Goal: Task Accomplishment & Management: Use online tool/utility

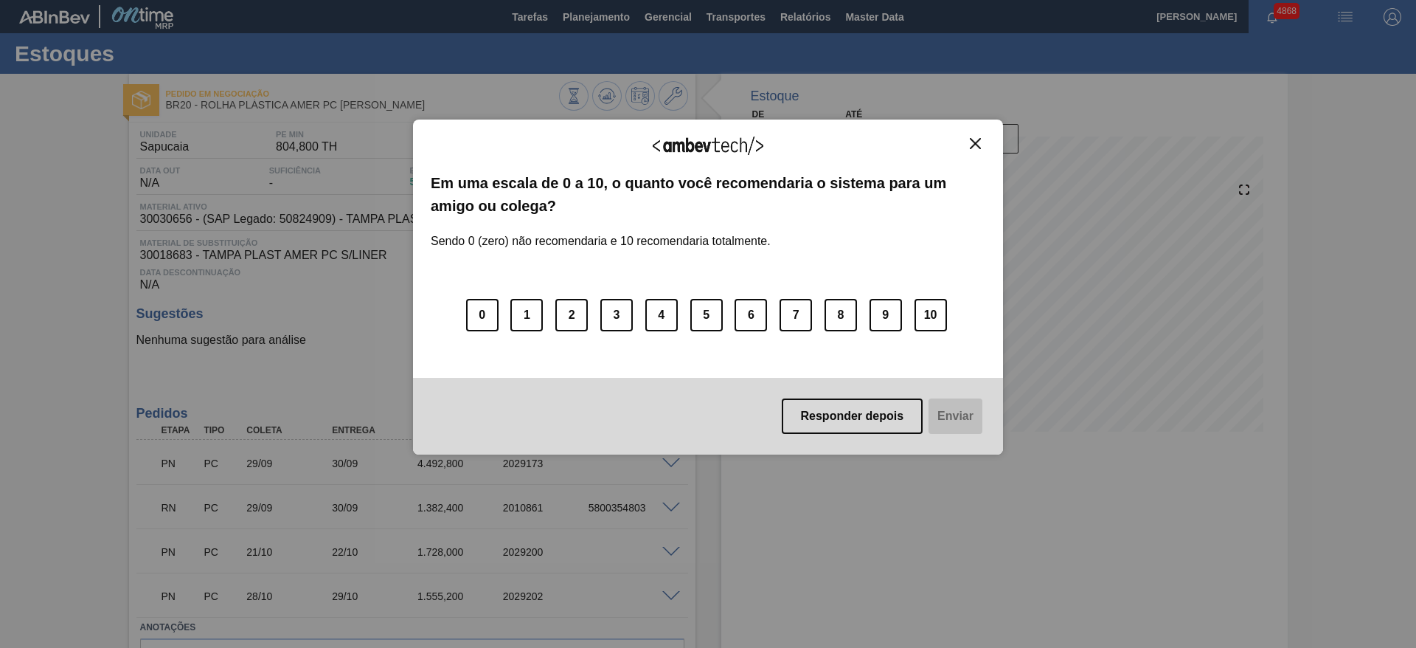
click at [981, 142] on button "Close" at bounding box center [975, 143] width 20 height 13
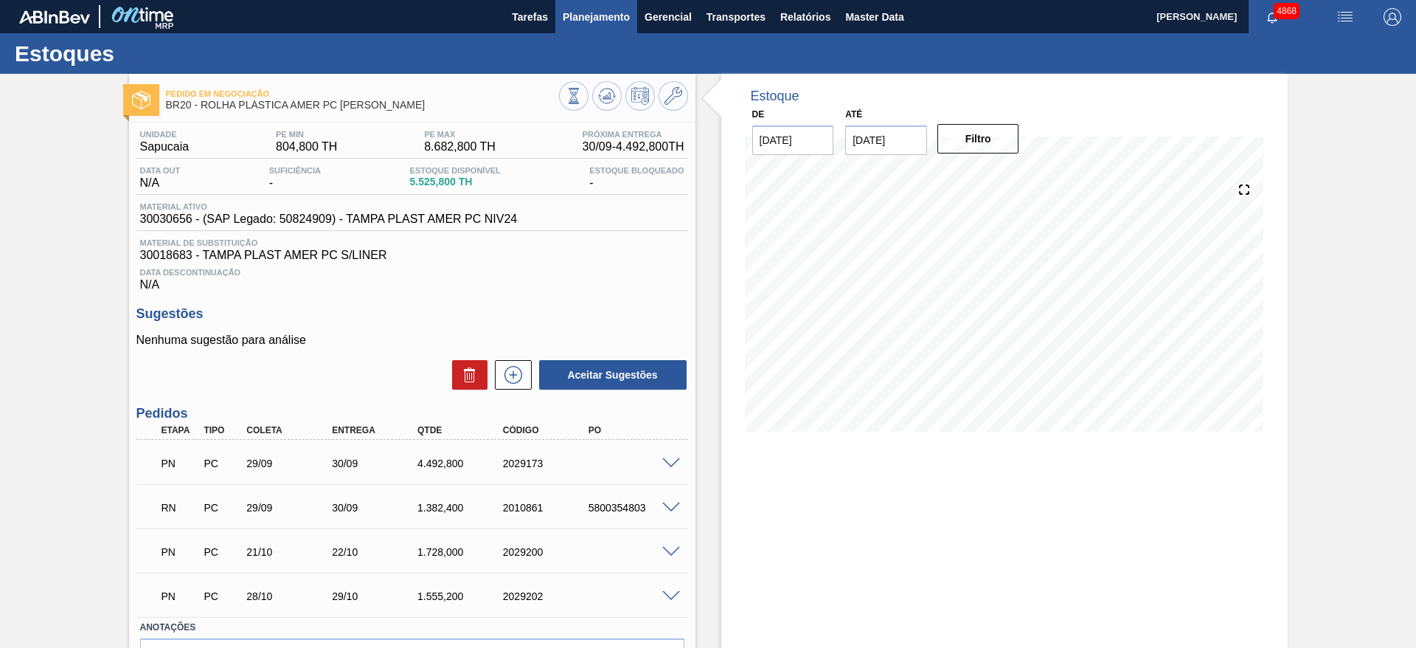
click at [582, 3] on button "Planejamento" at bounding box center [596, 16] width 82 height 33
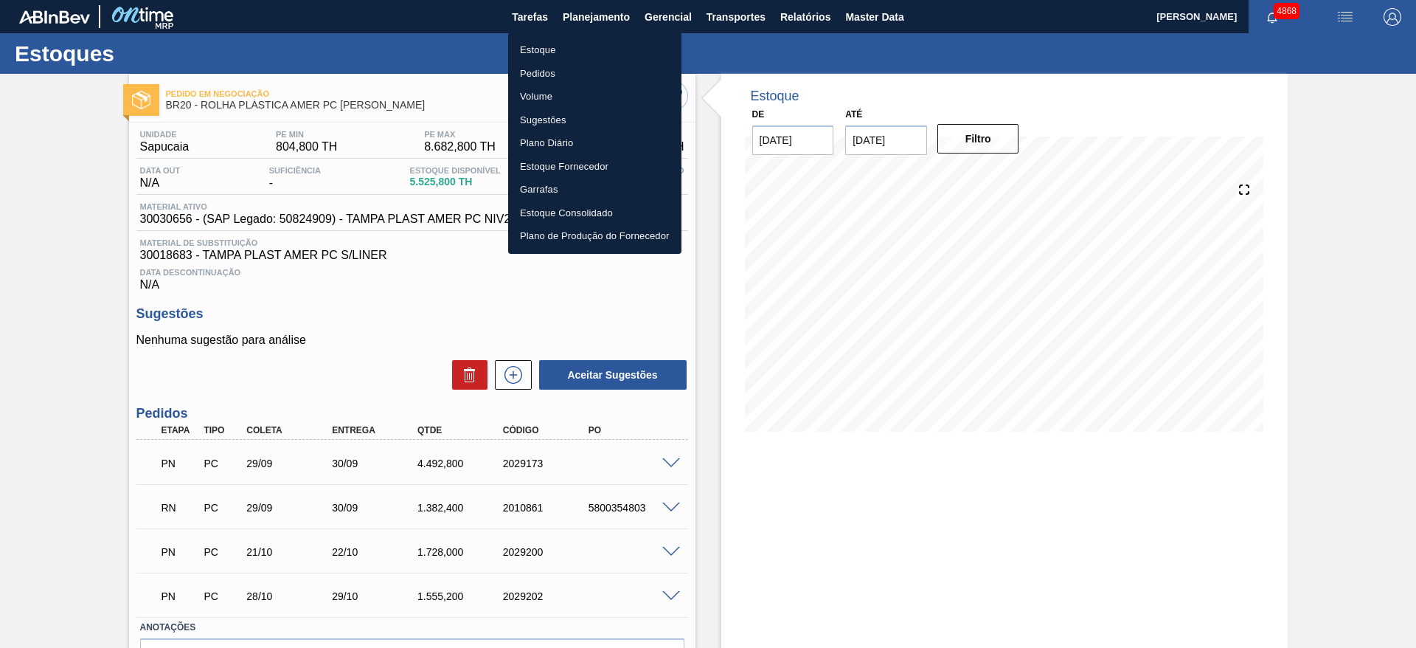
click at [566, 52] on li "Estoque" at bounding box center [594, 50] width 173 height 24
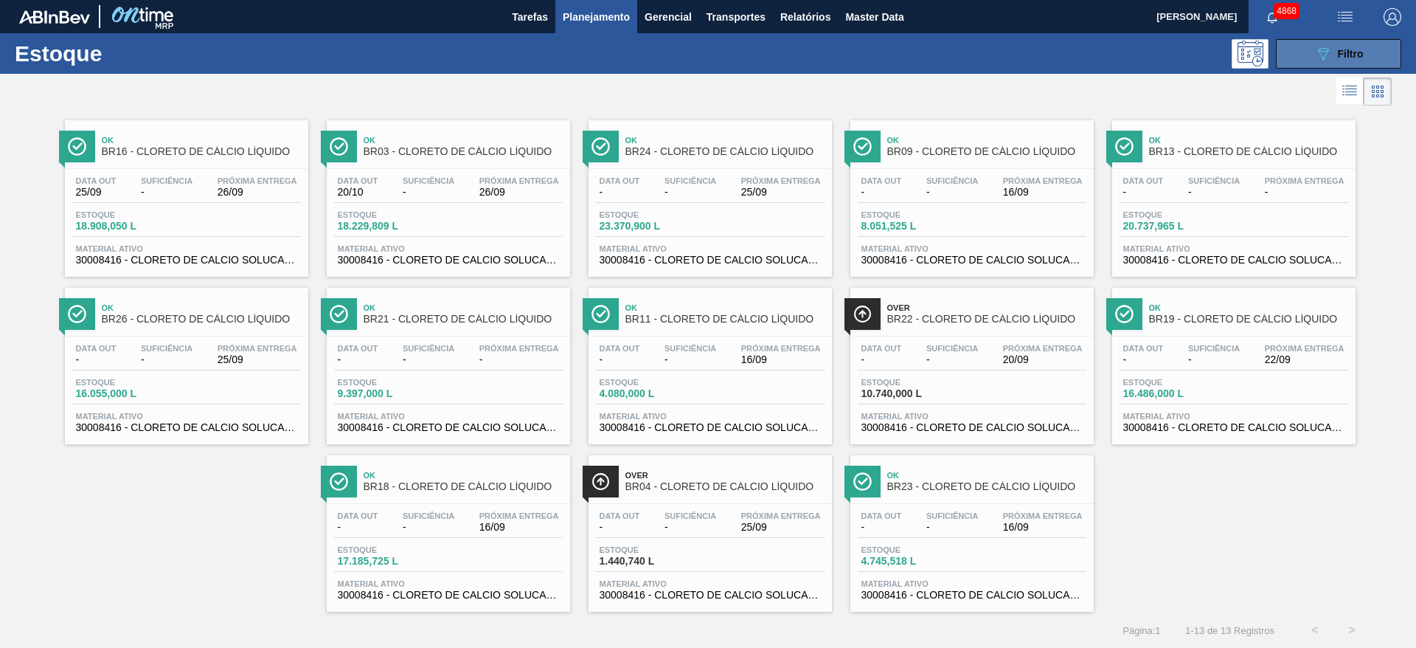
click at [1327, 46] on icon "089F7B8B-B2A5-4AFE-B5C0-19BA573D28AC" at bounding box center [1323, 54] width 18 height 18
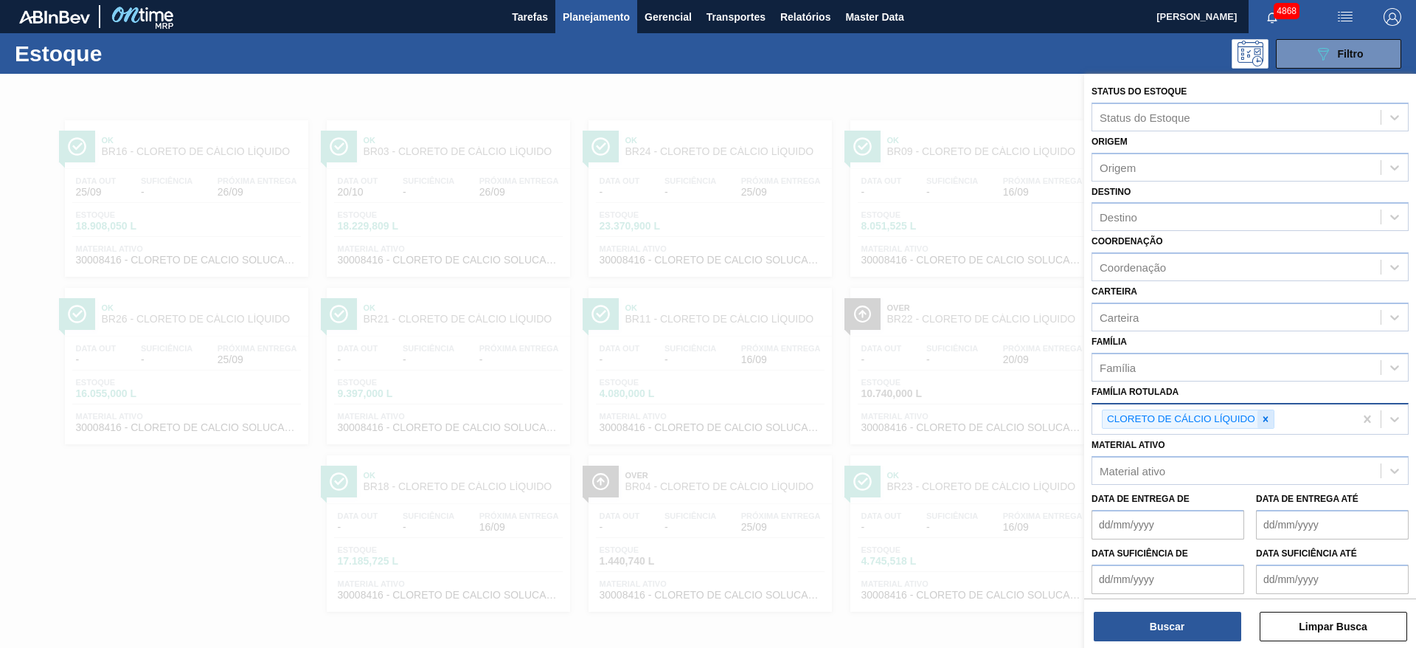
click at [1269, 420] on icon at bounding box center [1265, 419] width 10 height 10
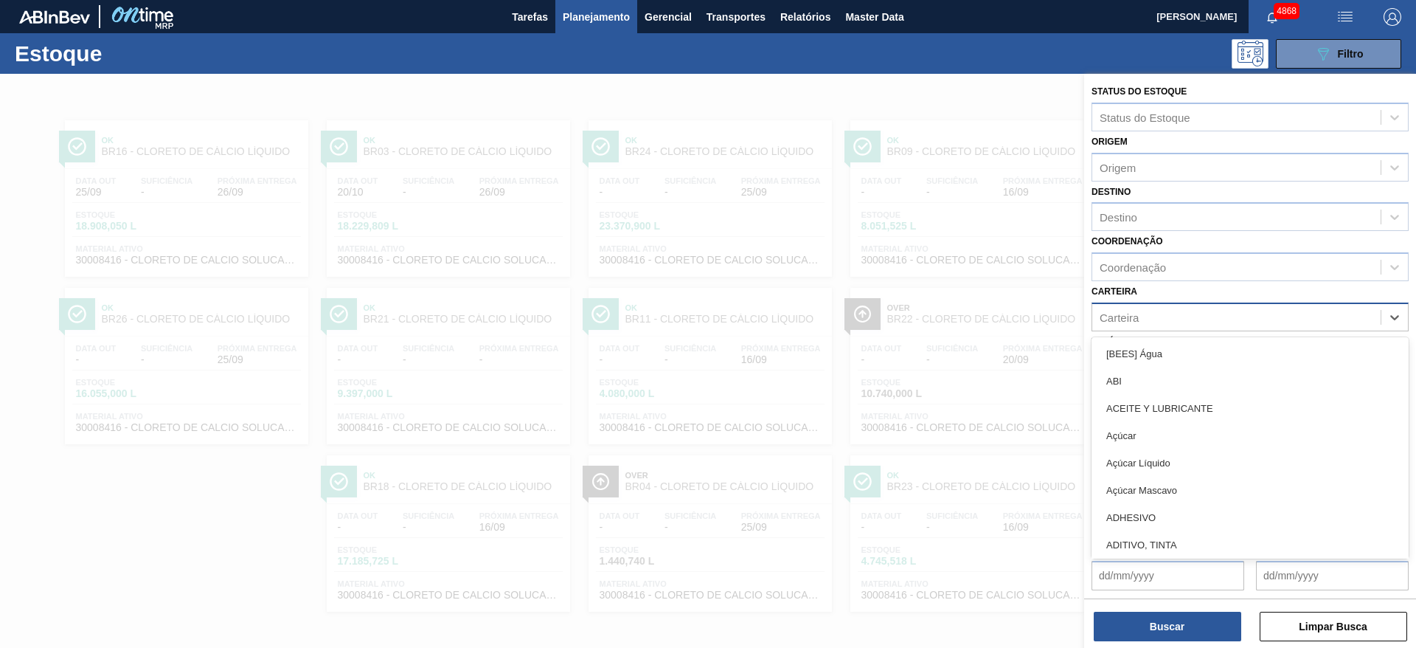
click at [1162, 314] on div "Carteira" at bounding box center [1236, 316] width 288 height 21
type input "col"
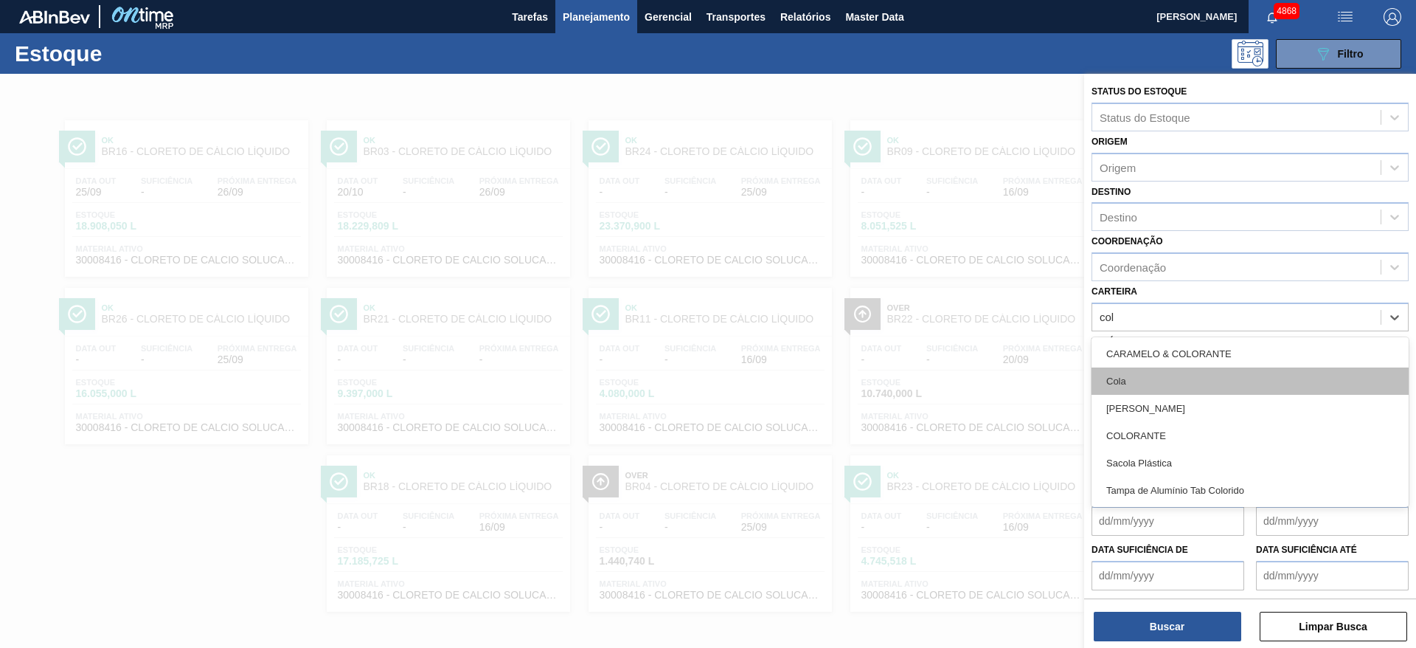
click at [1137, 372] on div "Cola" at bounding box center [1250, 380] width 317 height 27
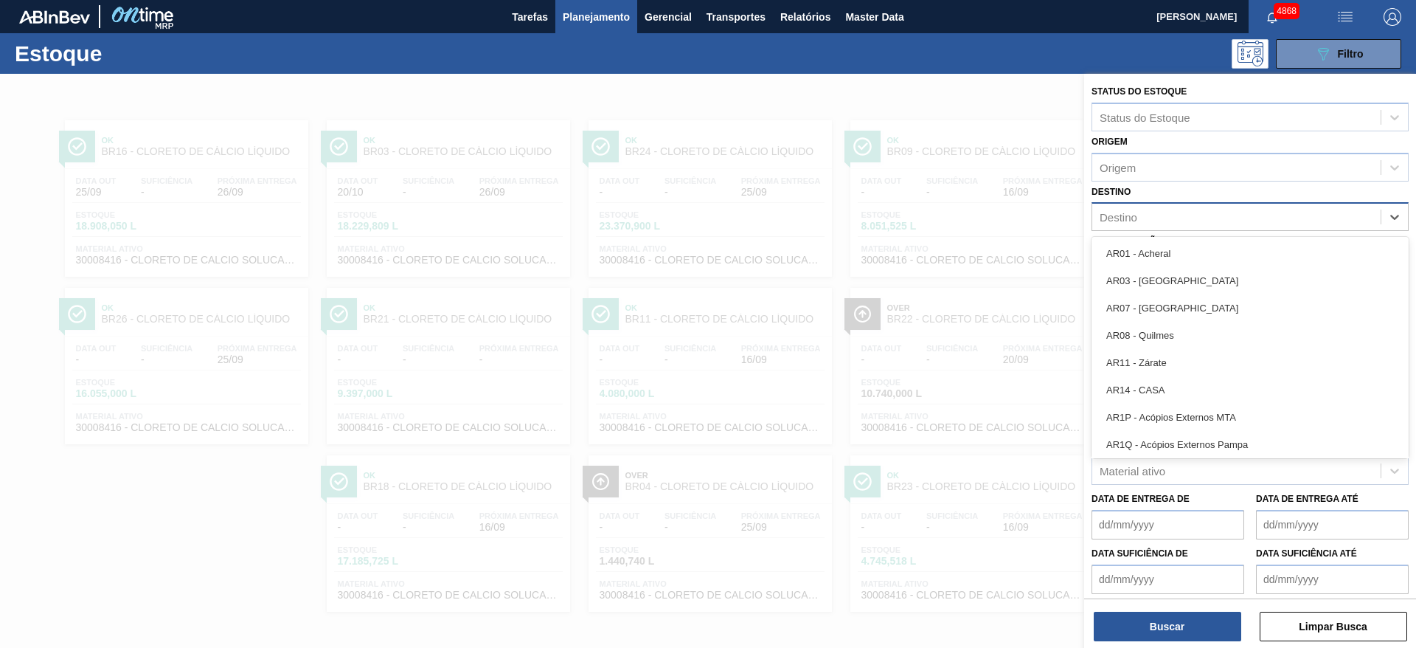
click at [1131, 211] on div "Destino" at bounding box center [1119, 217] width 38 height 13
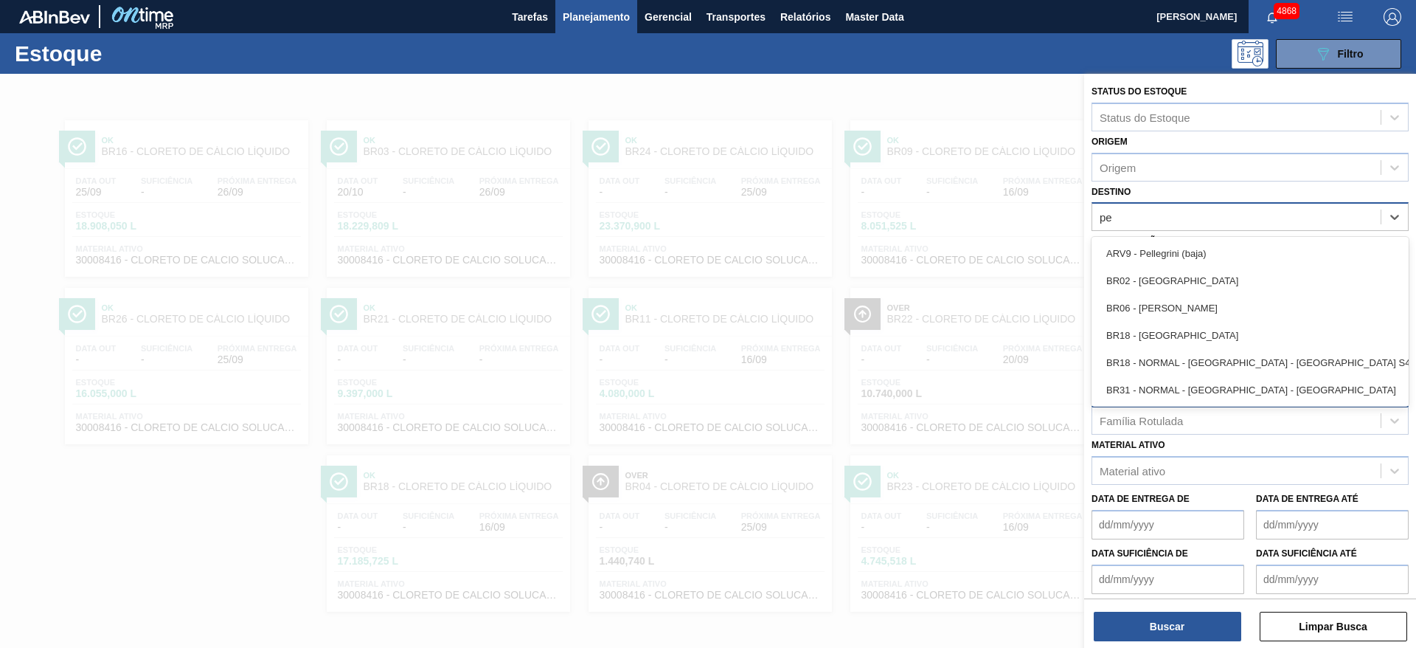
type input "per"
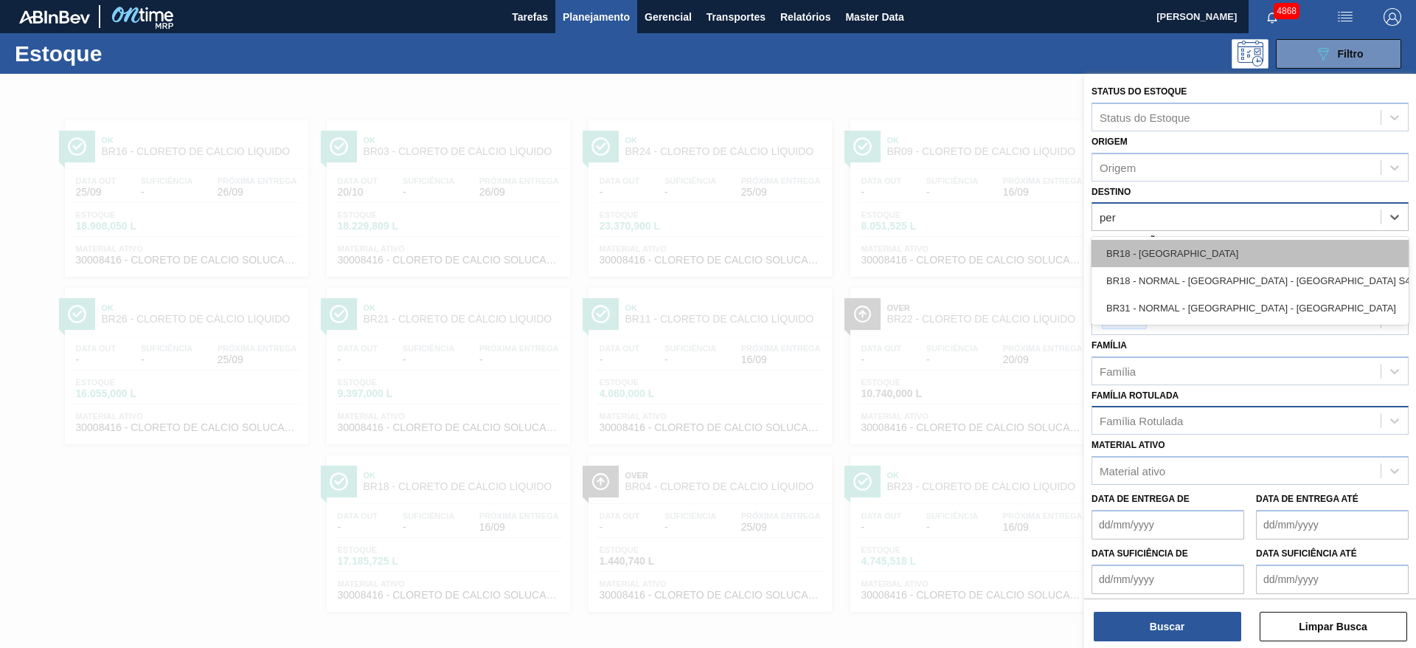
click at [1162, 263] on div "BR18 - Pernambuco" at bounding box center [1250, 253] width 317 height 27
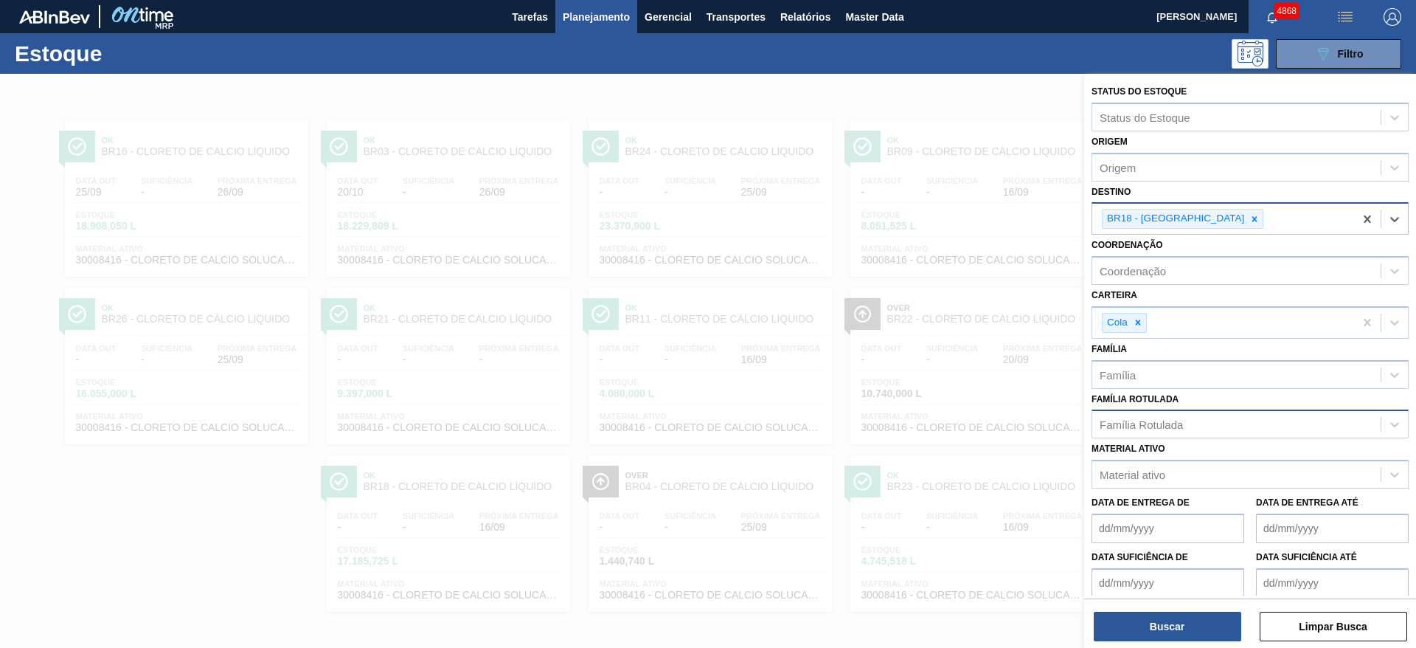
click at [1208, 644] on div "Status do Estoque Status do Estoque Origem Origem Destino option BR18 - Pernamb…" at bounding box center [1250, 362] width 332 height 577
click at [1201, 631] on button "Buscar" at bounding box center [1168, 626] width 148 height 30
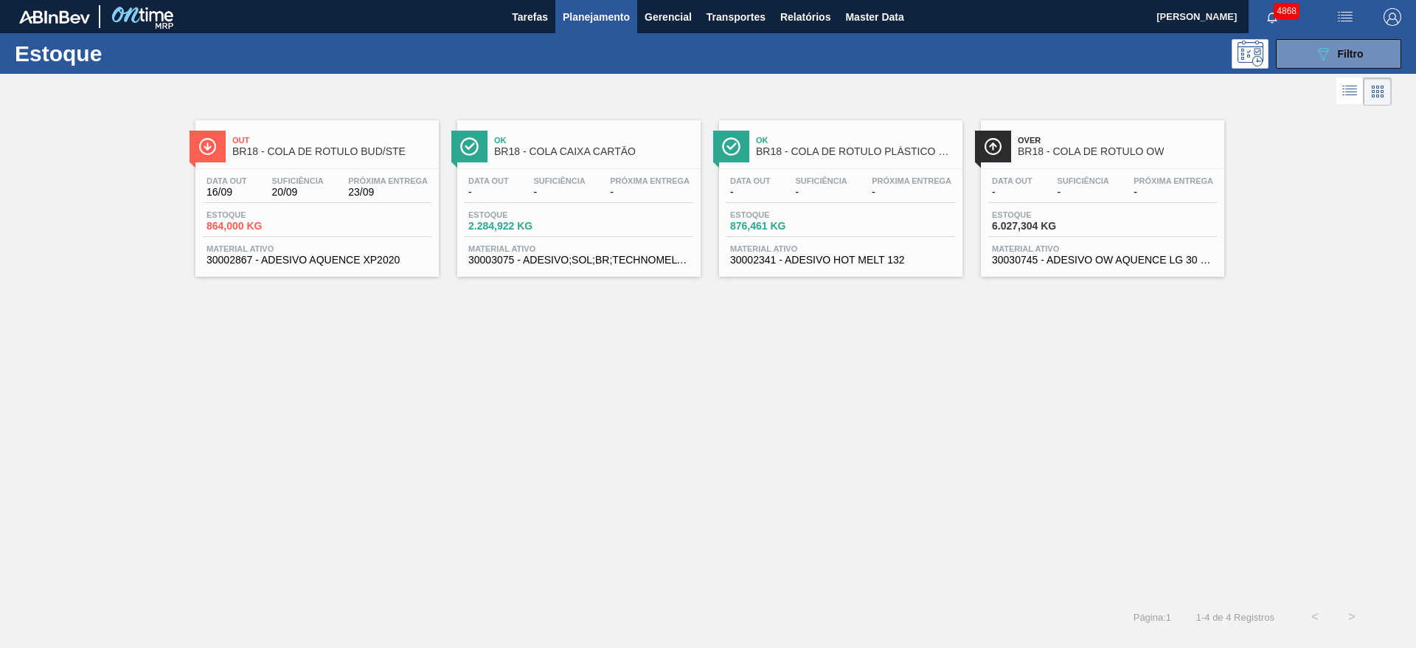
click at [263, 176] on div "Data out 16/09 Suficiência 20/09 Próxima Entrega 23/09" at bounding box center [317, 189] width 229 height 27
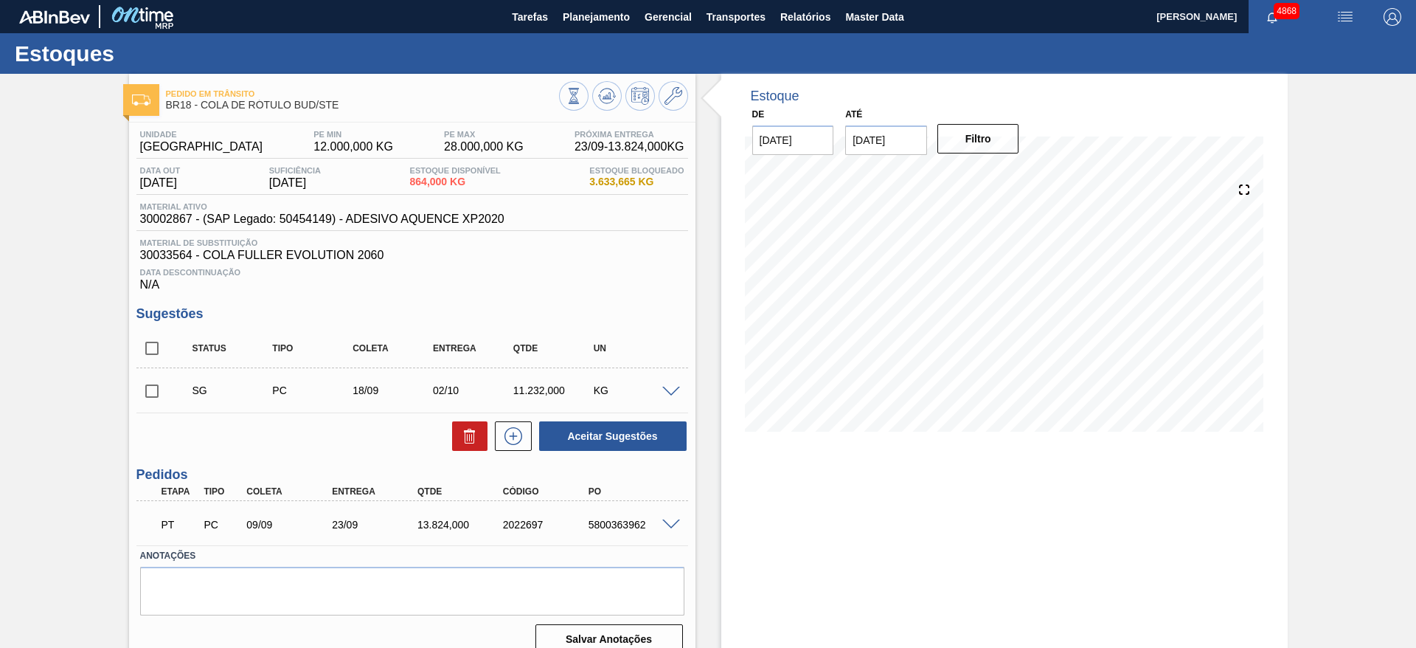
click at [668, 522] on span at bounding box center [671, 524] width 18 height 11
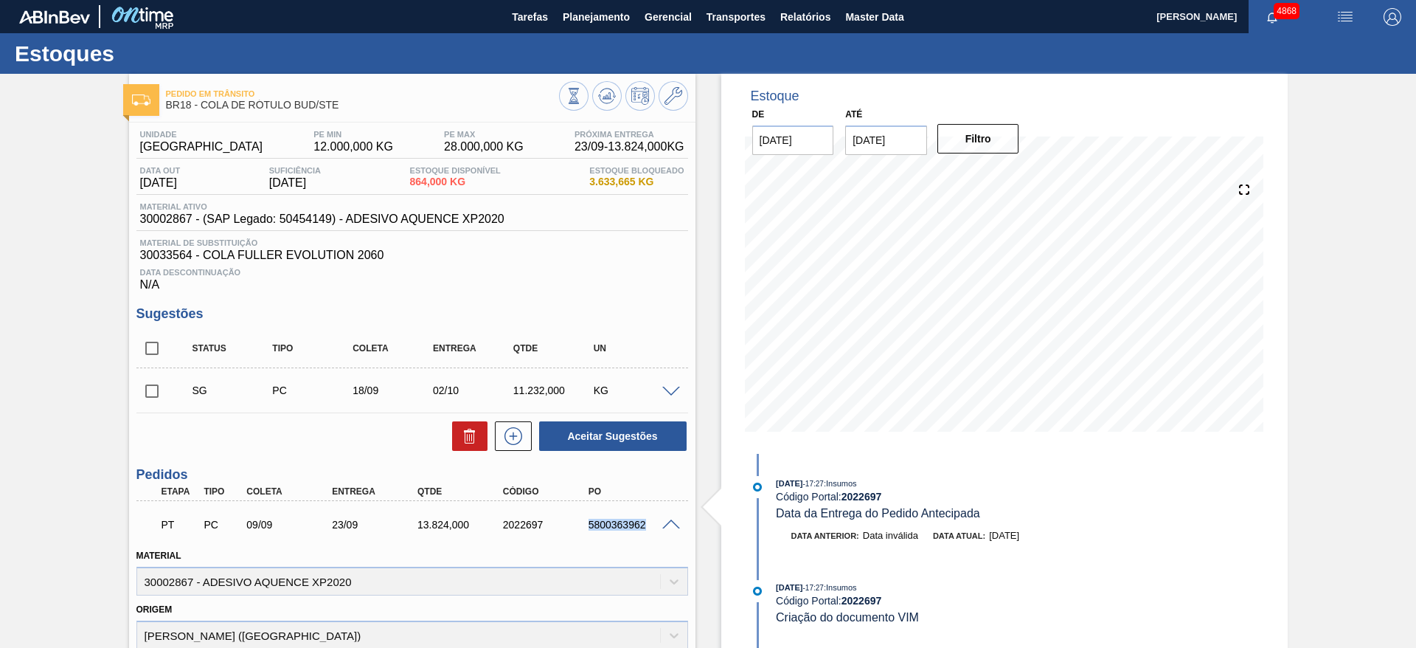
drag, startPoint x: 579, startPoint y: 523, endPoint x: 656, endPoint y: 533, distance: 77.4
click at [656, 533] on div "PT PC 09/09 23/09 13.824,000 2022697 5800363962" at bounding box center [408, 523] width 513 height 30
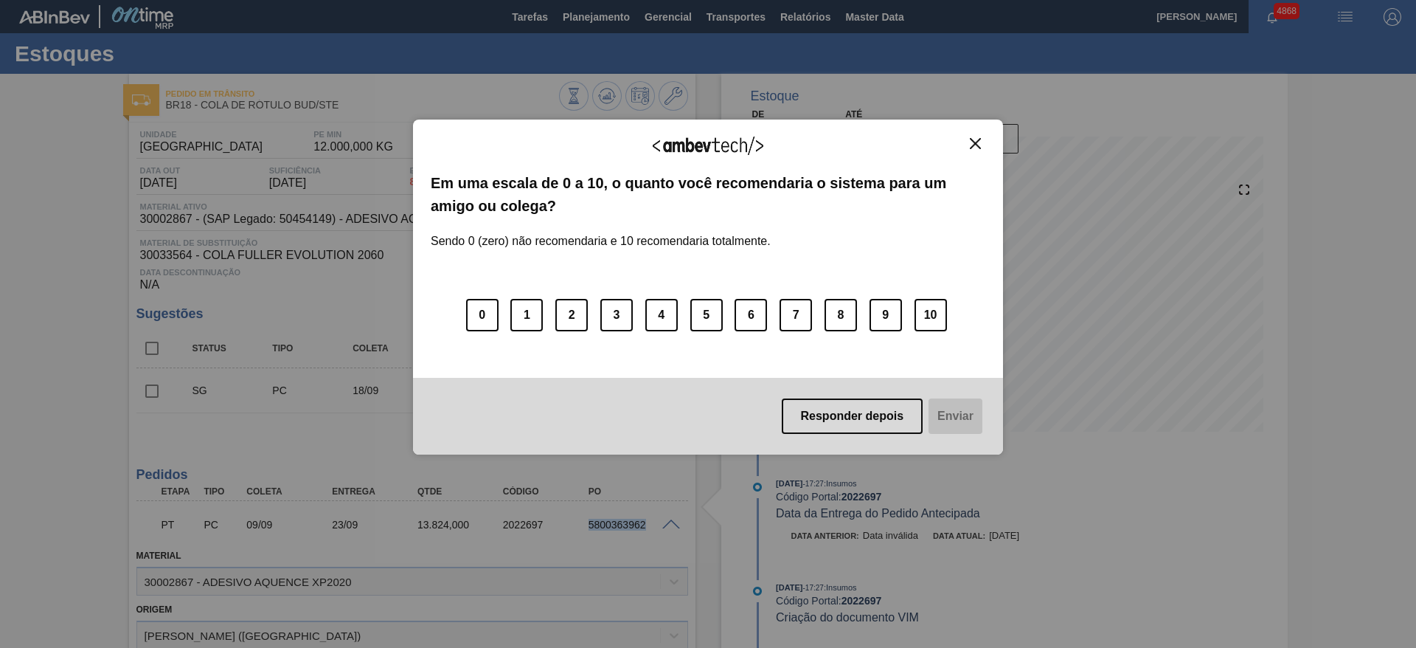
click at [976, 142] on img "Close" at bounding box center [975, 143] width 11 height 11
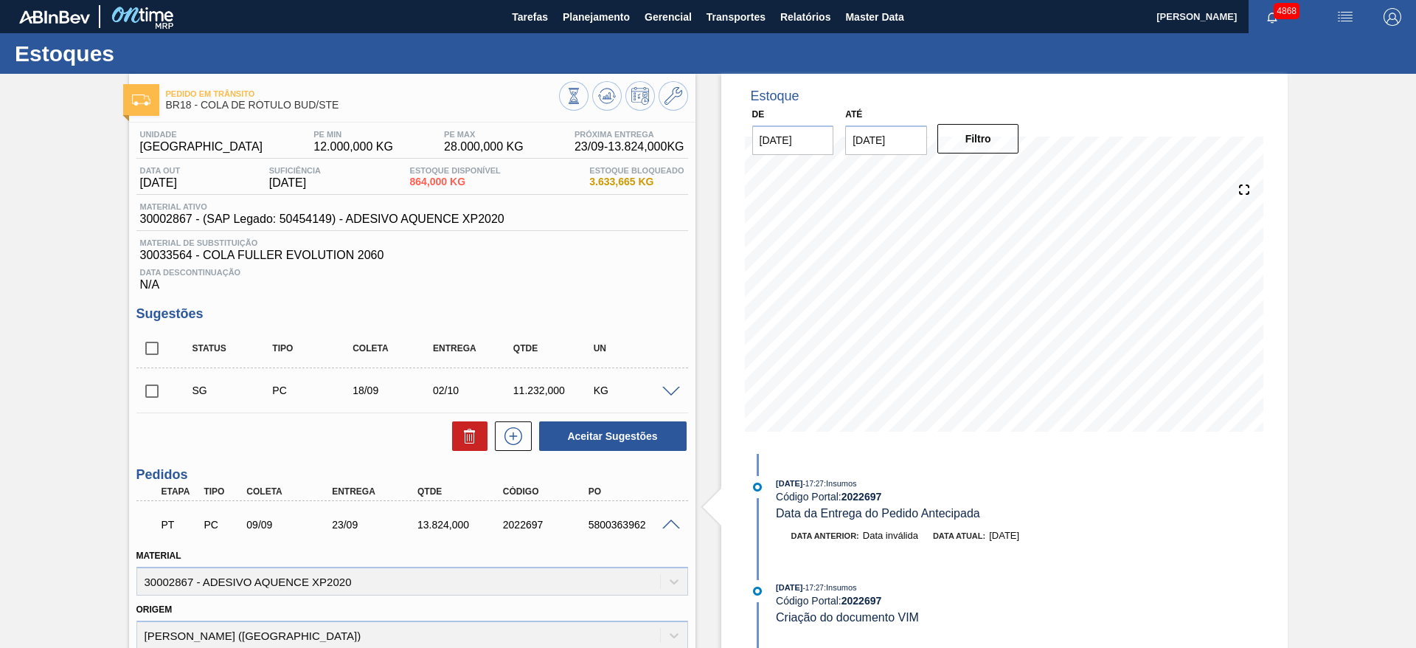
click at [716, 140] on div "Estoque De 16/09/2025 Até 30/10/2025 Filtro 16/09 Projeção de Estoque 864 Nec.S…" at bounding box center [991, 549] width 592 height 950
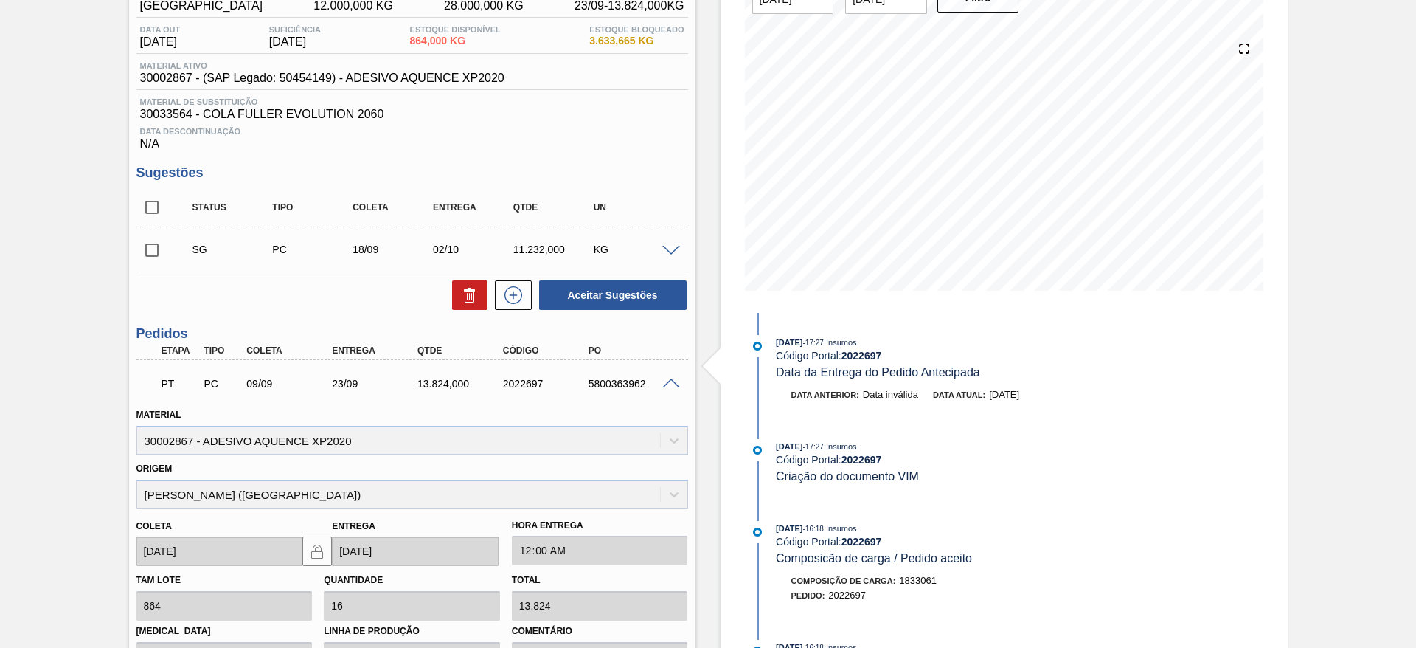
scroll to position [111, 0]
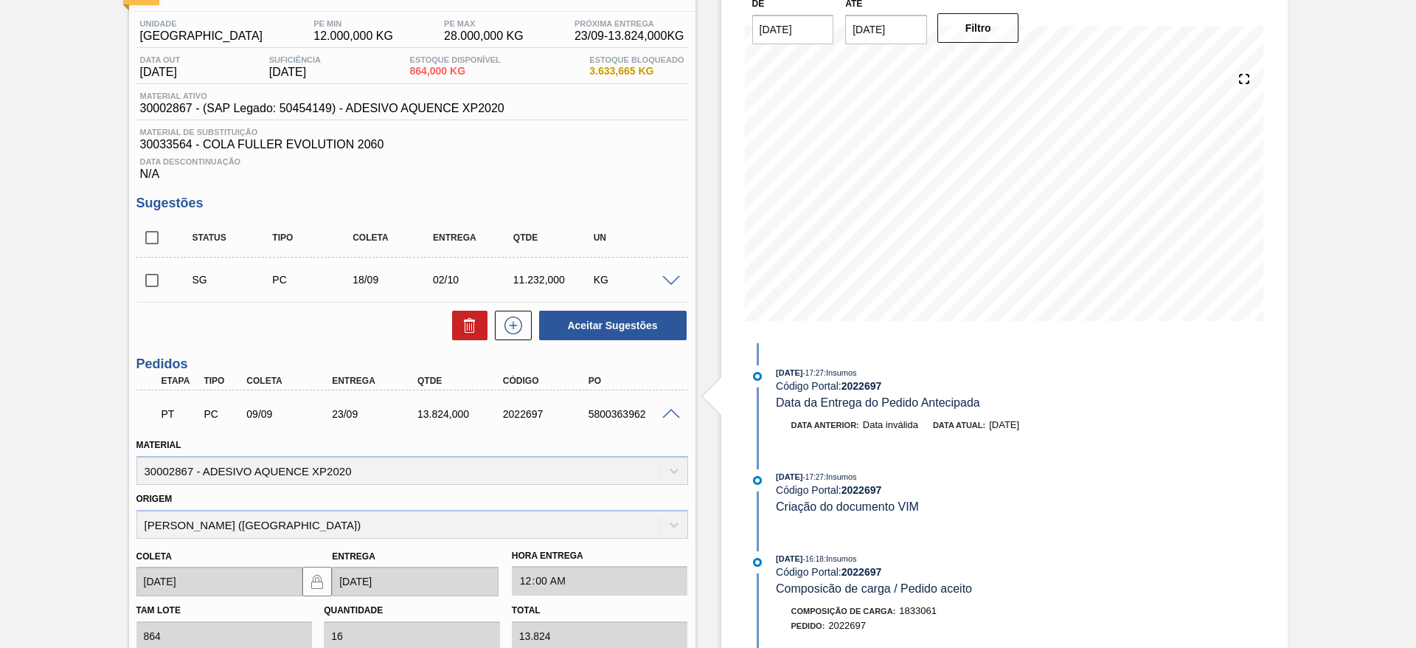
click at [668, 276] on span at bounding box center [671, 281] width 18 height 11
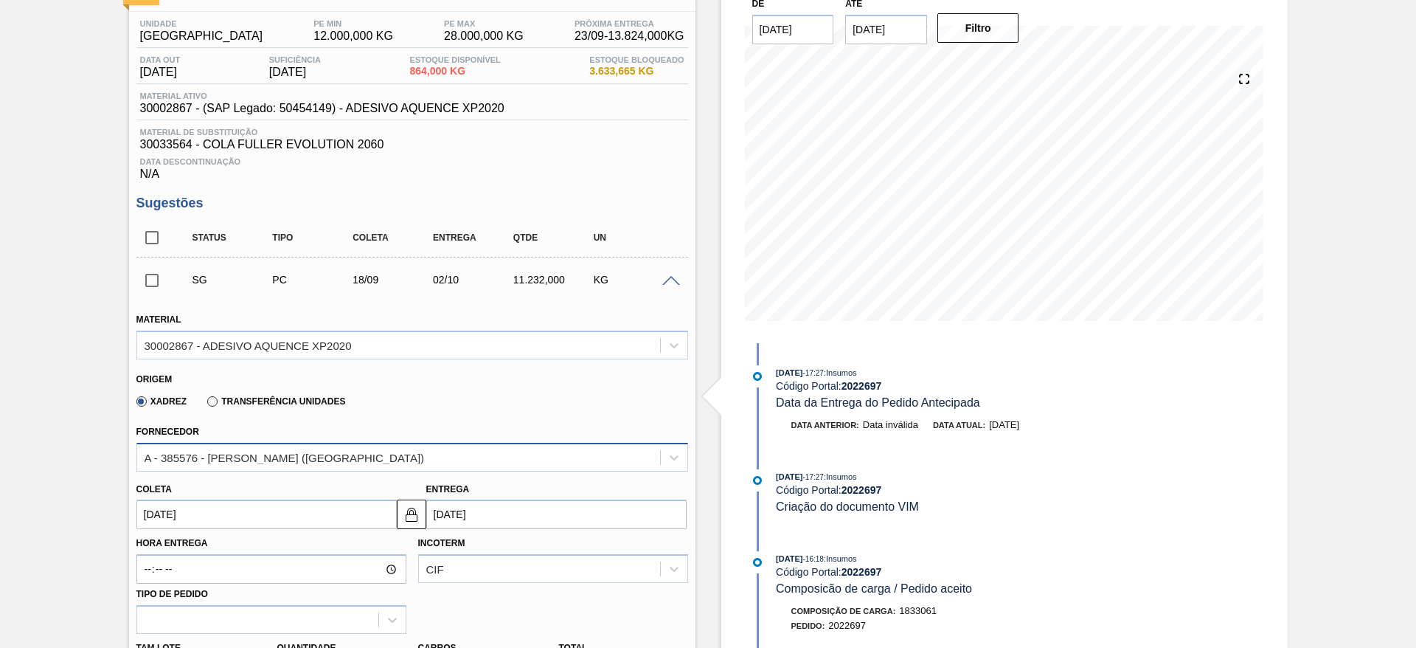
scroll to position [332, 0]
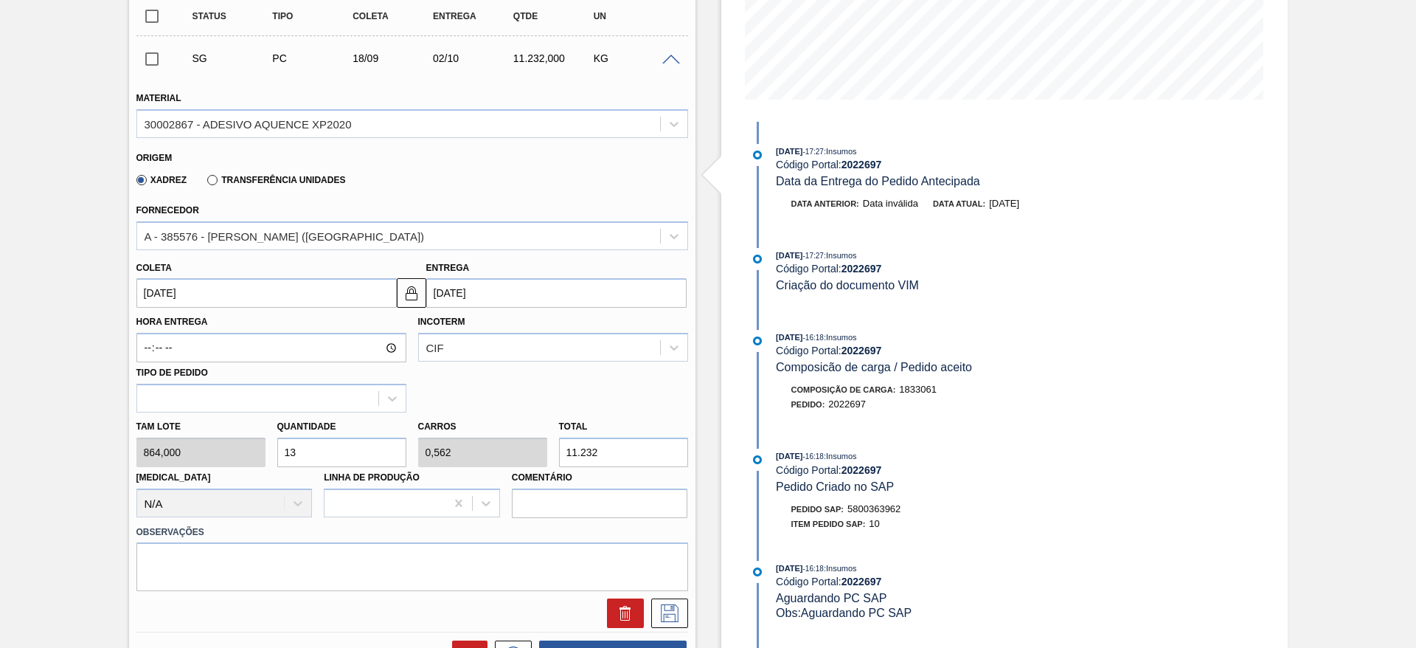
click at [359, 451] on input "13" at bounding box center [341, 452] width 129 height 30
drag, startPoint x: 291, startPoint y: 450, endPoint x: 299, endPoint y: 450, distance: 8.1
click at [299, 450] on input "13" at bounding box center [341, 452] width 129 height 30
type input "12"
type input "0,518"
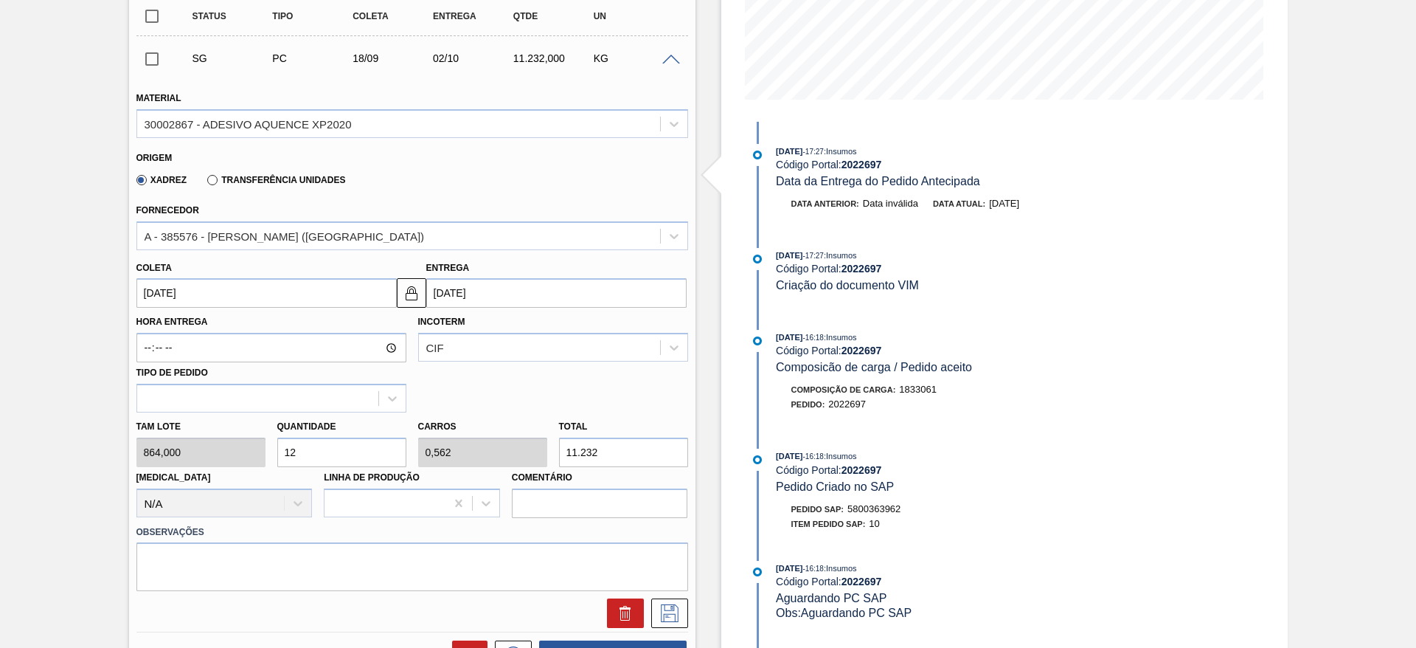
type input "10.368"
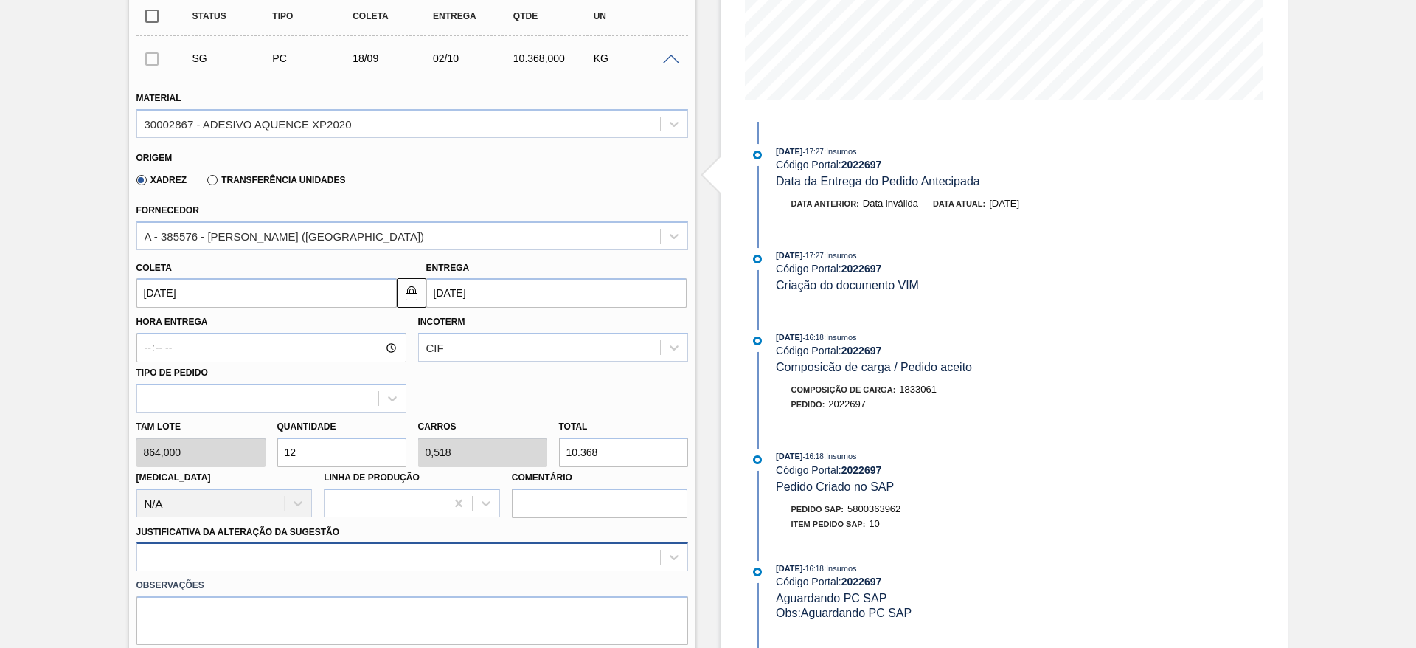
type input "12"
click at [395, 563] on div at bounding box center [412, 556] width 552 height 29
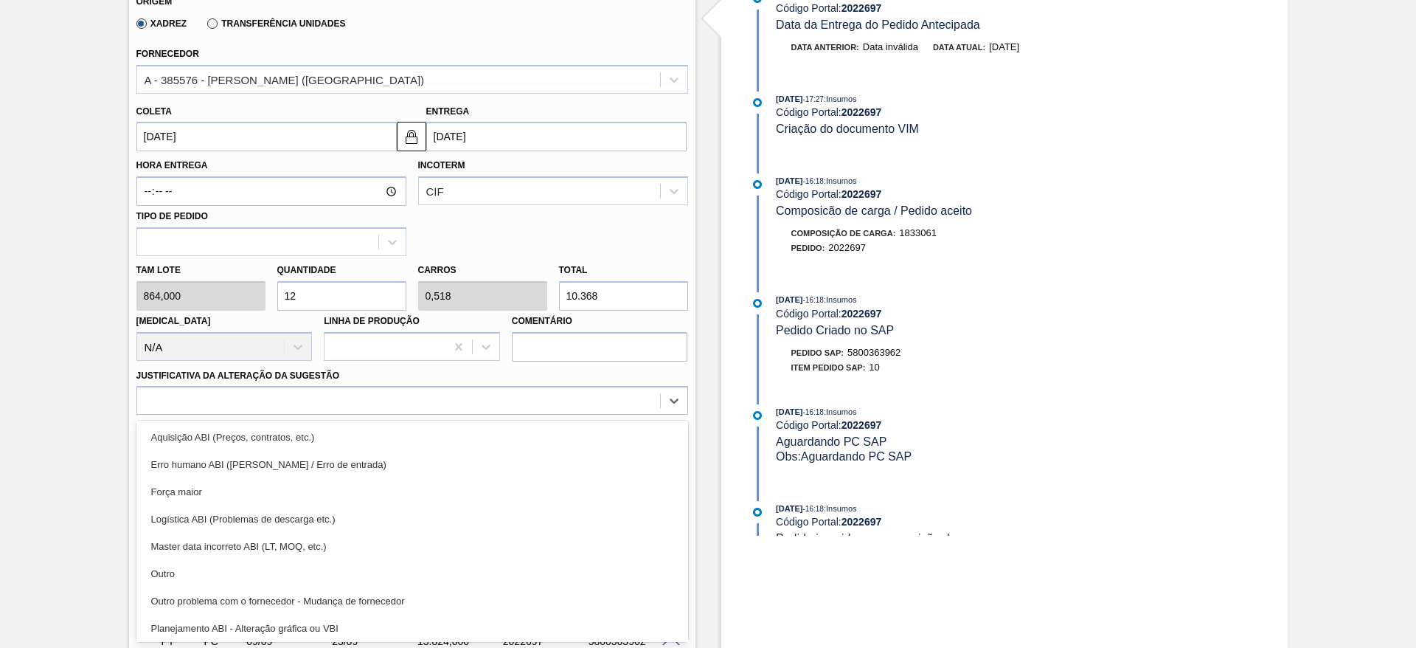
click at [366, 570] on div "Outro" at bounding box center [412, 573] width 552 height 27
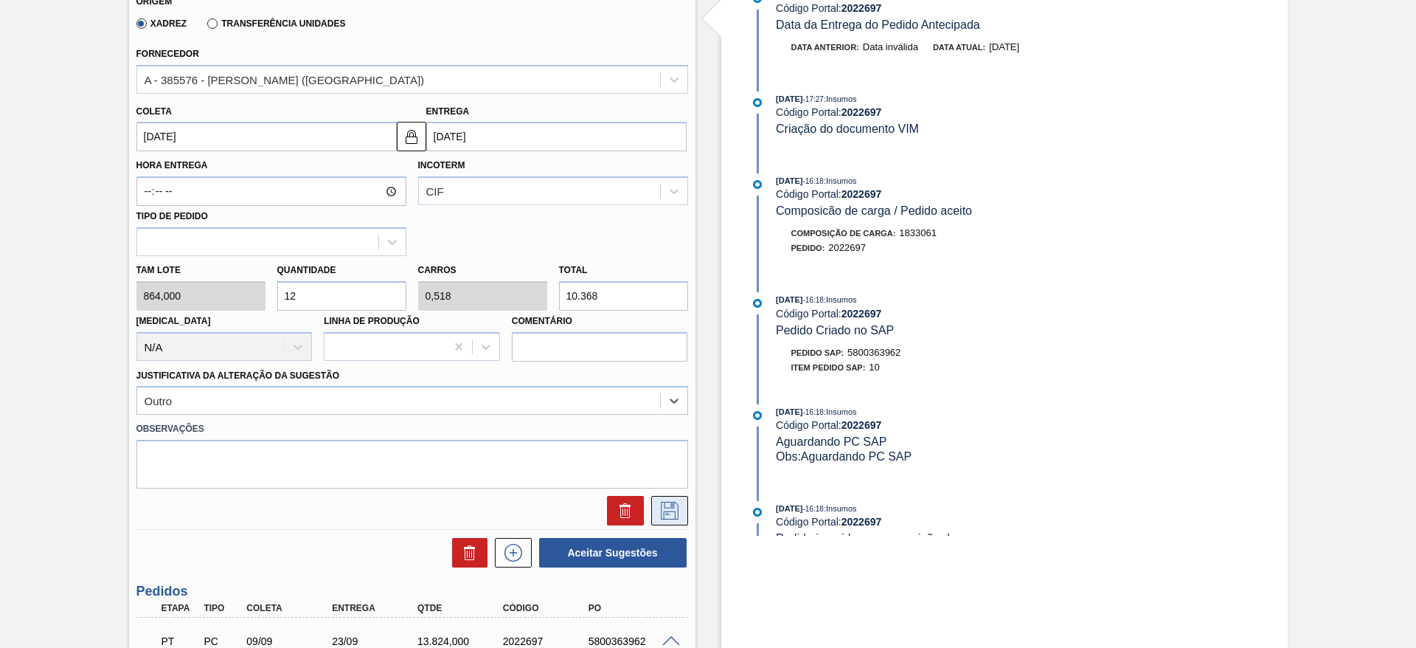
click at [669, 513] on icon at bounding box center [670, 511] width 24 height 18
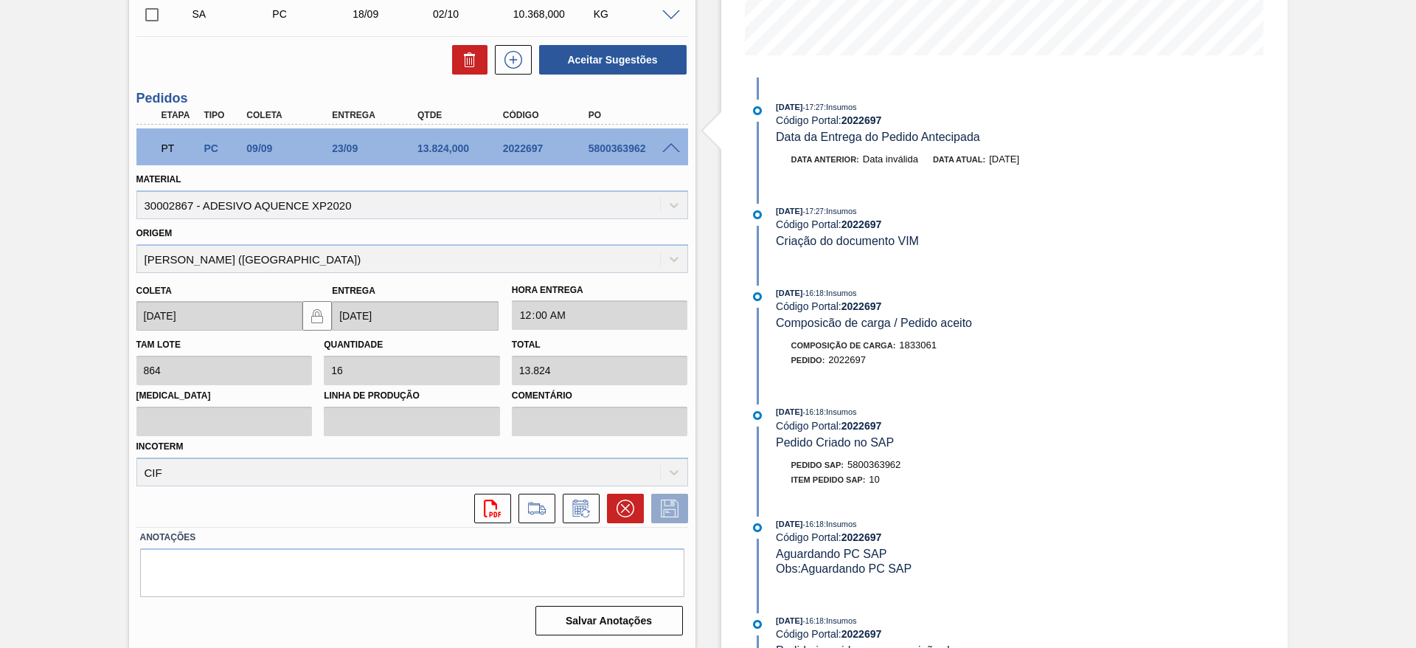
scroll to position [18, 0]
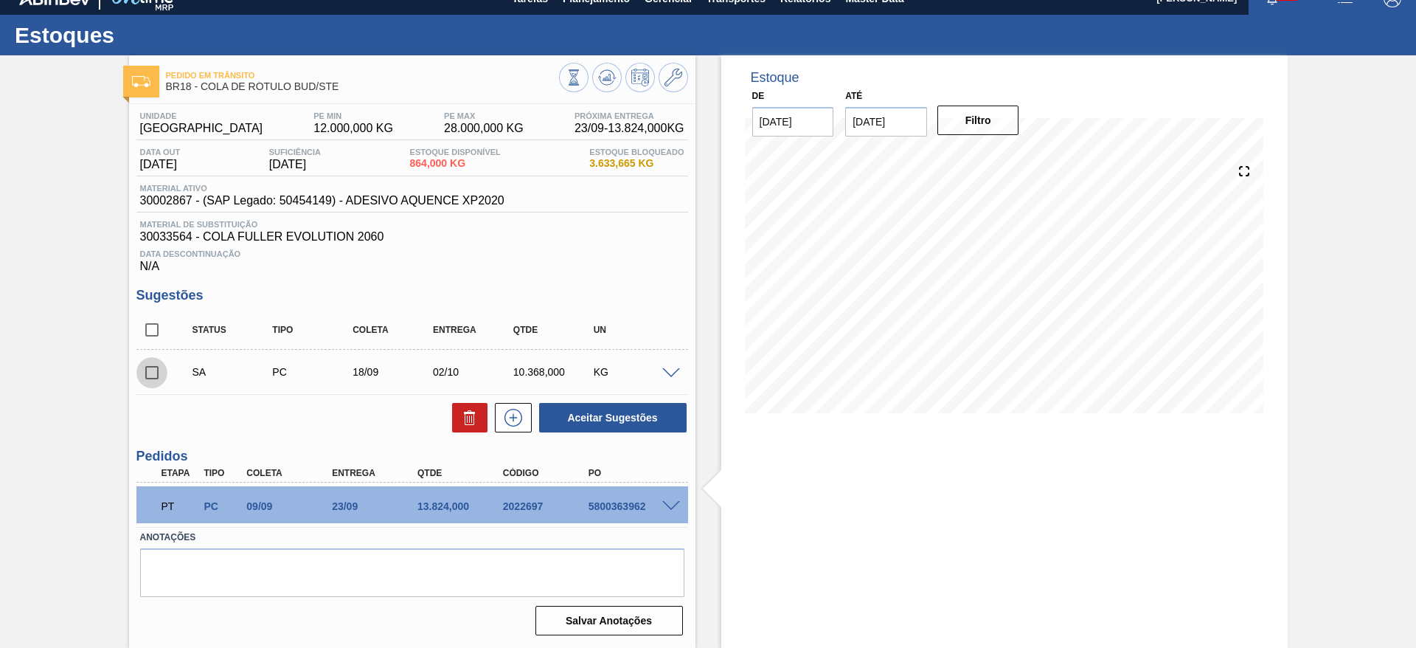
drag, startPoint x: 150, startPoint y: 372, endPoint x: 170, endPoint y: 372, distance: 19.2
click at [154, 372] on input "checkbox" at bounding box center [151, 372] width 31 height 31
click at [568, 422] on button "Aceitar Sugestões" at bounding box center [613, 418] width 148 height 30
checkbox input "false"
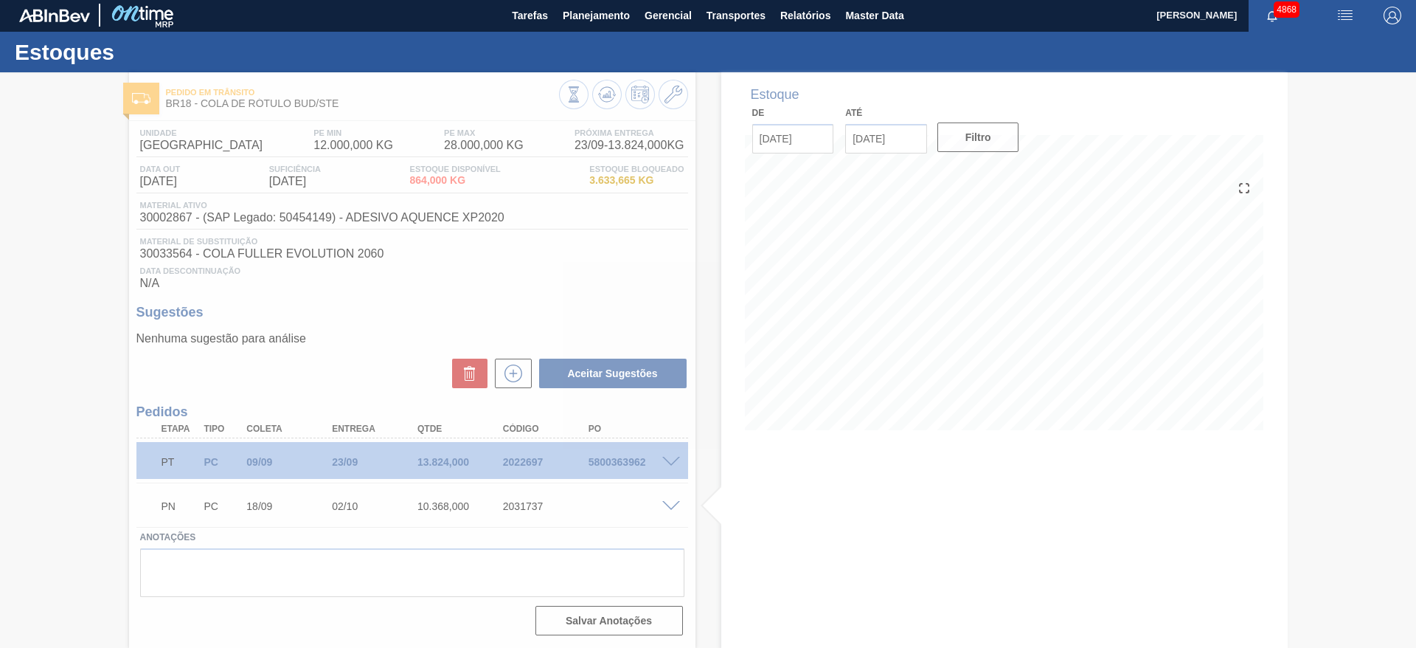
scroll to position [1, 0]
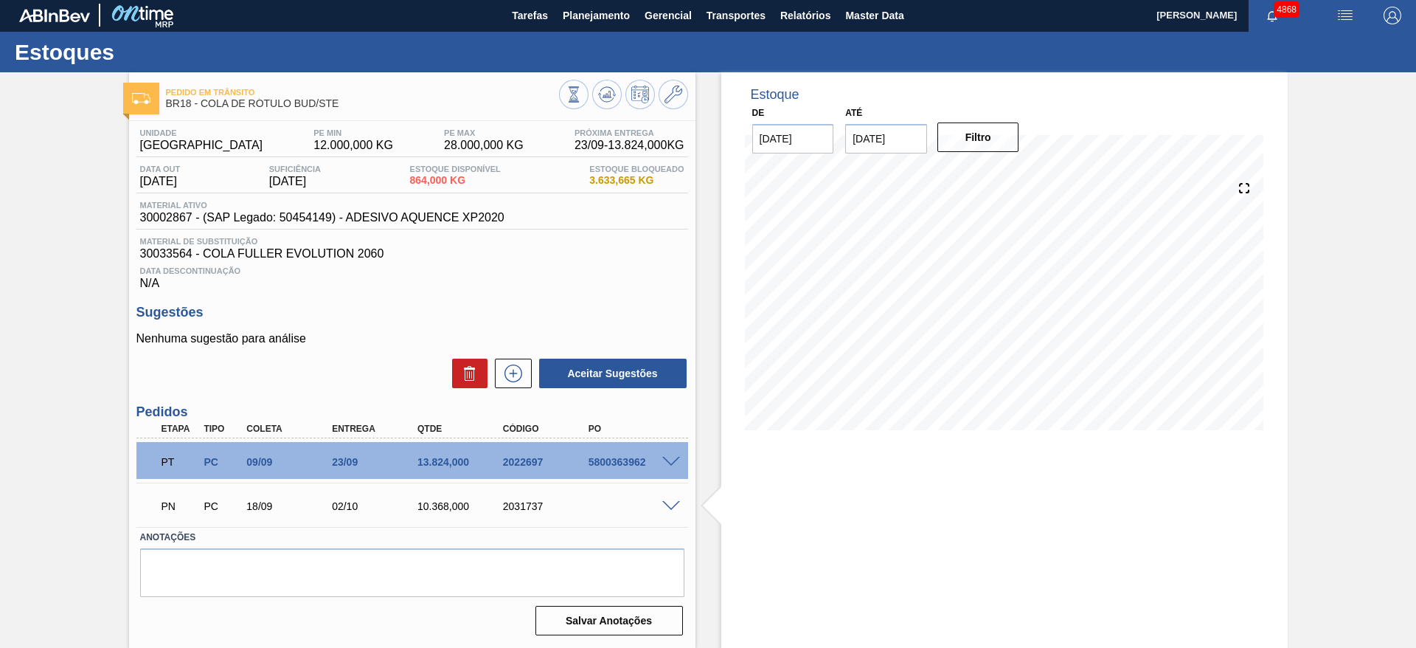
click at [669, 463] on span at bounding box center [671, 462] width 18 height 11
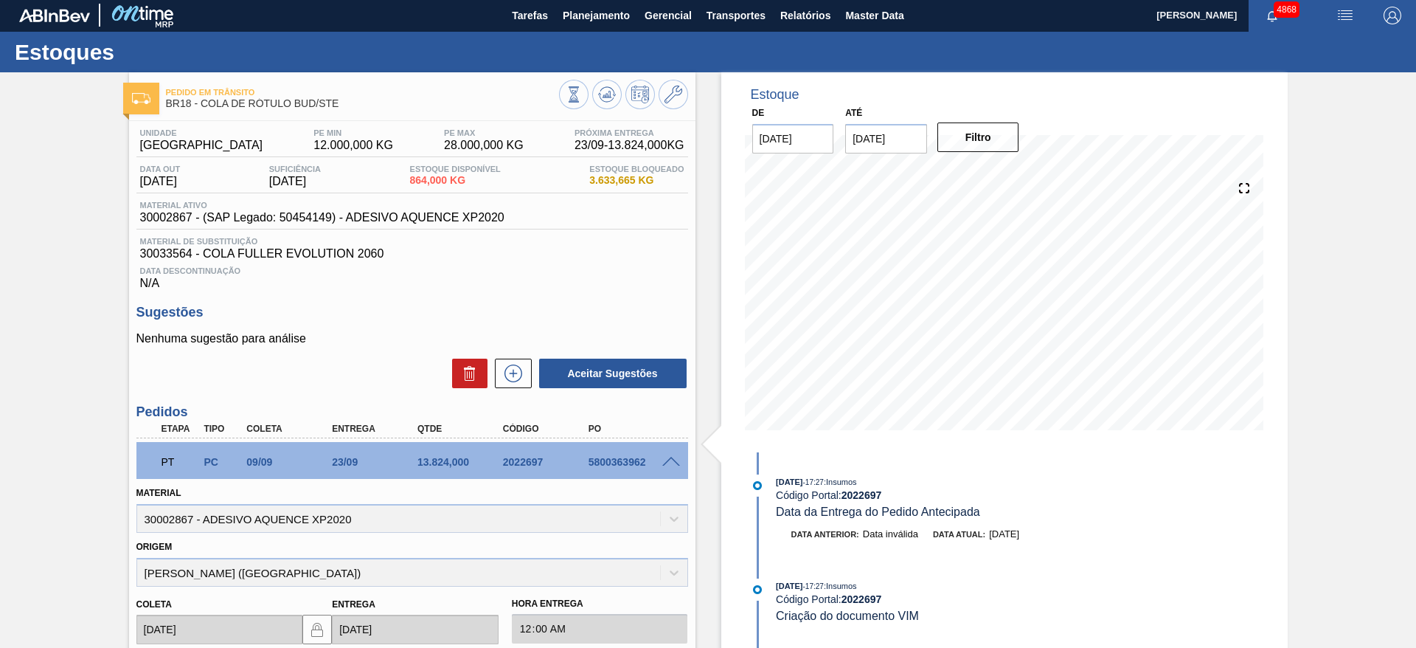
click at [740, 522] on div "Estoque De 16/09/2025 Até 30/10/2025 Filtro 09/09/2025 - 17:27 : Insumos Código…" at bounding box center [1004, 538] width 566 height 933
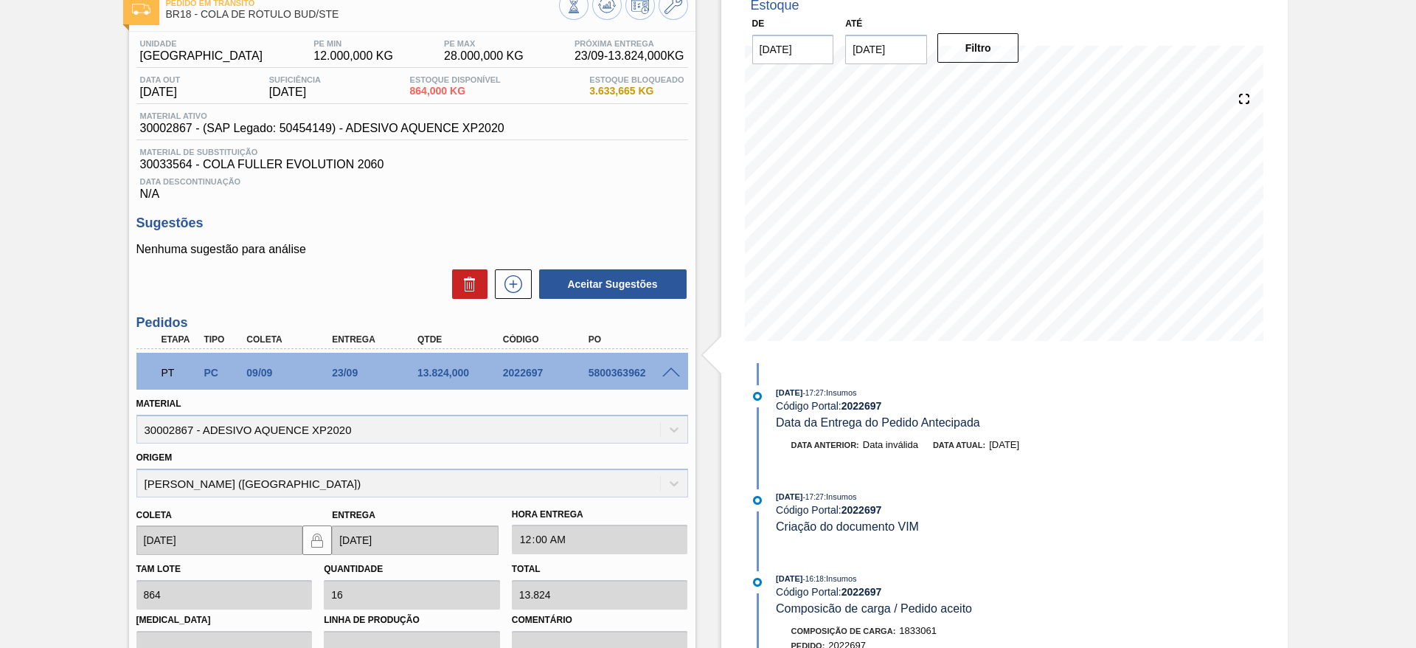
scroll to position [223, 0]
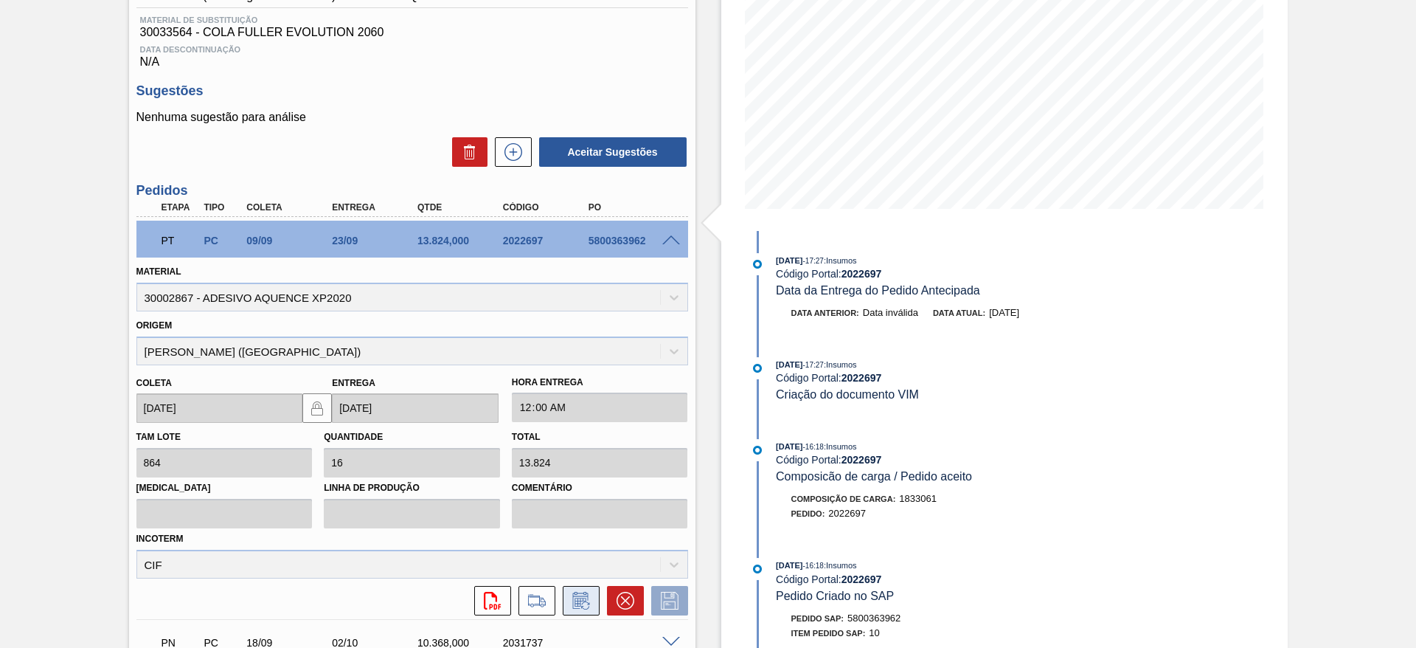
click at [583, 602] on icon at bounding box center [581, 600] width 24 height 18
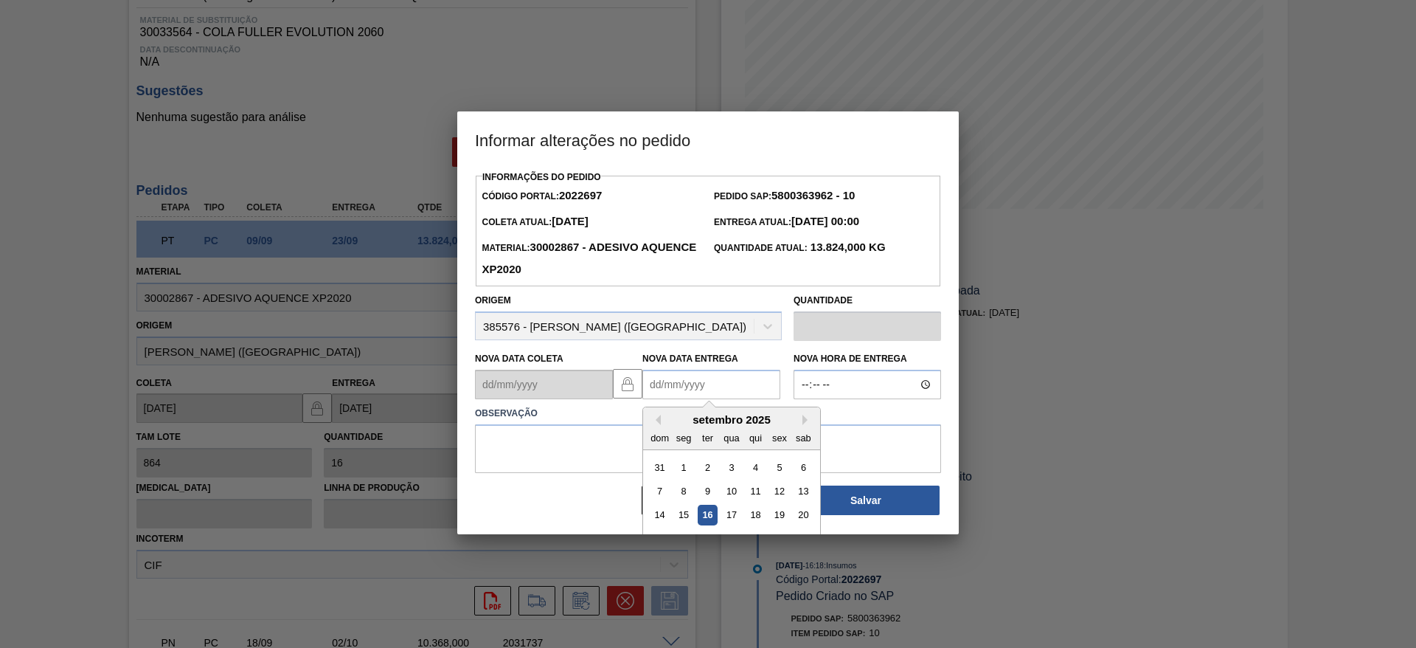
click at [660, 397] on Entrega2022697 "Nova Data Entrega" at bounding box center [711, 384] width 138 height 30
click at [799, 518] on div "20" at bounding box center [804, 515] width 20 height 20
type Entrega2022697 "20/09/2025"
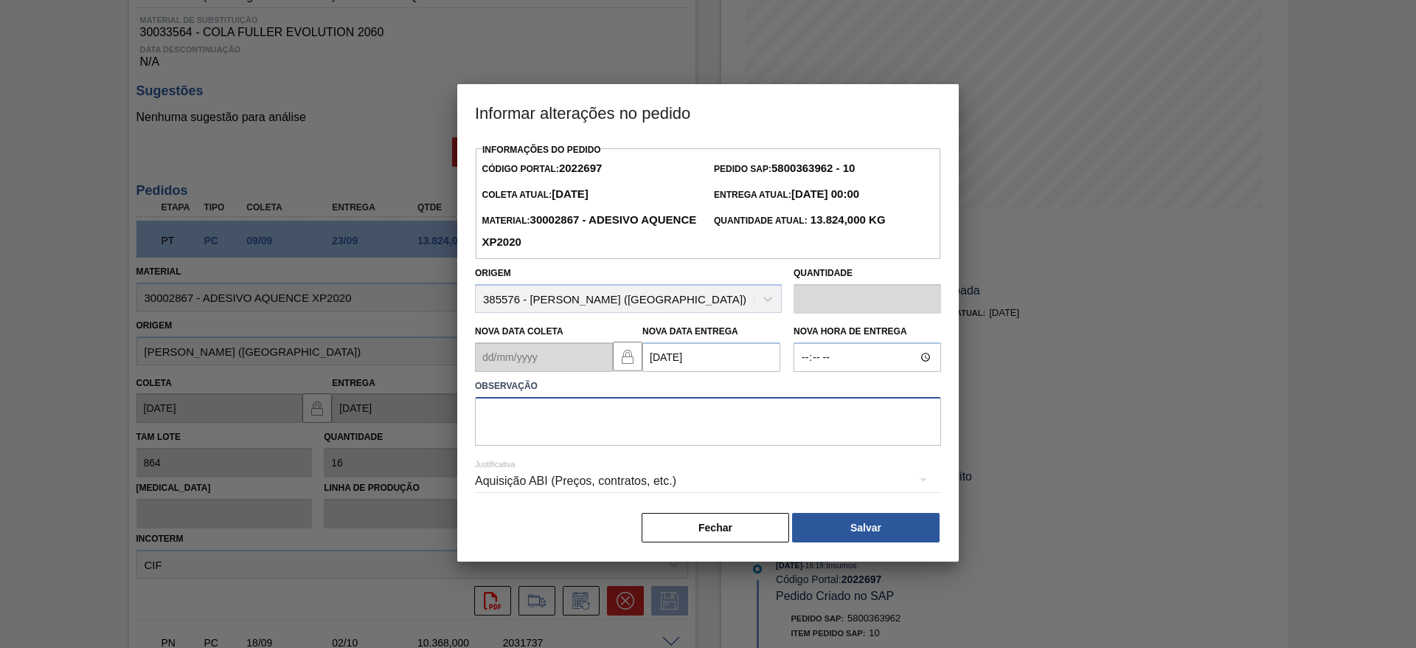
click at [732, 433] on textarea at bounding box center [708, 421] width 466 height 49
type textarea "data"
click at [741, 485] on div "Aquisição ABI (Preços, contratos, etc.)" at bounding box center [708, 480] width 466 height 41
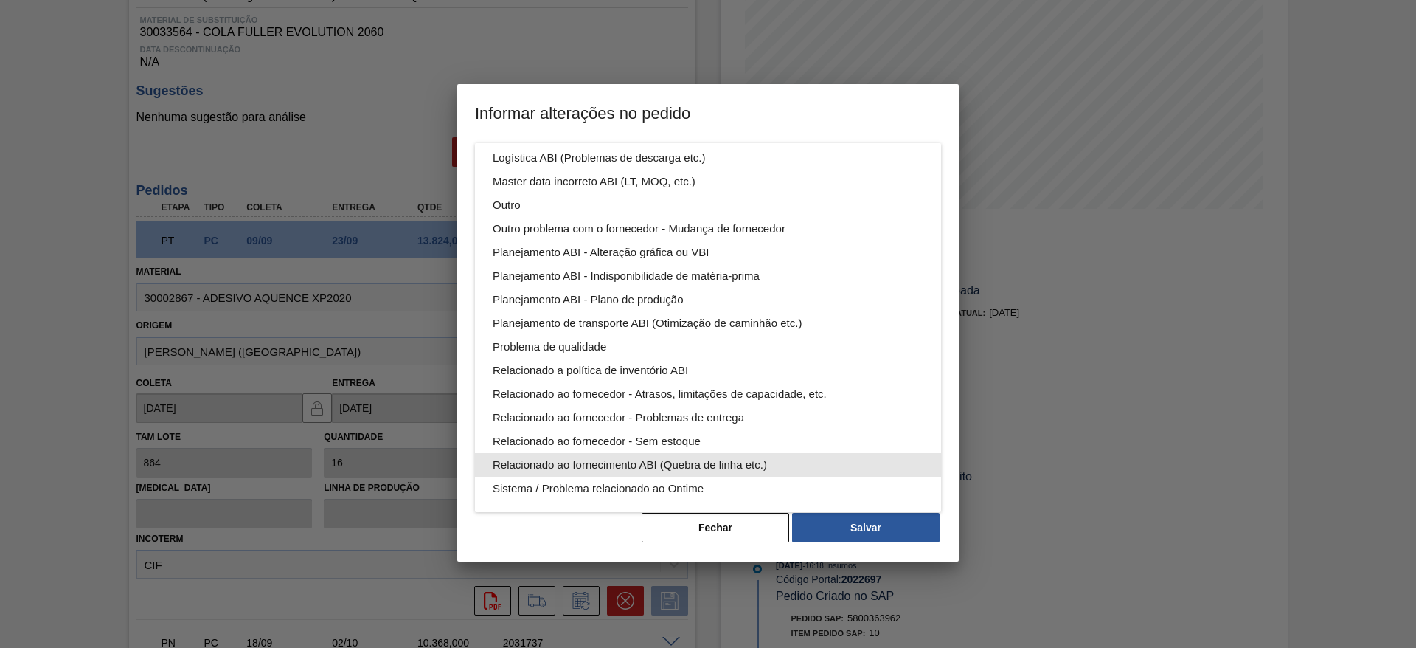
scroll to position [0, 0]
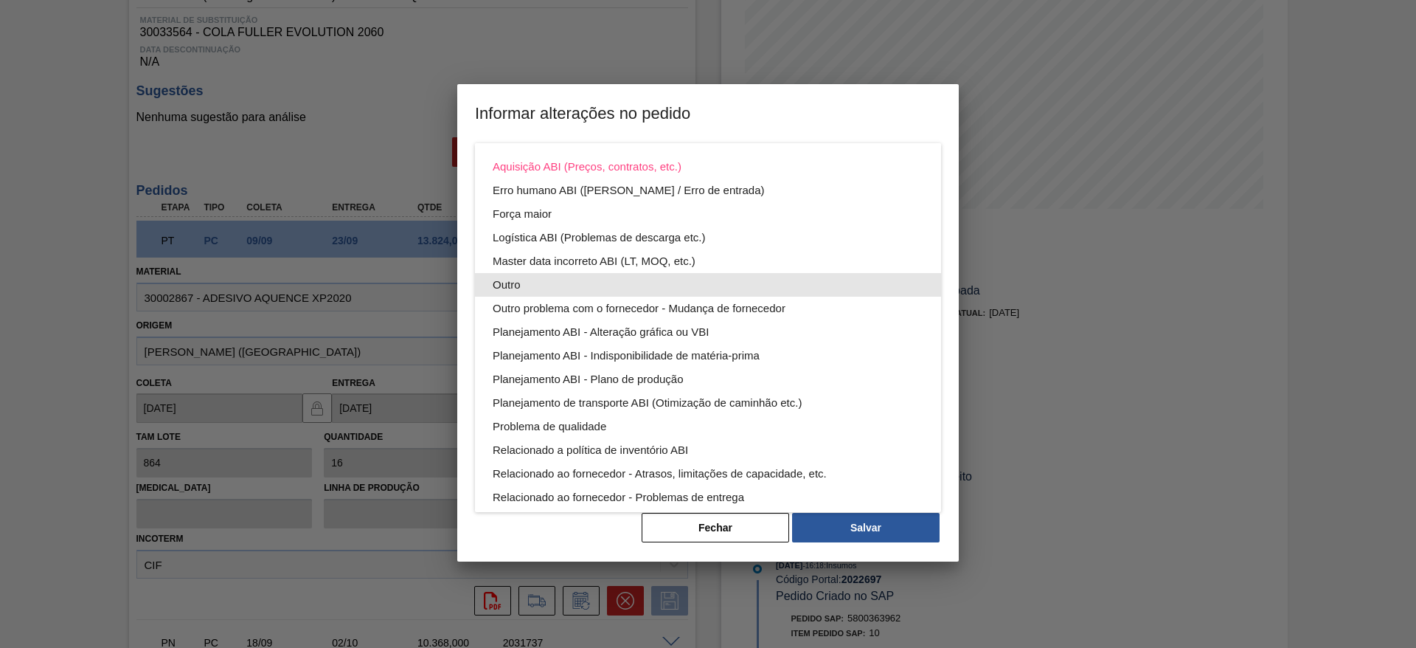
click at [663, 286] on div "Outro" at bounding box center [708, 285] width 431 height 24
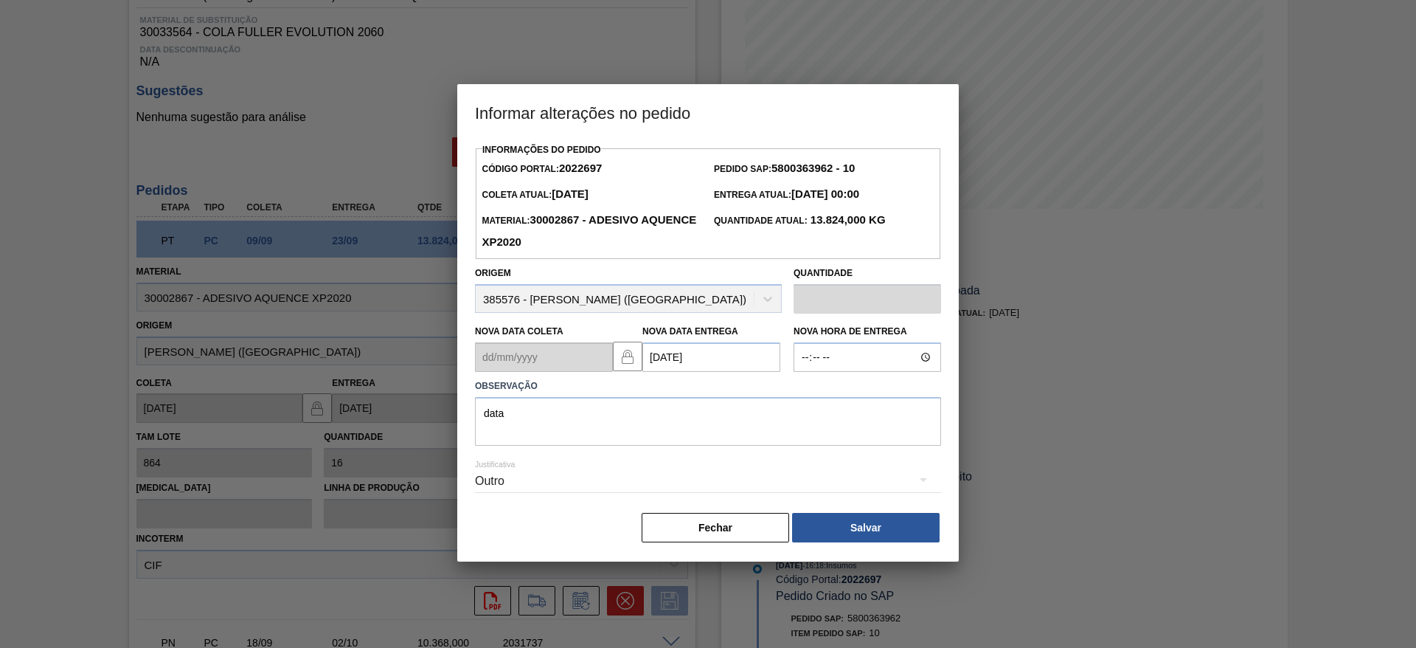
click at [831, 530] on button "Salvar" at bounding box center [866, 528] width 148 height 30
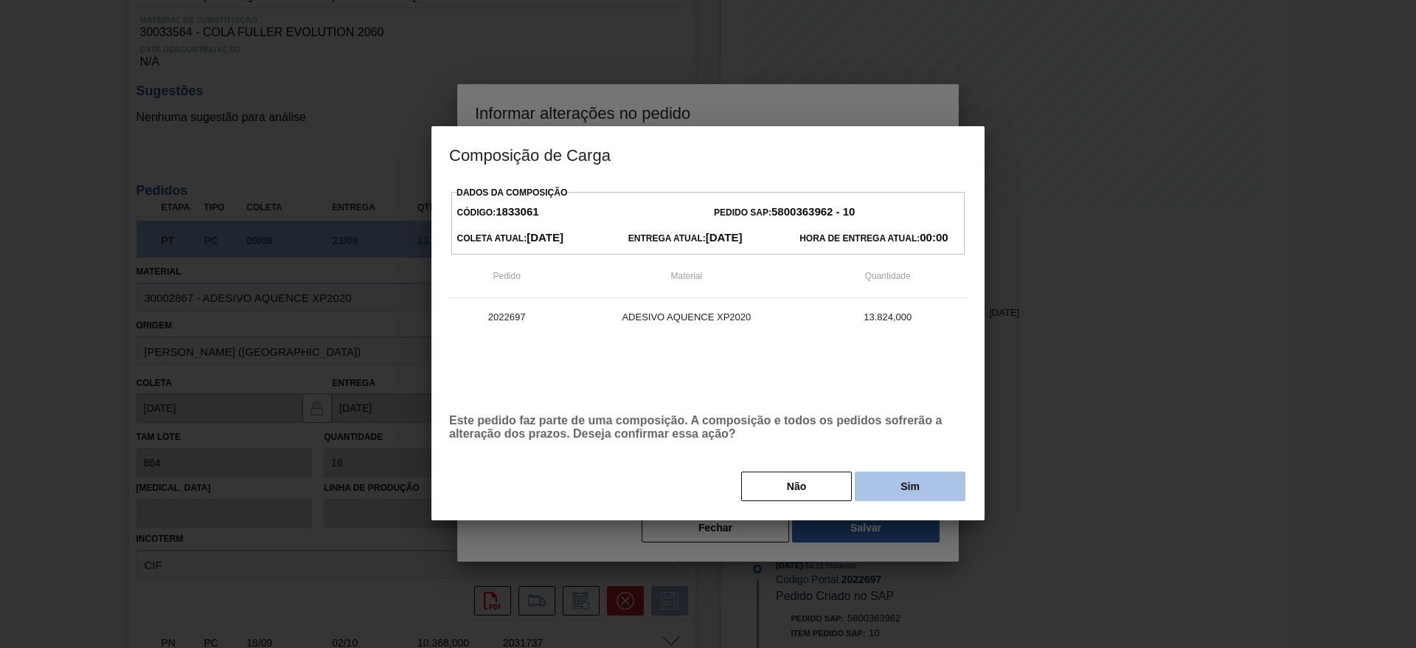
click at [891, 493] on button "Sim" at bounding box center [910, 486] width 111 height 30
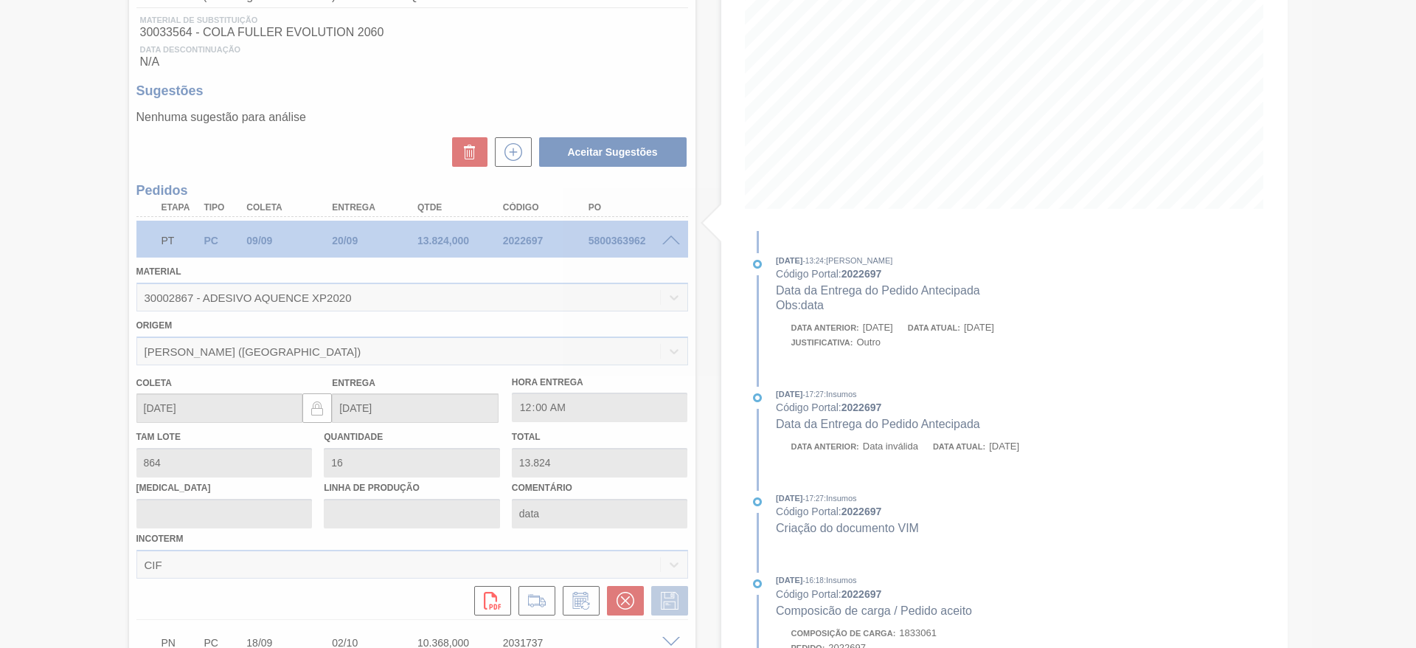
scroll to position [1, 0]
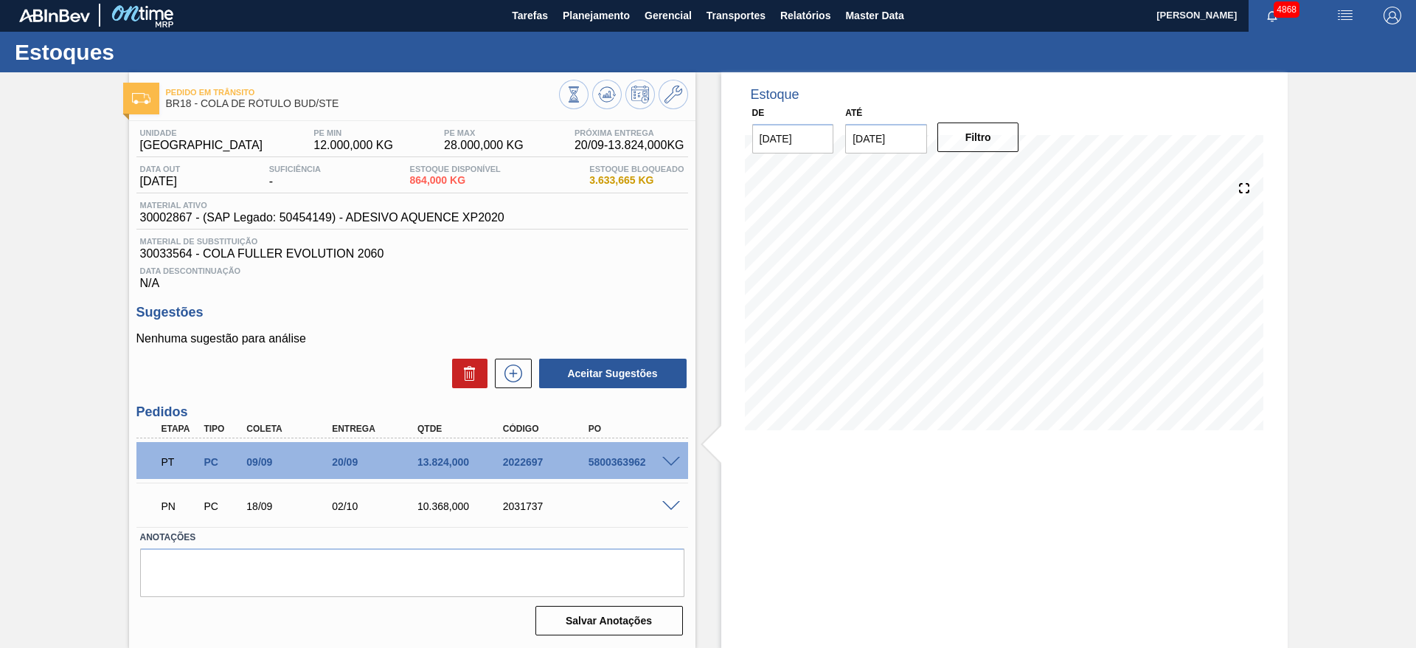
click at [633, 176] on span "3.633,665 KG" at bounding box center [636, 180] width 94 height 11
drag, startPoint x: 133, startPoint y: 223, endPoint x: 189, endPoint y: 223, distance: 56.1
click at [189, 223] on div "Unidade Pernambuco PE MIN 12.000,000 KG PE MAX 28.000,000 KG Próxima Entrega 20…" at bounding box center [412, 380] width 566 height 519
copy span "30002867"
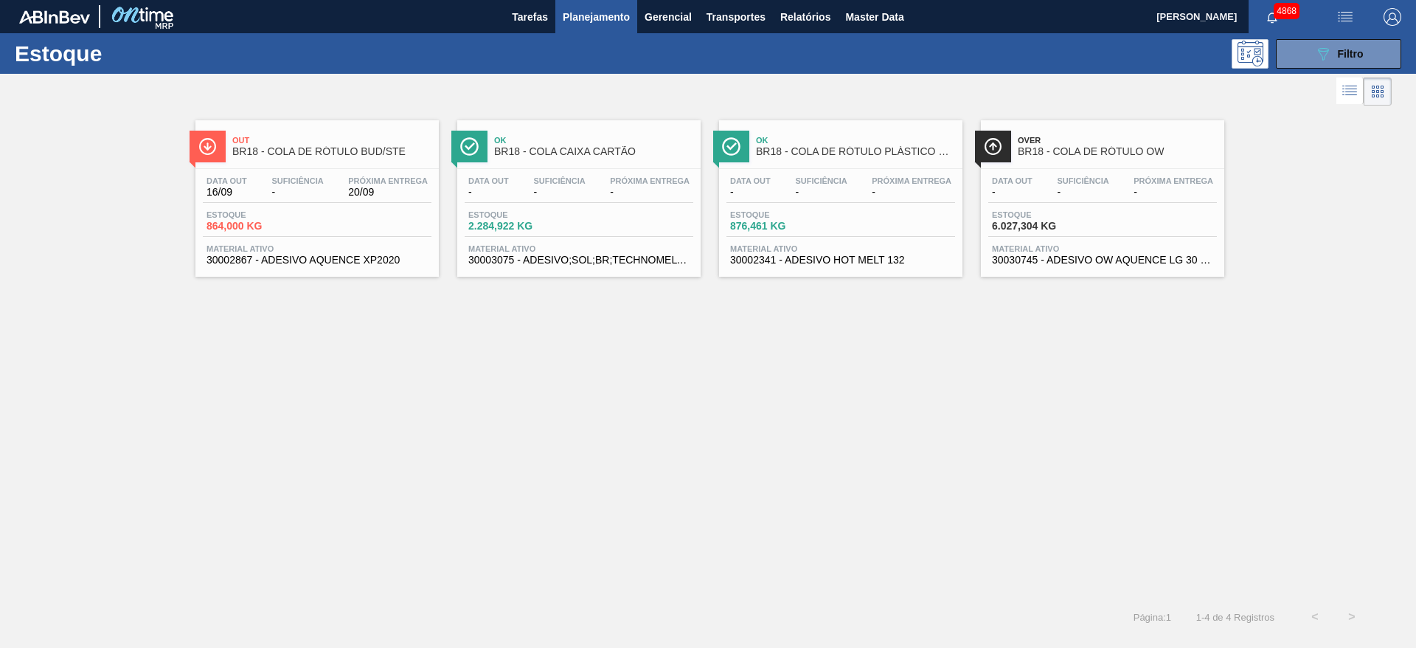
click at [620, 18] on span "Planejamento" at bounding box center [596, 17] width 67 height 18
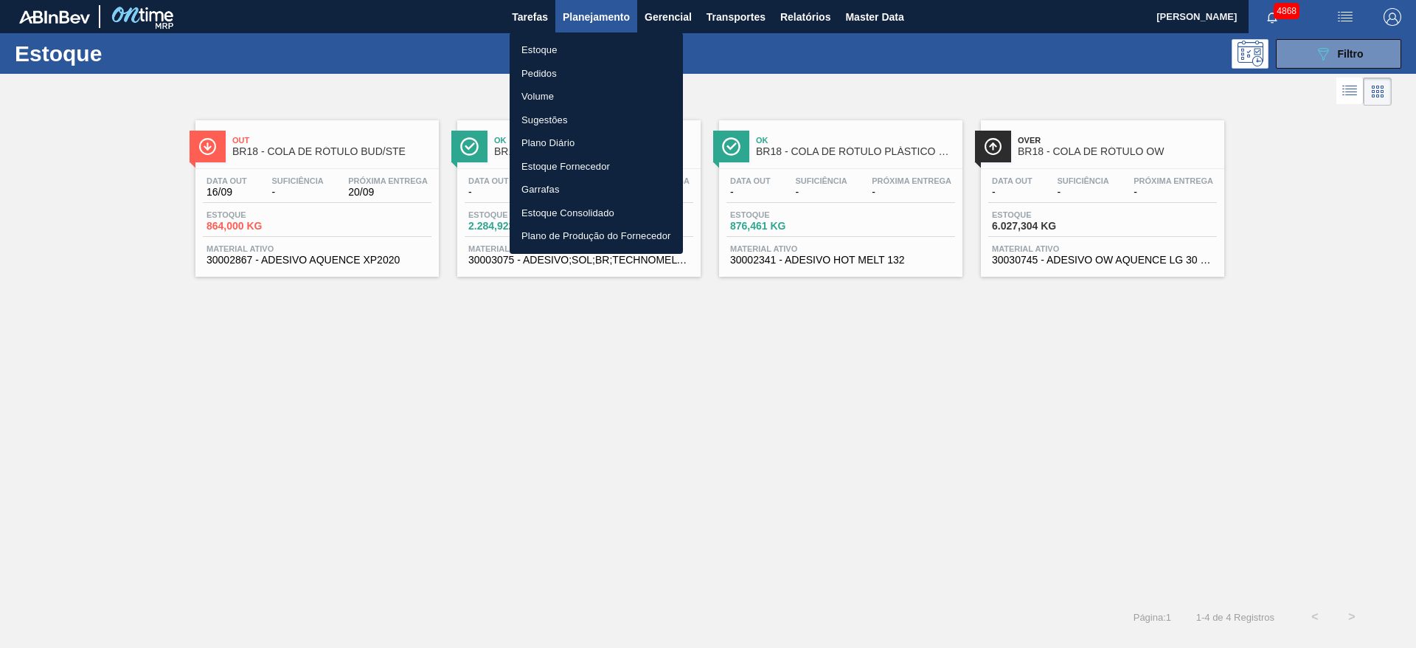
click at [564, 70] on li "Pedidos" at bounding box center [596, 74] width 173 height 24
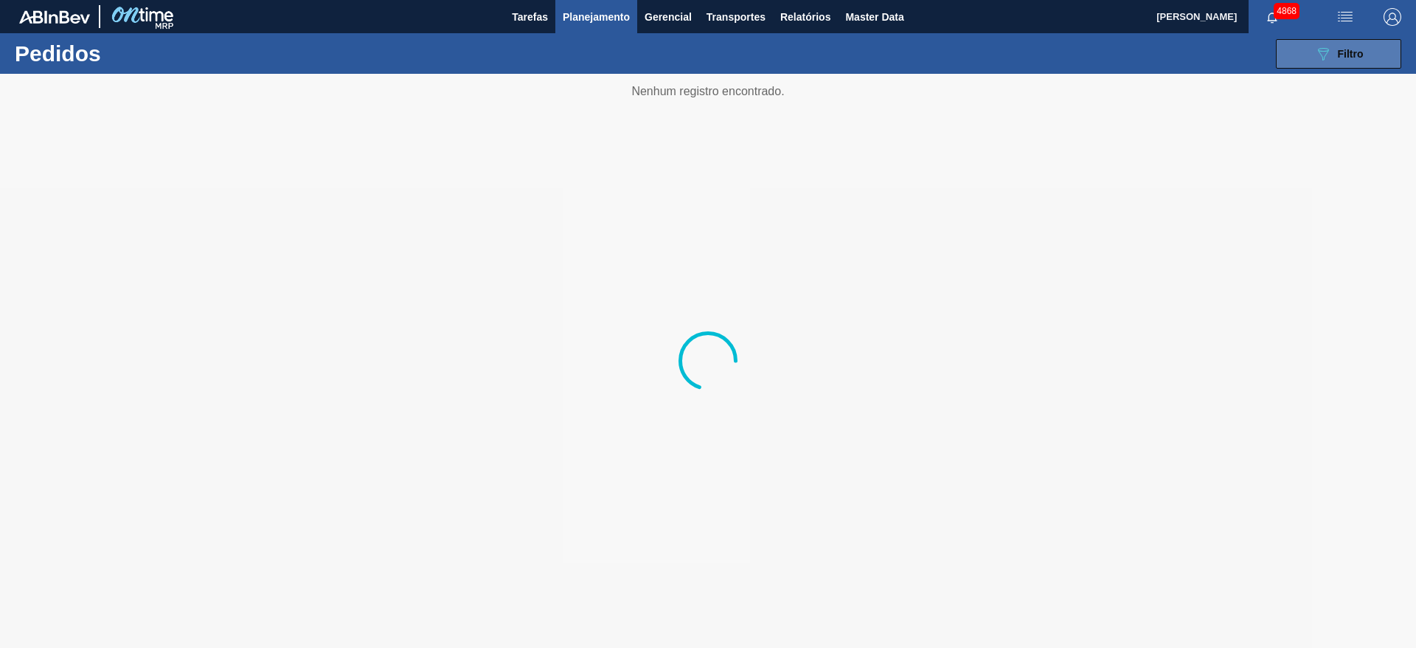
click at [1308, 46] on button "089F7B8B-B2A5-4AFE-B5C0-19BA573D28AC Filtro" at bounding box center [1338, 54] width 125 height 30
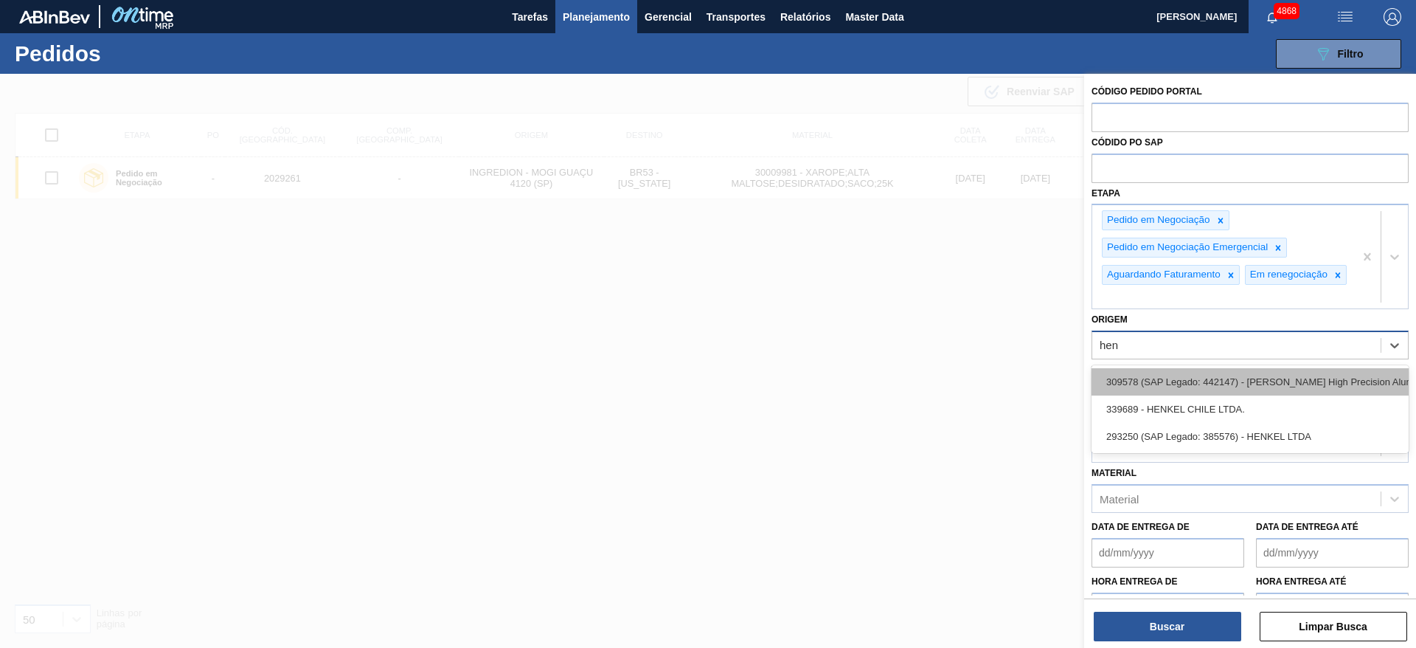
type input "henk"
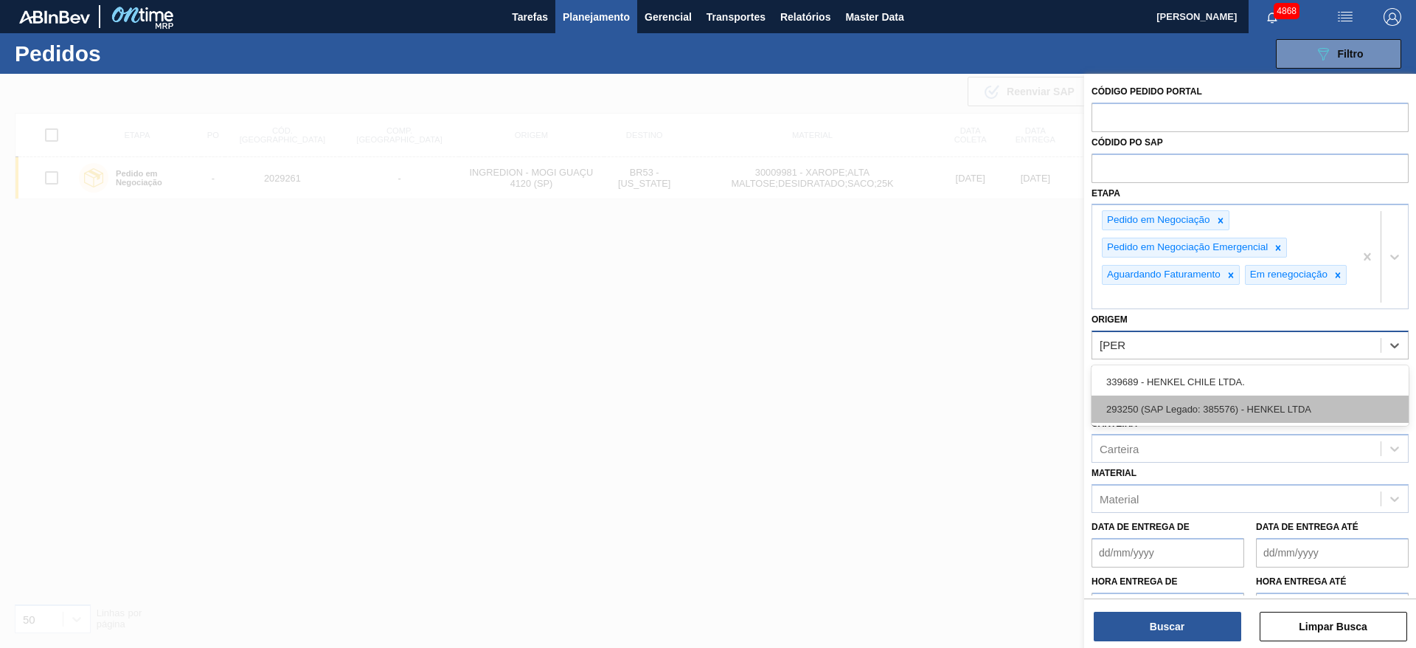
drag, startPoint x: 1303, startPoint y: 392, endPoint x: 1289, endPoint y: 420, distance: 31.3
click at [1289, 420] on div "339689 - HENKEL CHILE LTDA. 293250 (SAP Legado: 385576) - HENKEL LTDA" at bounding box center [1250, 395] width 317 height 60
click at [1289, 420] on div "293250 (SAP Legado: 385576) - HENKEL LTDA" at bounding box center [1250, 408] width 317 height 27
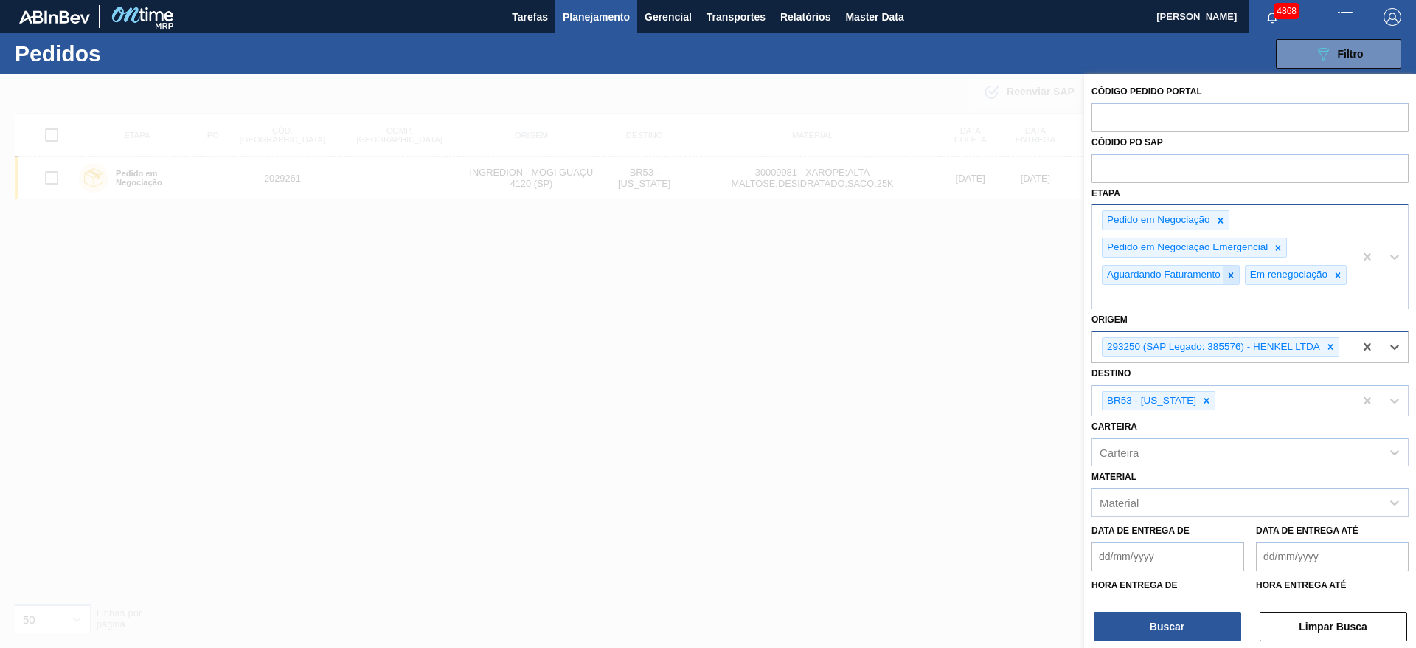
click at [1232, 277] on icon at bounding box center [1231, 275] width 10 height 10
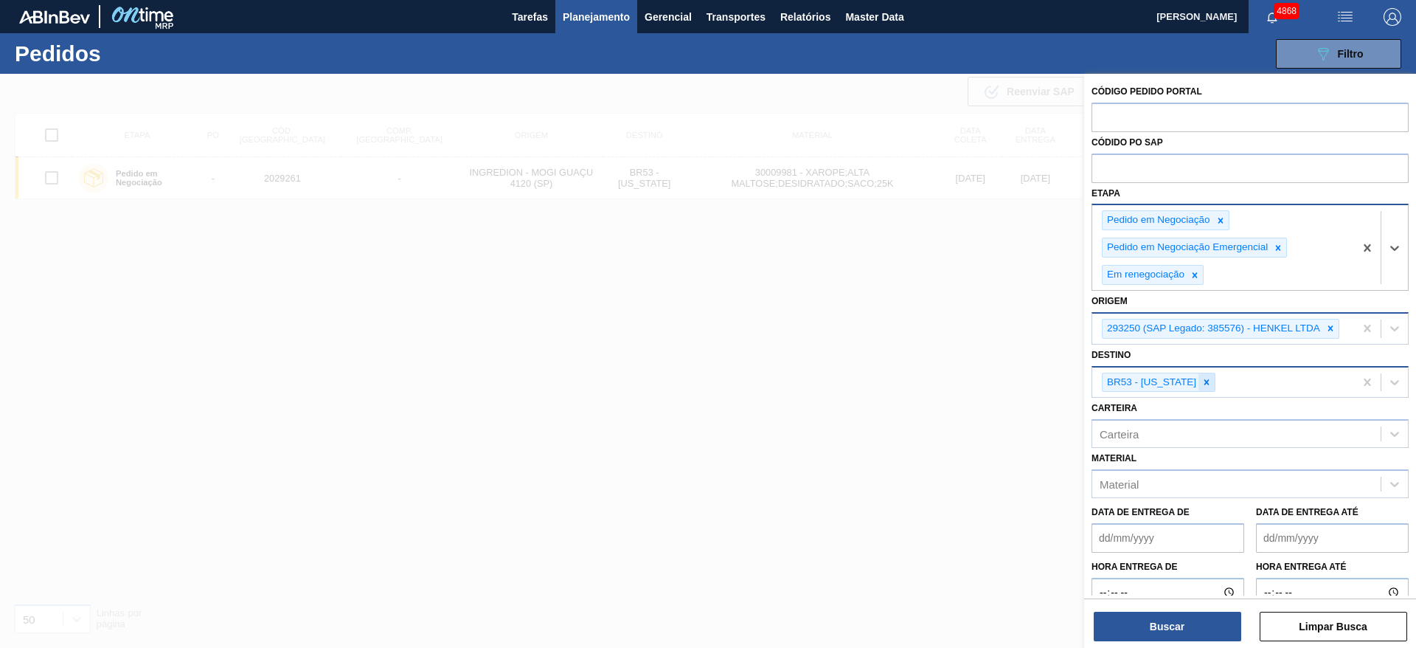
click at [1201, 378] on icon at bounding box center [1206, 382] width 10 height 10
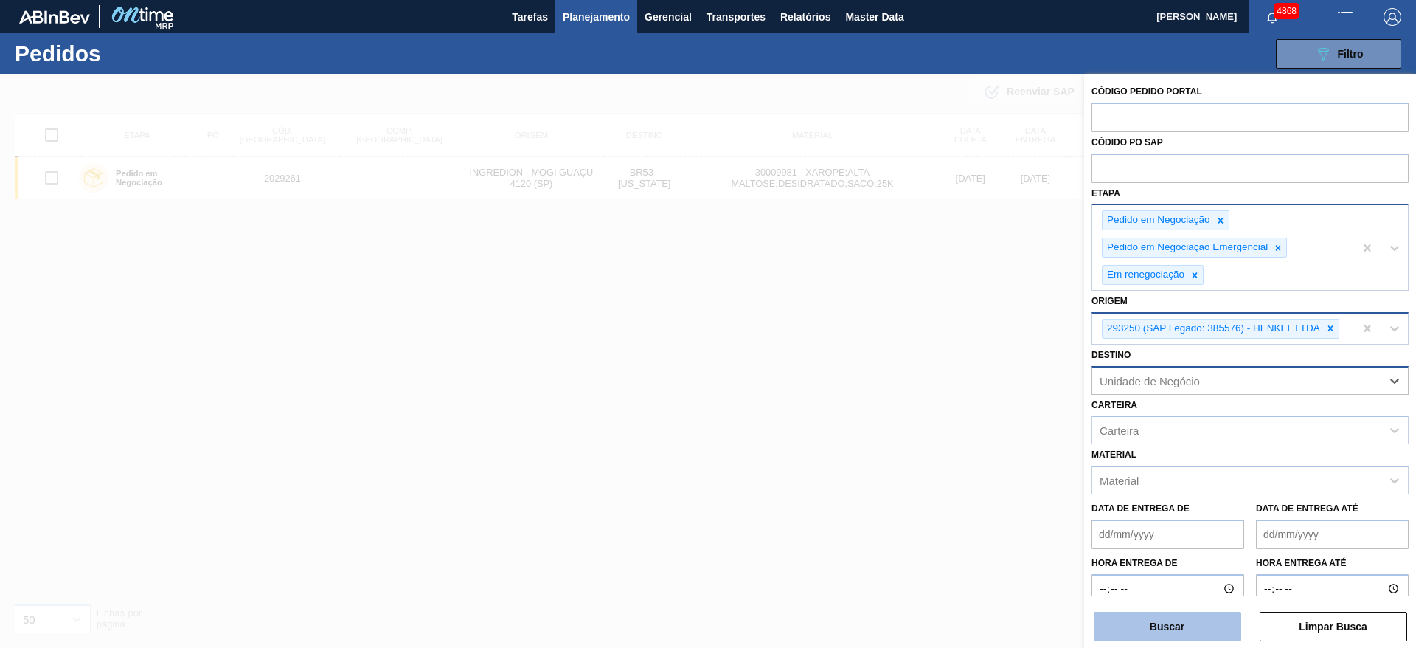
click at [1137, 637] on button "Buscar" at bounding box center [1168, 626] width 148 height 30
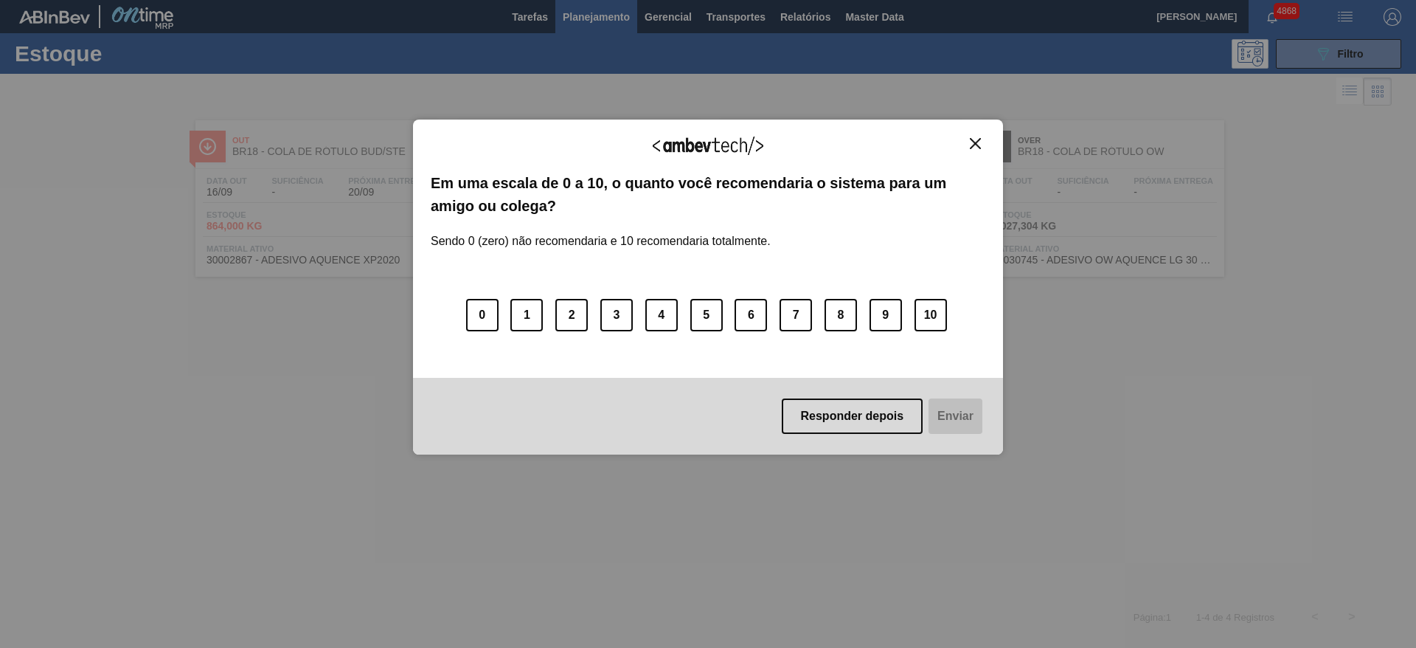
click at [976, 143] on img "Close" at bounding box center [975, 143] width 11 height 11
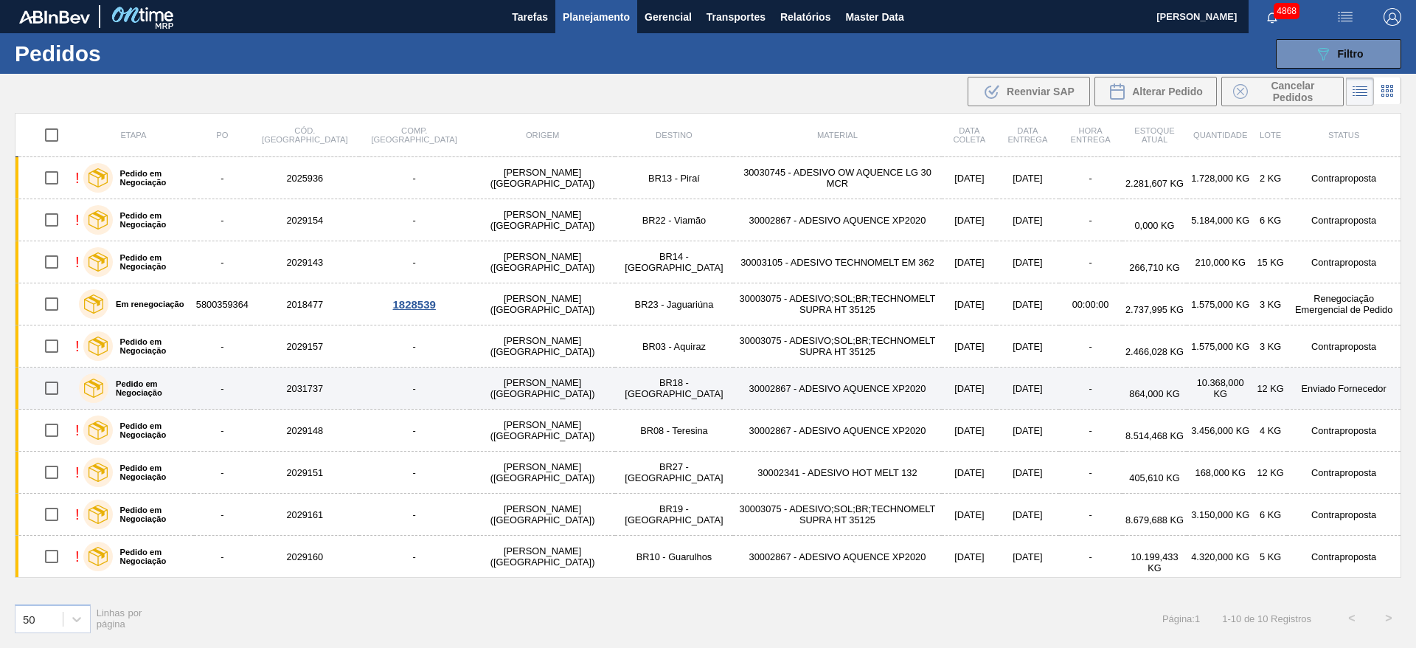
drag, startPoint x: 159, startPoint y: 350, endPoint x: 136, endPoint y: 382, distance: 39.7
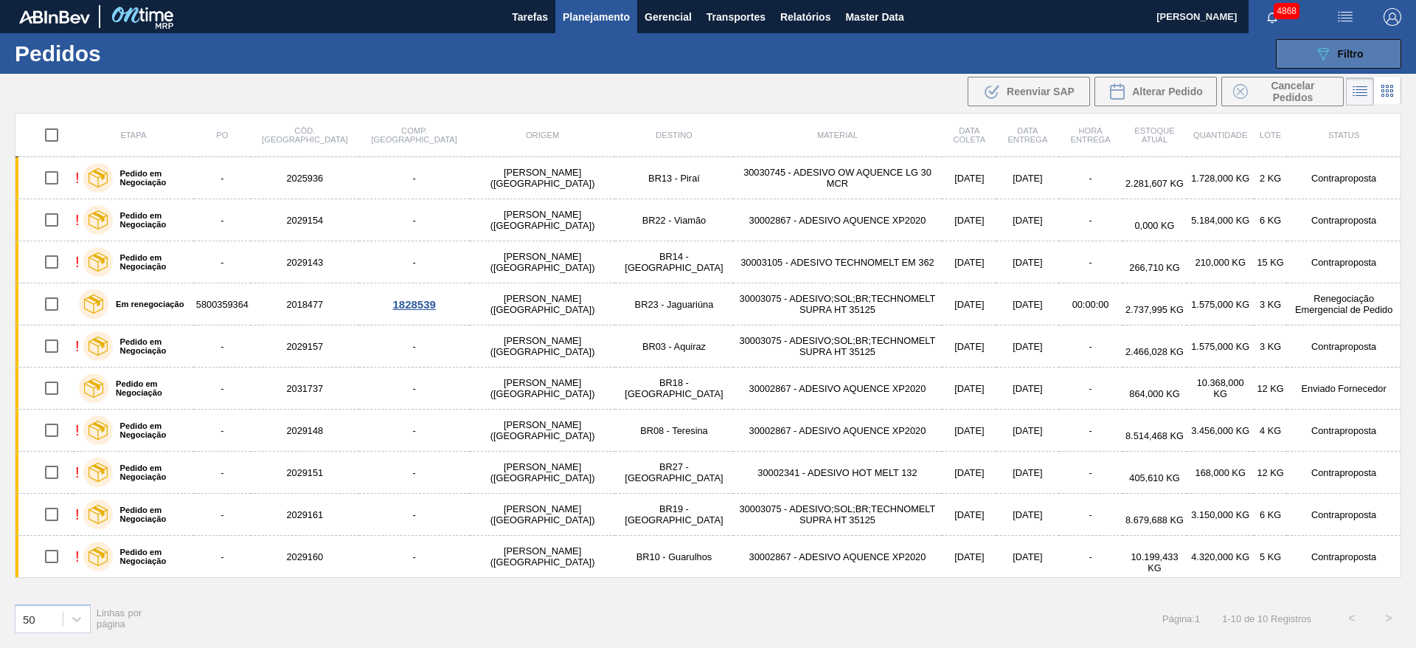
click at [1361, 39] on button "089F7B8B-B2A5-4AFE-B5C0-19BA573D28AC Filtro" at bounding box center [1338, 54] width 125 height 30
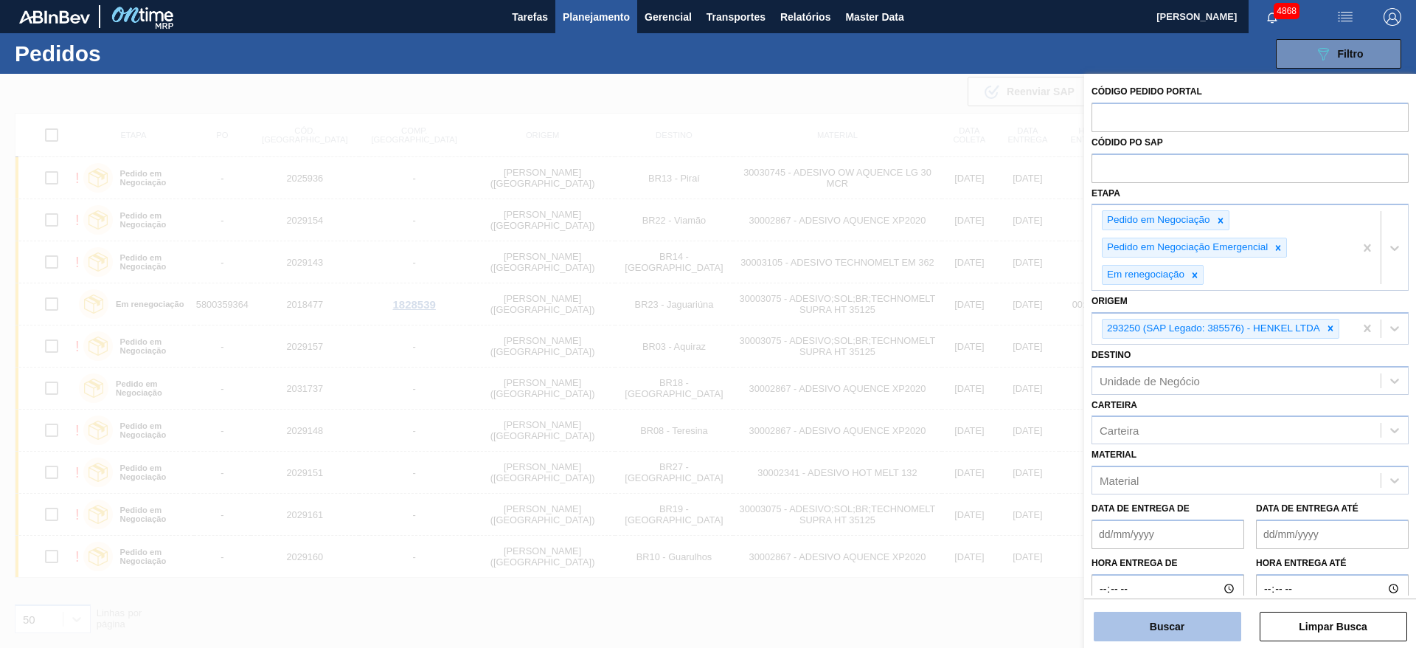
click at [1233, 635] on button "Buscar" at bounding box center [1168, 626] width 148 height 30
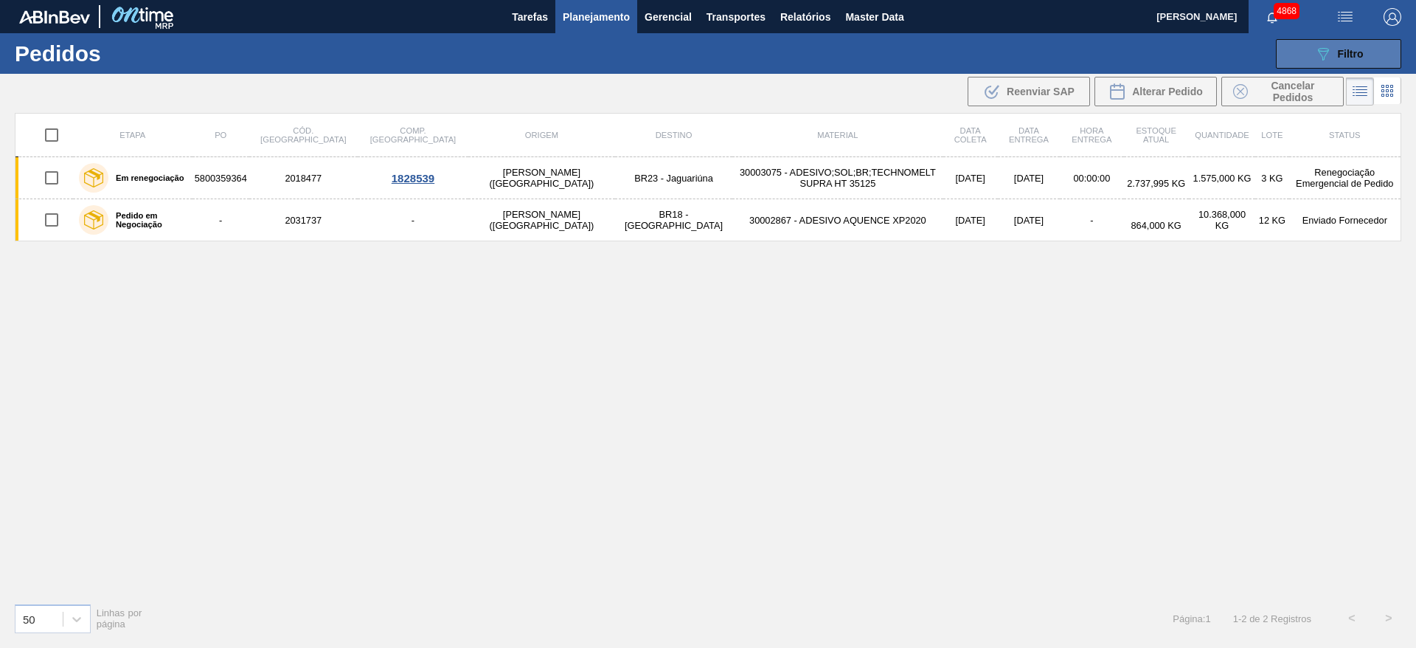
click at [1354, 50] on span "Filtro" at bounding box center [1351, 54] width 26 height 12
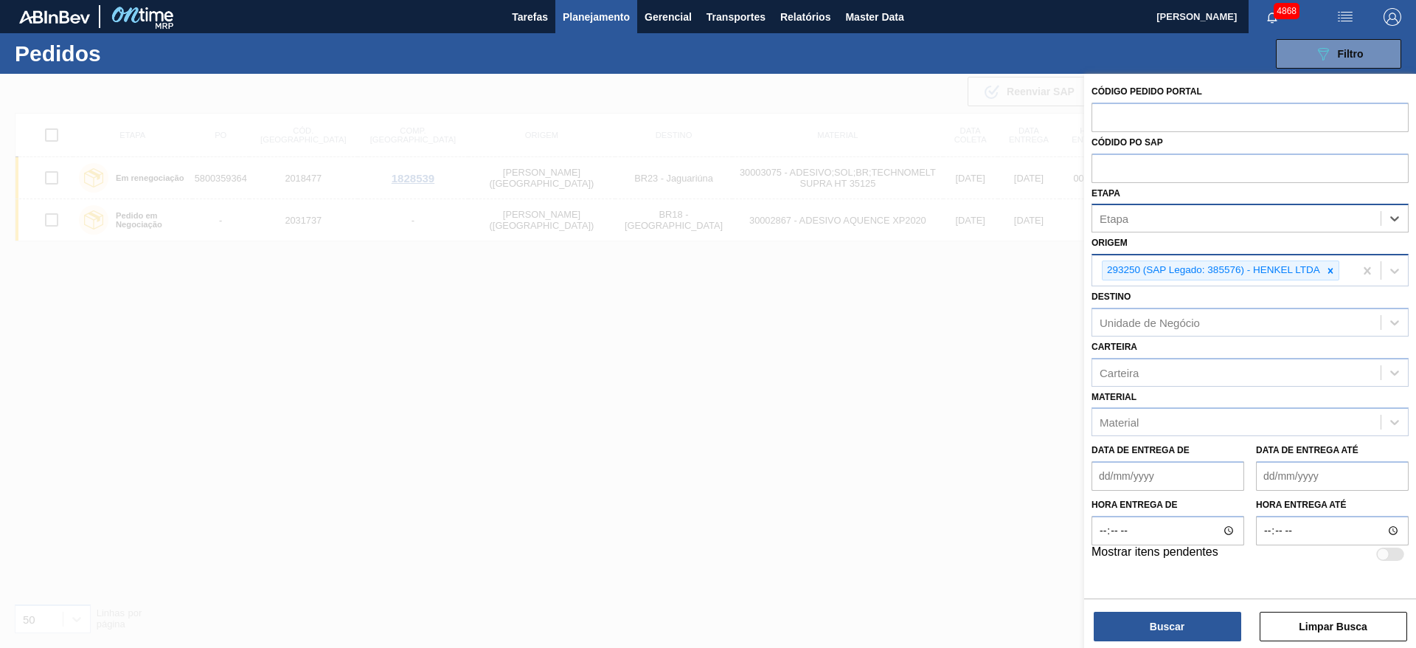
type input "s"
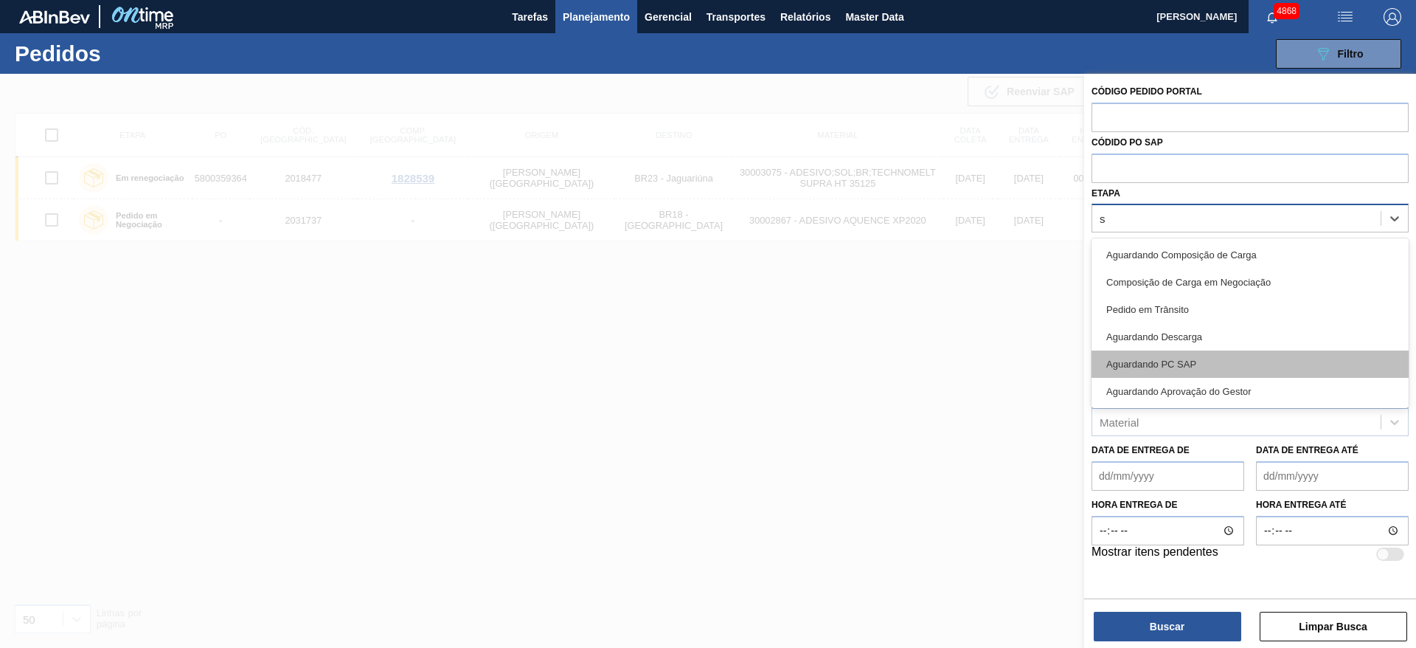
click at [1130, 355] on div "Aguardando PC SAP" at bounding box center [1250, 363] width 317 height 27
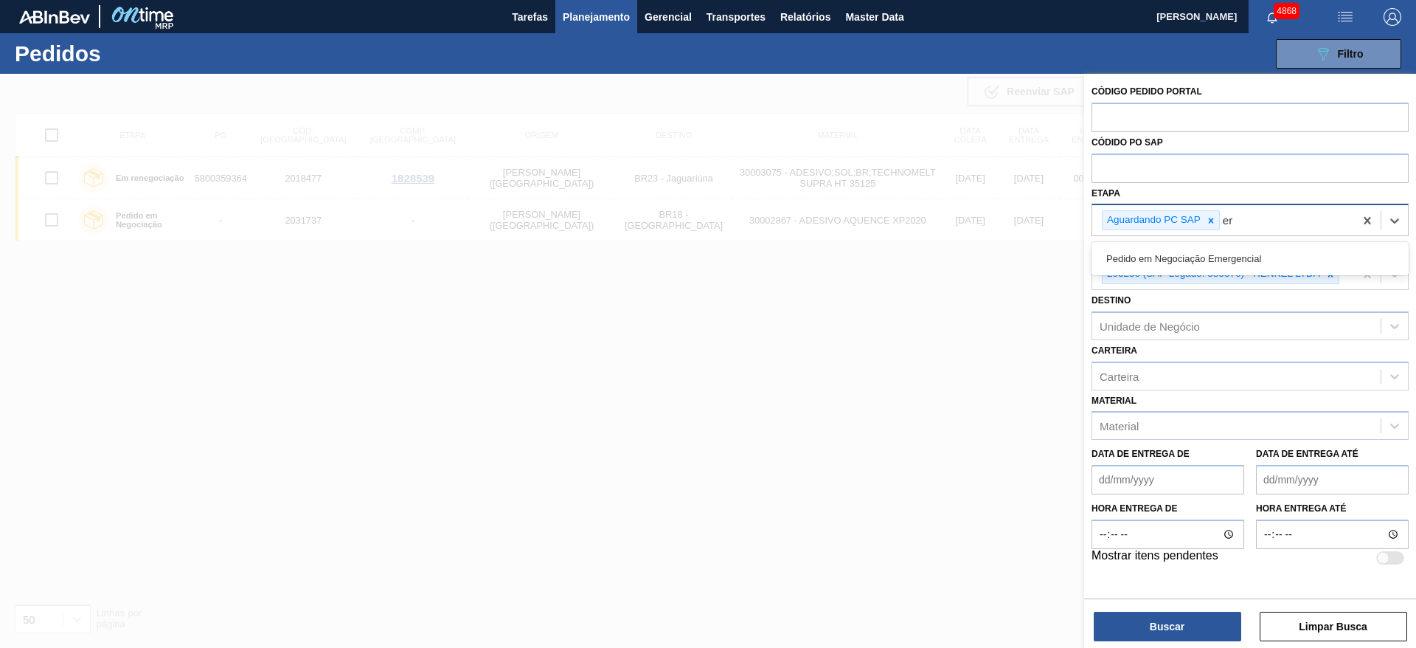
type input "e"
type input "p"
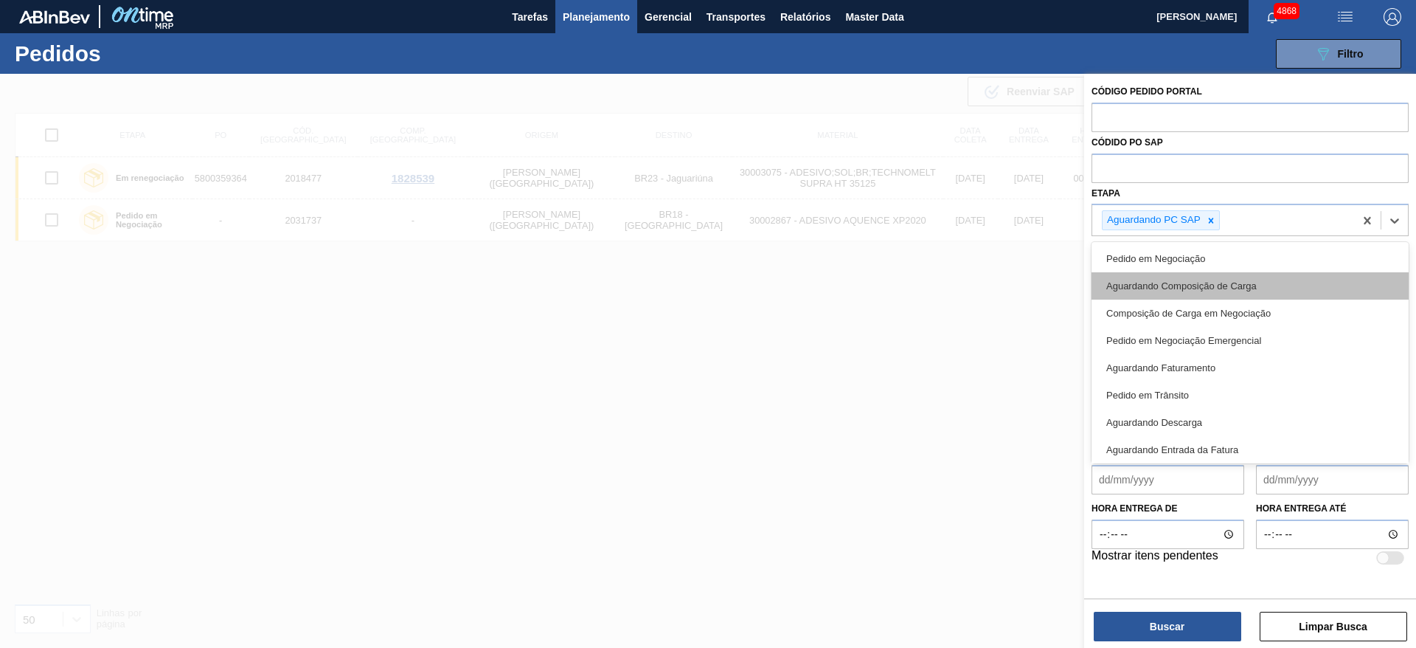
click at [1213, 288] on div "Aguardando Composição de Carga" at bounding box center [1250, 285] width 317 height 27
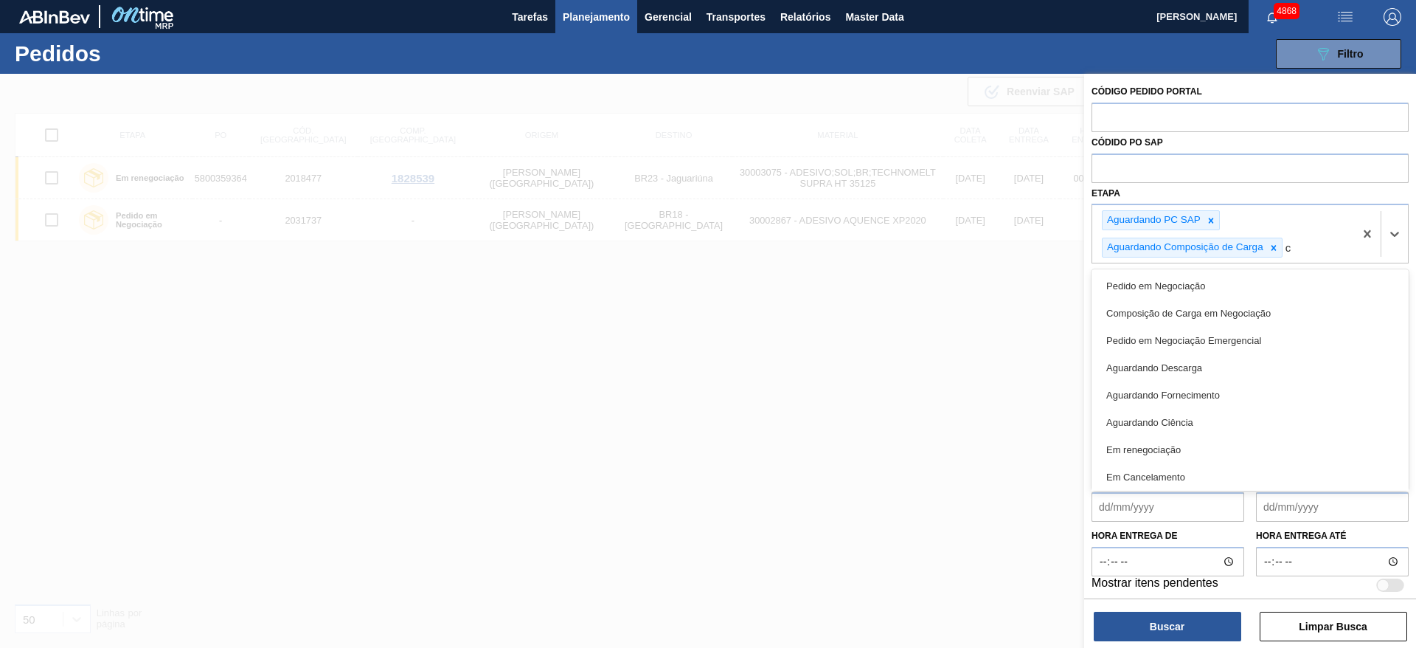
type input "co"
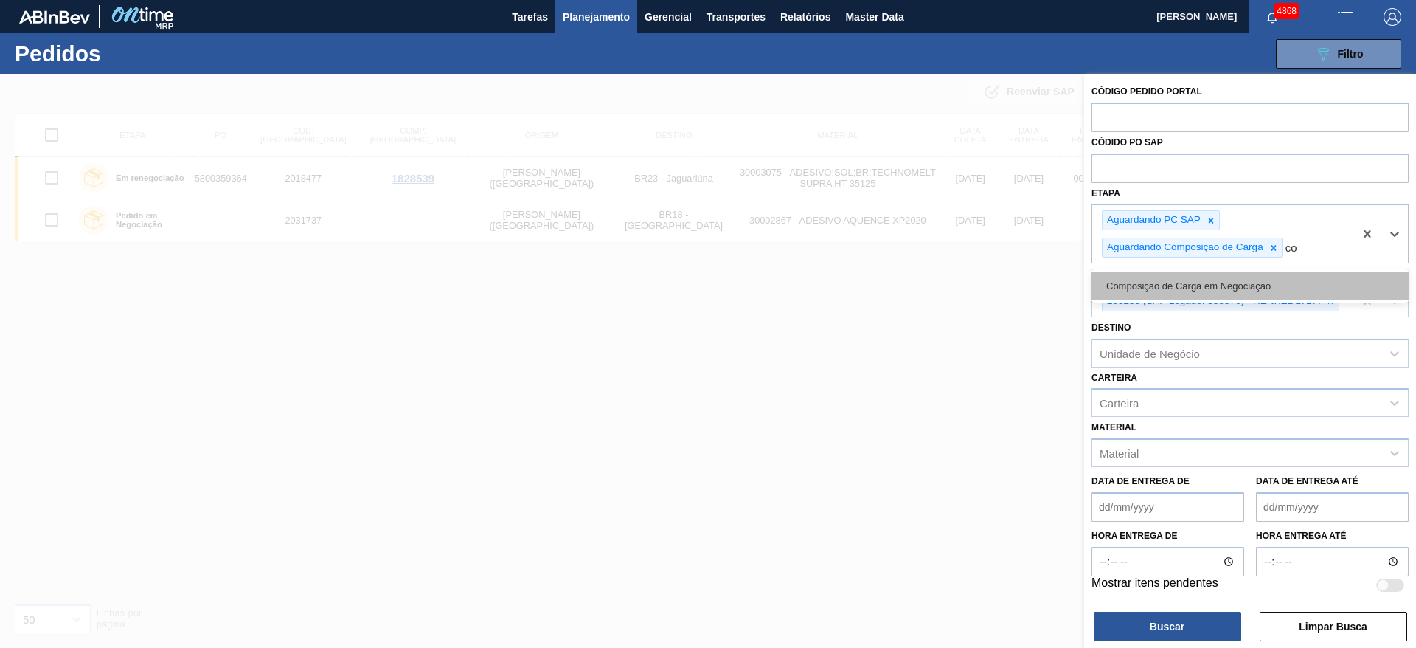
click at [1212, 288] on div "Composição de Carga em Negociação" at bounding box center [1250, 285] width 317 height 27
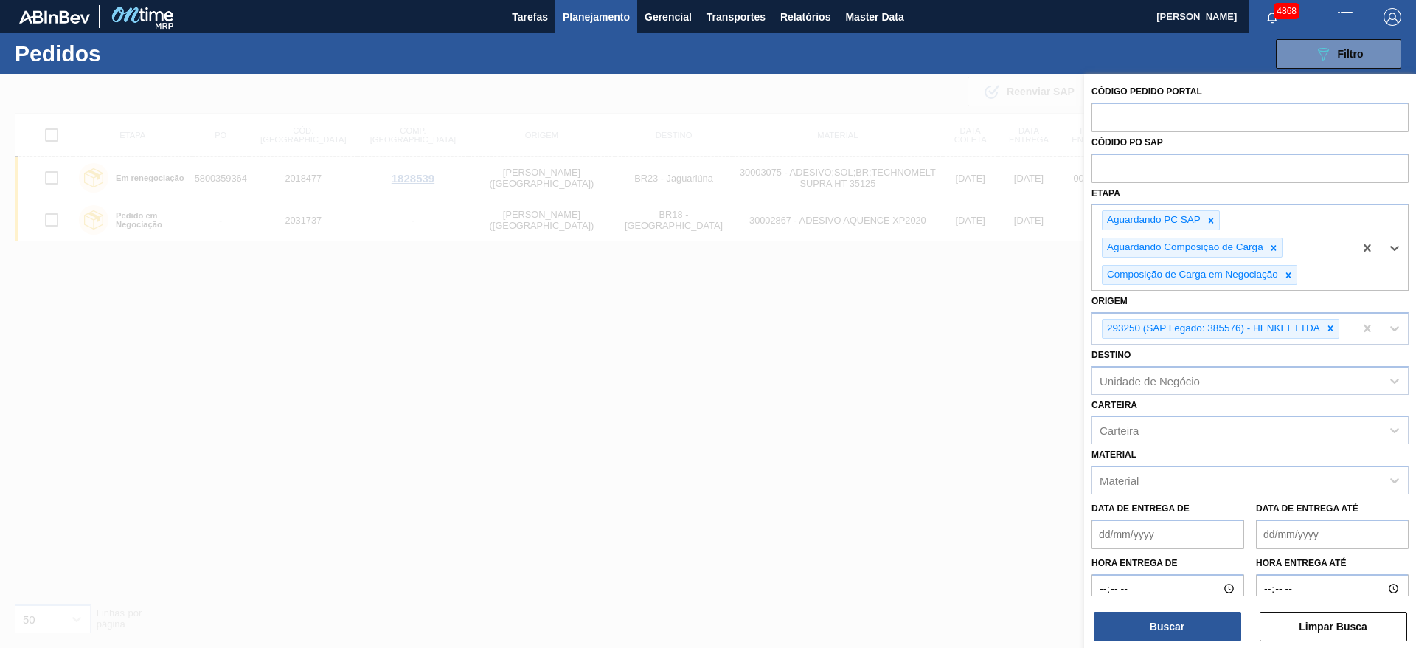
type input "p"
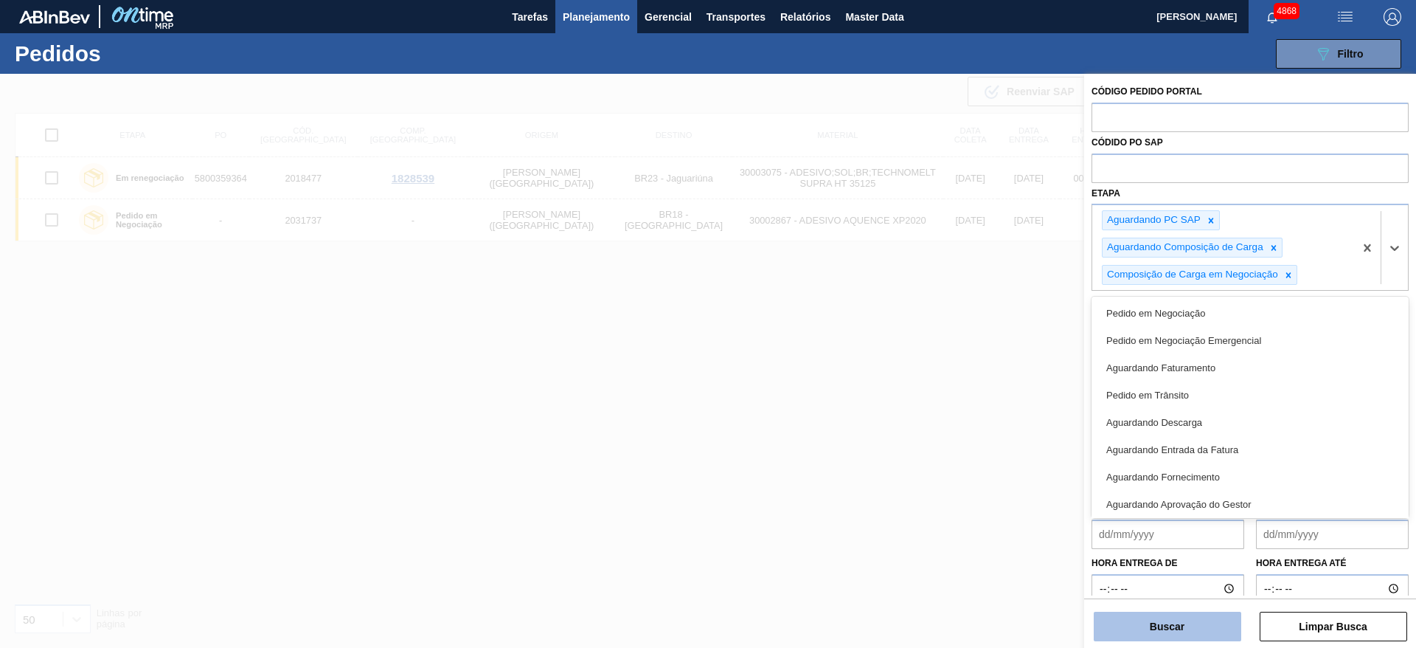
click at [1181, 627] on button "Buscar" at bounding box center [1168, 626] width 148 height 30
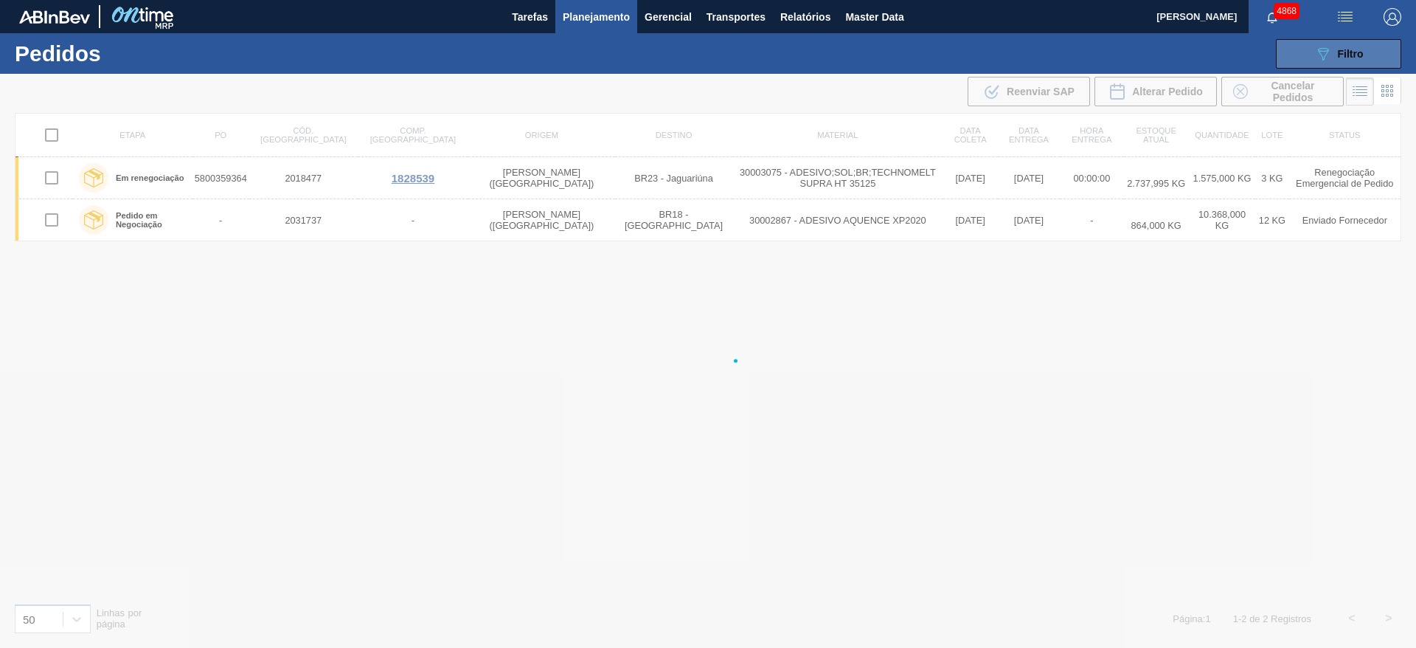
click at [1358, 60] on div "089F7B8B-B2A5-4AFE-B5C0-19BA573D28AC Filtro" at bounding box center [1338, 54] width 49 height 18
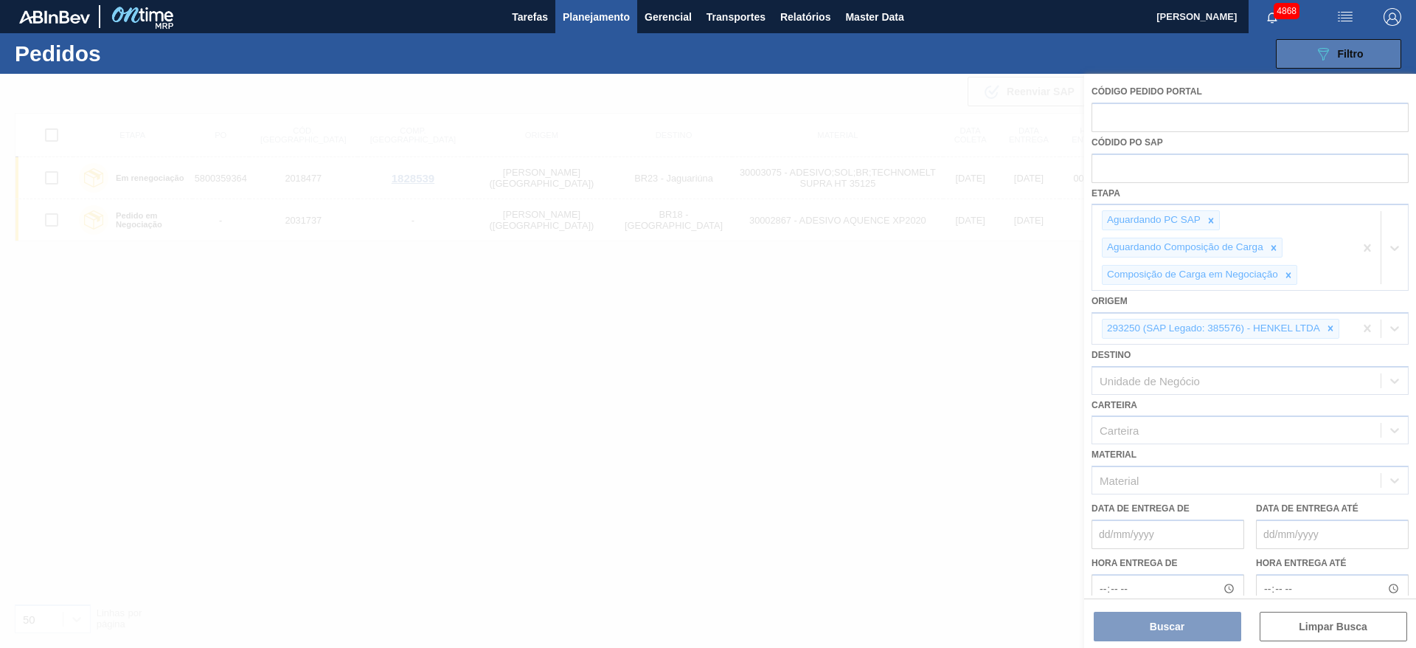
click at [1358, 60] on div "089F7B8B-B2A5-4AFE-B5C0-19BA573D28AC Filtro" at bounding box center [1338, 54] width 49 height 18
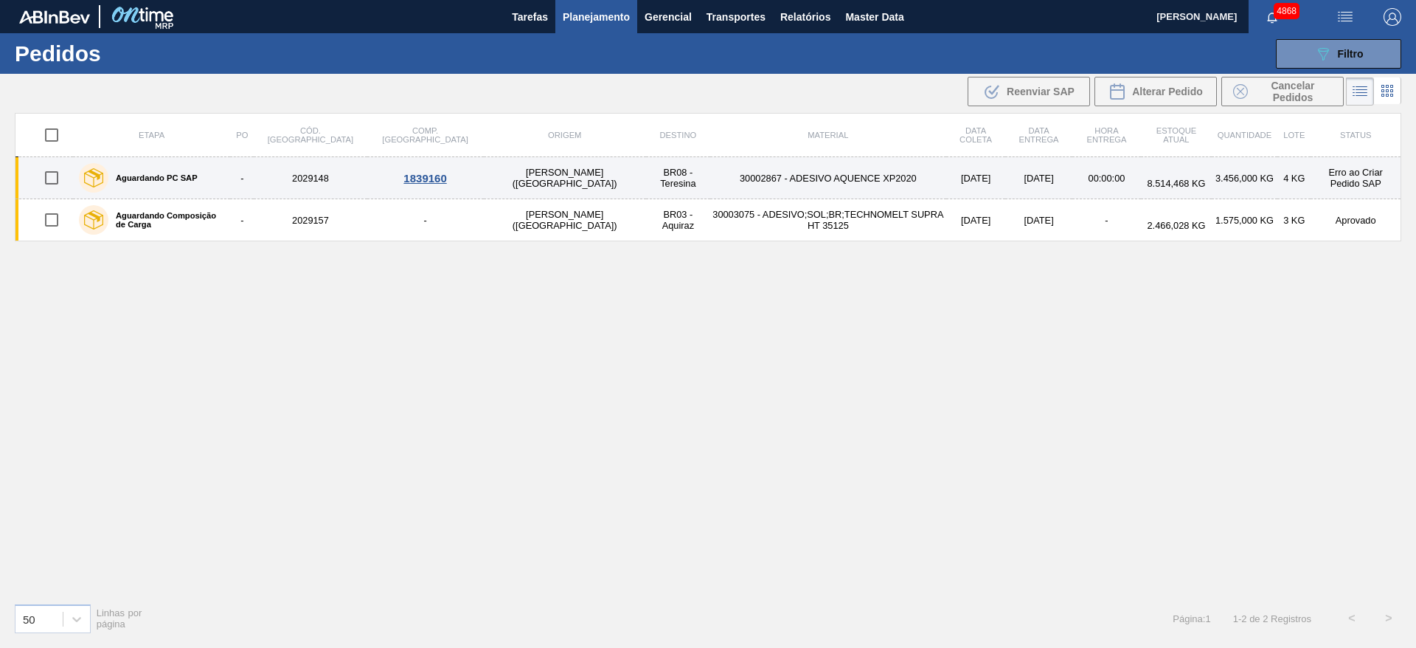
click at [378, 178] on div "1839160" at bounding box center [425, 178] width 112 height 13
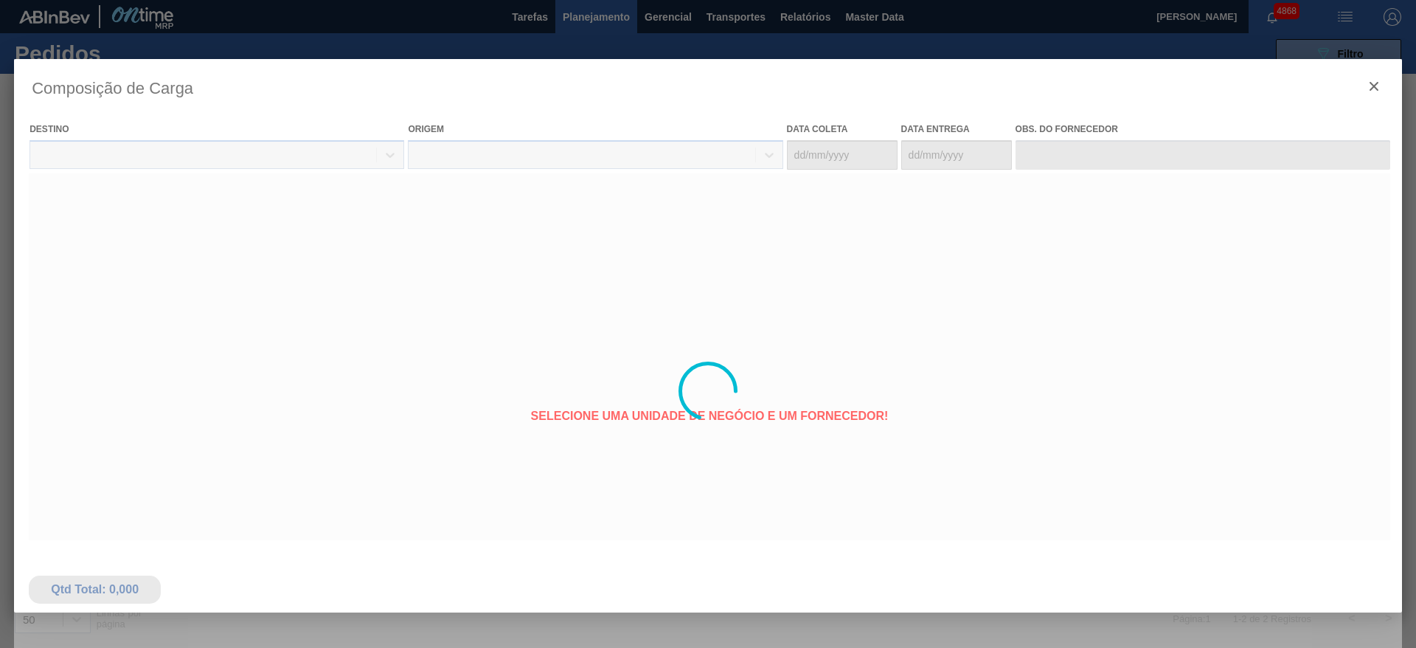
type coleta "17/09/2025"
type entrega "07/10/2025"
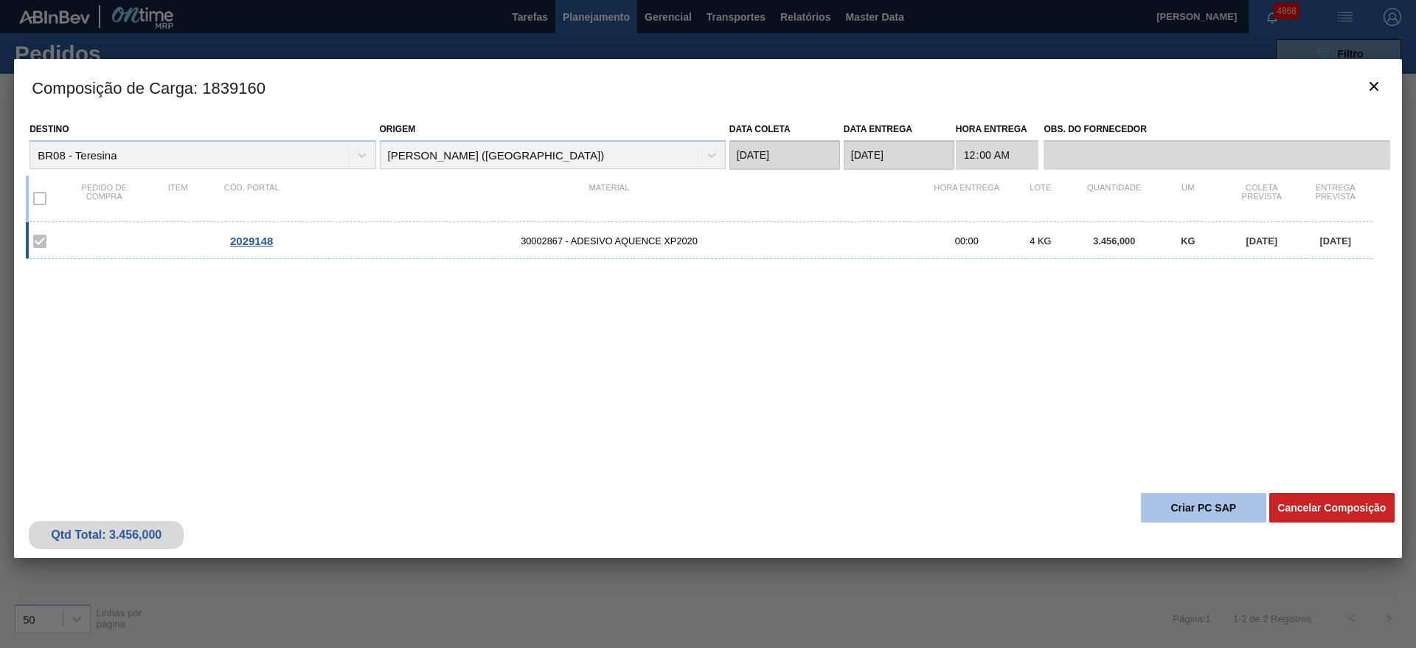
click at [1189, 507] on button "Criar PC SAP" at bounding box center [1203, 508] width 125 height 30
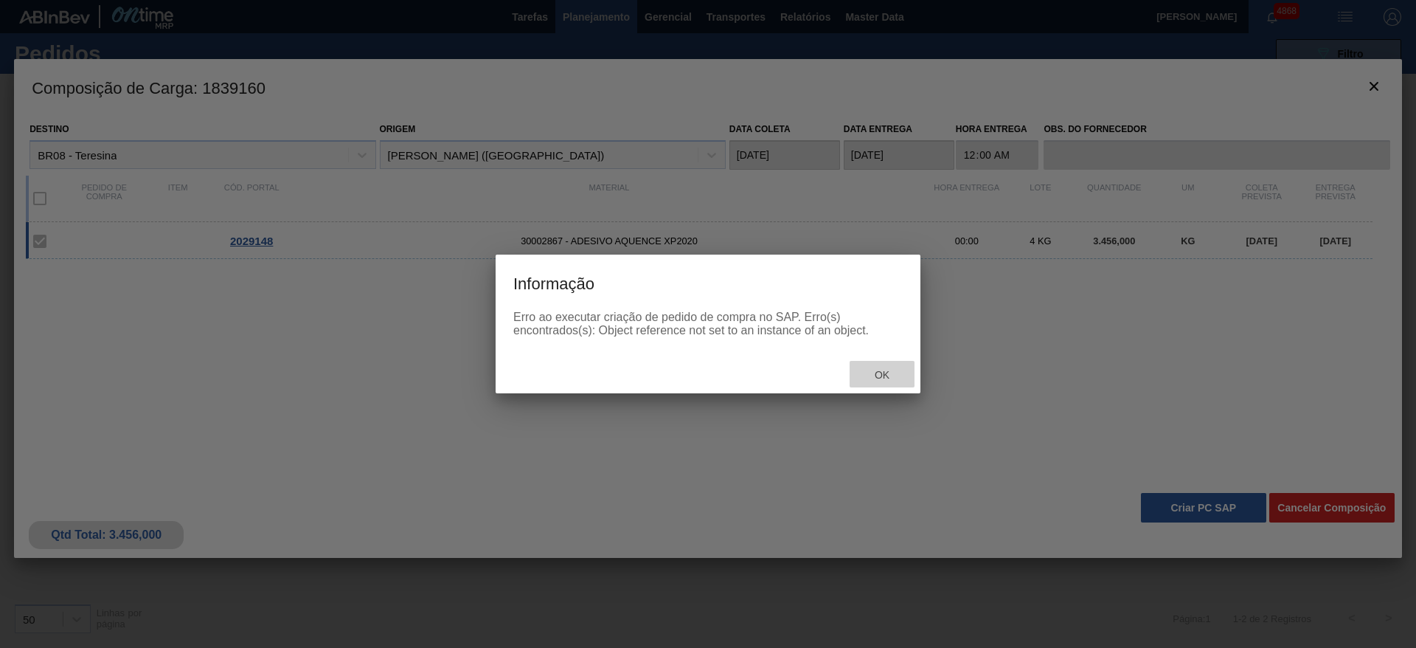
click at [891, 367] on div "Ok" at bounding box center [882, 374] width 65 height 27
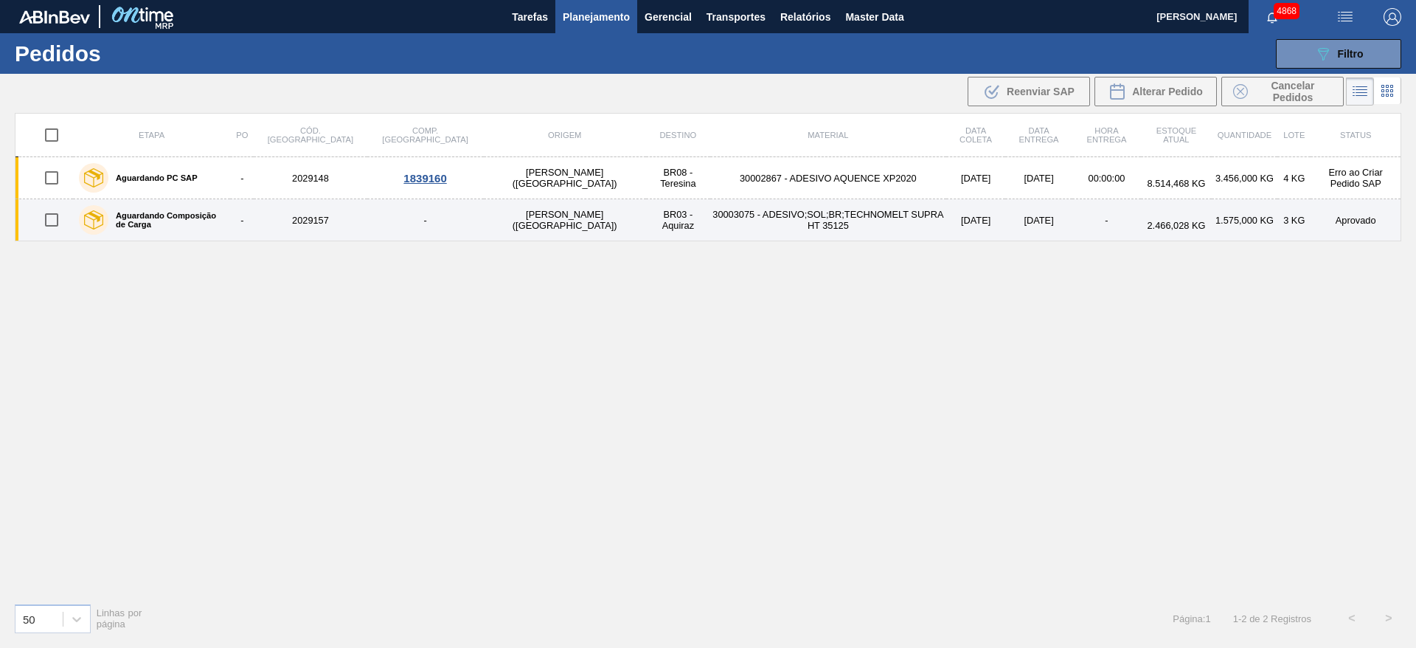
click at [180, 224] on div "Aguardando Composição de Carga" at bounding box center [151, 219] width 153 height 37
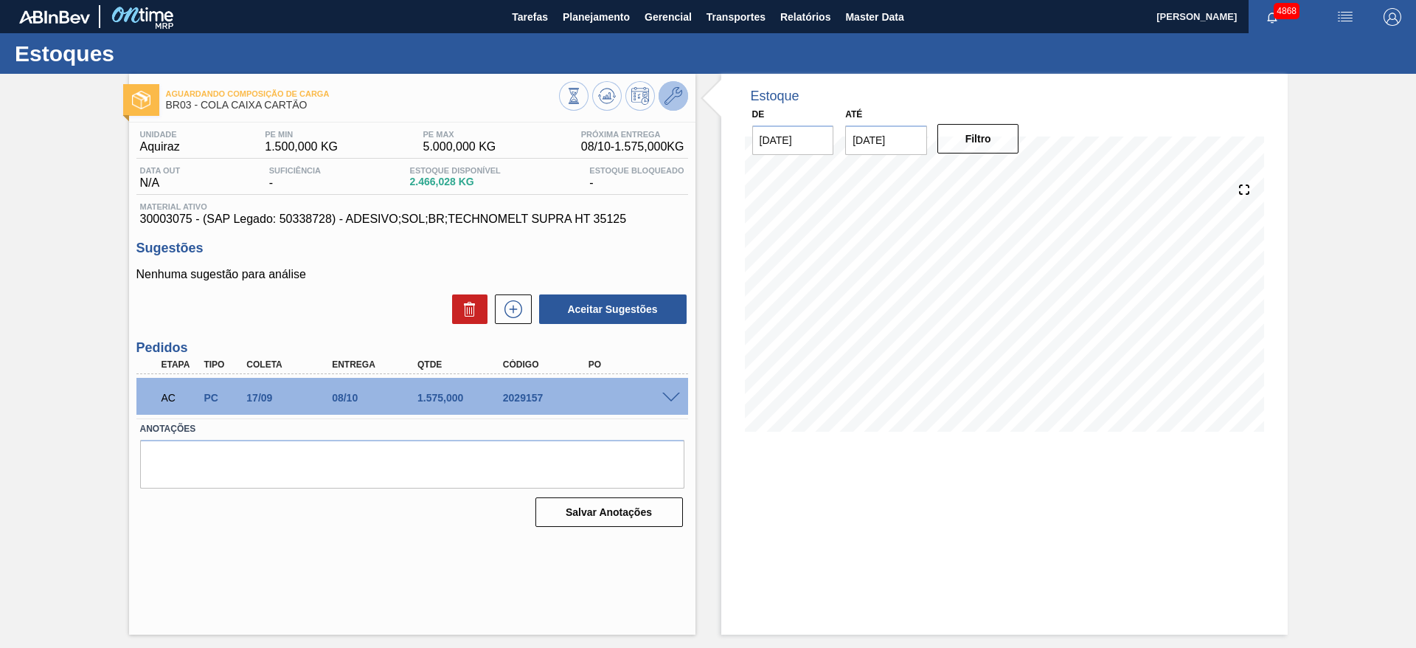
click at [675, 105] on button at bounding box center [674, 96] width 30 height 30
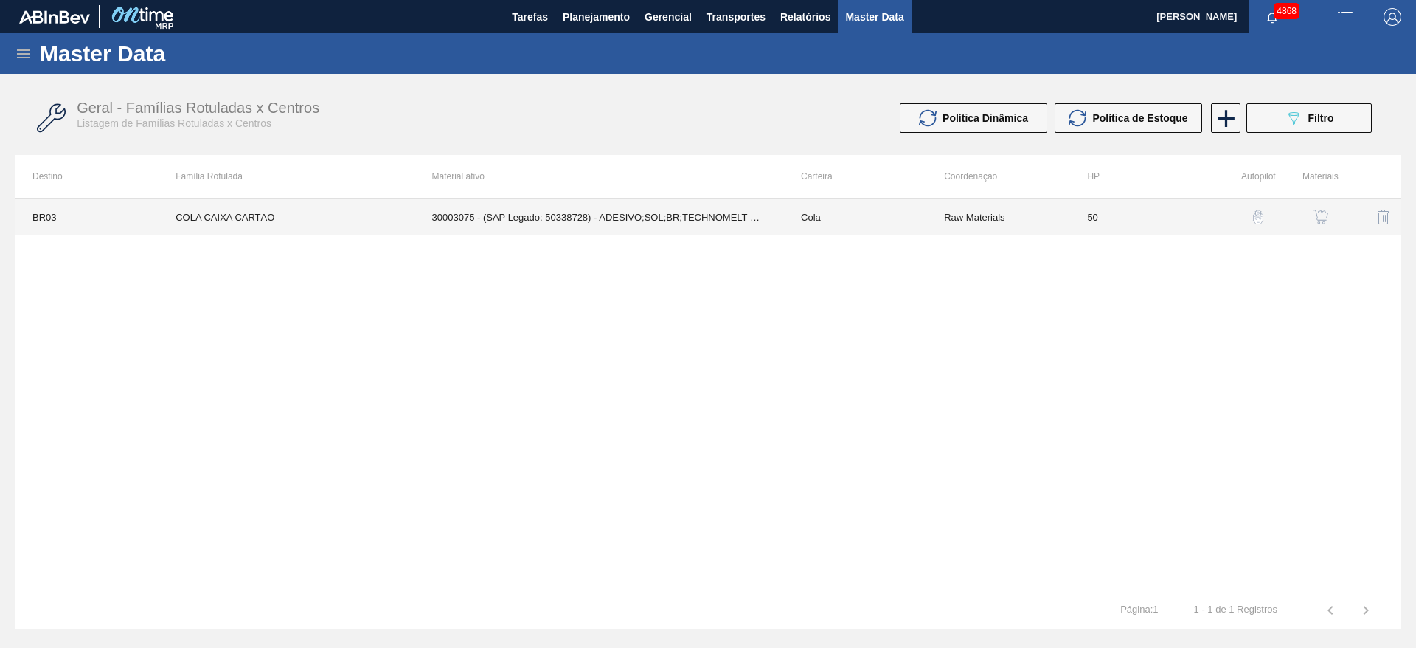
click at [1035, 216] on td "Raw Materials" at bounding box center [997, 216] width 143 height 37
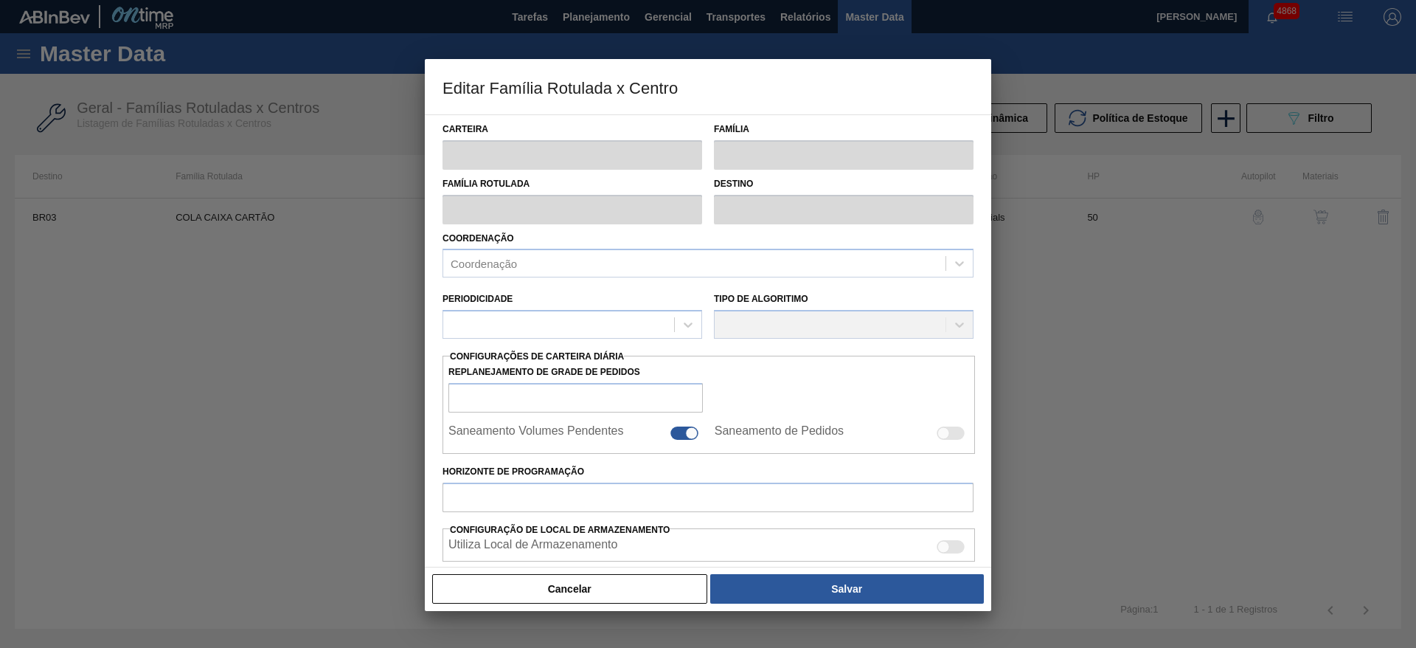
type input "Cola"
type input "COLA CAIXA CARTÃO"
type input "BR03 - Aquiraz"
type input "50"
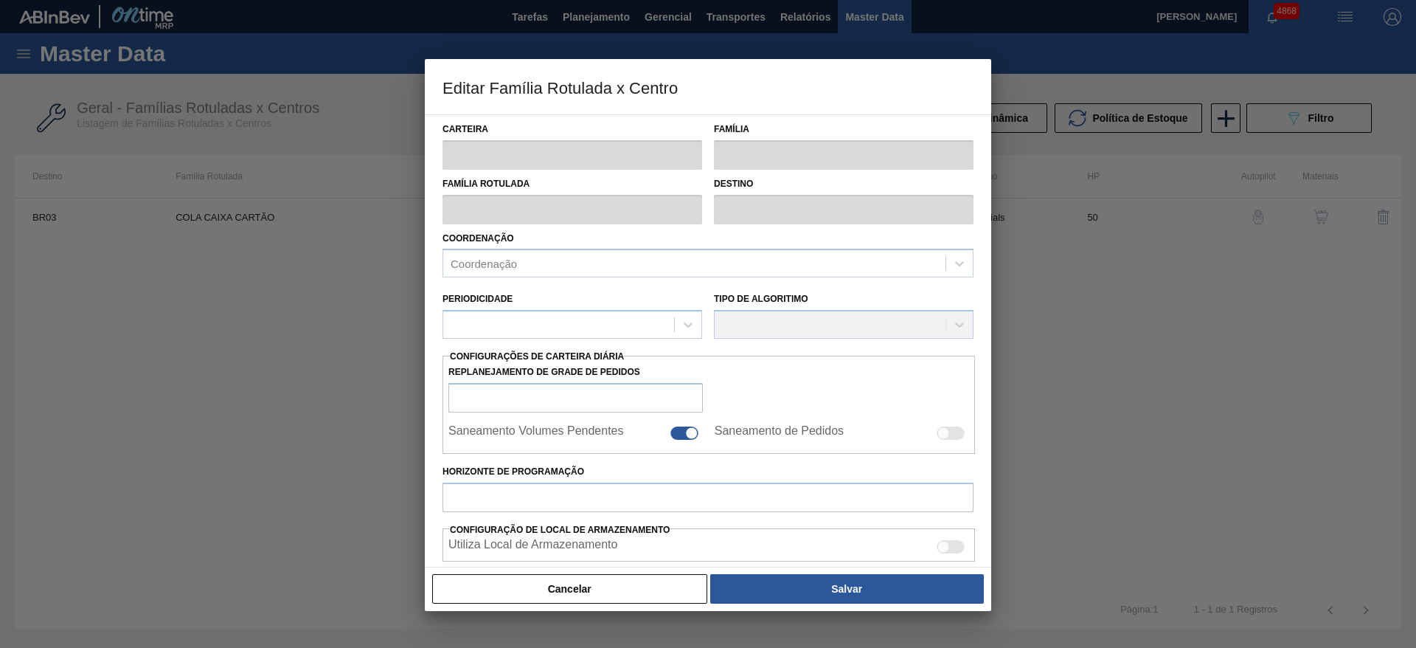
type input "1.500"
type input "5.000"
type input "45"
type input "3.075,000"
checkbox input "true"
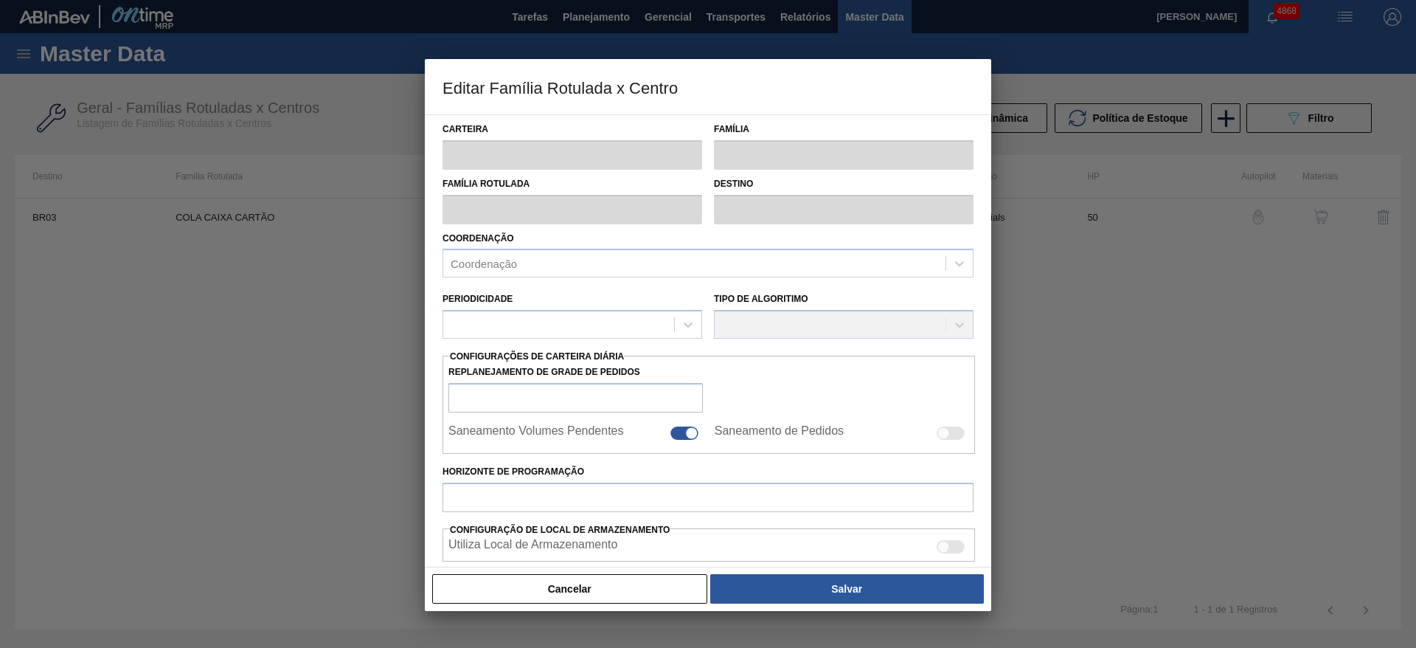
checkbox input "true"
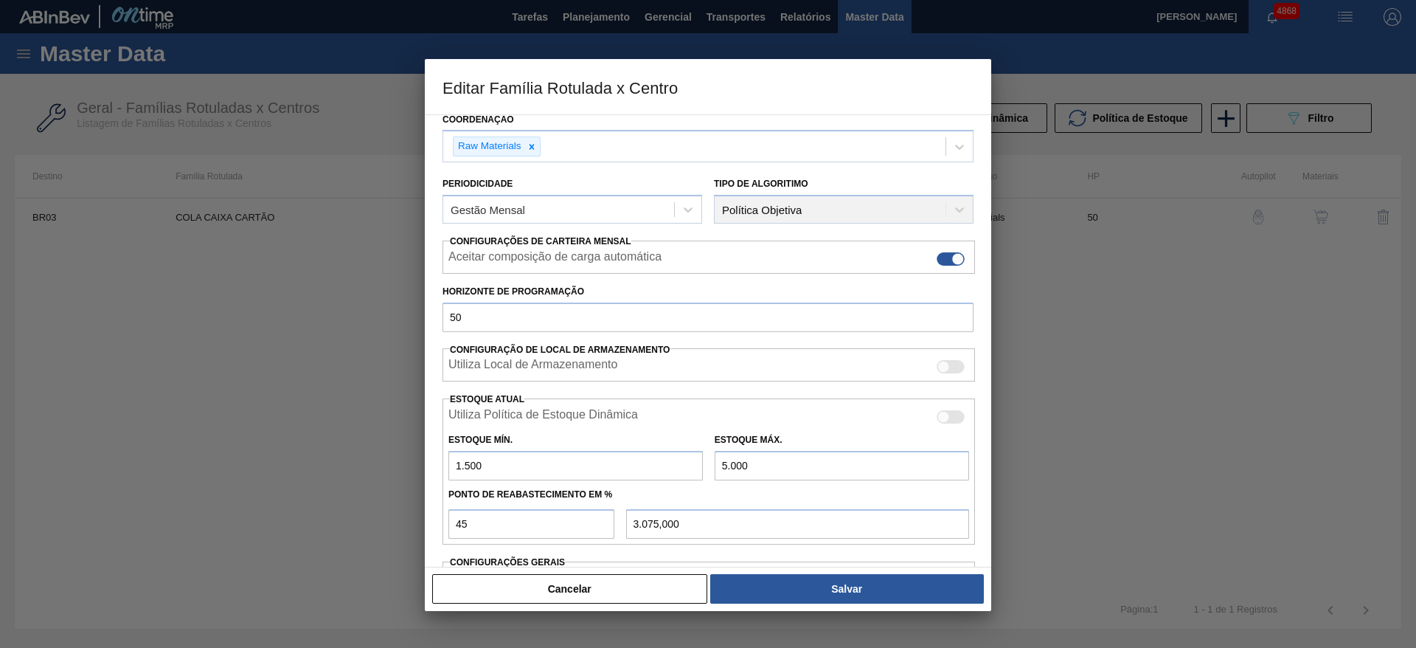
scroll to position [225, 0]
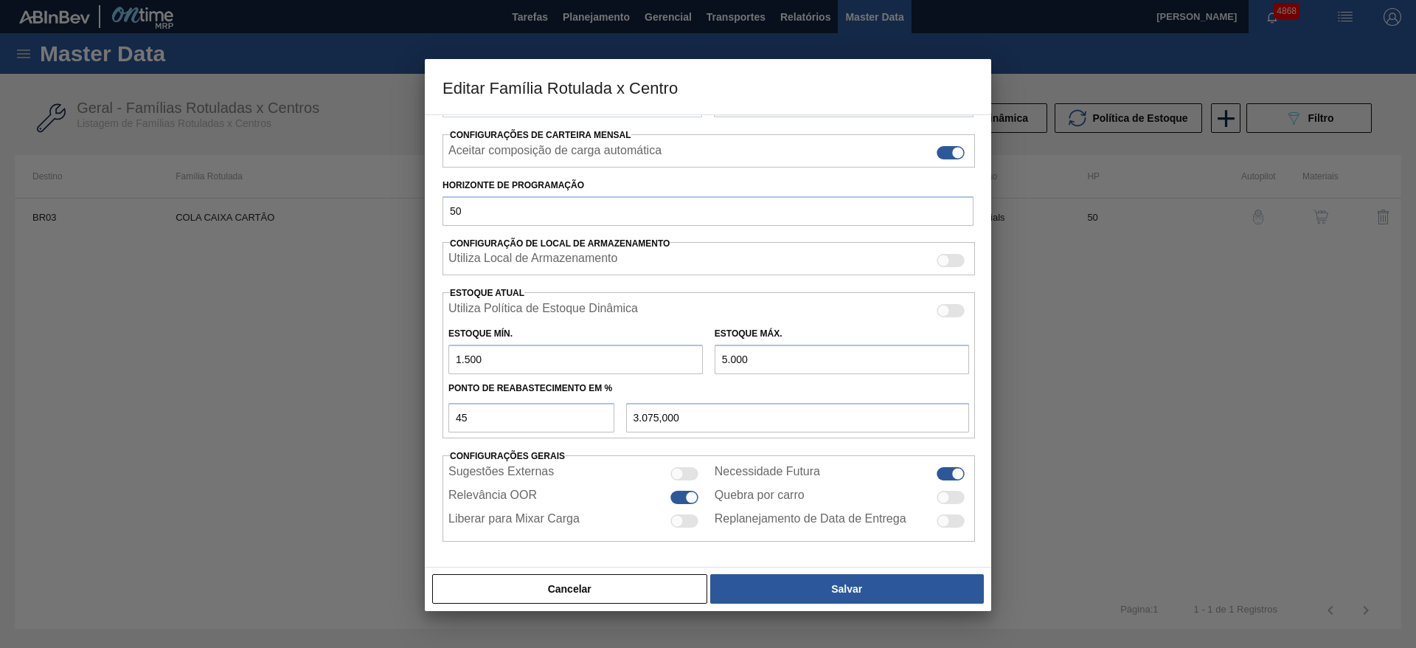
drag, startPoint x: 666, startPoint y: 577, endPoint x: 1071, endPoint y: 309, distance: 485.8
click at [664, 577] on button "Cancelar" at bounding box center [569, 589] width 275 height 30
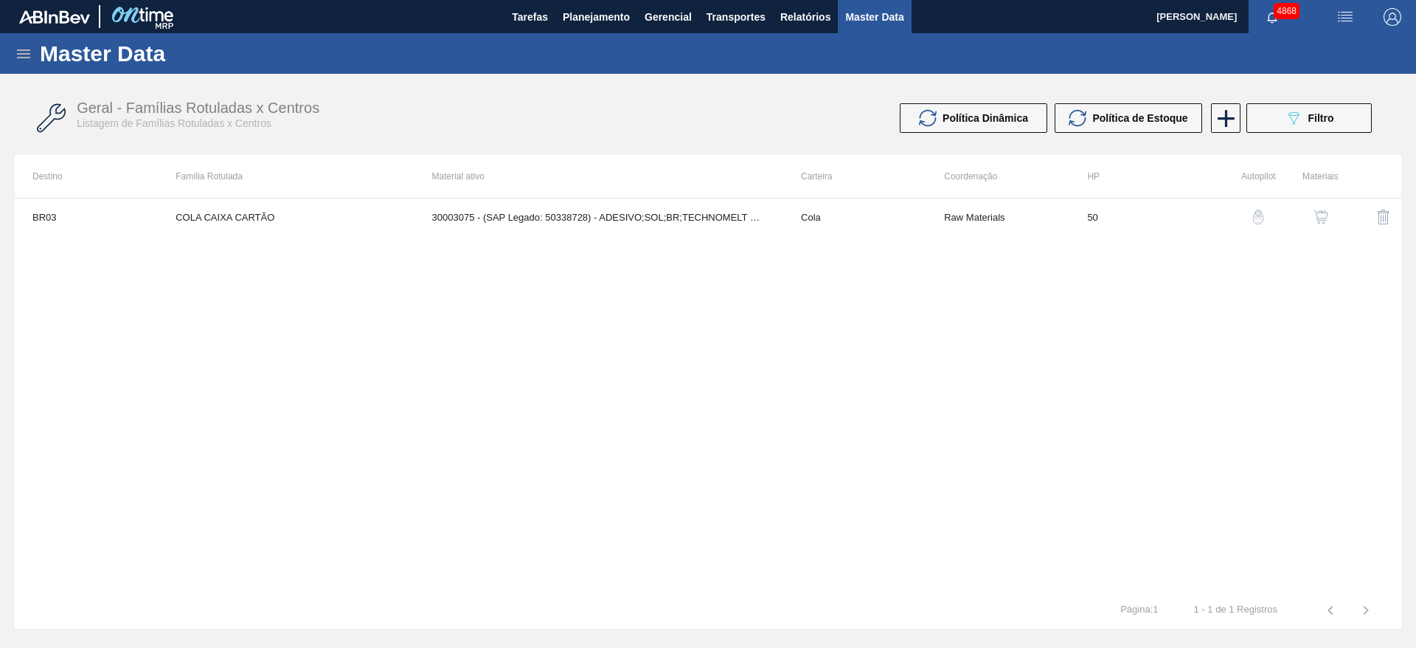
click at [1325, 217] on img "button" at bounding box center [1320, 216] width 15 height 15
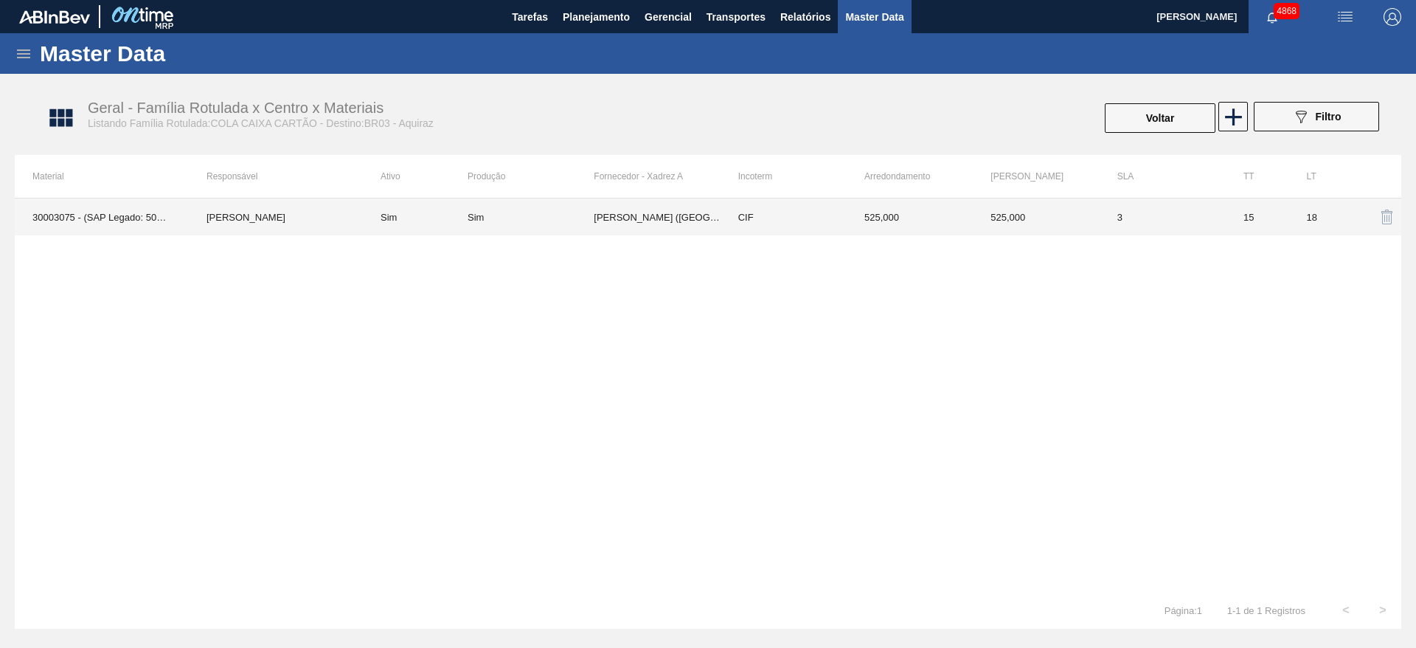
click at [1195, 218] on td "3" at bounding box center [1163, 216] width 126 height 37
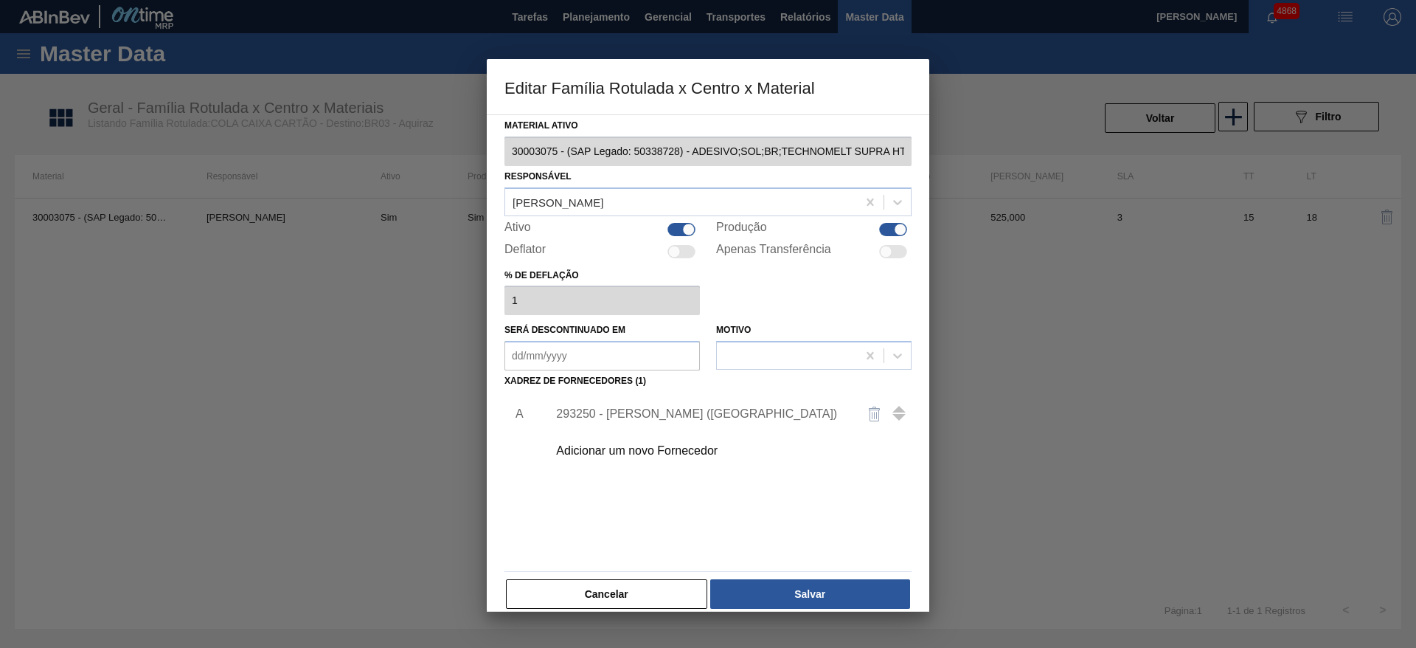
click at [683, 416] on div "293250 - HENKEL - JUNDIAI (SP)" at bounding box center [700, 413] width 289 height 13
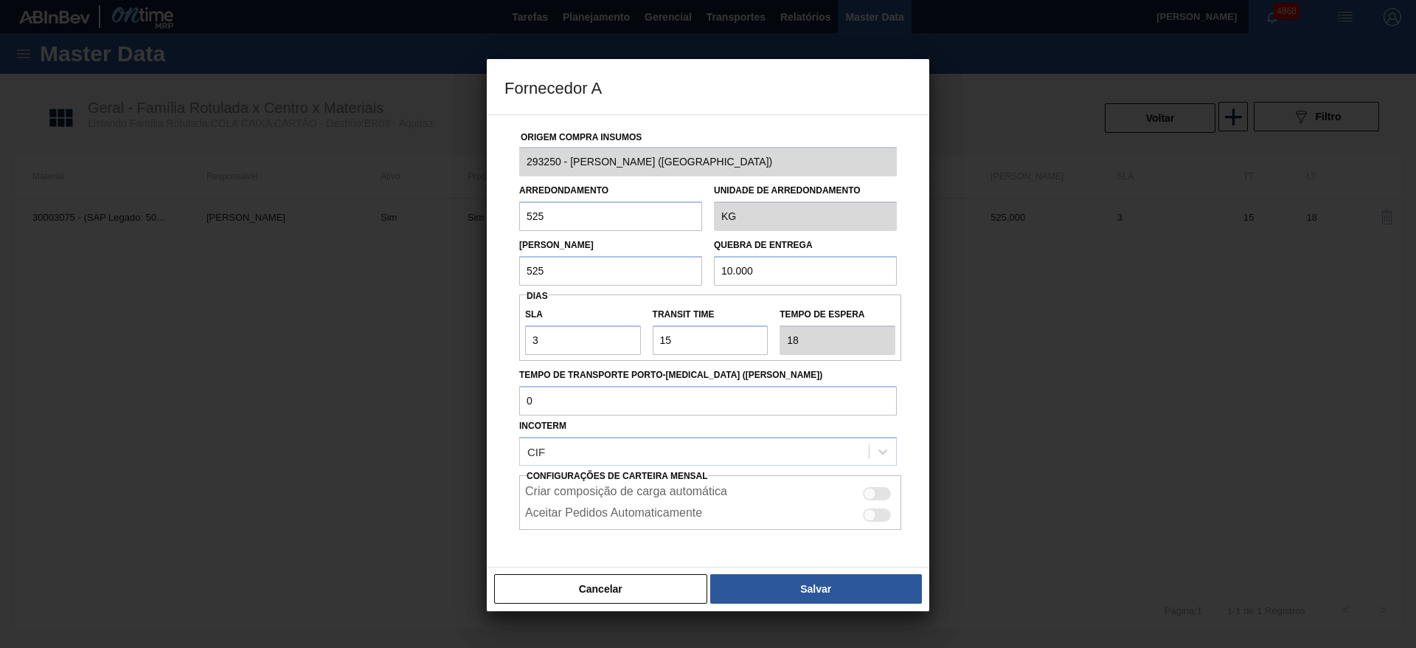
click at [874, 494] on div at bounding box center [877, 493] width 28 height 13
checkbox input "true"
click at [813, 579] on button "Salvar" at bounding box center [816, 589] width 212 height 30
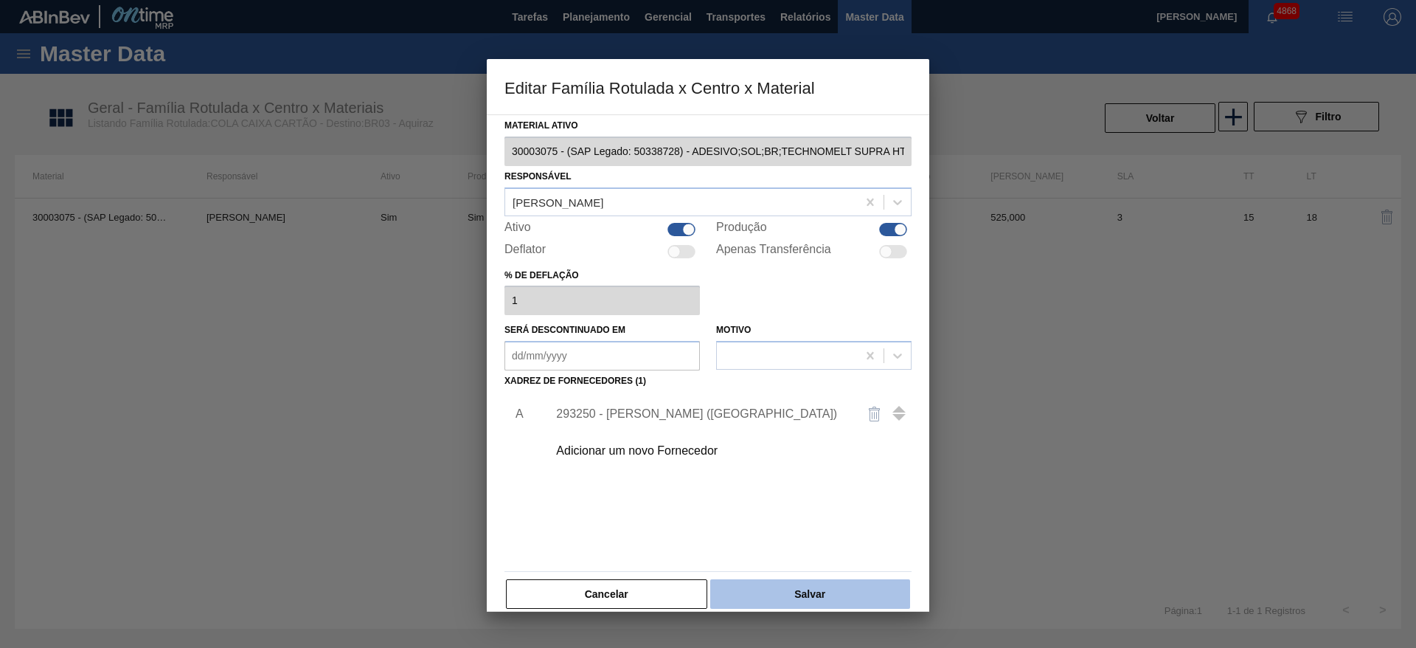
click at [780, 586] on button "Salvar" at bounding box center [810, 594] width 200 height 30
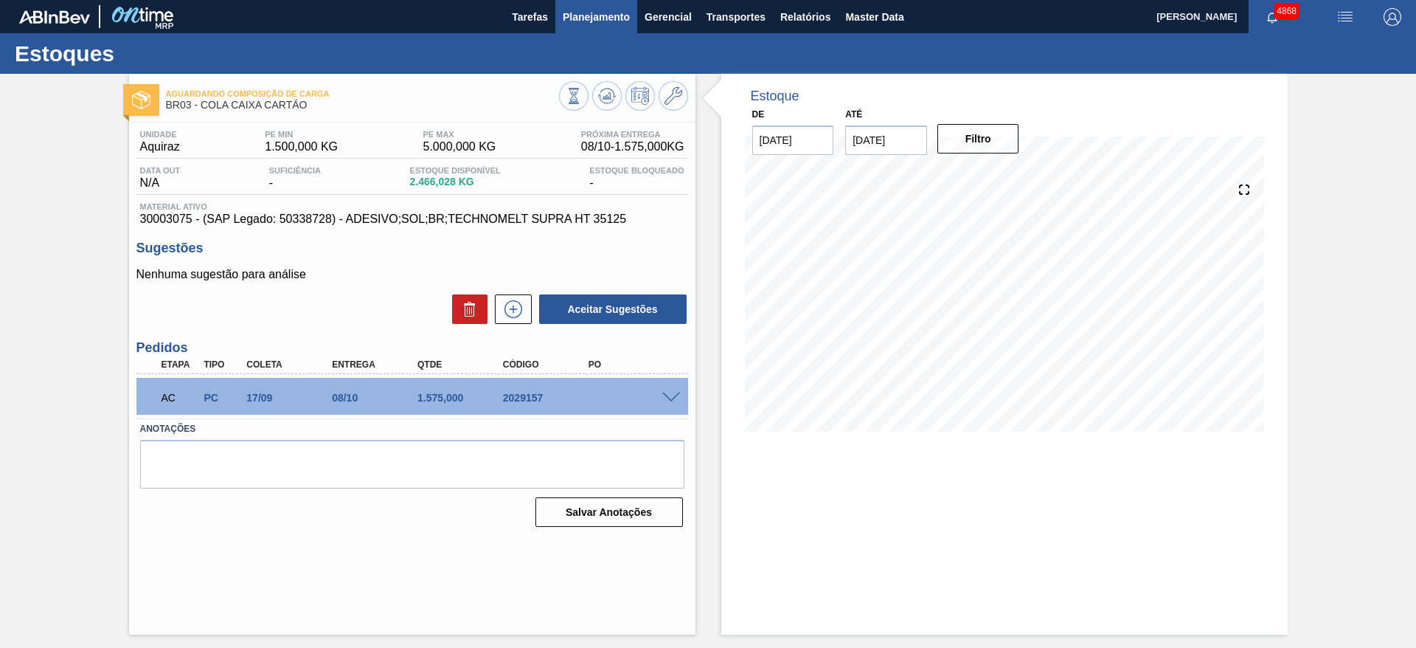
click at [594, 22] on span "Planejamento" at bounding box center [596, 17] width 67 height 18
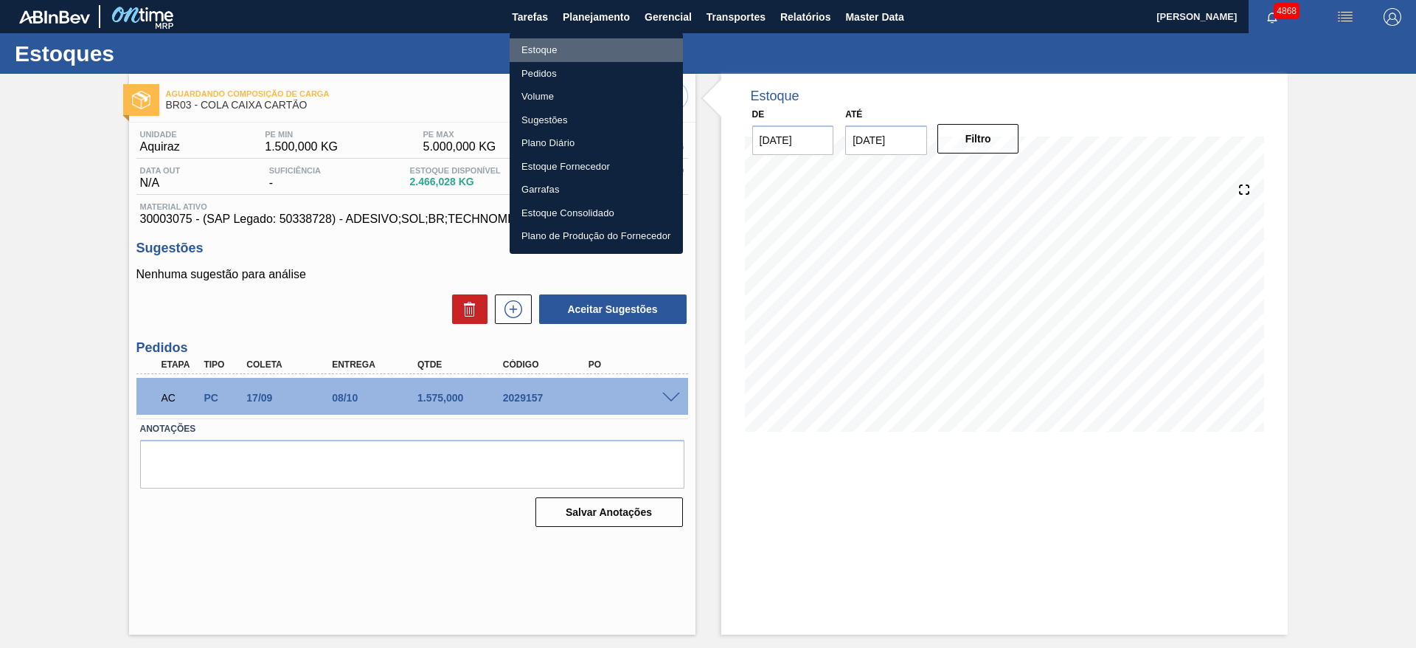
click at [574, 44] on li "Estoque" at bounding box center [596, 50] width 173 height 24
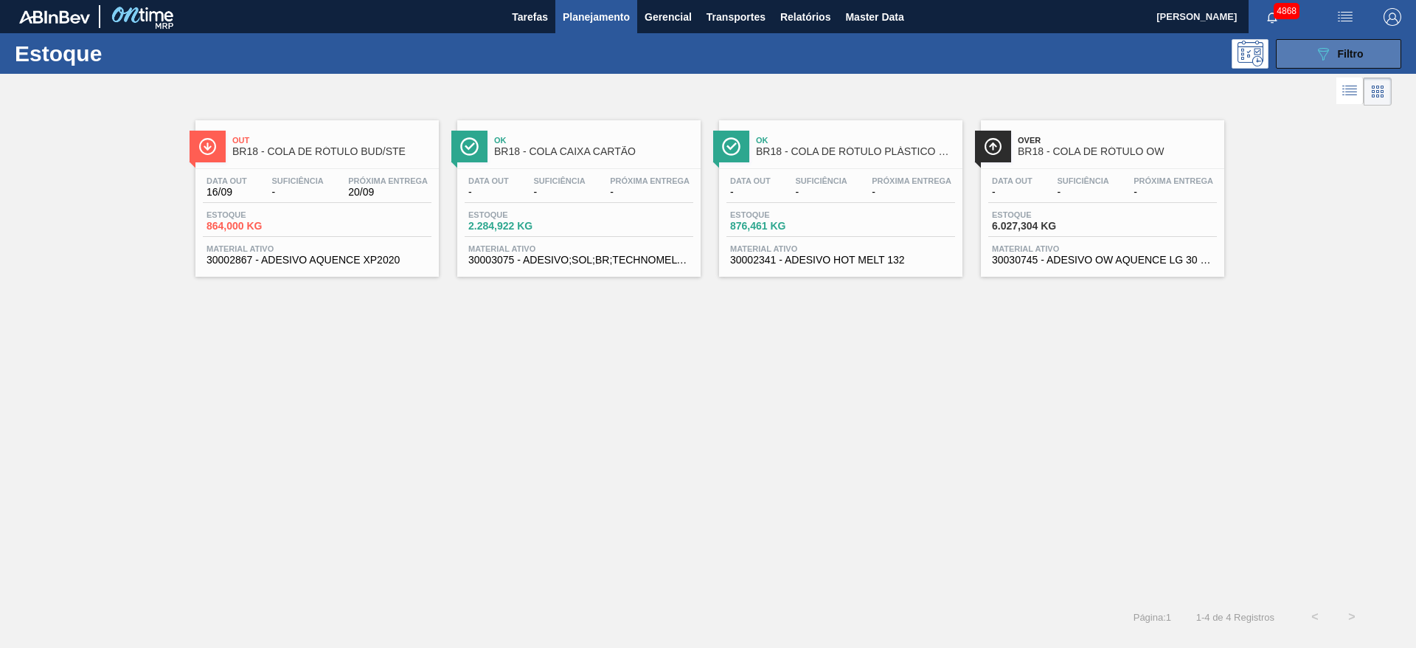
click at [1316, 51] on icon "089F7B8B-B2A5-4AFE-B5C0-19BA573D28AC" at bounding box center [1323, 54] width 18 height 18
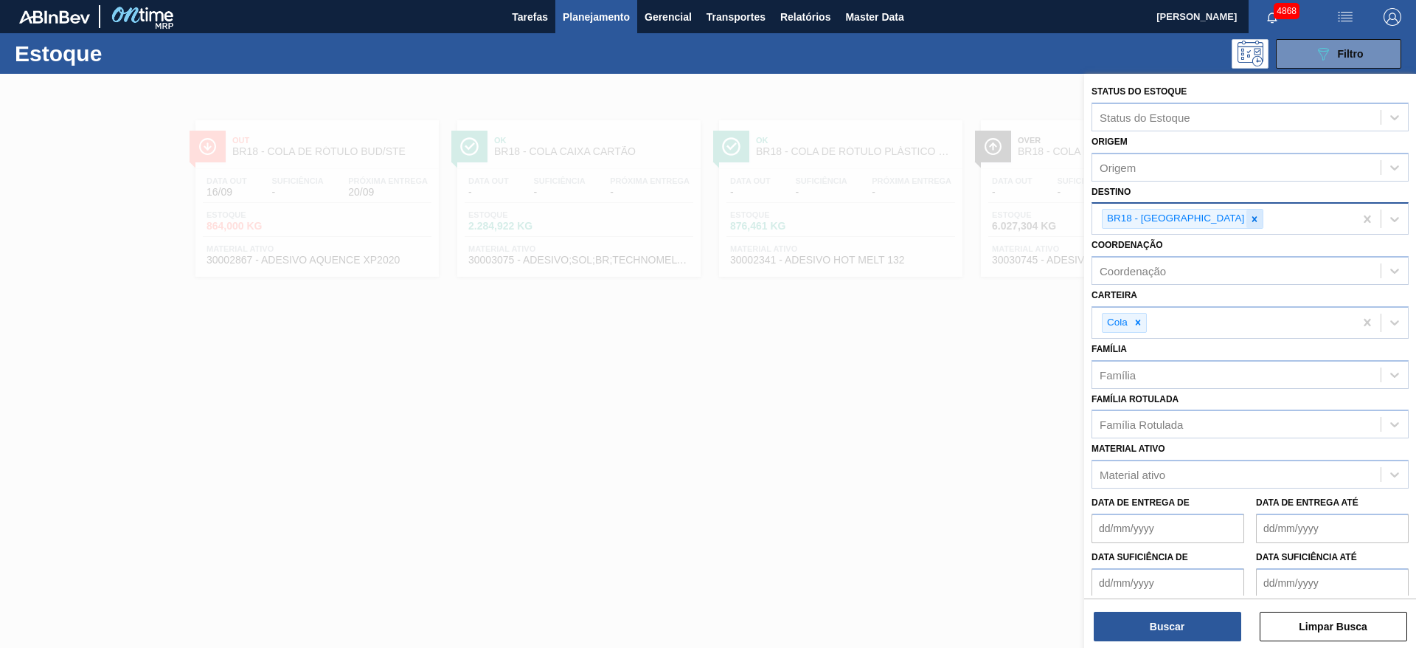
click at [1249, 215] on icon at bounding box center [1254, 219] width 10 height 10
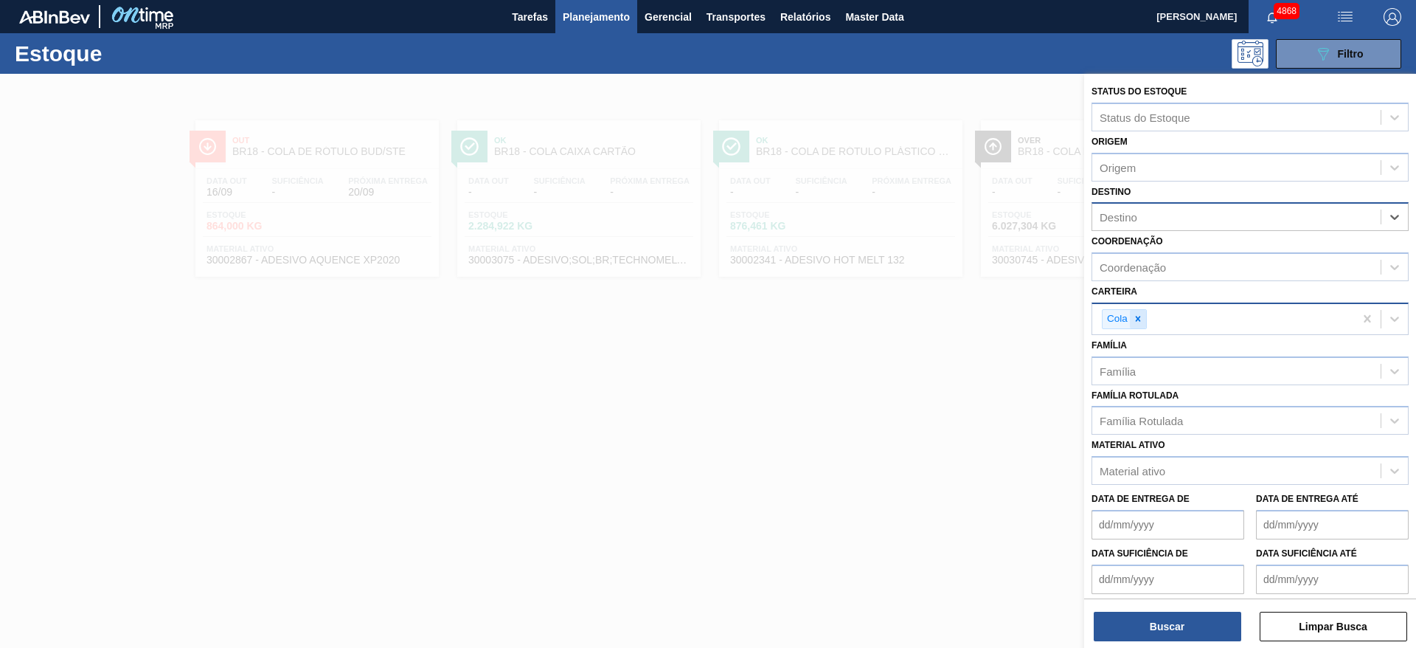
click at [1141, 320] on icon at bounding box center [1138, 318] width 10 height 10
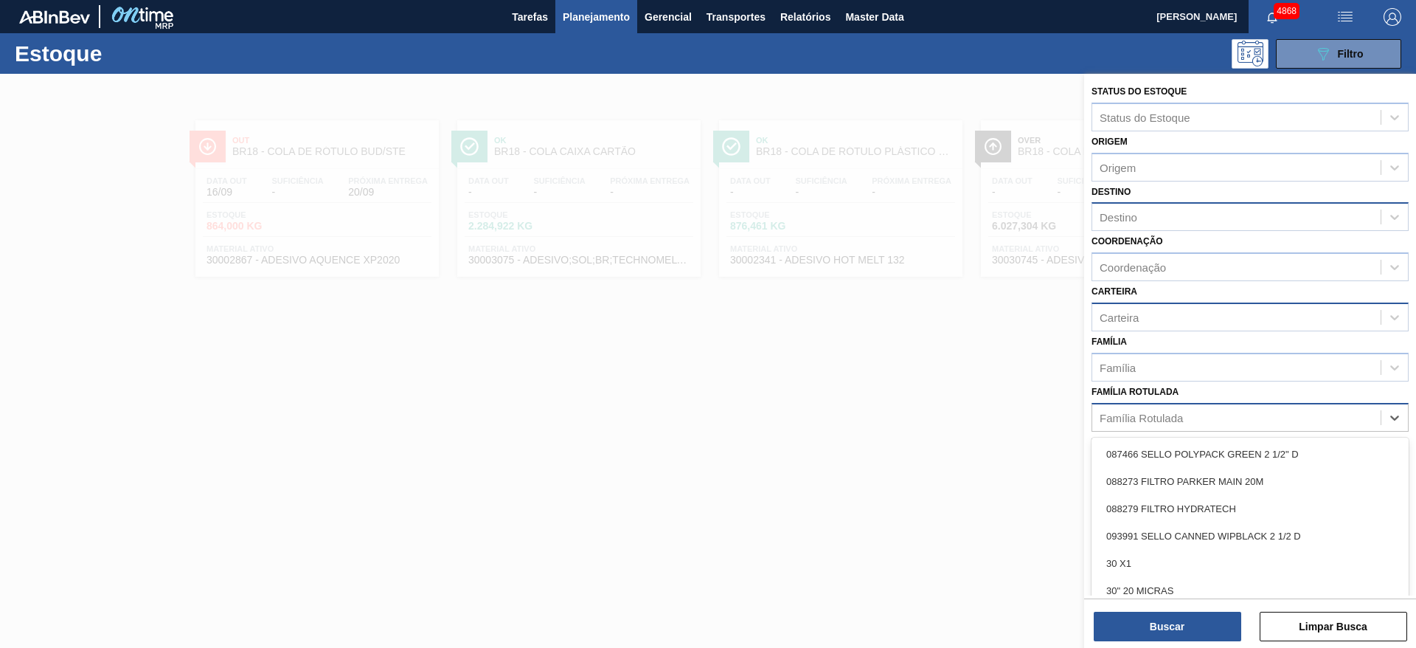
click at [1131, 411] on div "Família Rotulada" at bounding box center [1141, 417] width 83 height 13
type Rotulada "citra"
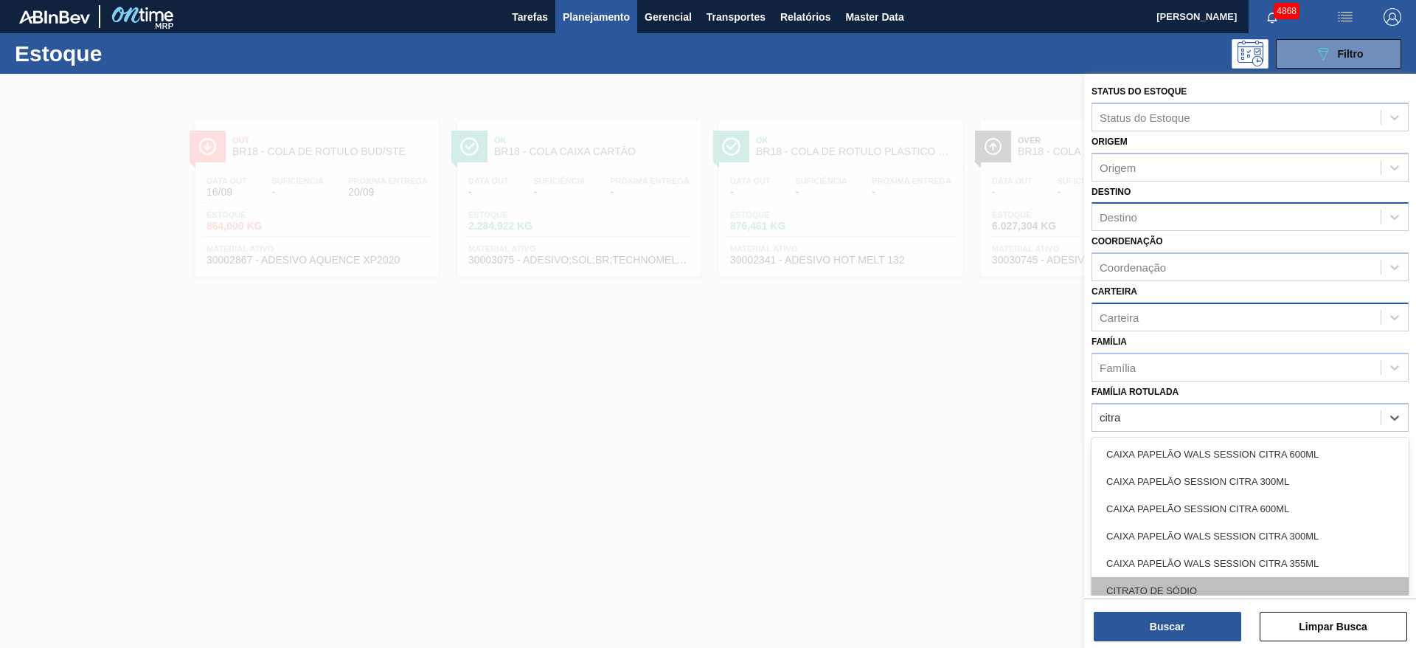
click at [1208, 585] on div "CITRATO DE SÓDIO" at bounding box center [1250, 590] width 317 height 27
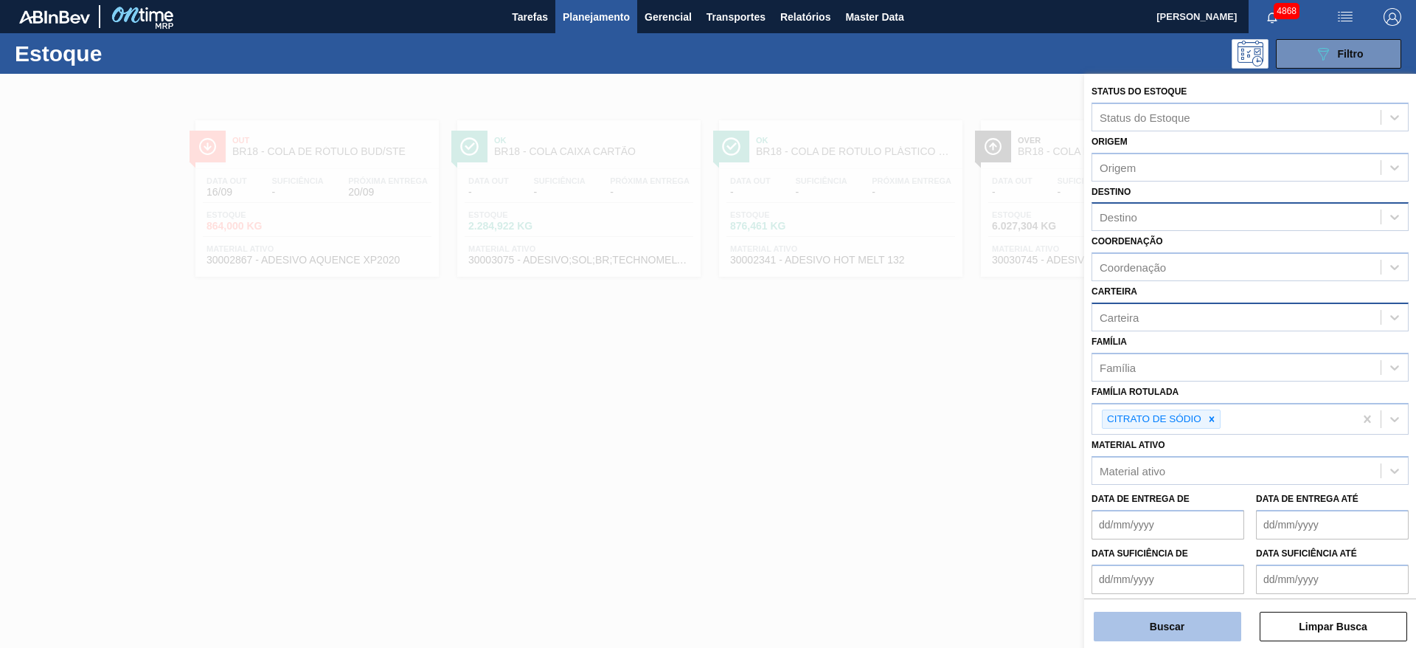
click at [1206, 622] on button "Buscar" at bounding box center [1168, 626] width 148 height 30
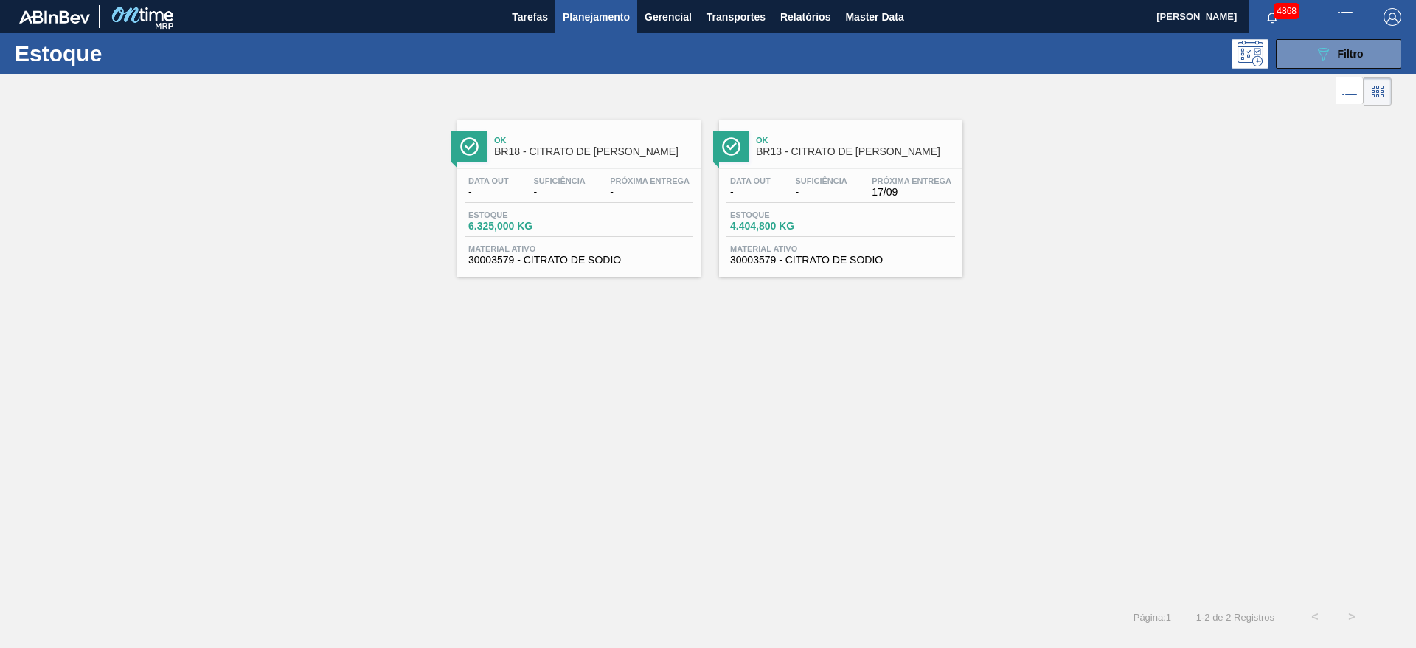
click at [828, 237] on div "Data out - Suficiência - Próxima Entrega 17/09 Estoque 4.404,800 KG Material at…" at bounding box center [840, 219] width 243 height 100
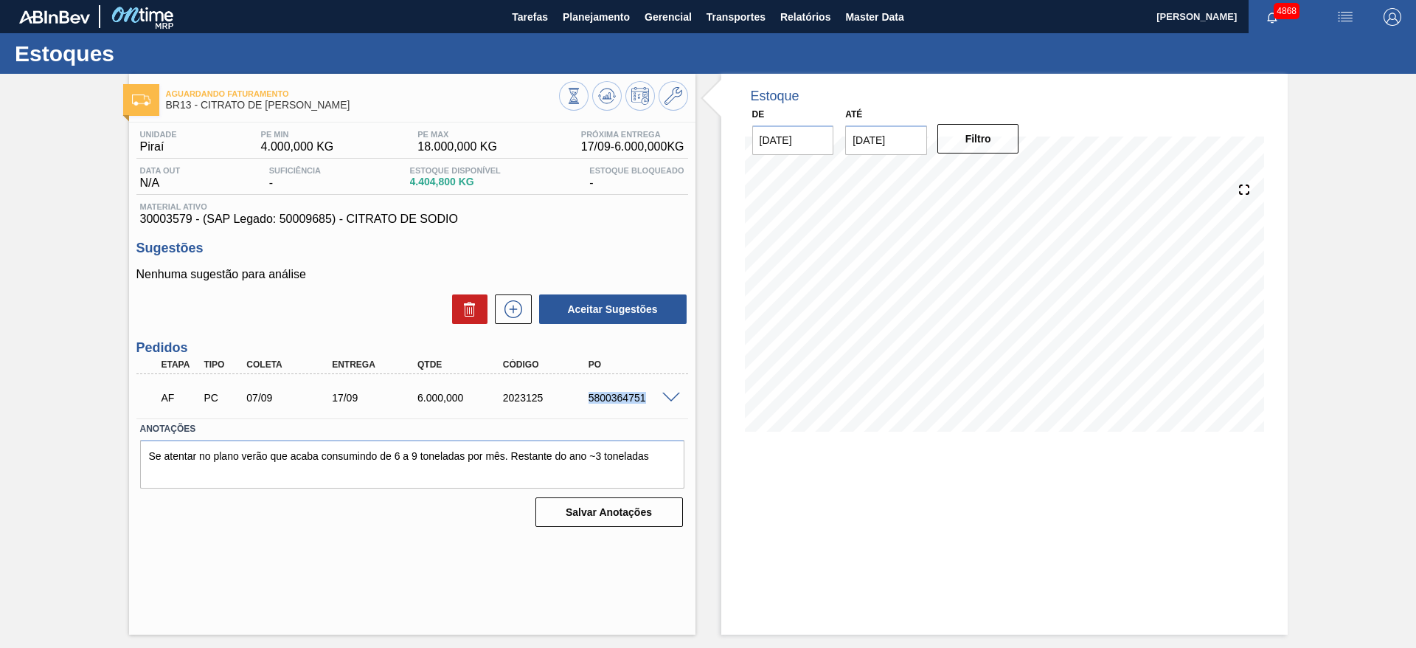
drag, startPoint x: 582, startPoint y: 403, endPoint x: 664, endPoint y: 396, distance: 82.2
click at [664, 396] on div "AF PC 07/09 17/09 6.000,000 2023125 5800364751" at bounding box center [412, 396] width 552 height 37
copy div "5800364751"
click at [656, 374] on div "AF PC 07/09 17/09 6.000,000 2023125 5800364751 Material 30003579 - CITRATO DE S…" at bounding box center [412, 396] width 552 height 44
click at [591, 3] on button "Planejamento" at bounding box center [596, 16] width 82 height 33
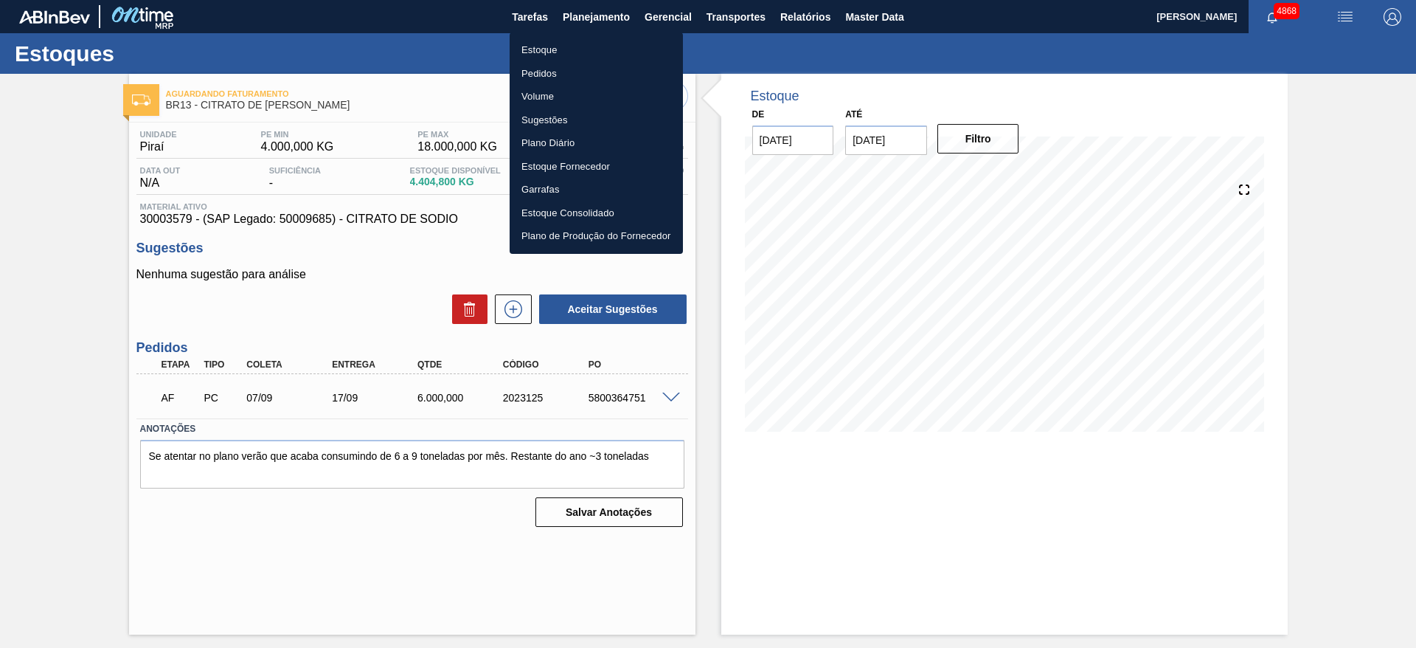
click at [597, 44] on li "Estoque" at bounding box center [596, 50] width 173 height 24
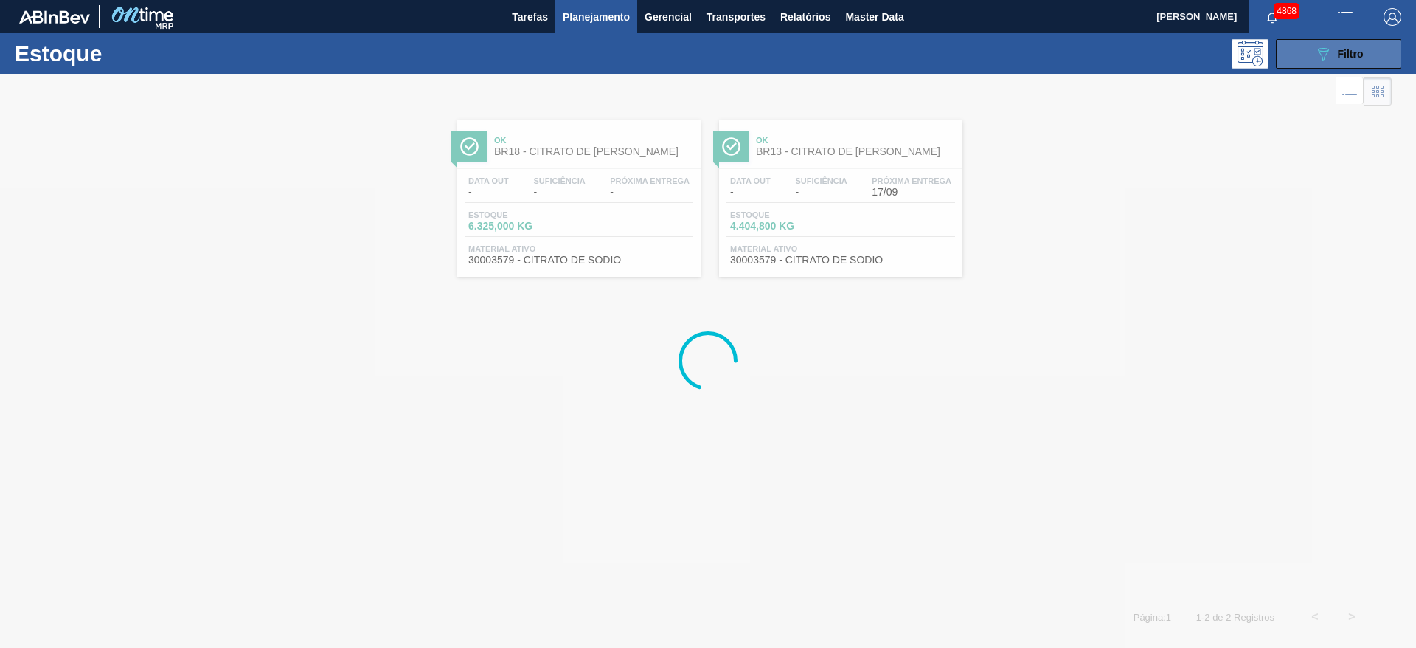
click at [1370, 57] on button "089F7B8B-B2A5-4AFE-B5C0-19BA573D28AC Filtro" at bounding box center [1338, 54] width 125 height 30
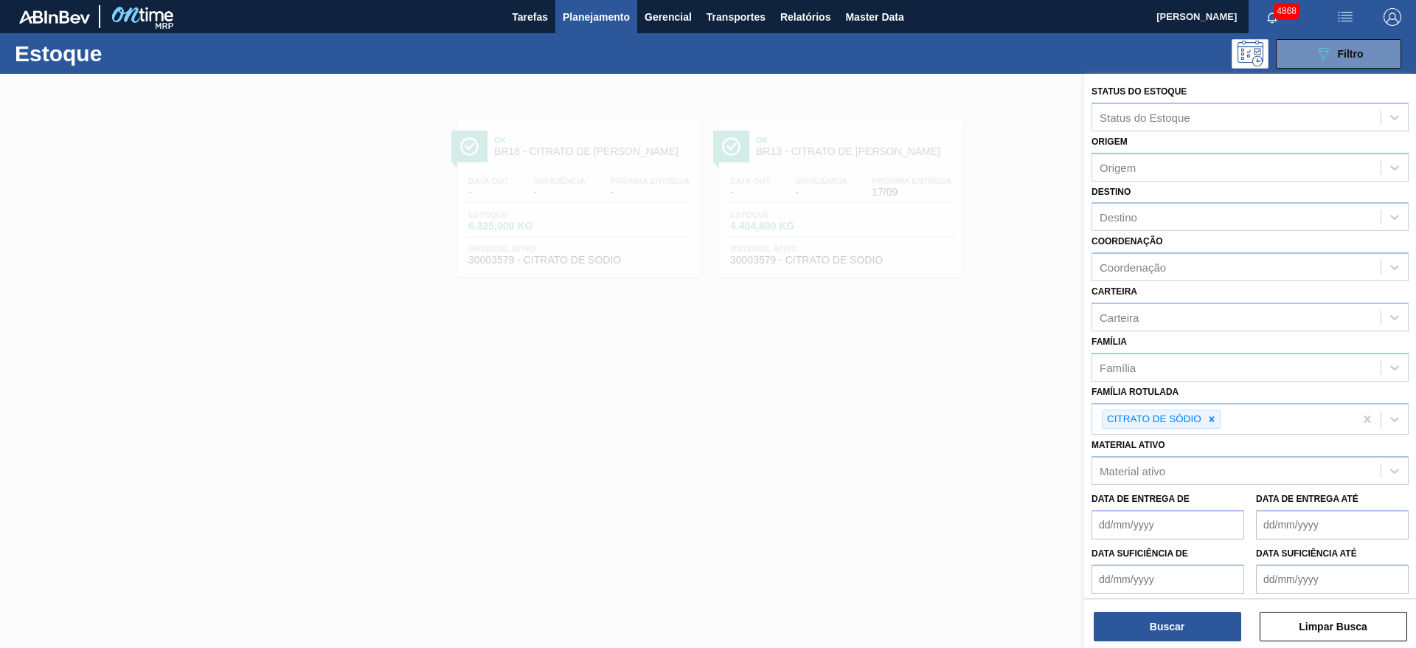
click at [578, 9] on span "Planejamento" at bounding box center [596, 17] width 67 height 18
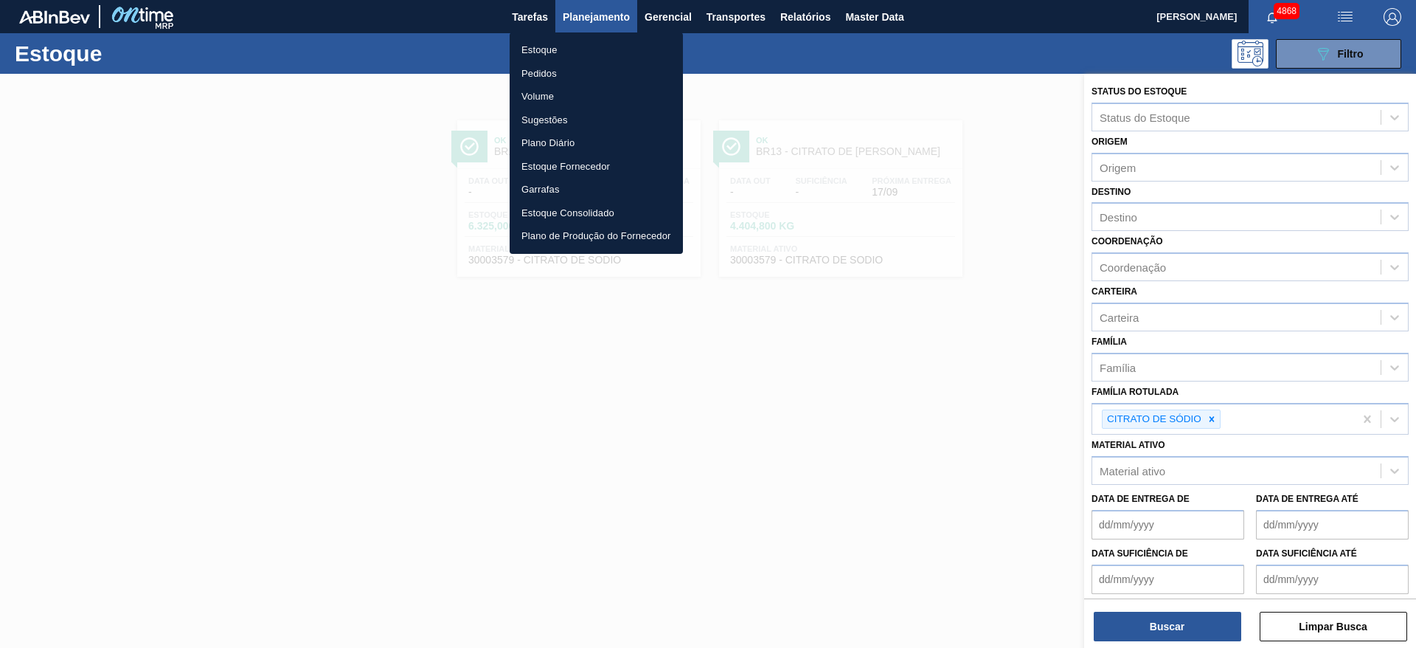
click at [560, 73] on li "Pedidos" at bounding box center [596, 74] width 173 height 24
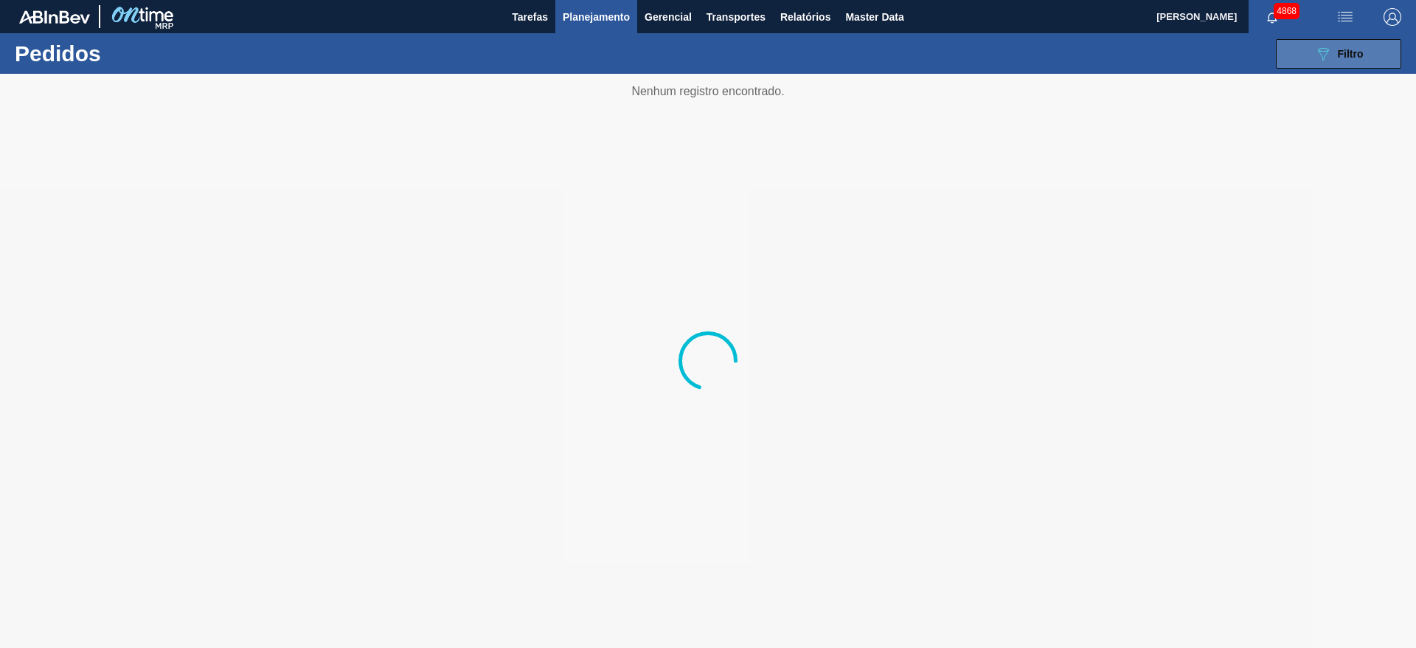
click at [1304, 58] on button "089F7B8B-B2A5-4AFE-B5C0-19BA573D28AC Filtro" at bounding box center [1338, 54] width 125 height 30
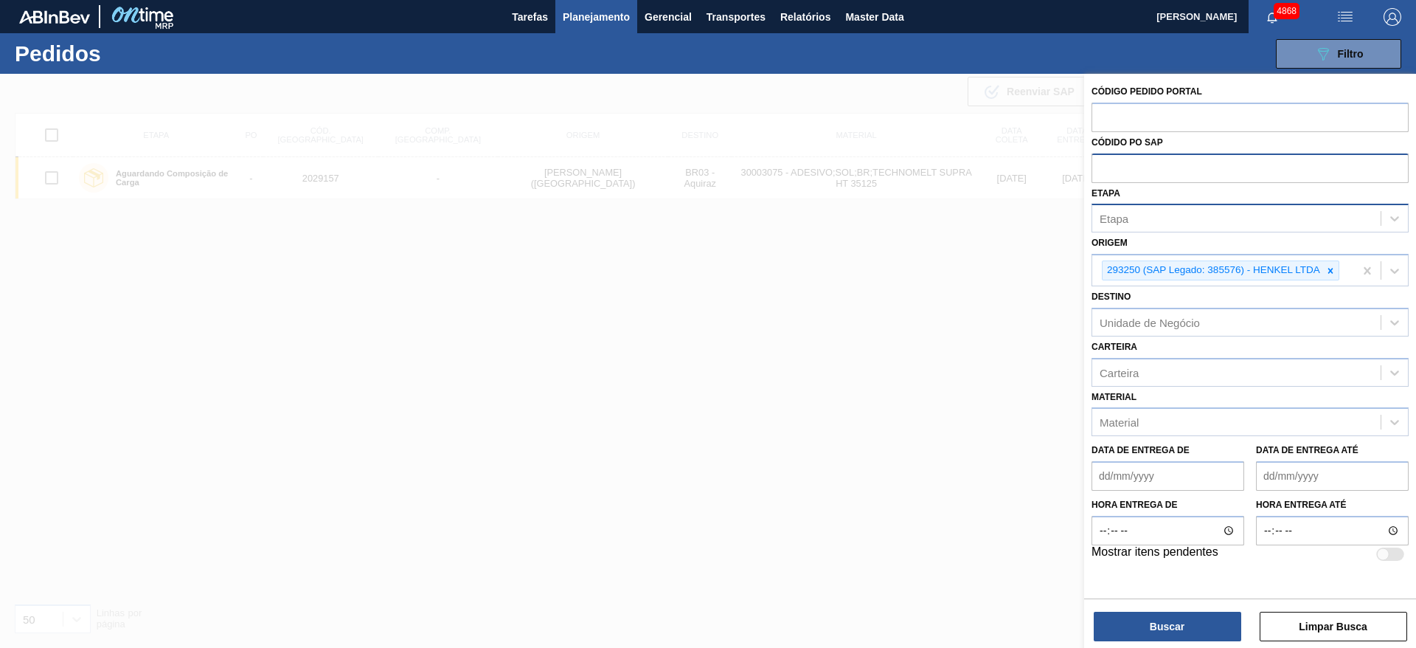
click at [1193, 170] on input "text" at bounding box center [1250, 167] width 317 height 28
paste input "text"
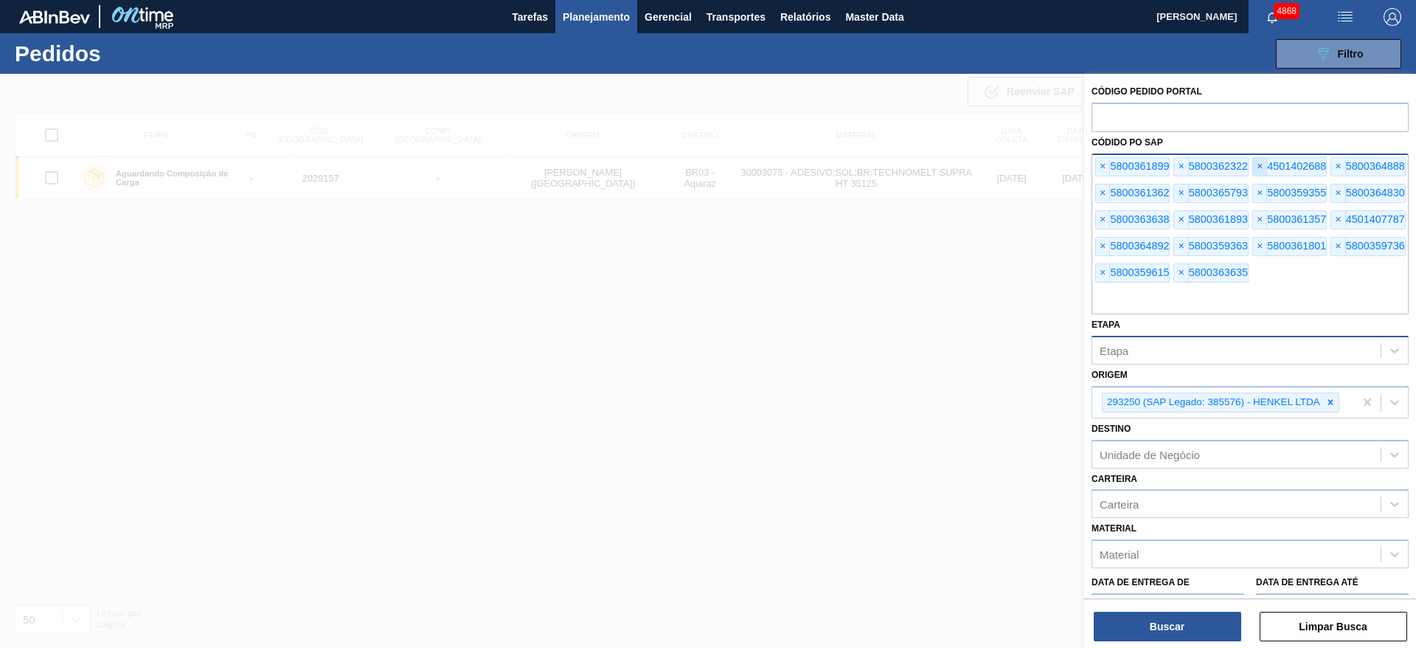
click at [1257, 163] on span "×" at bounding box center [1260, 167] width 14 height 18
click at [1257, 218] on span "×" at bounding box center [1260, 220] width 14 height 18
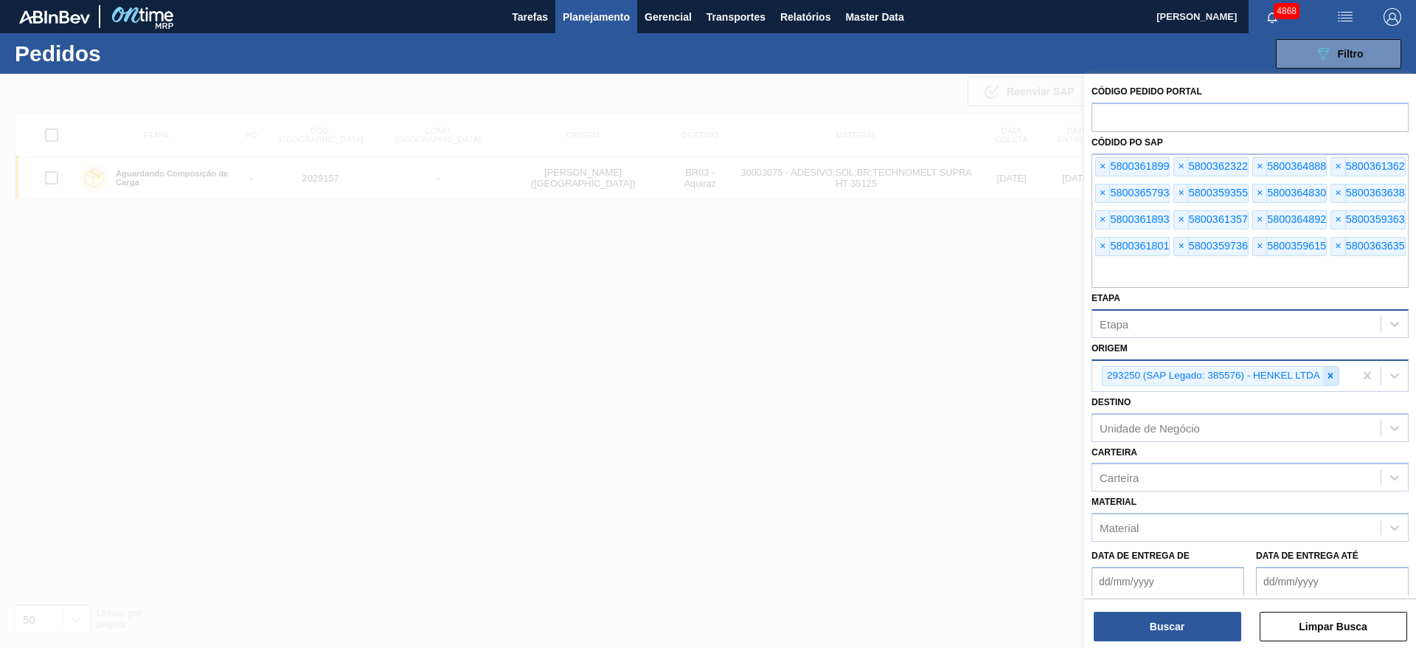
click at [1330, 378] on icon at bounding box center [1330, 375] width 10 height 10
click at [1162, 618] on button "Buscar" at bounding box center [1168, 626] width 148 height 30
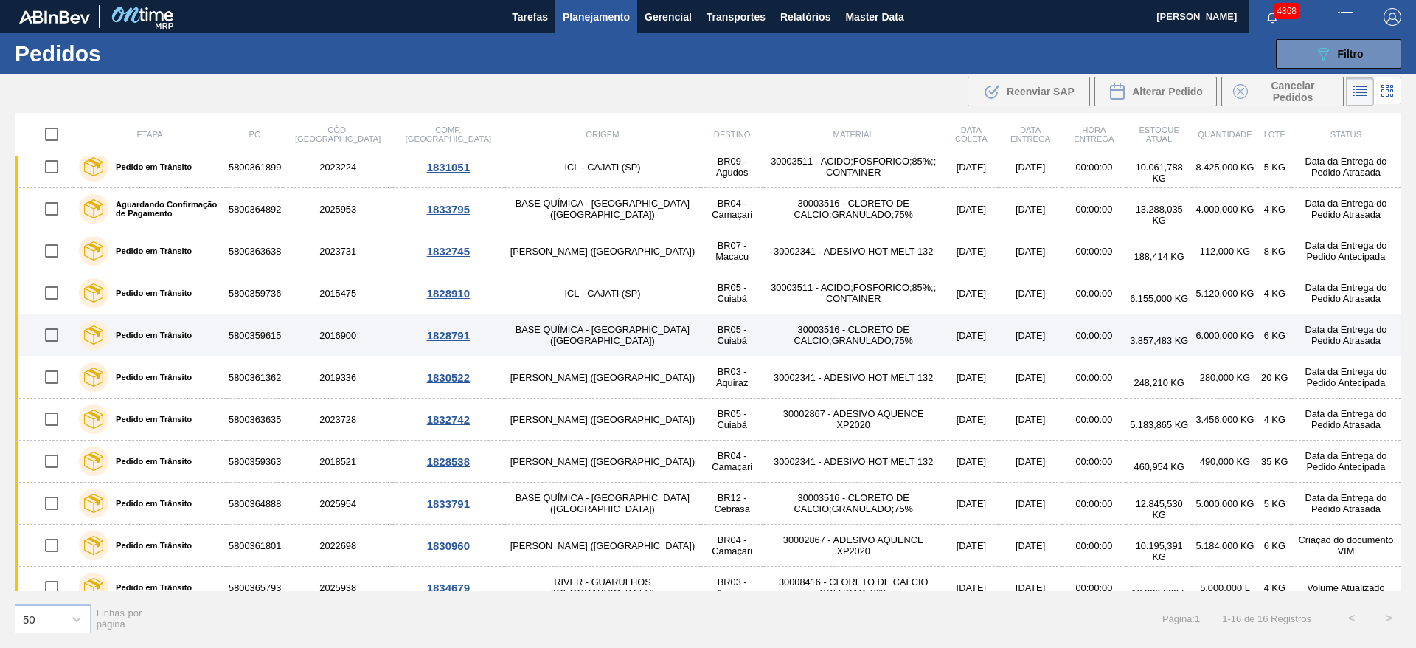
scroll to position [239, 0]
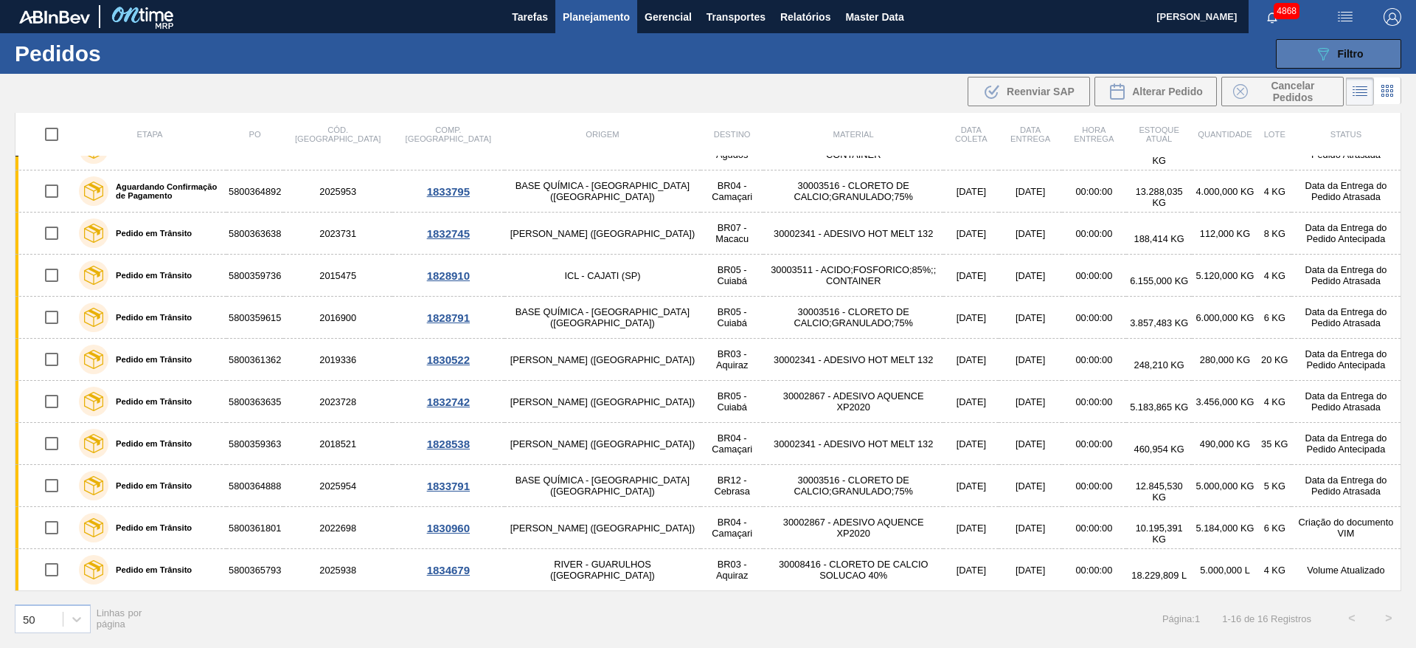
click at [1356, 49] on span "Filtro" at bounding box center [1351, 54] width 26 height 12
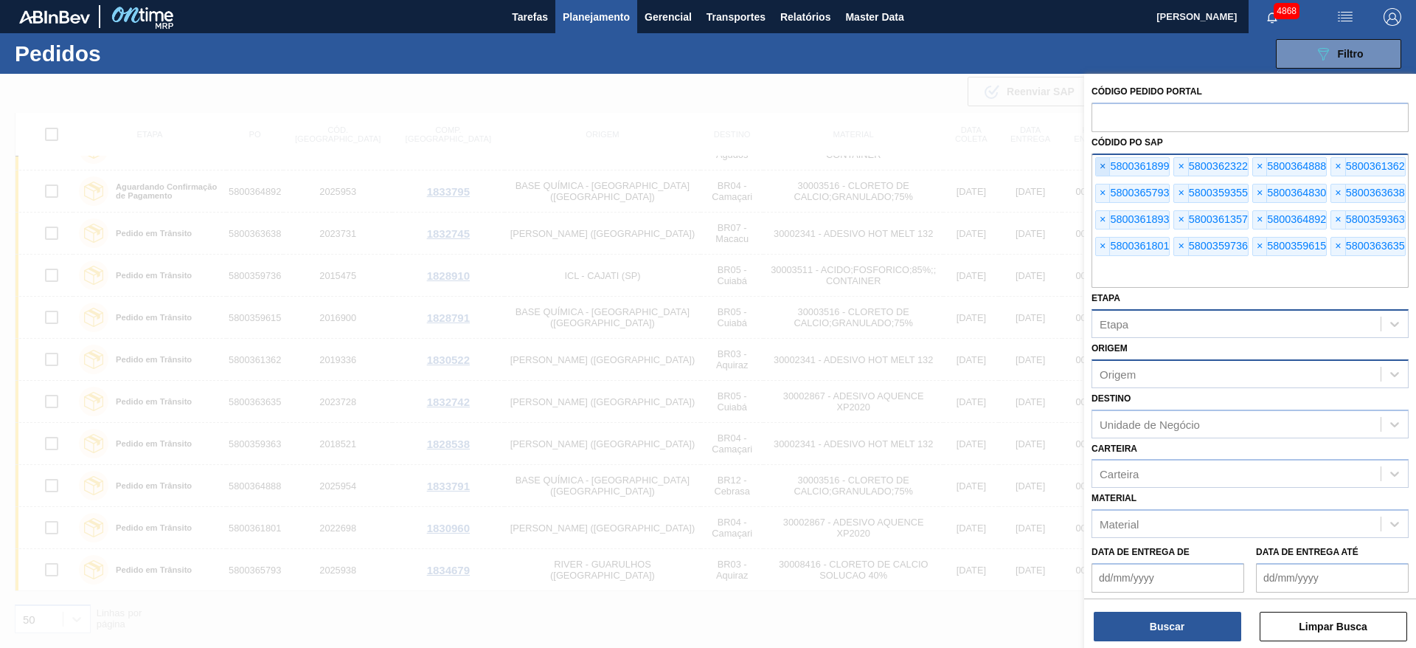
click at [1103, 165] on span "×" at bounding box center [1103, 167] width 14 height 18
click at [1103, 164] on span "×" at bounding box center [1103, 167] width 14 height 18
click at [1102, 163] on span "×" at bounding box center [1103, 167] width 14 height 18
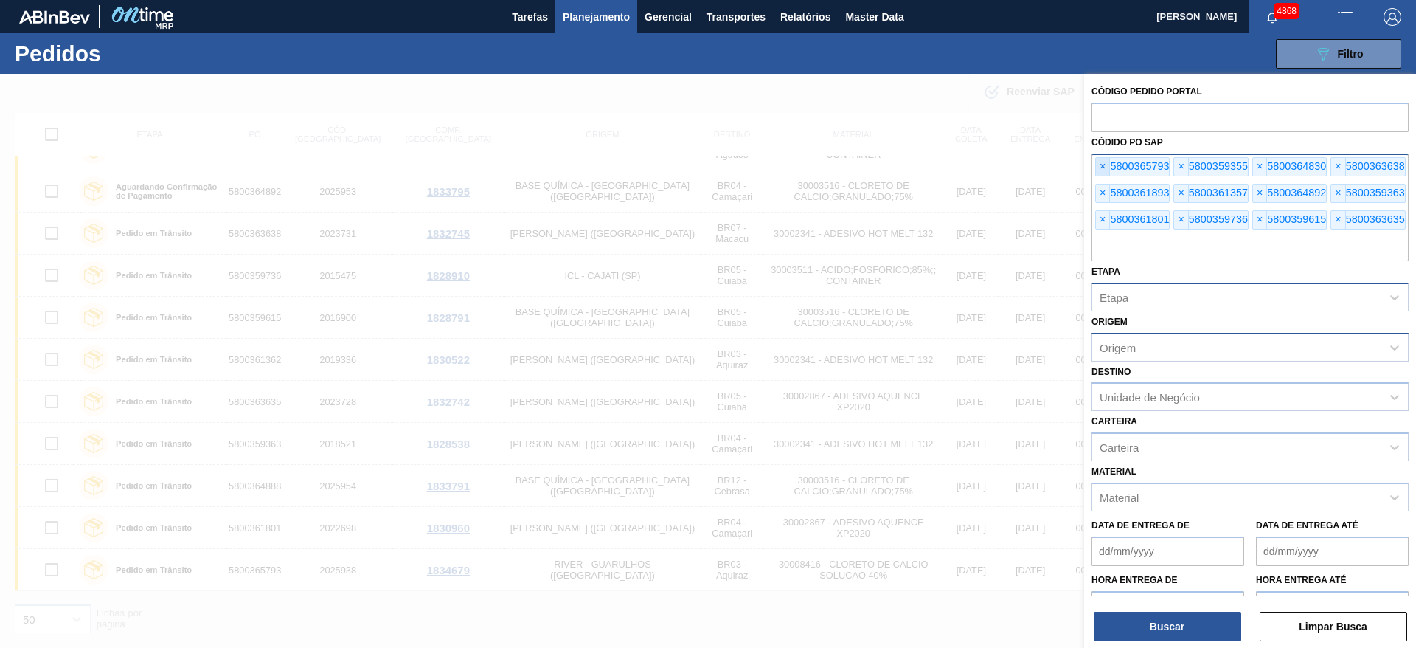
click at [1100, 163] on span "×" at bounding box center [1103, 167] width 14 height 18
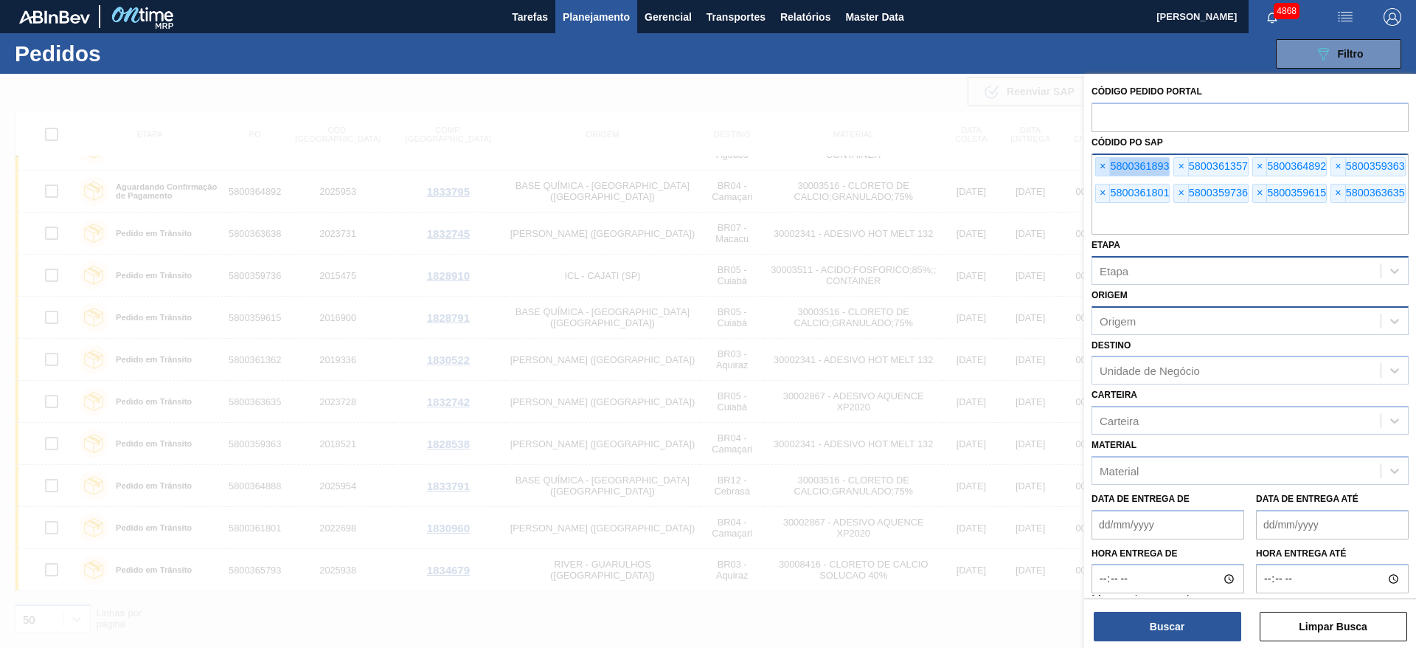
click at [1100, 163] on span "×" at bounding box center [1103, 167] width 14 height 18
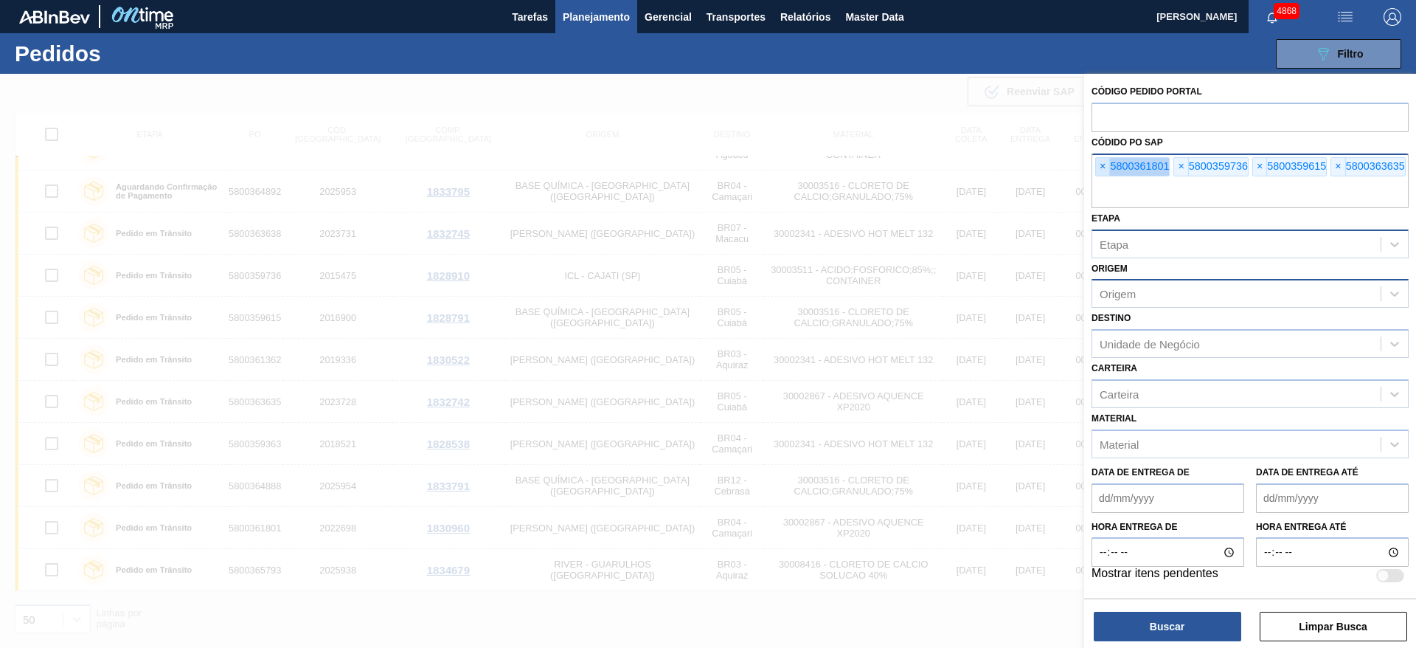
click at [1100, 163] on span "×" at bounding box center [1103, 167] width 14 height 18
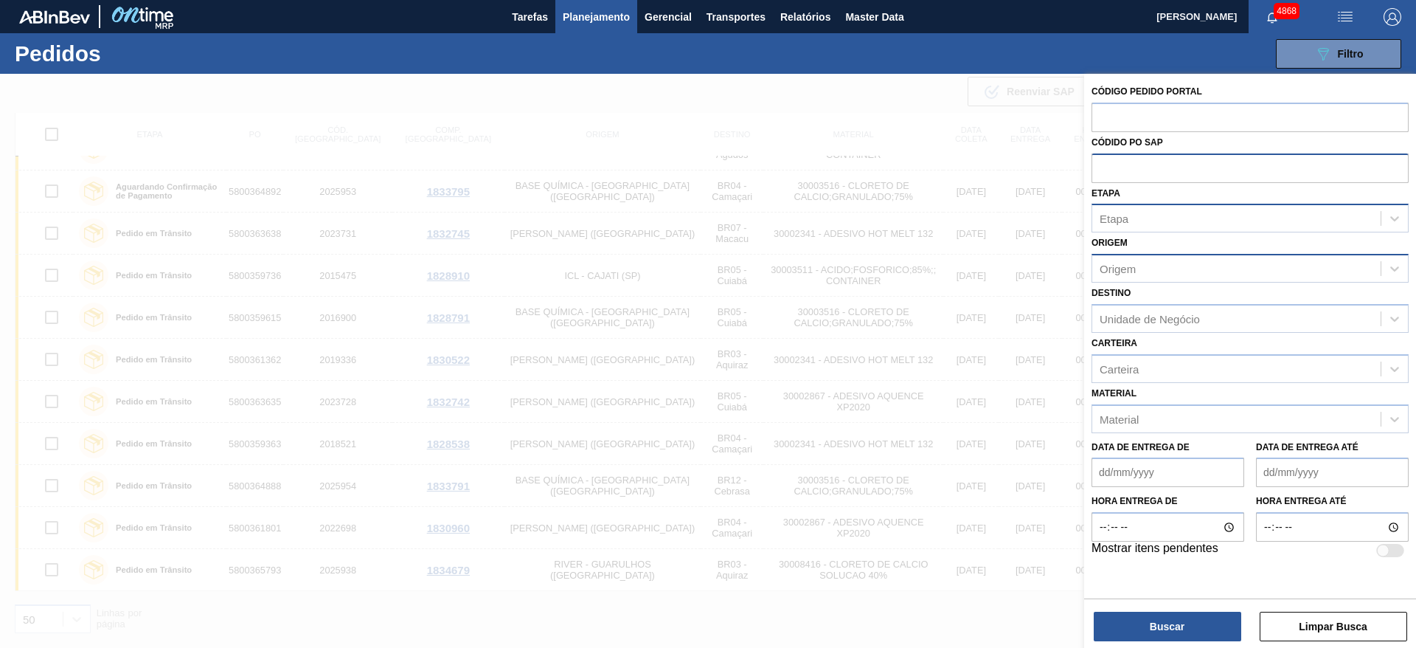
click at [1100, 163] on input "text" at bounding box center [1250, 167] width 317 height 28
paste input "text"
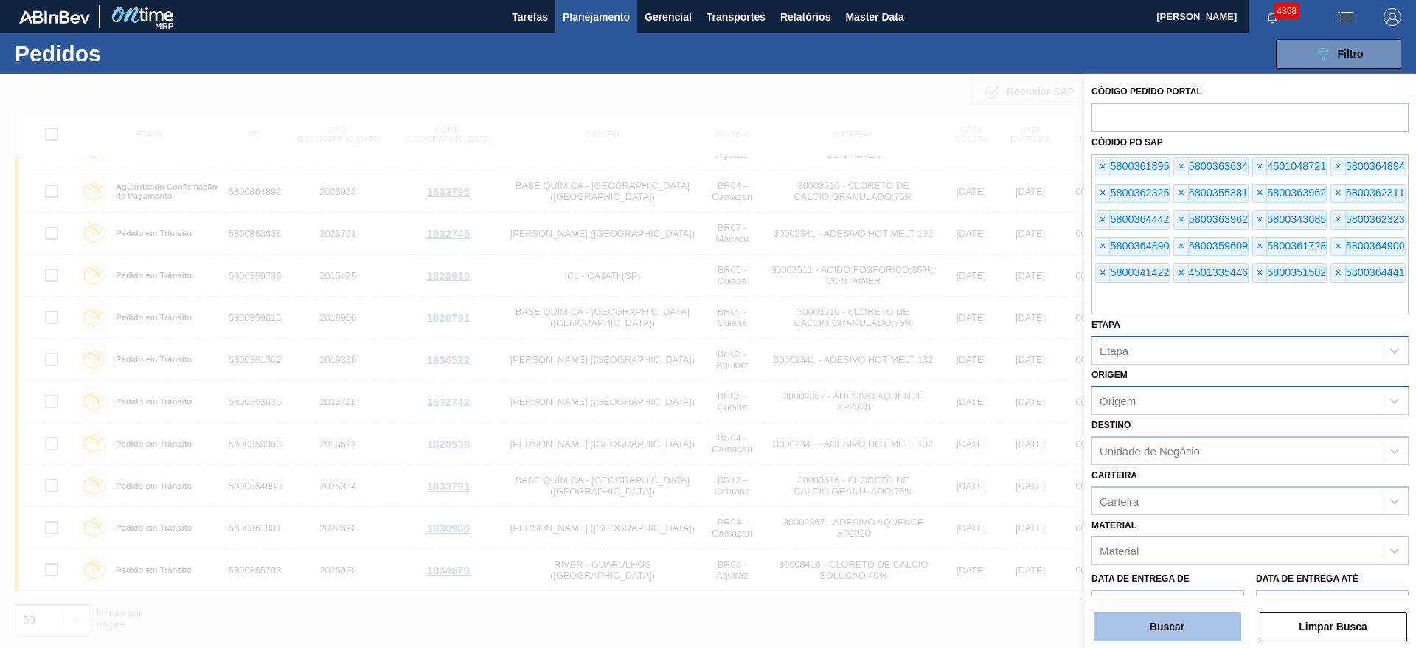
drag, startPoint x: 1207, startPoint y: 606, endPoint x: 1209, endPoint y: 625, distance: 19.3
click at [1207, 622] on div "Buscar Limpar Busca" at bounding box center [1250, 618] width 332 height 41
click at [1210, 628] on button "Buscar" at bounding box center [1168, 626] width 148 height 30
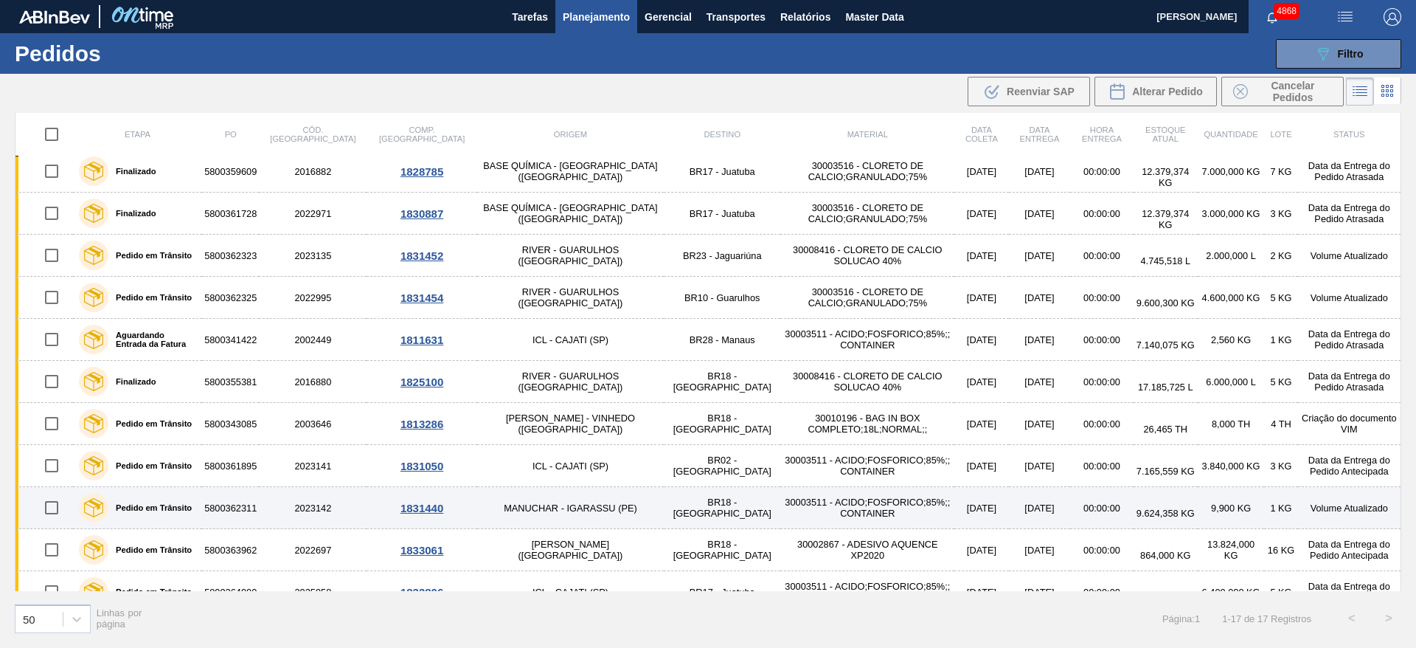
scroll to position [0, 0]
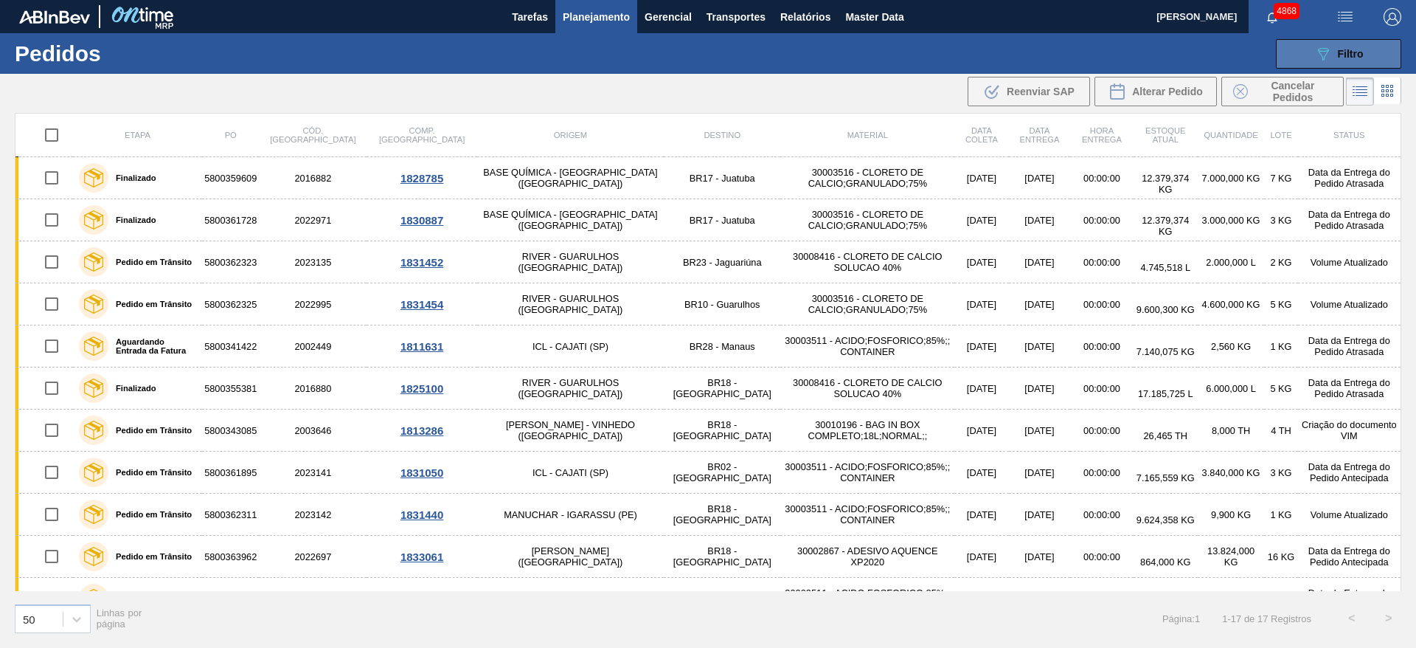
click at [1331, 55] on icon "089F7B8B-B2A5-4AFE-B5C0-19BA573D28AC" at bounding box center [1323, 54] width 18 height 18
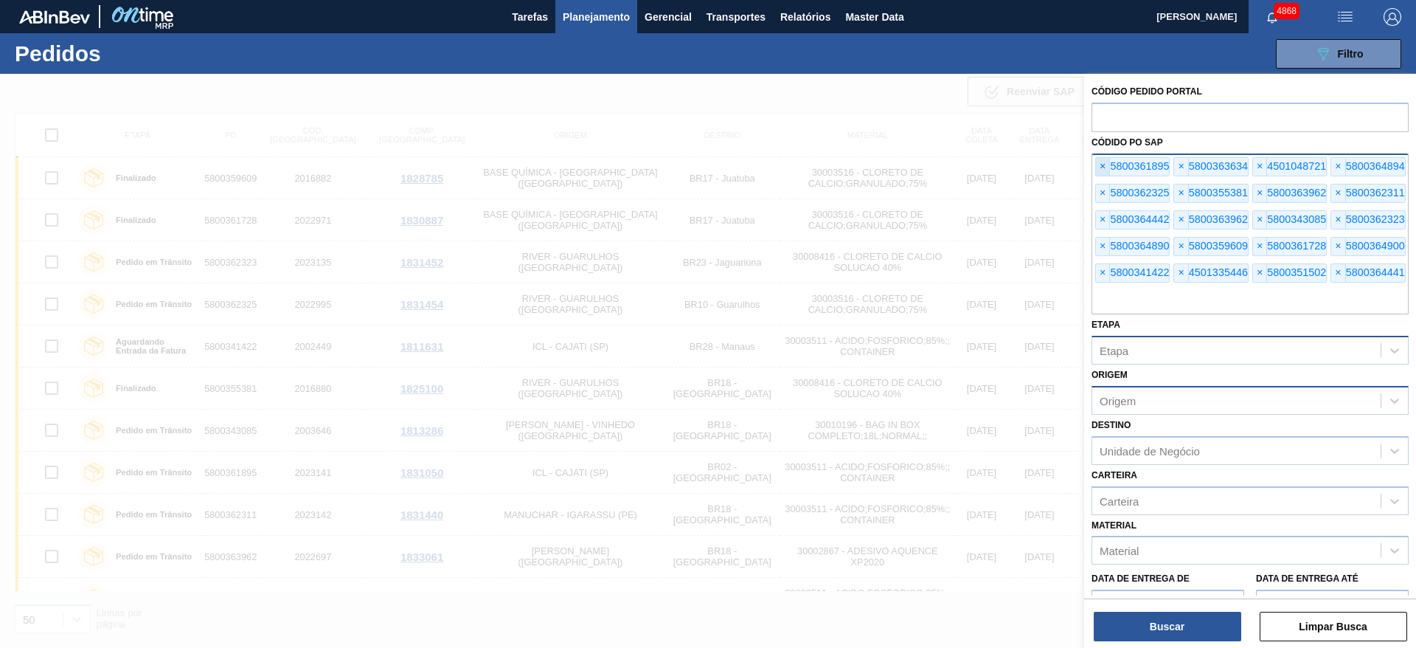
click at [1104, 162] on span "×" at bounding box center [1103, 167] width 14 height 18
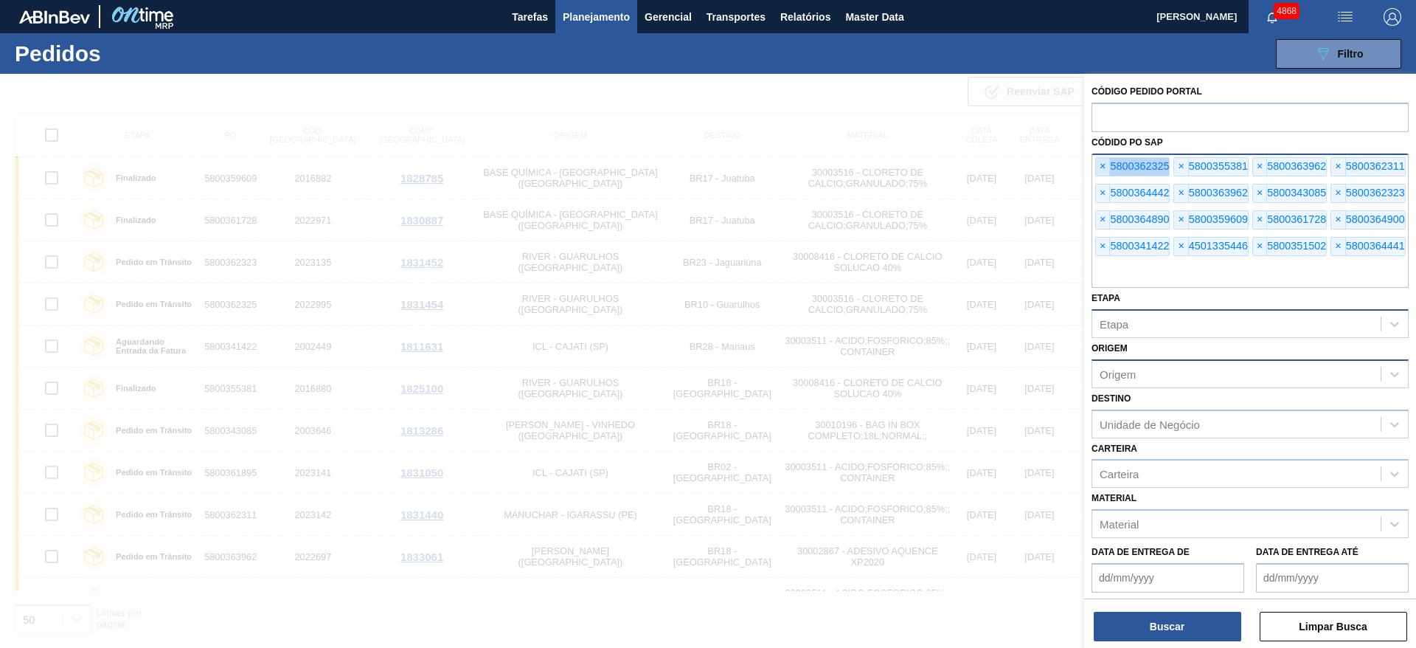
click at [1103, 162] on span "×" at bounding box center [1103, 167] width 14 height 18
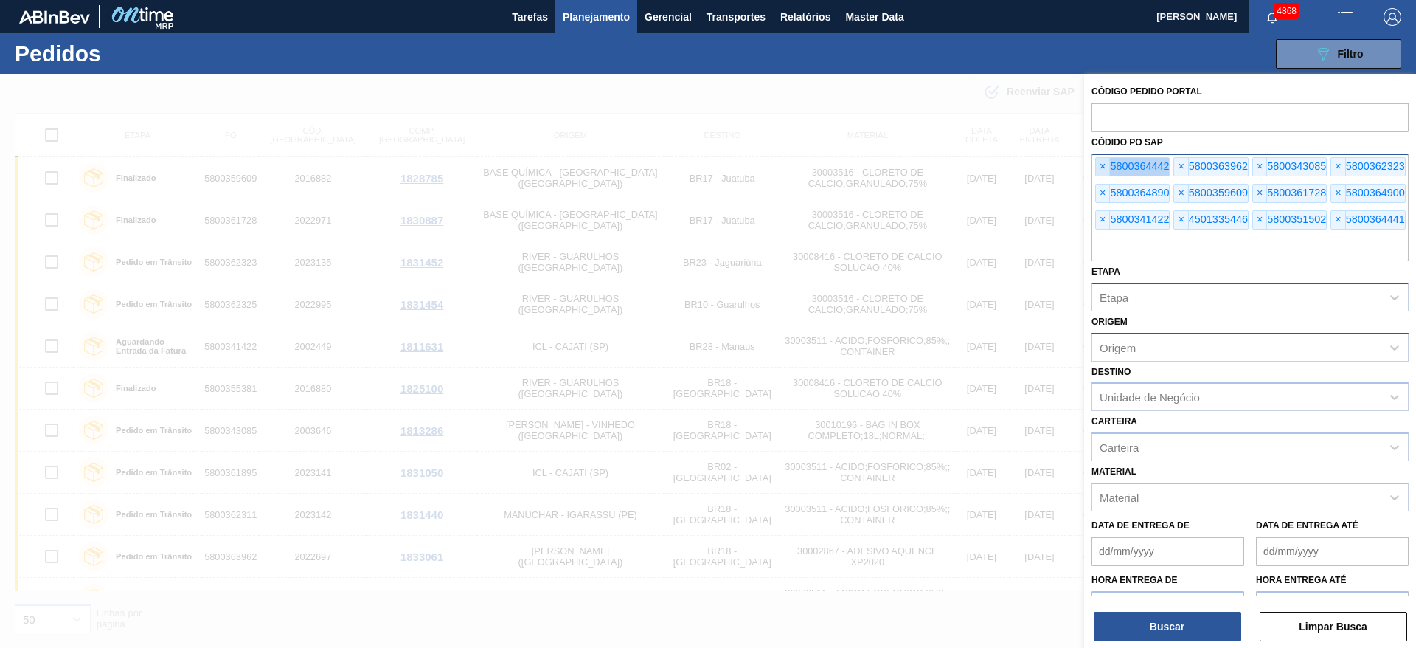
click at [1103, 162] on span "×" at bounding box center [1103, 167] width 14 height 18
click at [1101, 162] on span "×" at bounding box center [1103, 167] width 14 height 18
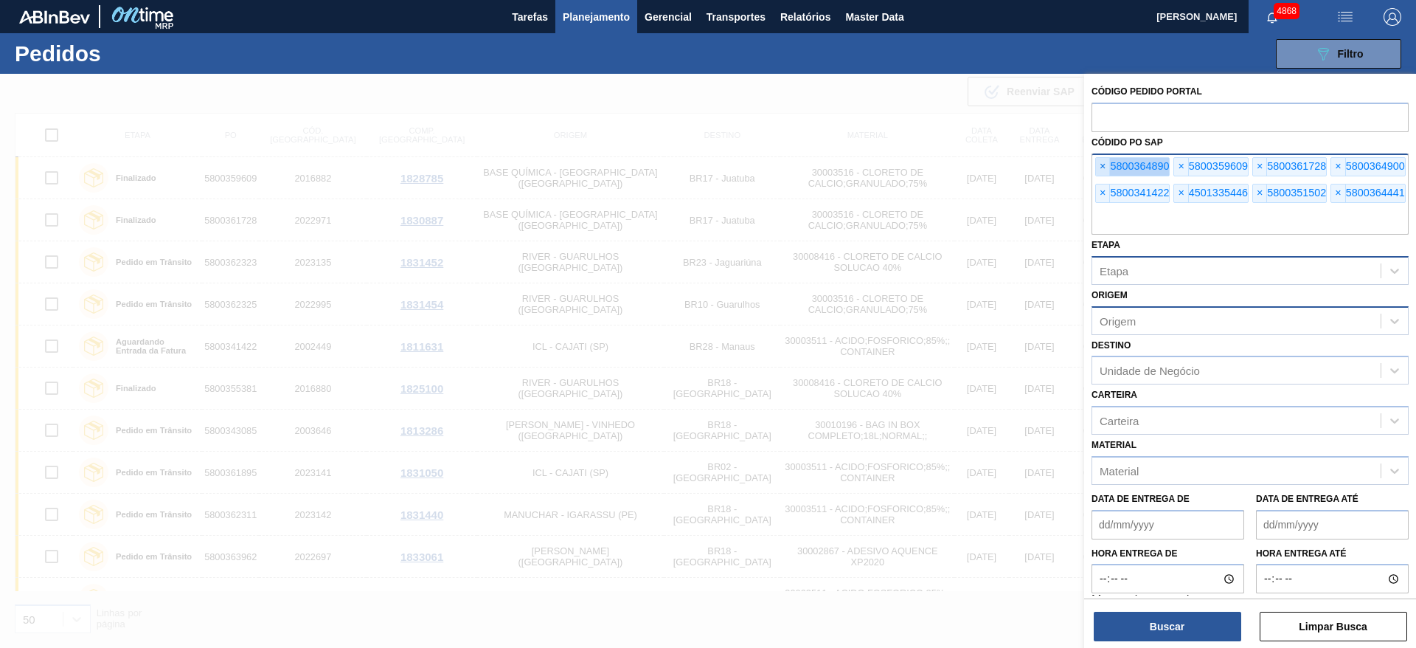
click at [1101, 162] on span "×" at bounding box center [1103, 167] width 14 height 18
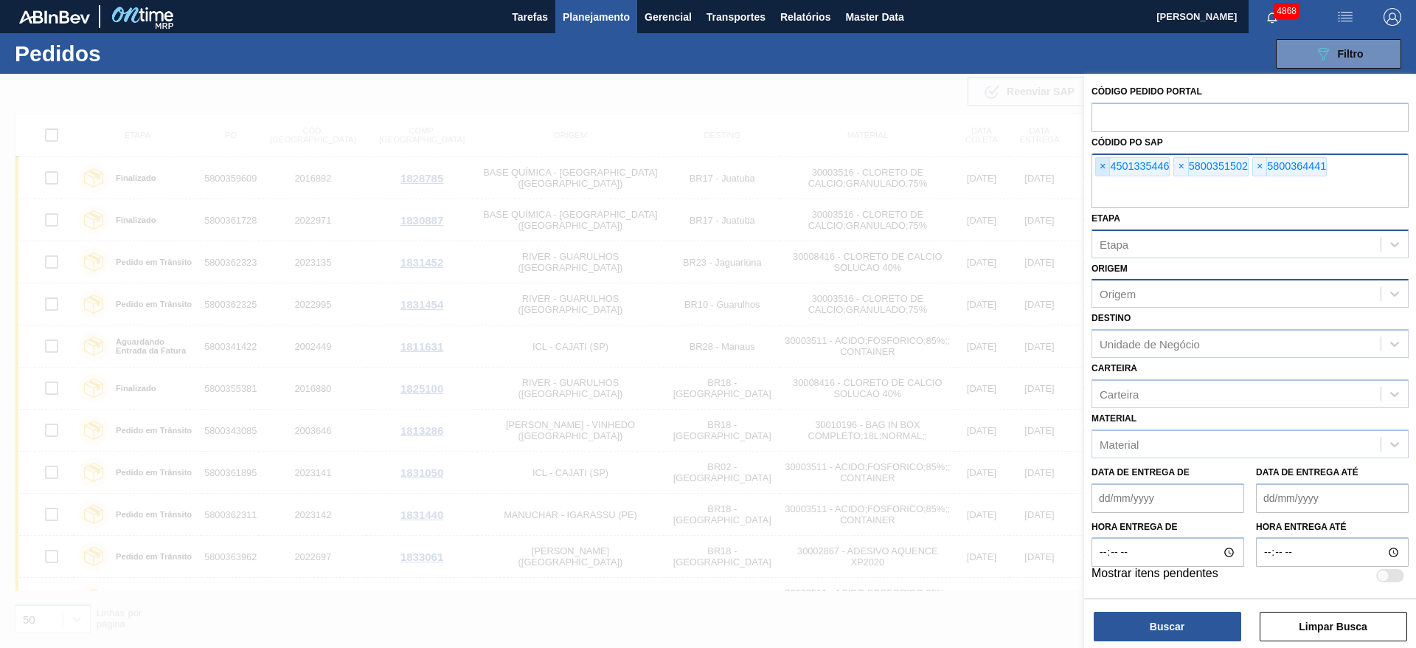
click at [1101, 162] on span "×" at bounding box center [1103, 167] width 14 height 18
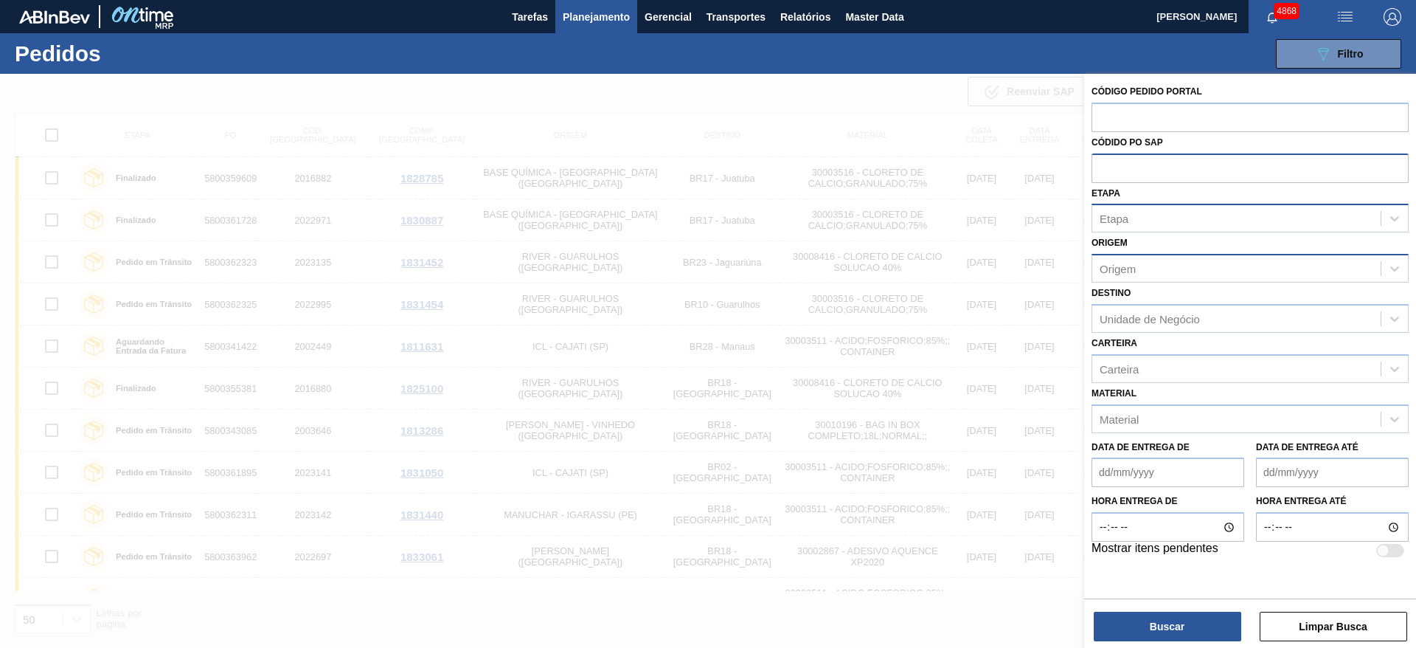
paste input "text"
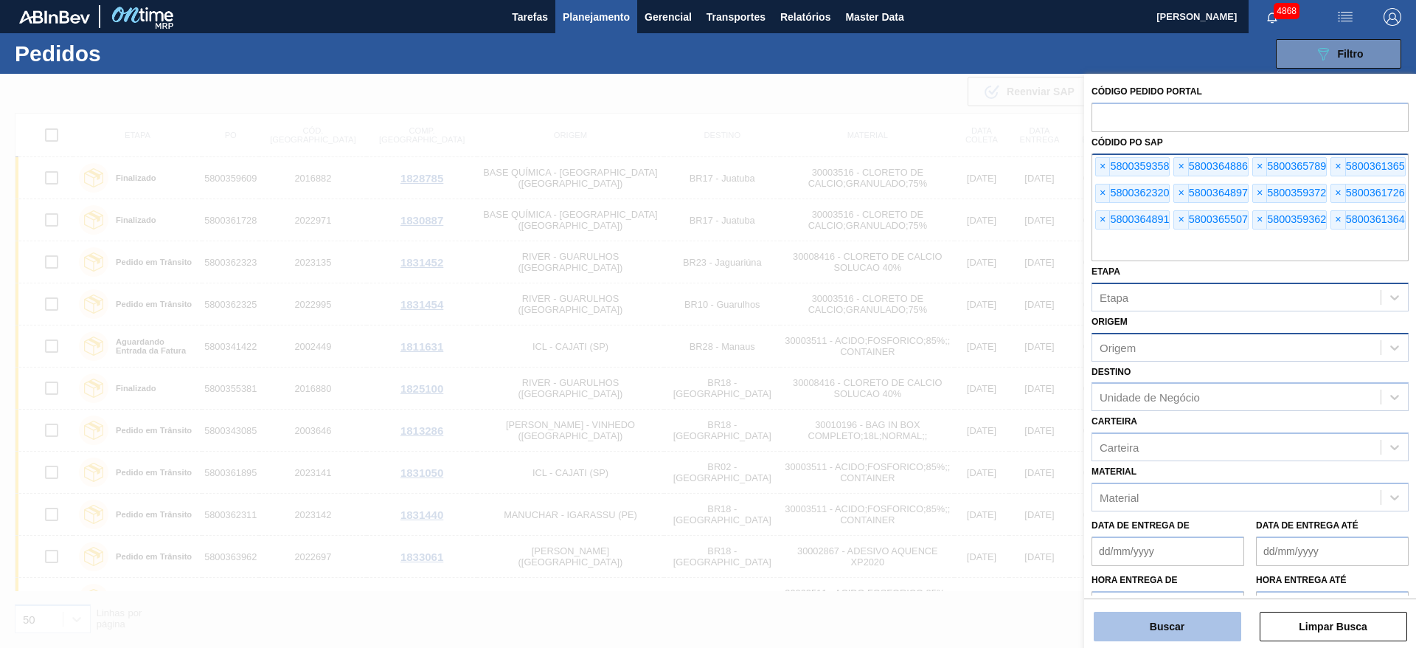
click at [1203, 624] on button "Buscar" at bounding box center [1168, 626] width 148 height 30
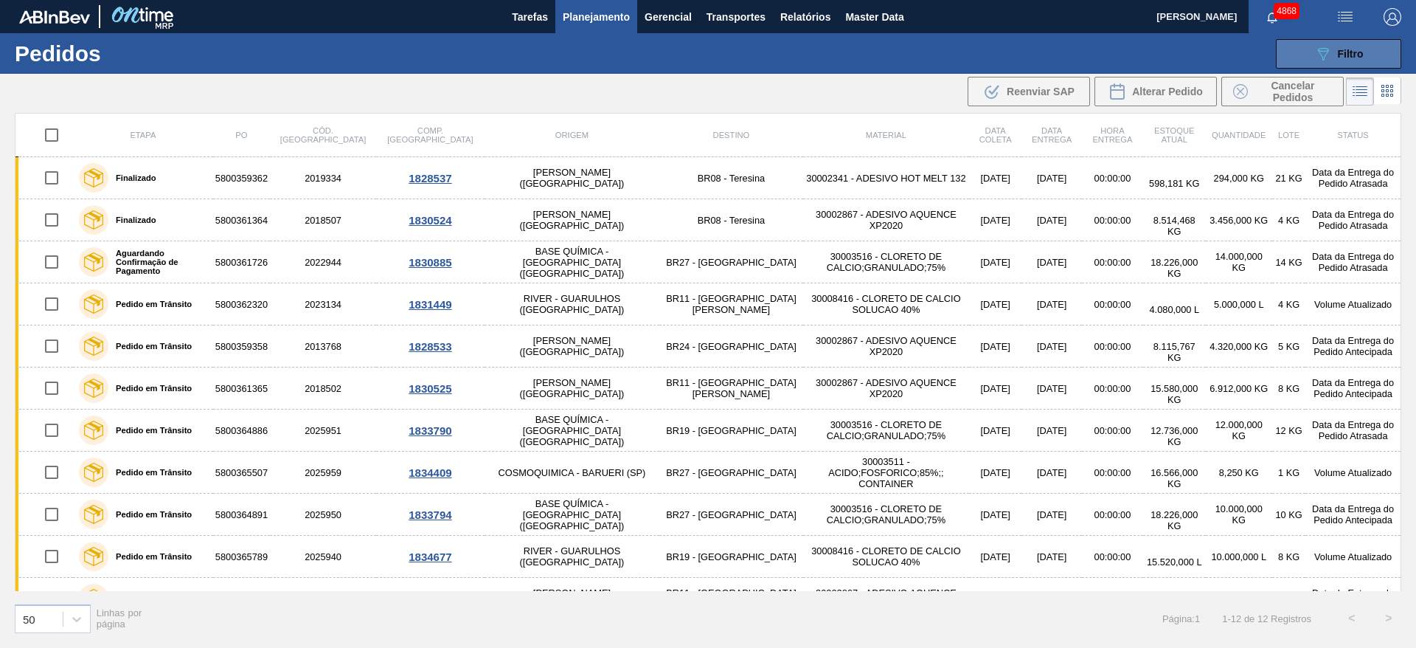
click at [1347, 58] on span "Filtro" at bounding box center [1351, 54] width 26 height 12
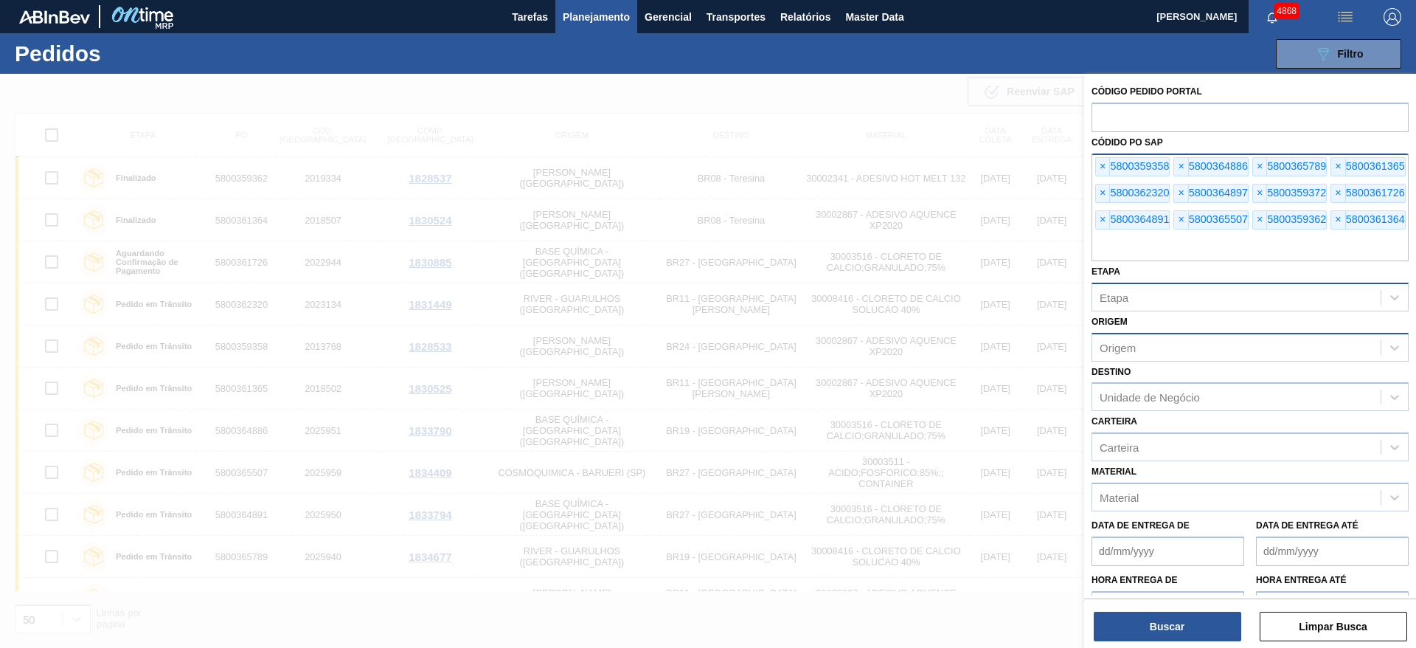
click at [1226, 247] on input "text" at bounding box center [1250, 247] width 317 height 28
paste input "text"
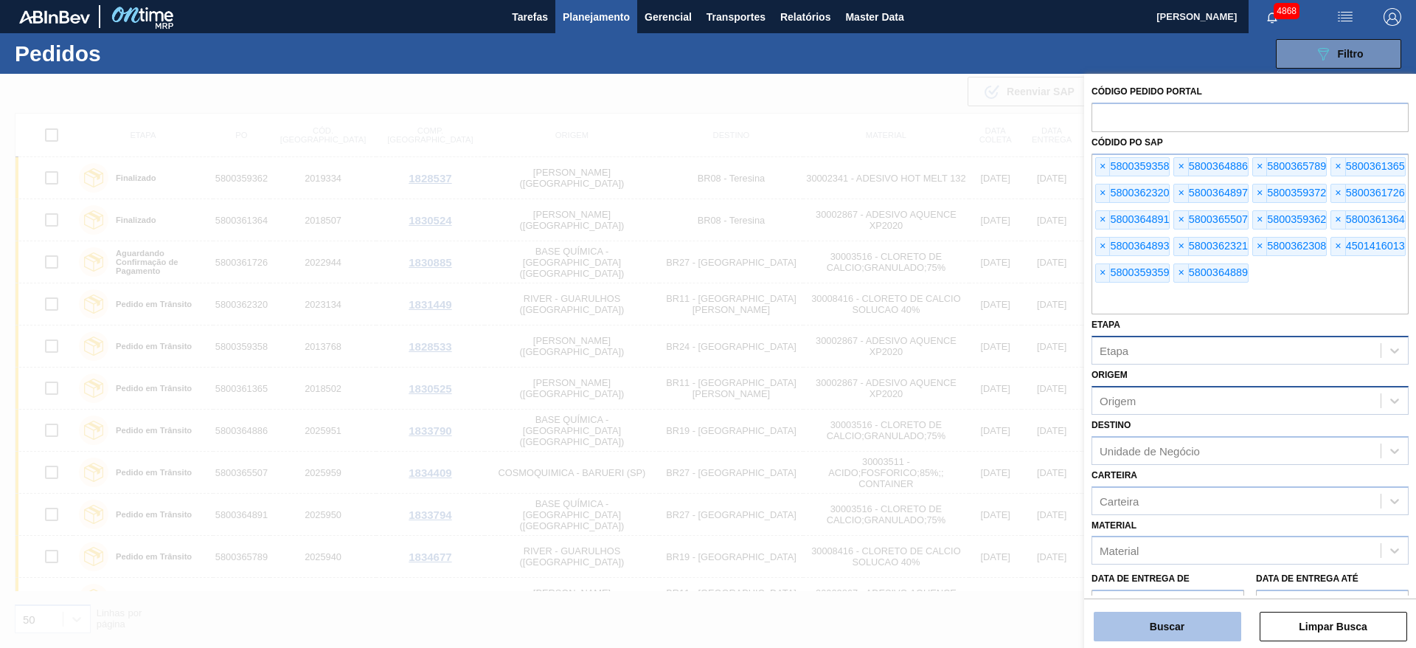
click at [1202, 627] on button "Buscar" at bounding box center [1168, 626] width 148 height 30
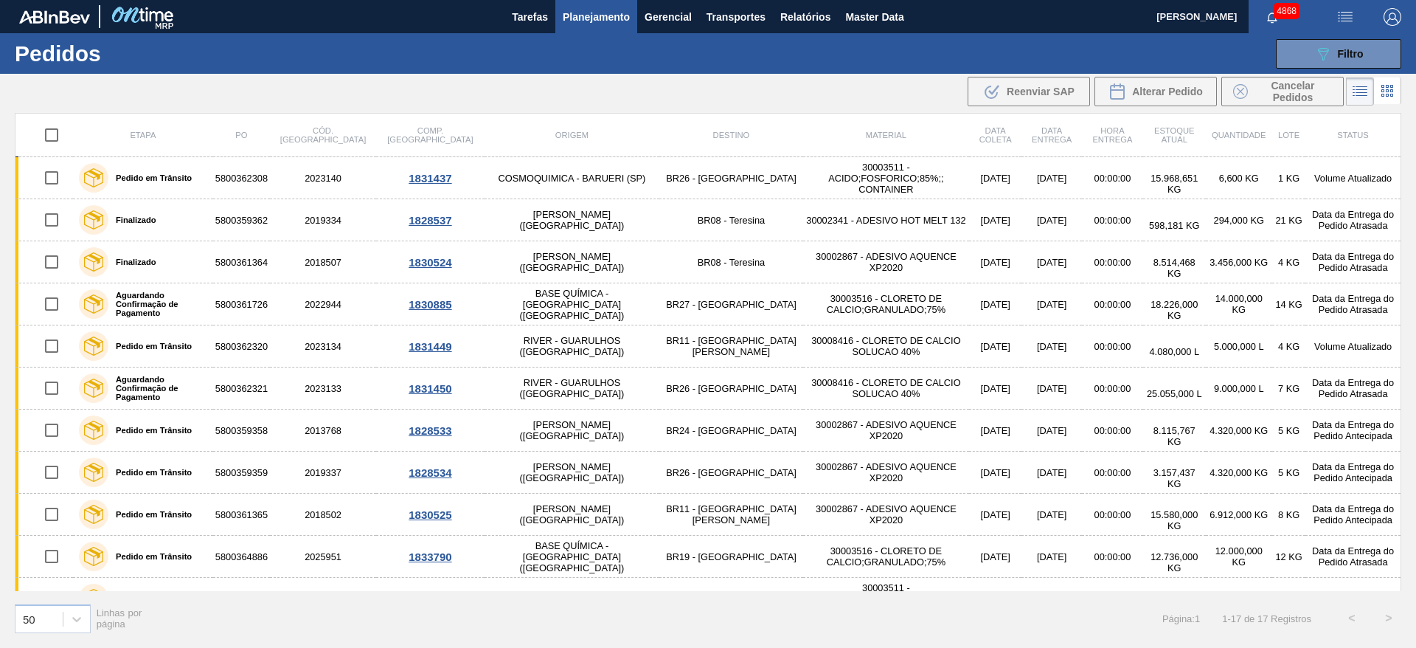
click at [861, 85] on div ".b{fill:var(--color-action-default)} Reenviar SAP Alterar Pedido Cancelar Pedid…" at bounding box center [708, 91] width 1416 height 35
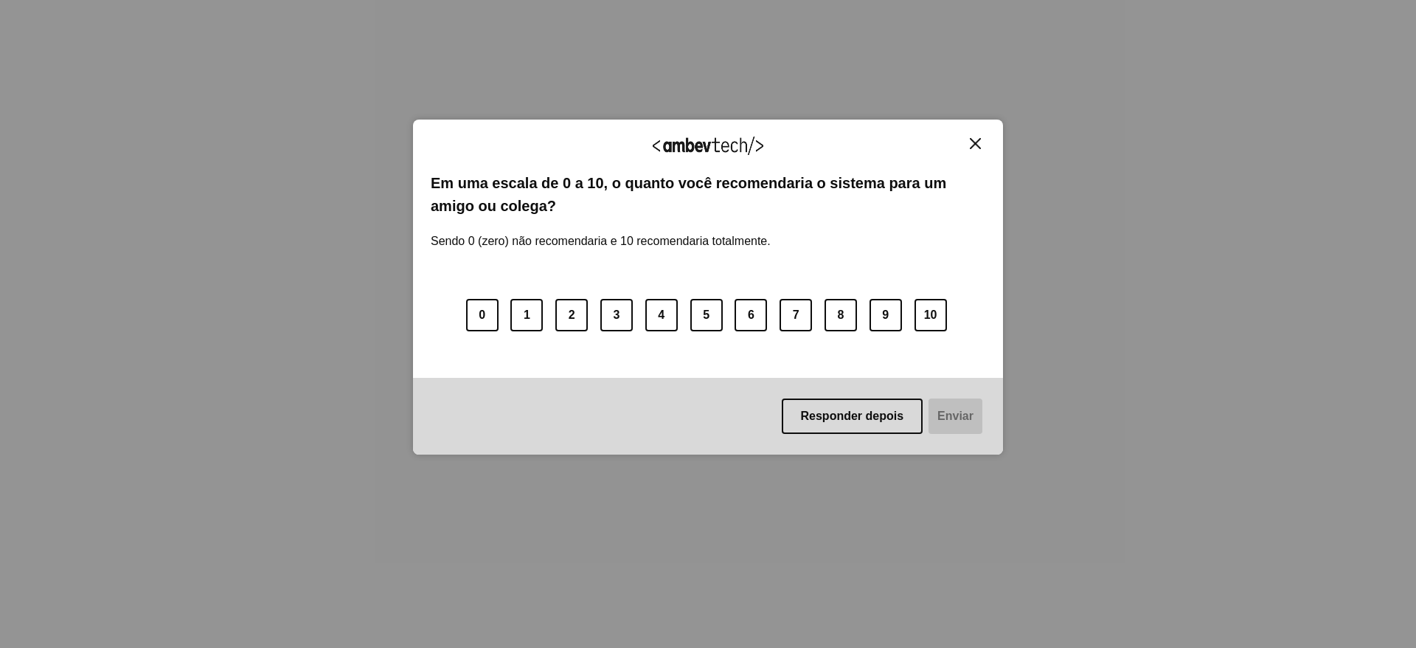
click at [852, 423] on button "Responder depois" at bounding box center [853, 415] width 142 height 35
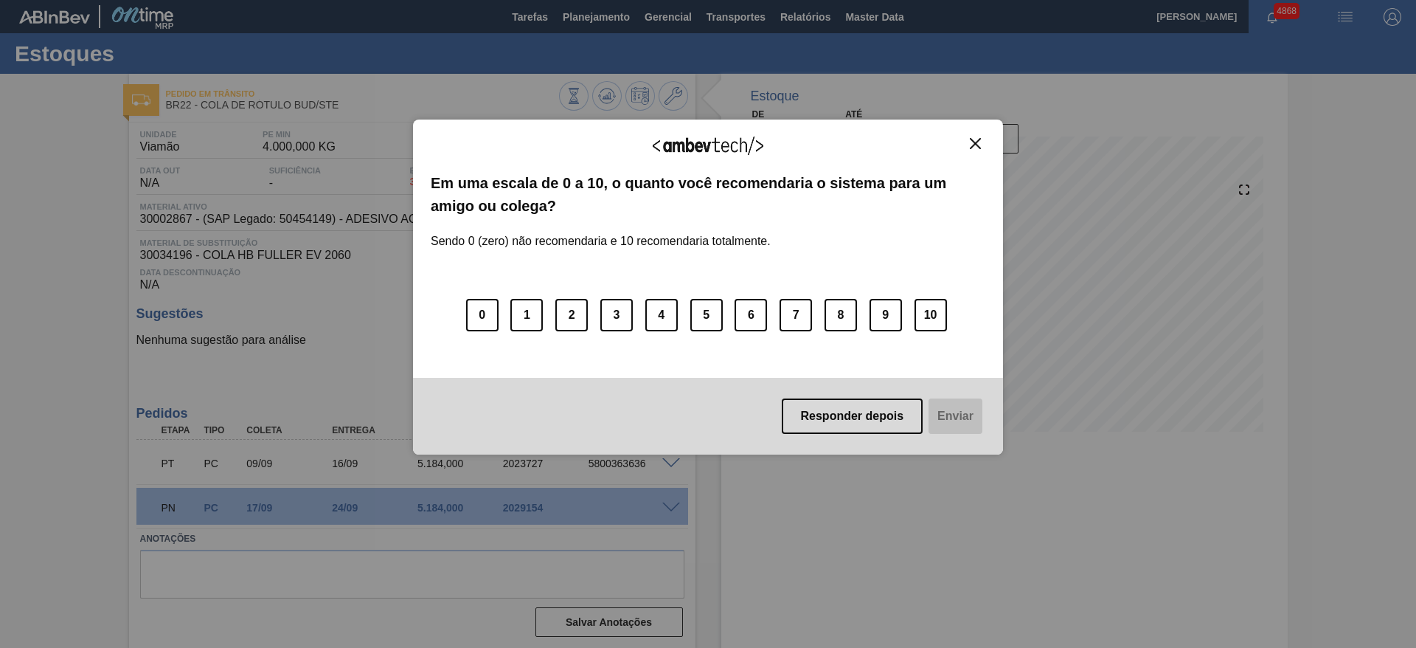
click at [973, 143] on img "Close" at bounding box center [975, 143] width 11 height 11
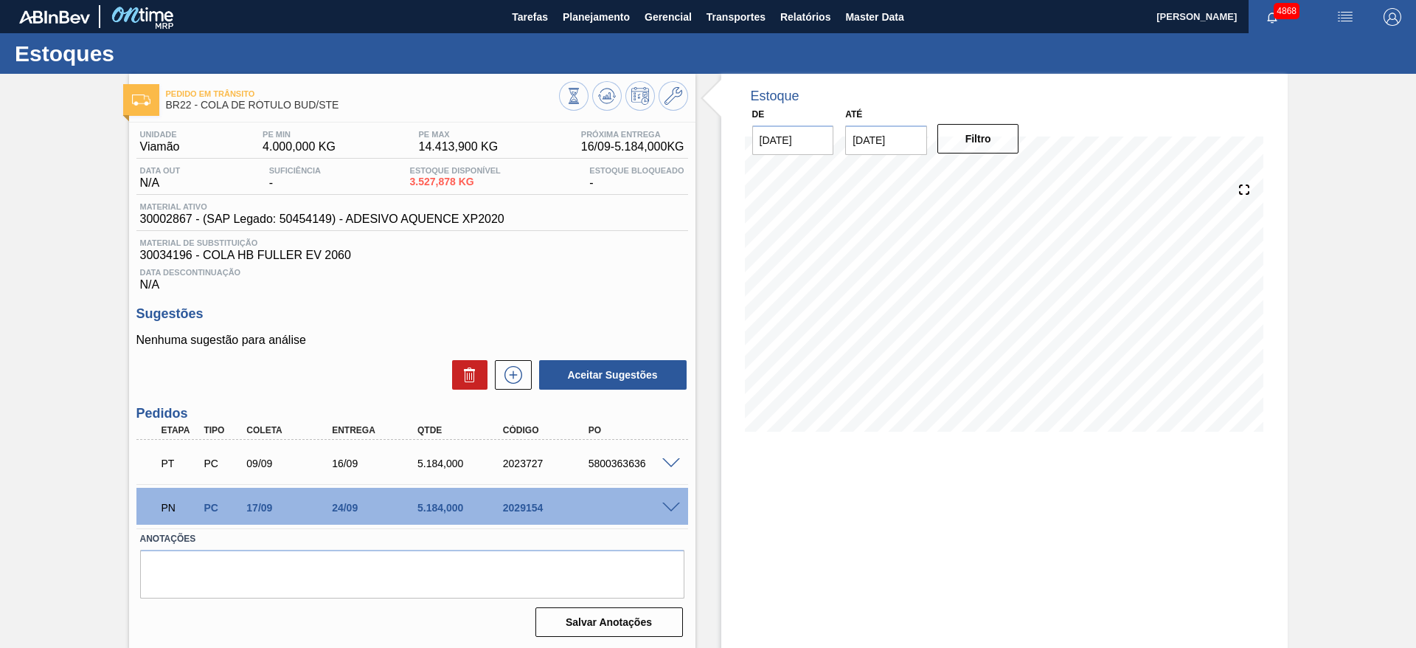
click at [670, 502] on span at bounding box center [671, 507] width 18 height 11
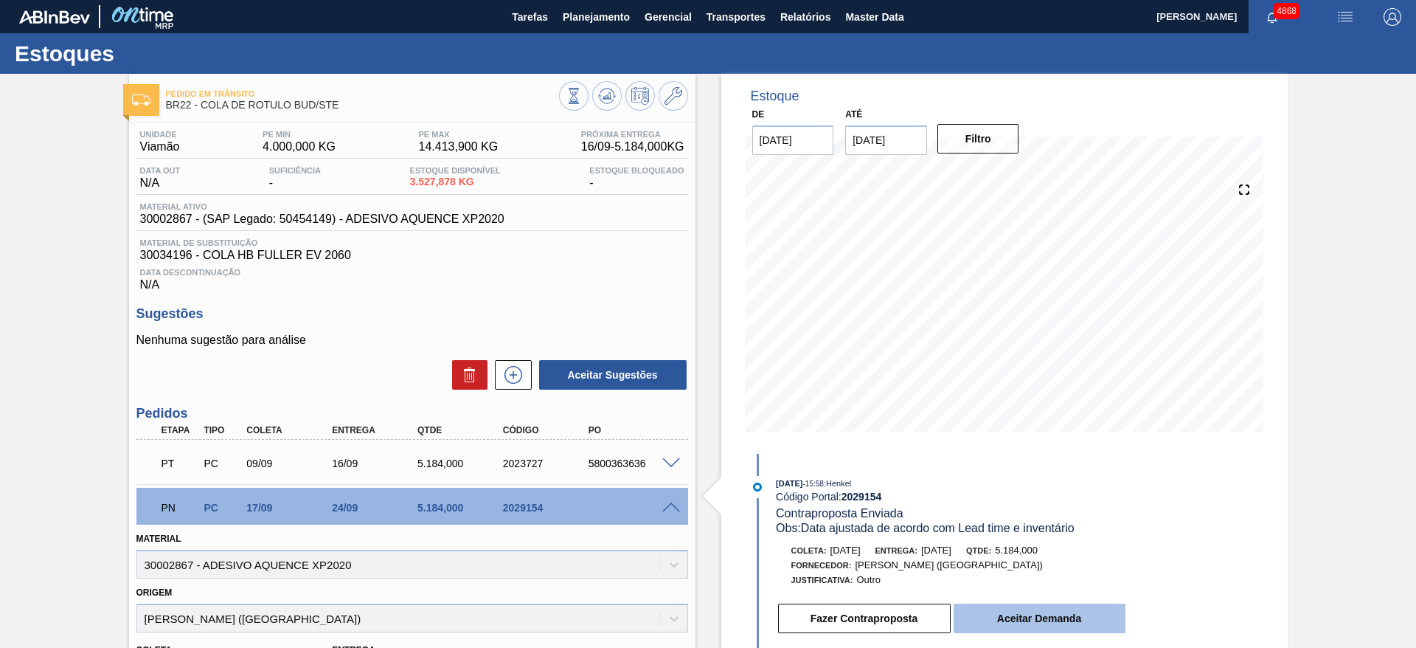
click at [1016, 613] on button "Aceitar Demanda" at bounding box center [1040, 618] width 172 height 30
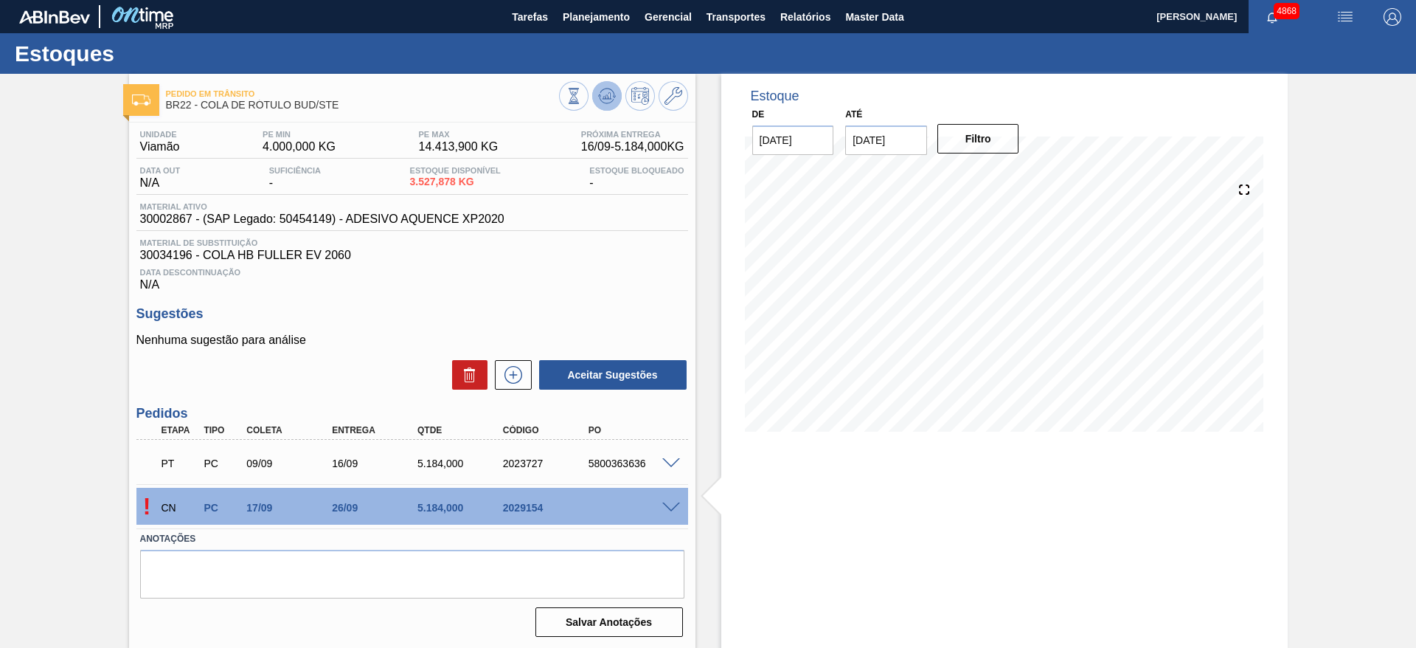
click at [596, 97] on button at bounding box center [607, 96] width 30 height 30
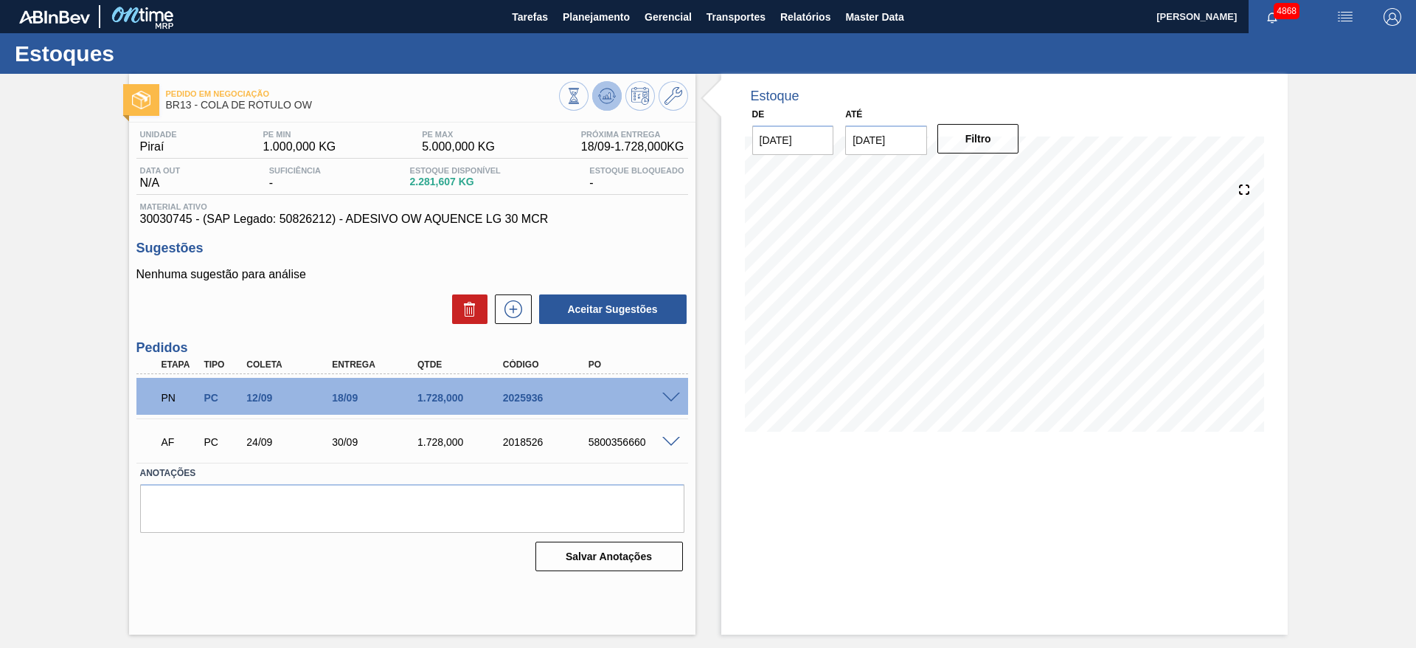
click at [605, 110] on button at bounding box center [607, 96] width 30 height 30
click at [670, 391] on div at bounding box center [674, 396] width 30 height 11
click at [670, 397] on span at bounding box center [671, 397] width 18 height 11
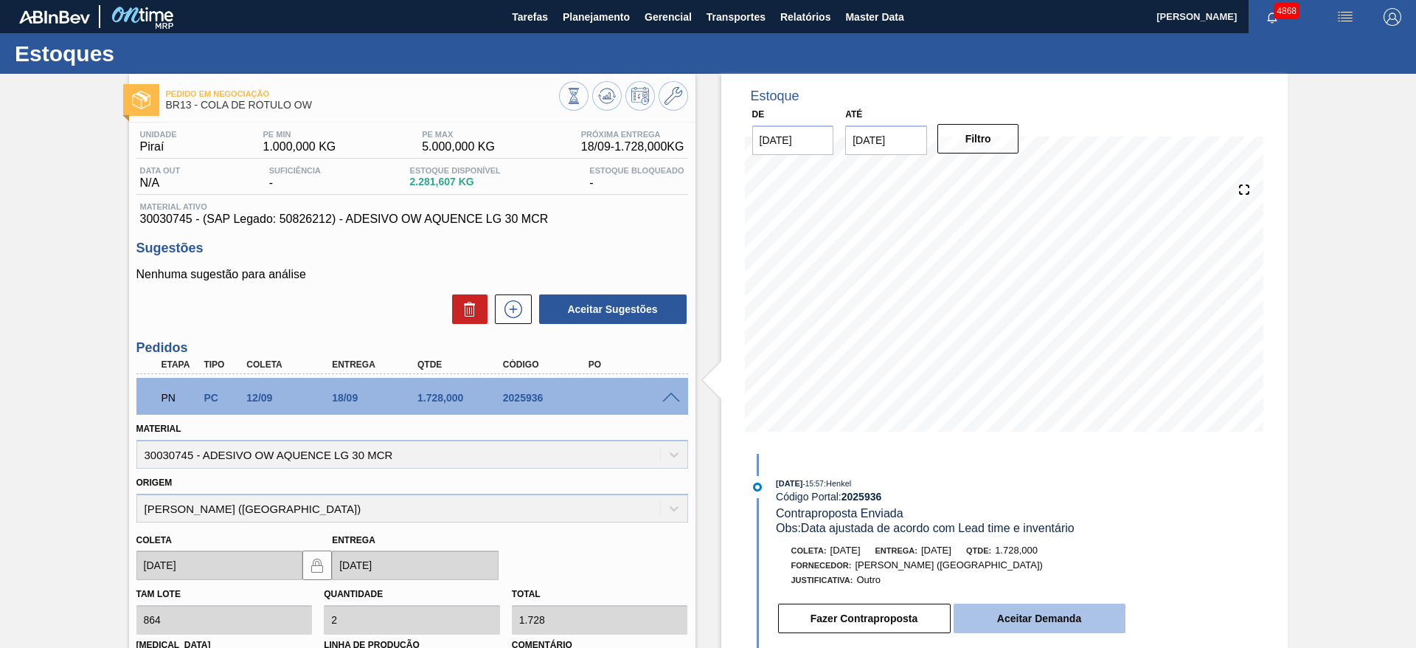
click at [1038, 614] on button "Aceitar Demanda" at bounding box center [1040, 618] width 172 height 30
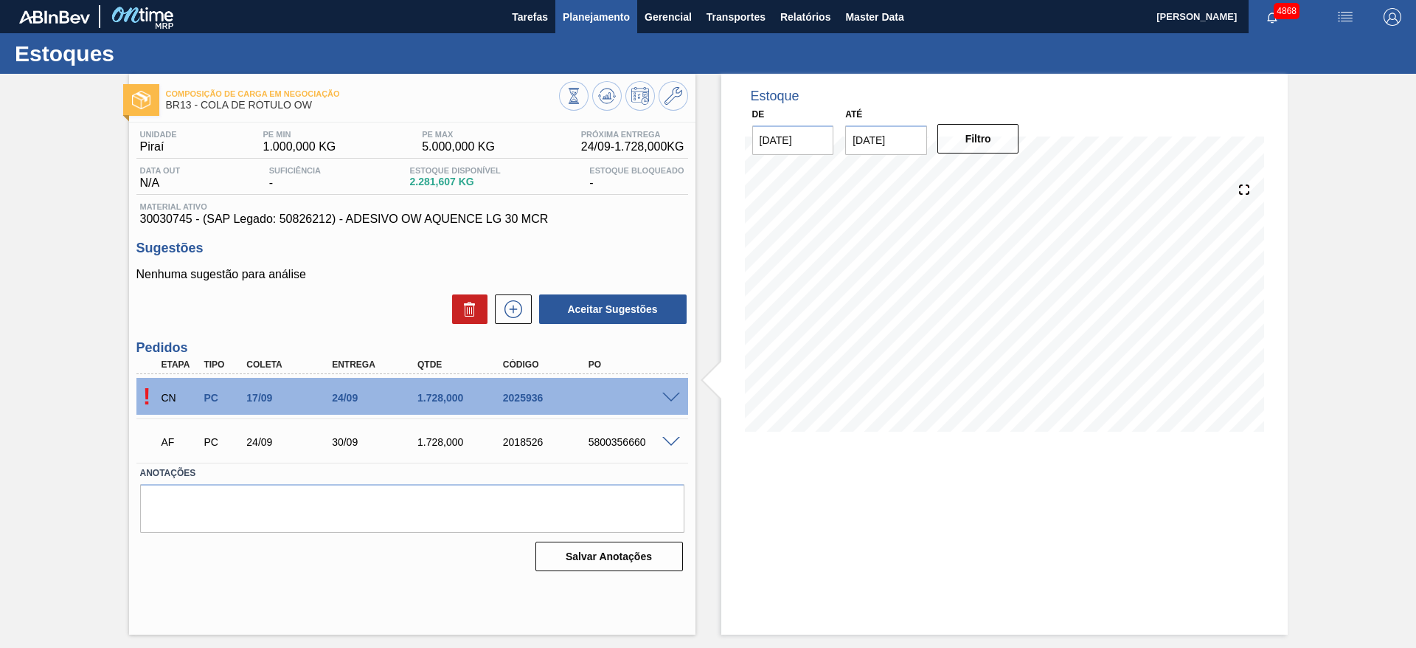
drag, startPoint x: 612, startPoint y: 91, endPoint x: 589, endPoint y: 1, distance: 93.5
click at [611, 89] on icon at bounding box center [607, 96] width 18 height 18
click at [672, 392] on span at bounding box center [671, 397] width 18 height 11
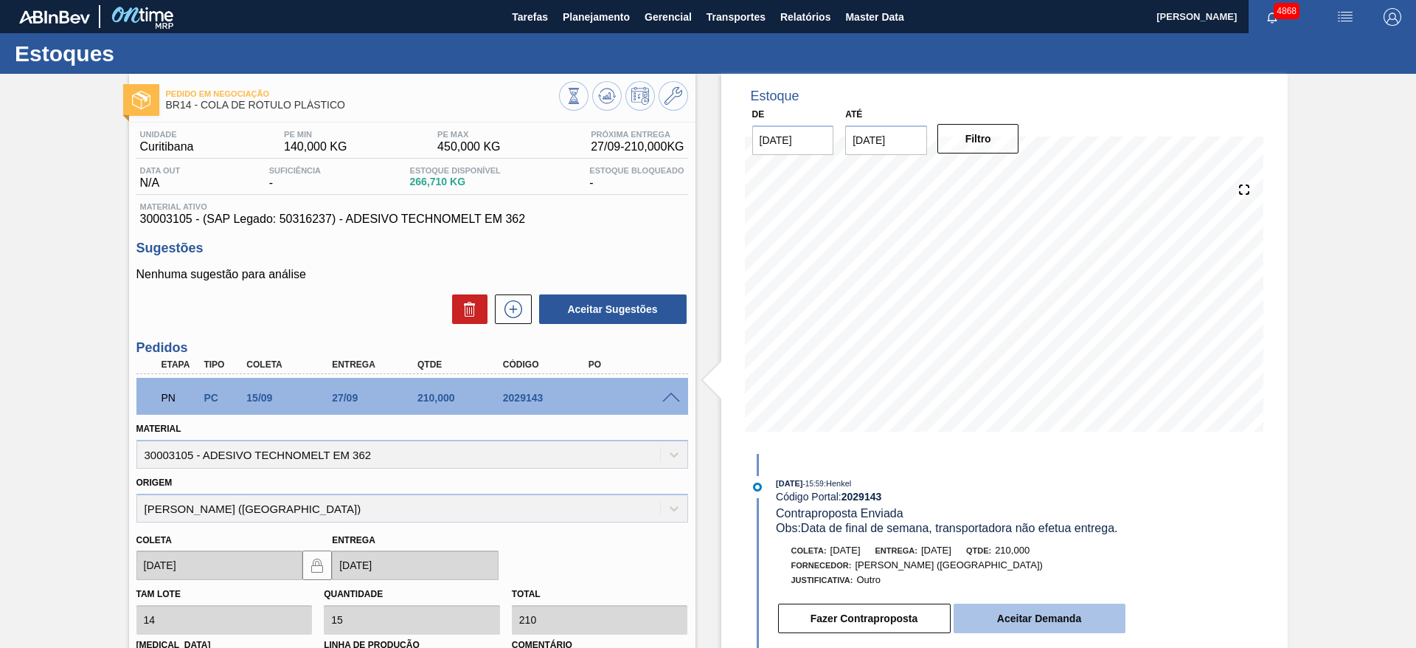
click at [1046, 616] on button "Aceitar Demanda" at bounding box center [1040, 618] width 172 height 30
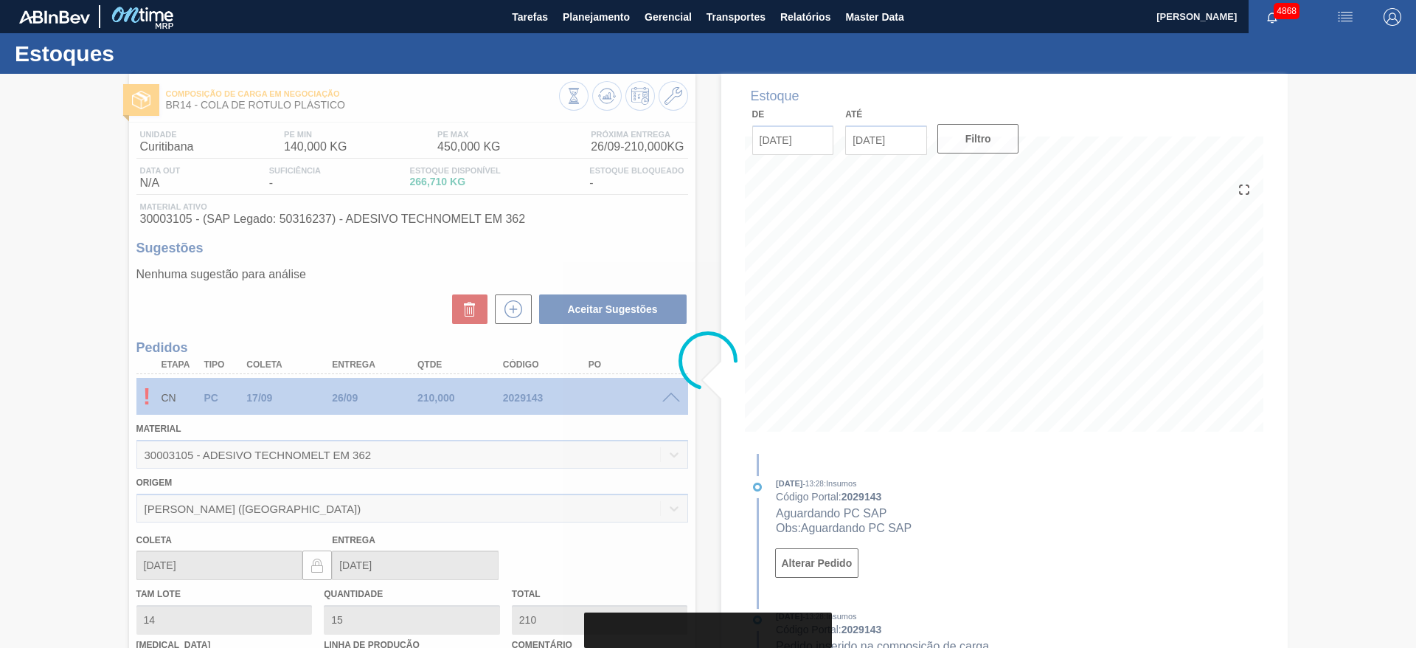
type input "17/09/2025"
type input "26/09/2025"
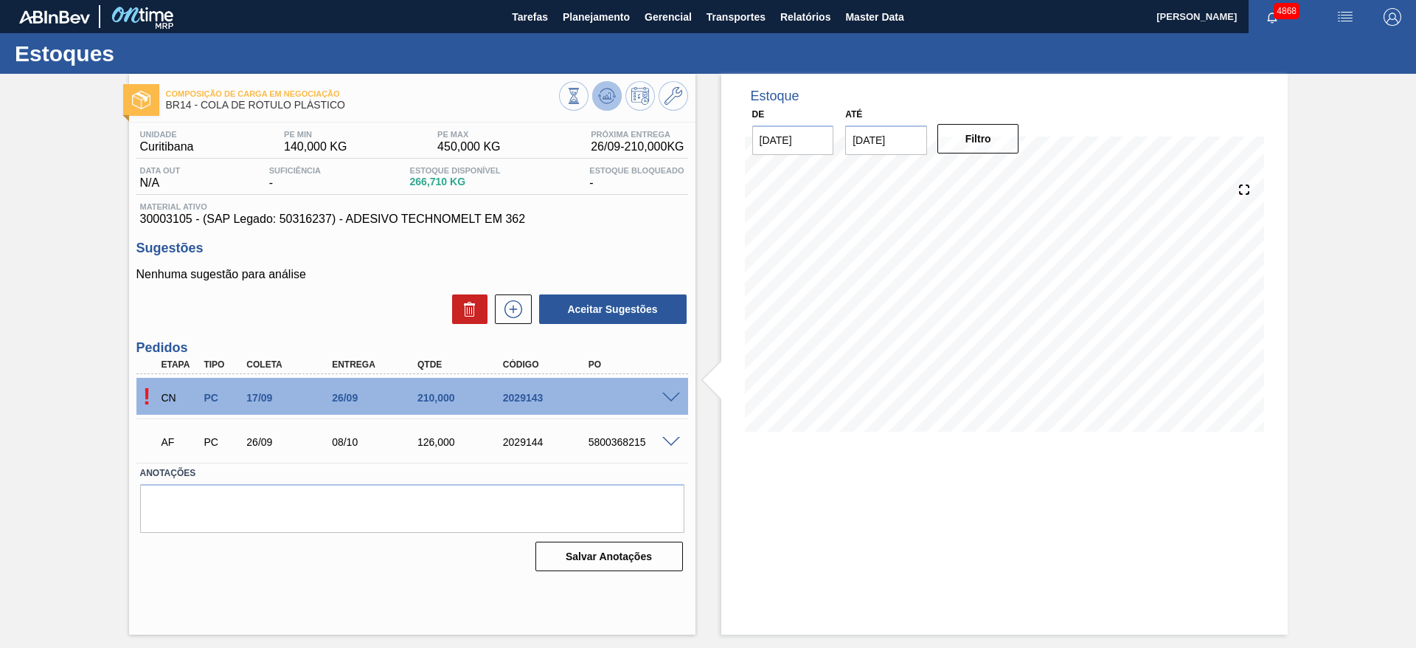
click at [611, 98] on icon at bounding box center [607, 96] width 18 height 18
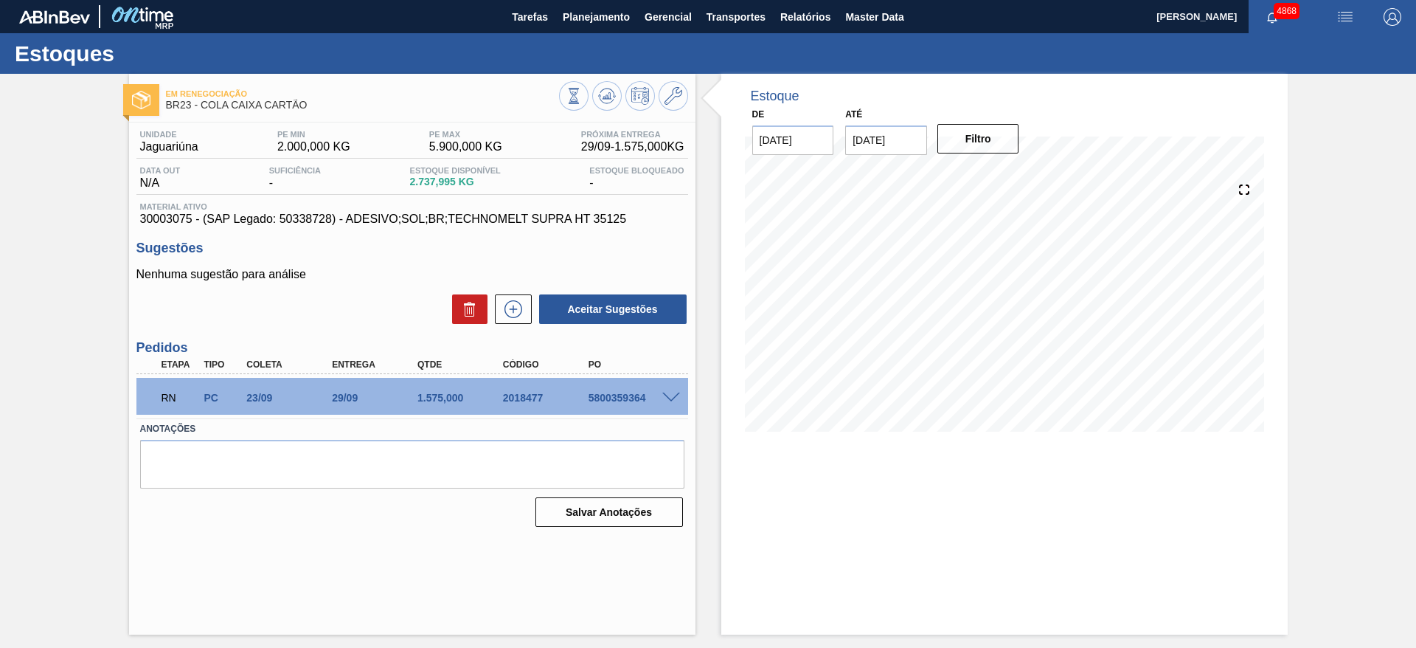
click at [670, 400] on span at bounding box center [671, 397] width 18 height 11
click at [673, 393] on span at bounding box center [671, 397] width 18 height 11
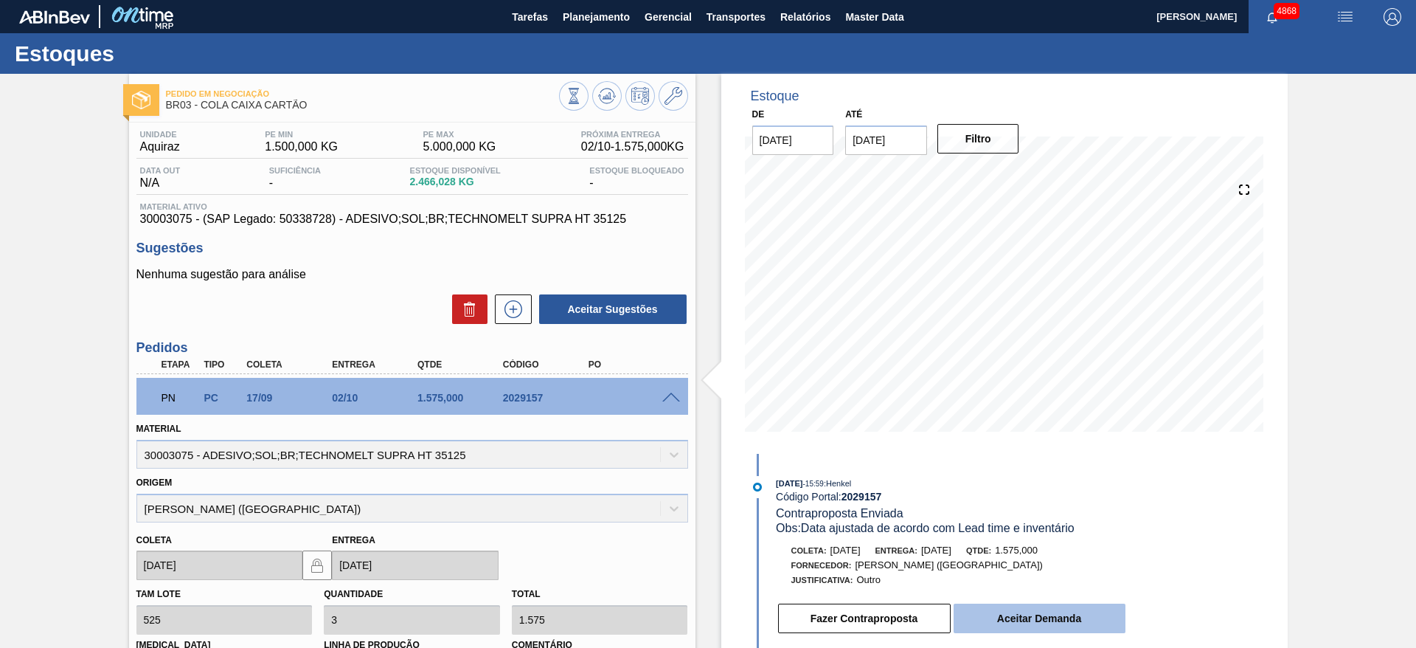
click at [1035, 619] on button "Aceitar Demanda" at bounding box center [1040, 618] width 172 height 30
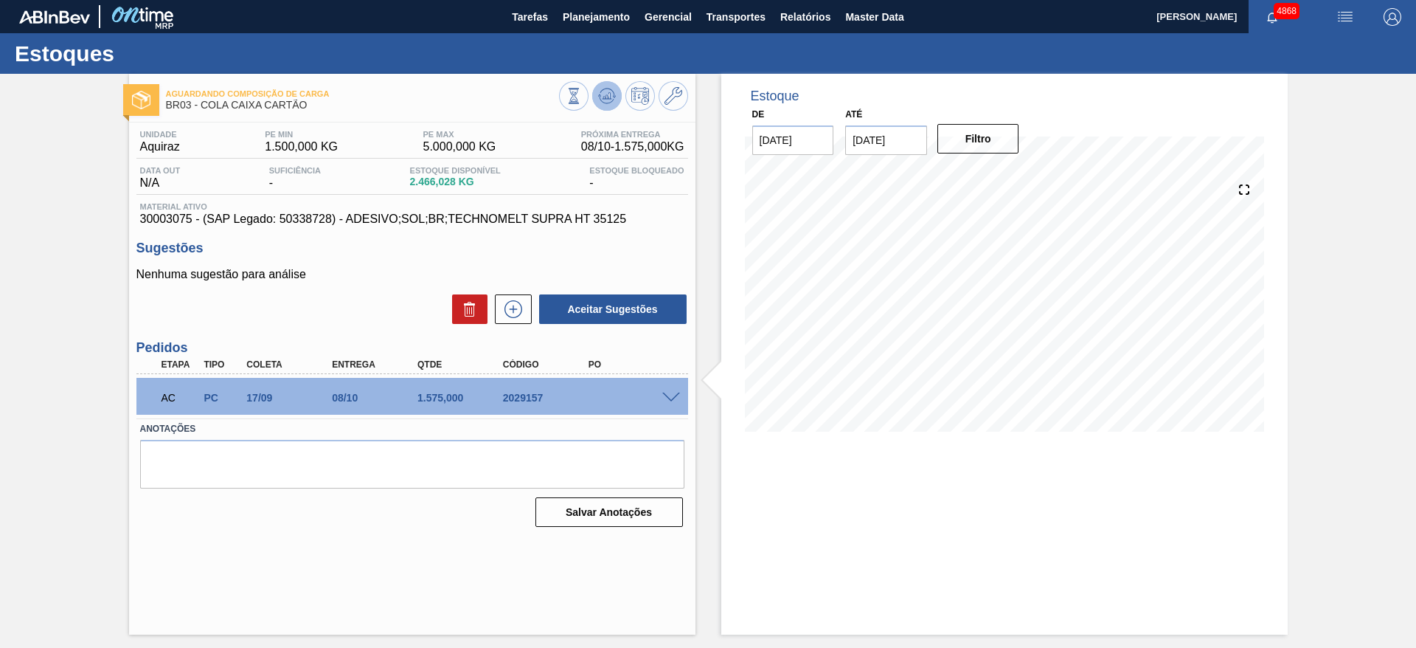
click at [612, 103] on icon at bounding box center [607, 96] width 18 height 18
click at [614, 94] on button at bounding box center [607, 96] width 30 height 30
click at [673, 393] on span at bounding box center [671, 397] width 18 height 11
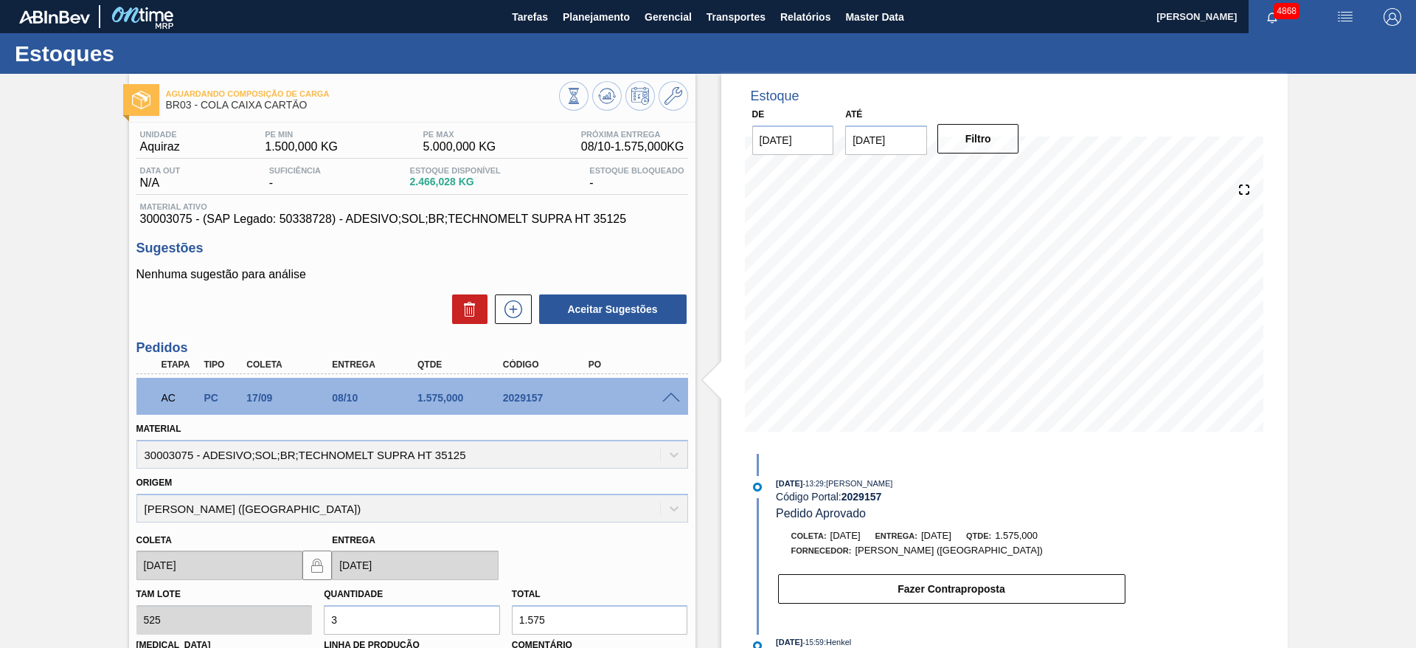
click at [671, 393] on span at bounding box center [671, 397] width 18 height 11
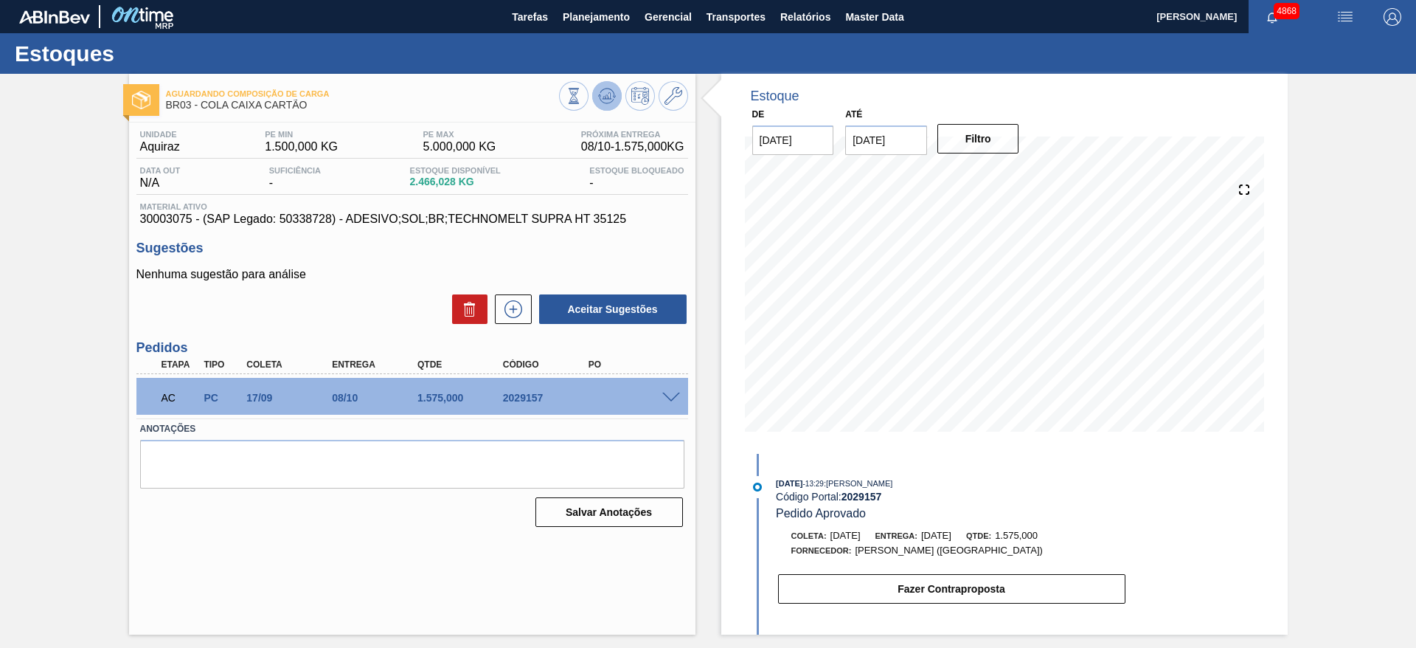
click at [612, 90] on icon at bounding box center [607, 96] width 18 height 18
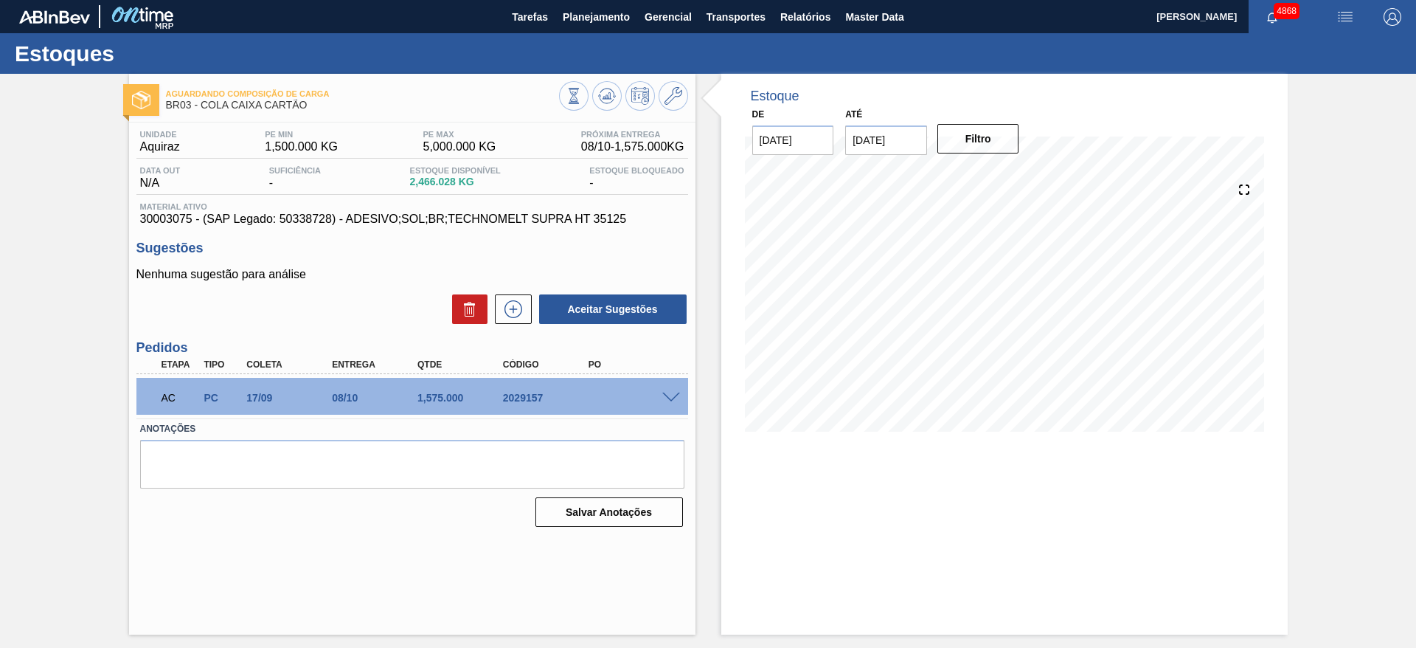
click at [671, 397] on span at bounding box center [671, 397] width 18 height 11
type input "1.575"
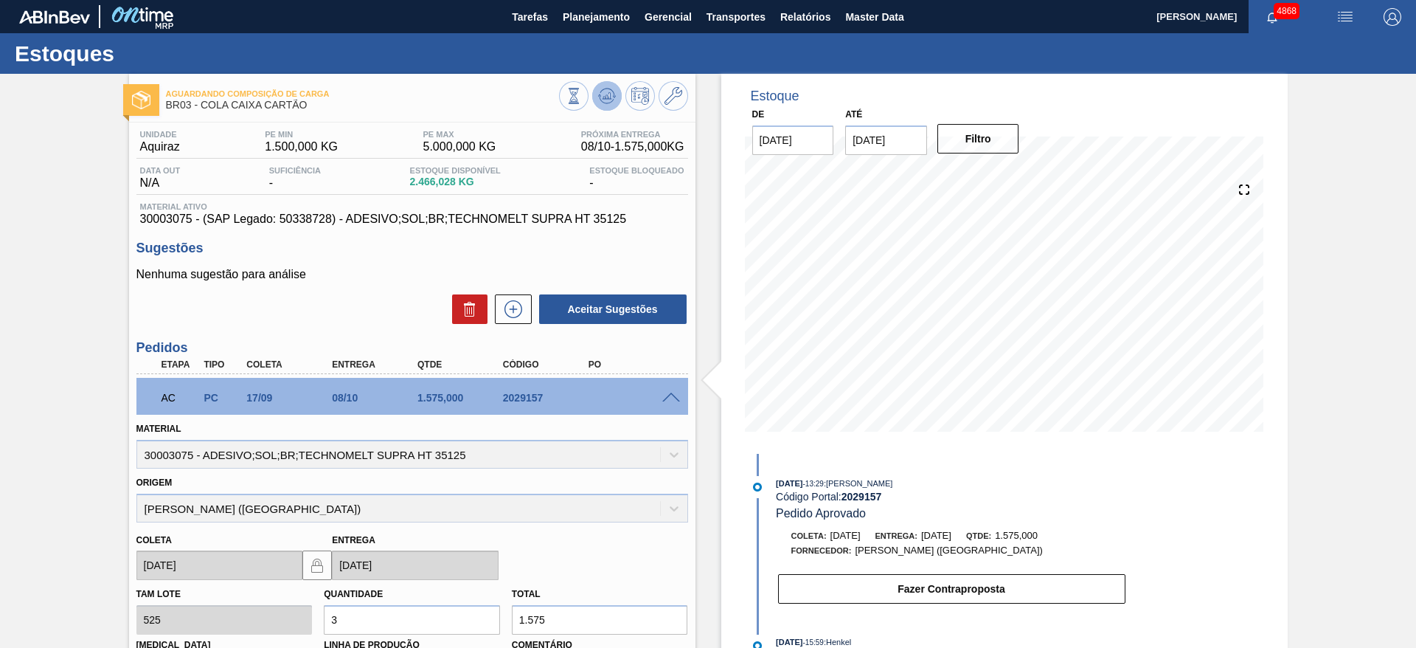
click at [600, 88] on icon at bounding box center [607, 96] width 18 height 18
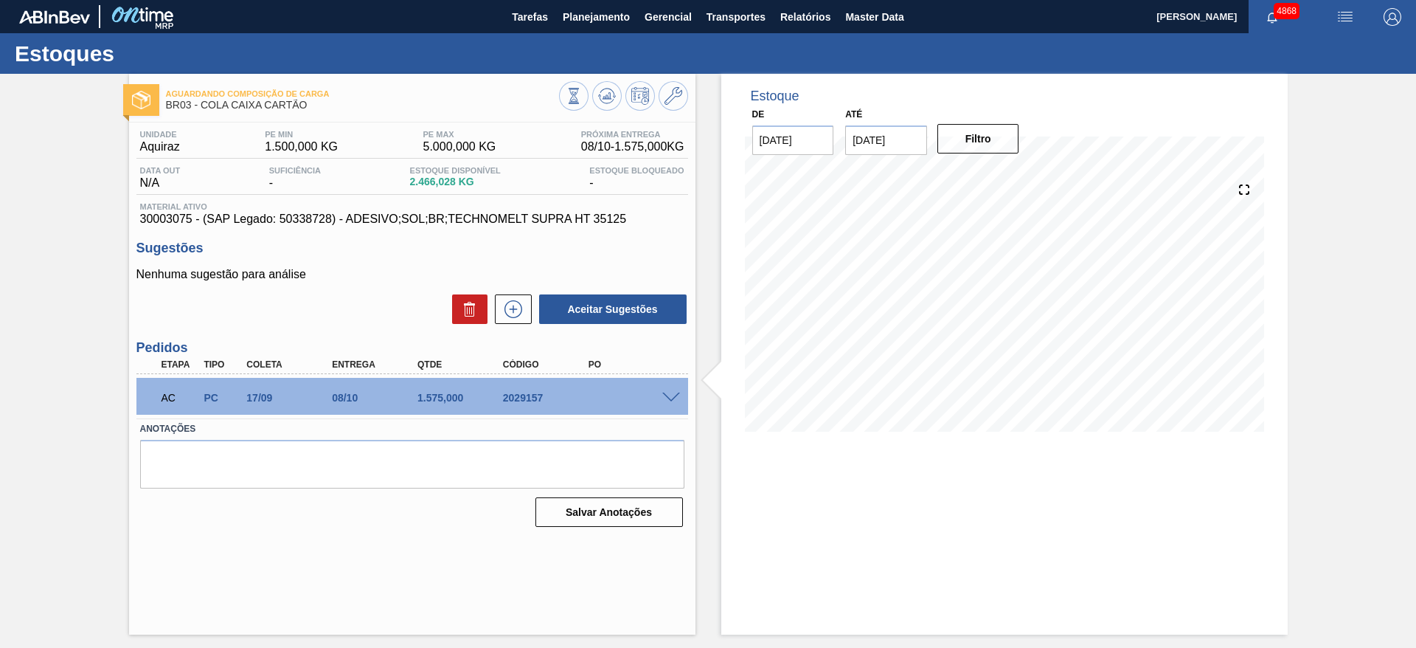
click at [675, 395] on span at bounding box center [671, 397] width 18 height 11
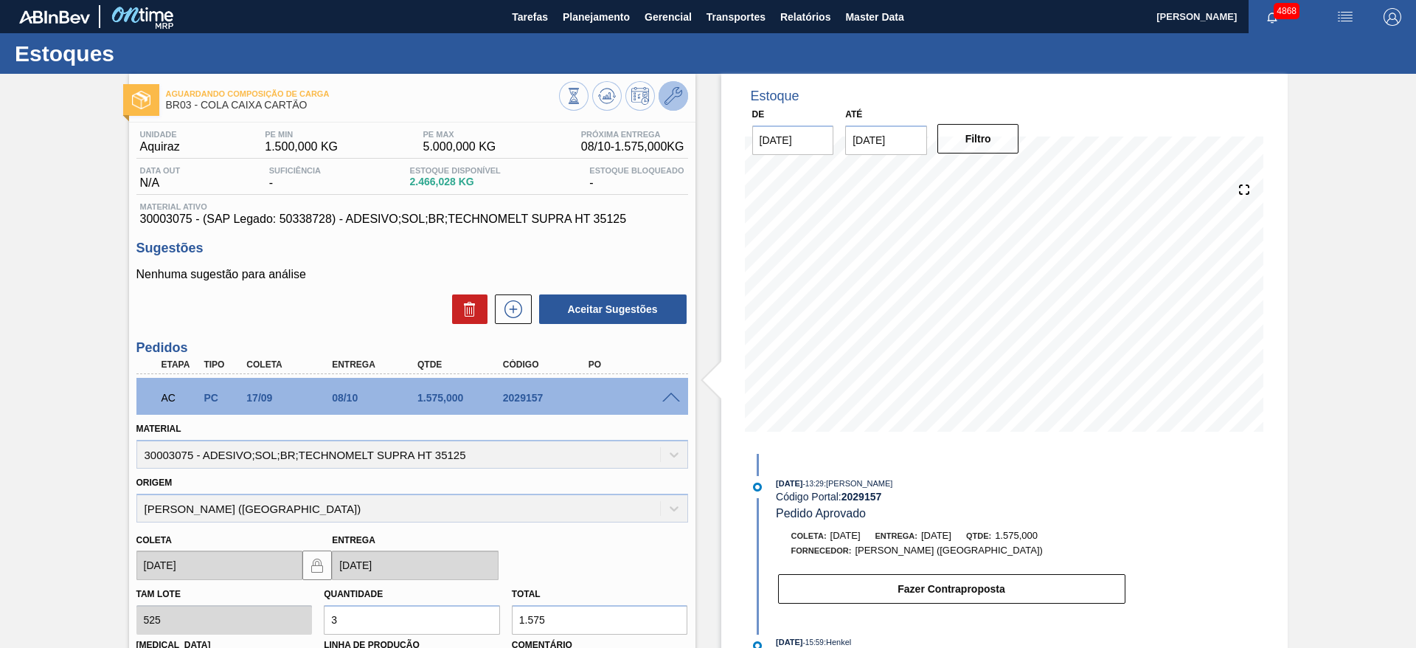
click at [681, 106] on button at bounding box center [674, 96] width 30 height 30
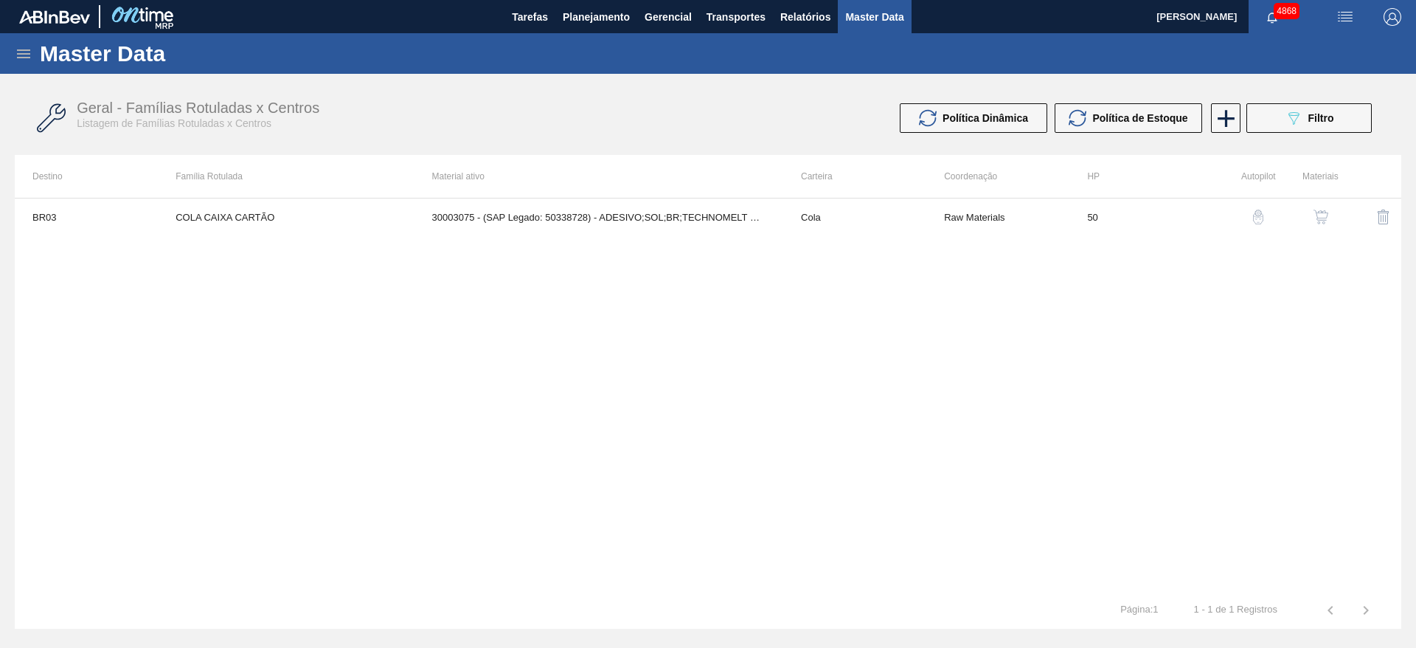
click at [1320, 211] on img "button" at bounding box center [1320, 216] width 15 height 15
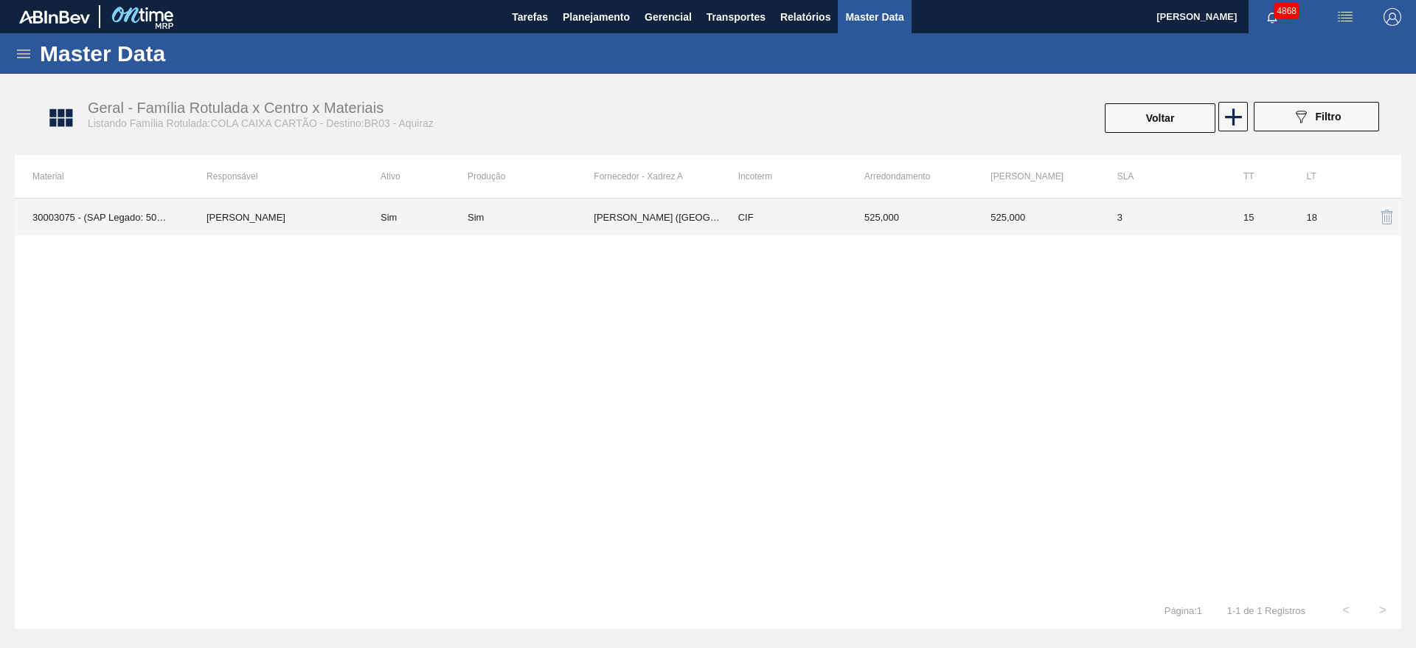
click at [875, 209] on td "525,000" at bounding box center [910, 216] width 126 height 37
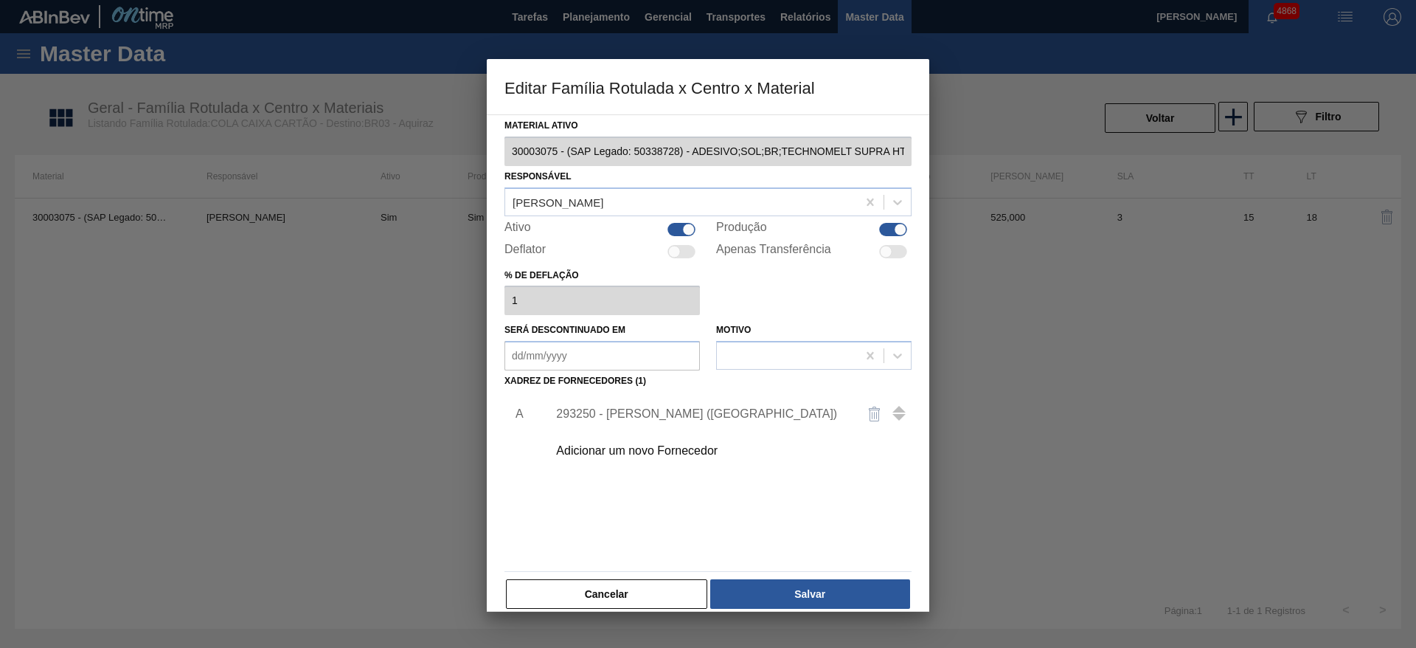
click at [659, 412] on div "293250 - [PERSON_NAME] ([GEOGRAPHIC_DATA])" at bounding box center [700, 413] width 289 height 13
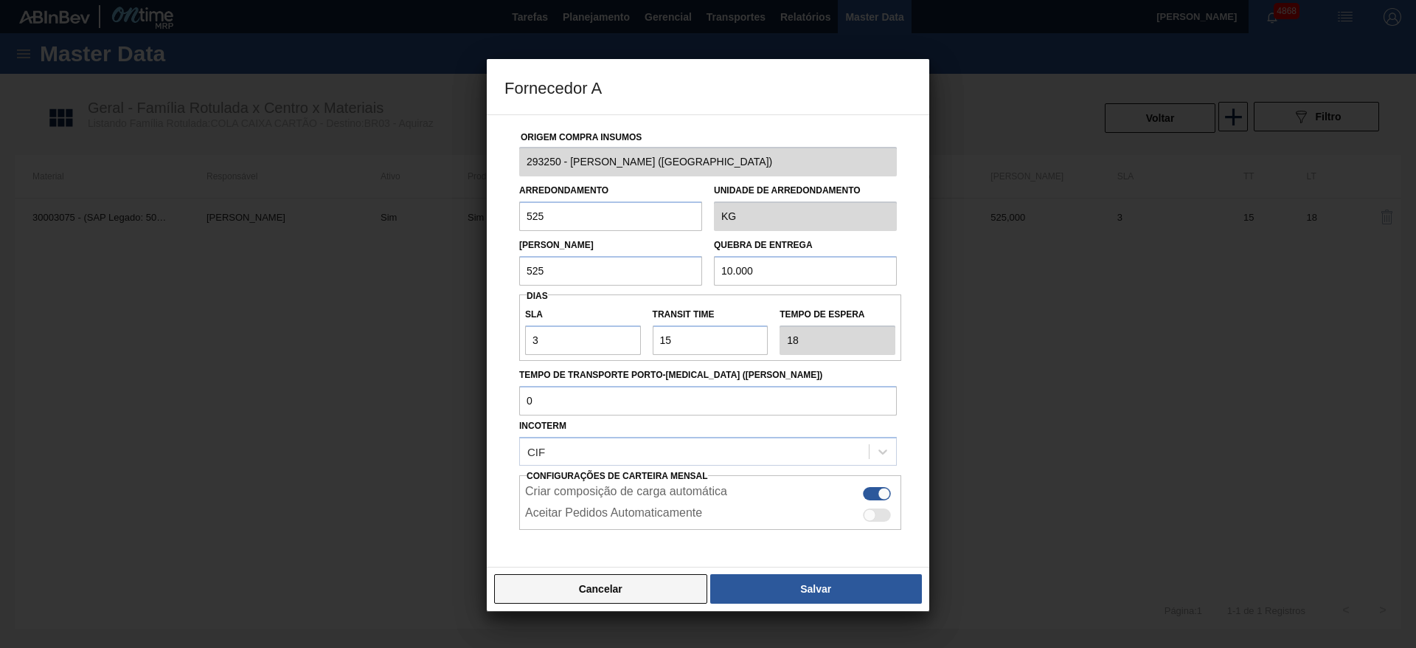
click at [538, 582] on button "Cancelar" at bounding box center [600, 589] width 213 height 30
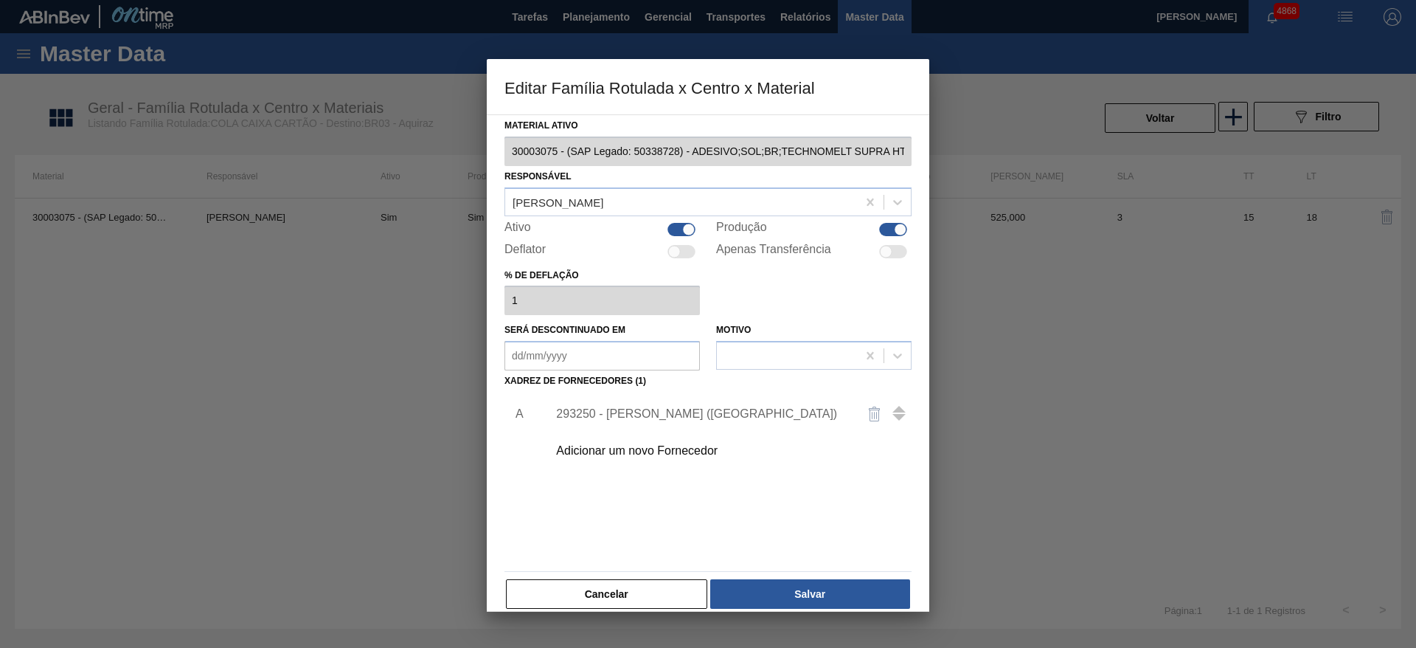
drag, startPoint x: 538, startPoint y: 586, endPoint x: 527, endPoint y: 569, distance: 21.3
click at [538, 584] on button "Cancelar" at bounding box center [606, 594] width 201 height 30
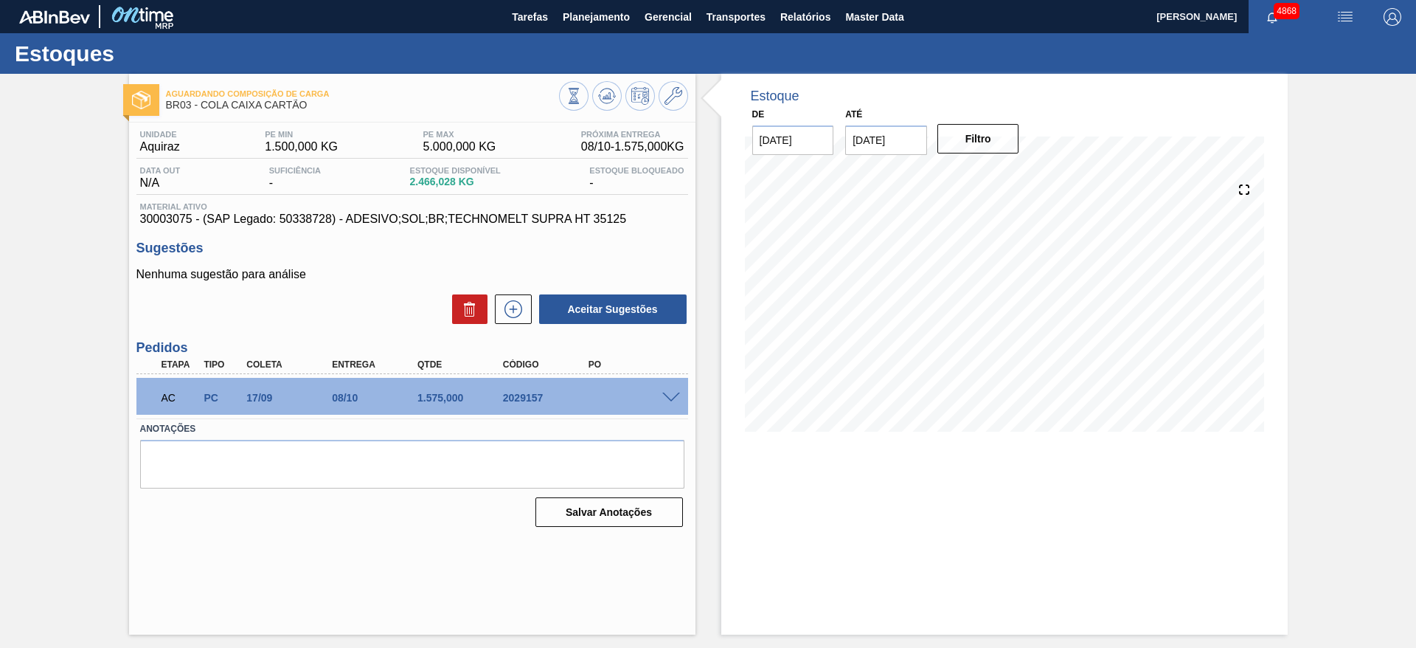
click at [672, 399] on span at bounding box center [671, 397] width 18 height 11
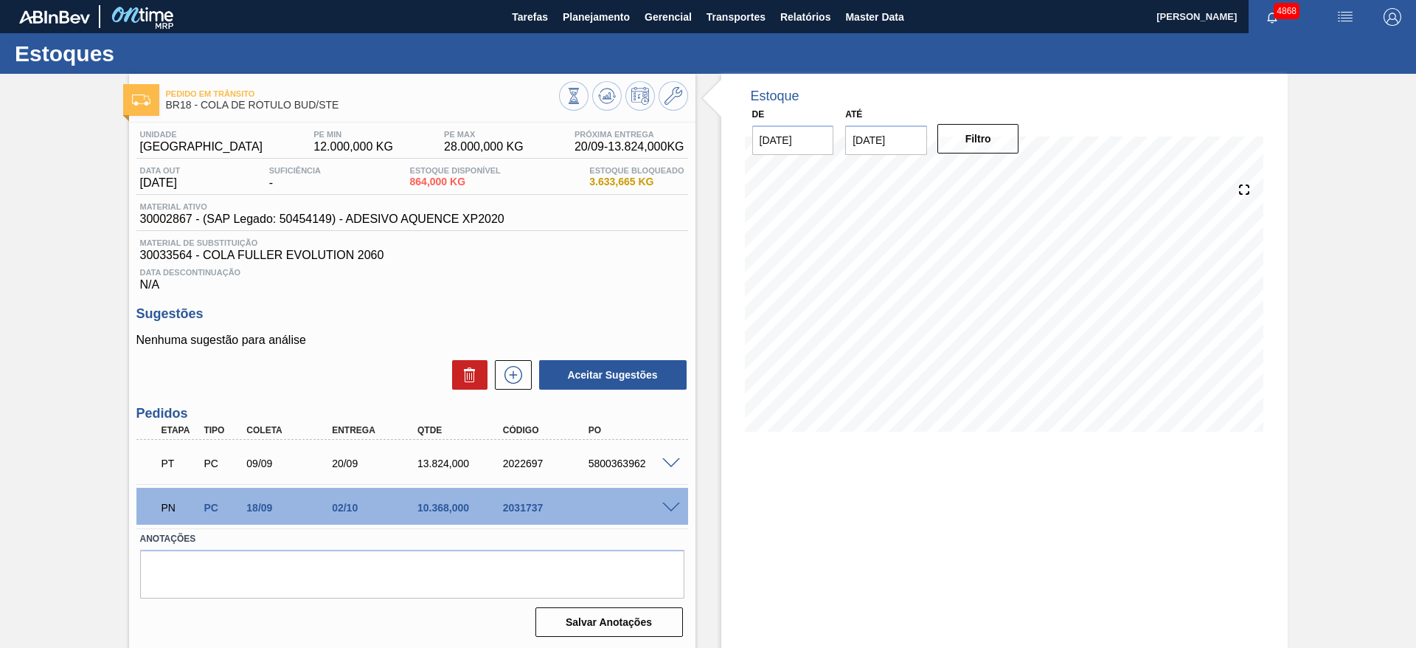
click at [673, 503] on span at bounding box center [671, 507] width 18 height 11
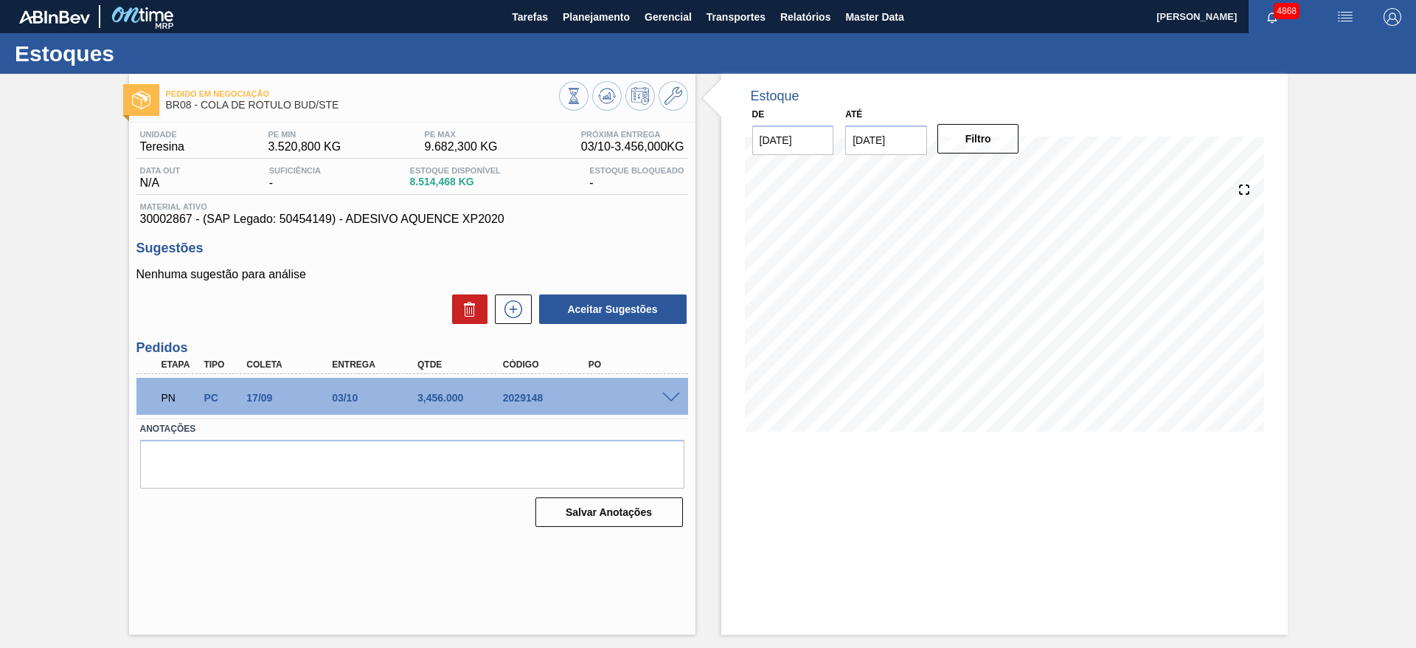
click at [670, 397] on span at bounding box center [671, 397] width 18 height 11
type input "3.456"
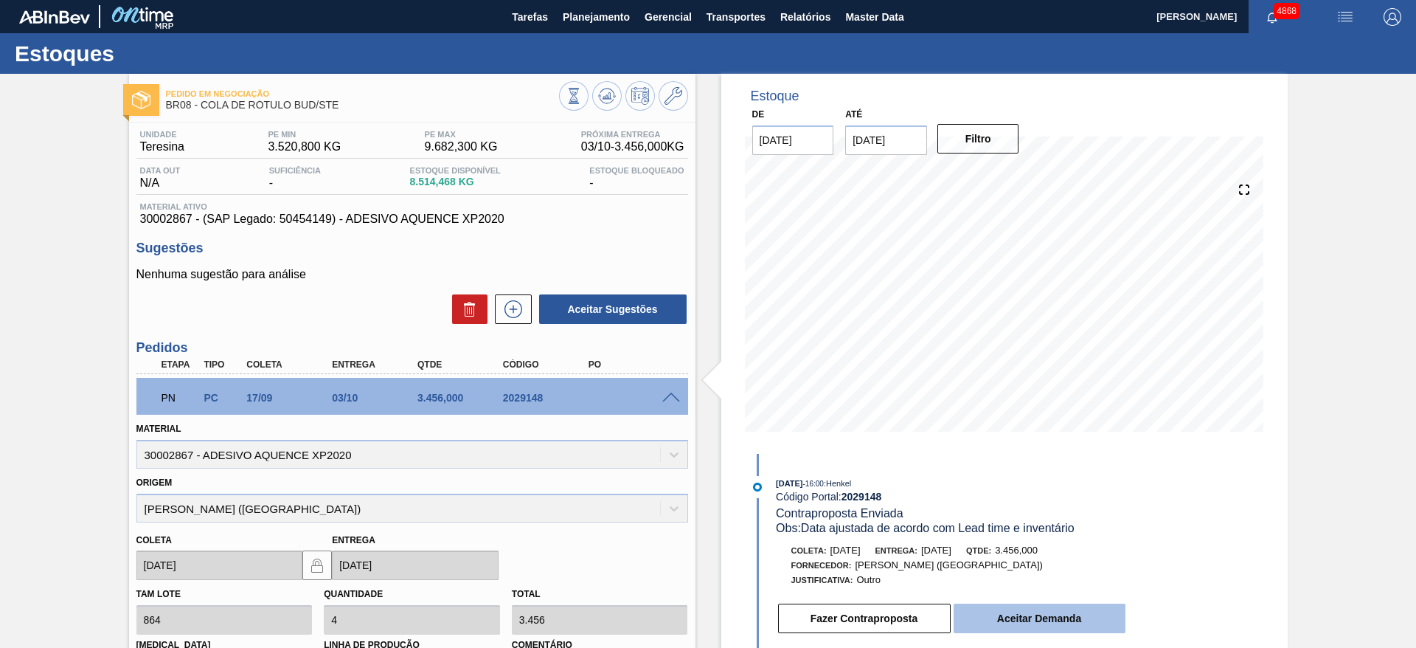
click at [1085, 615] on button "Aceitar Demanda" at bounding box center [1040, 618] width 172 height 30
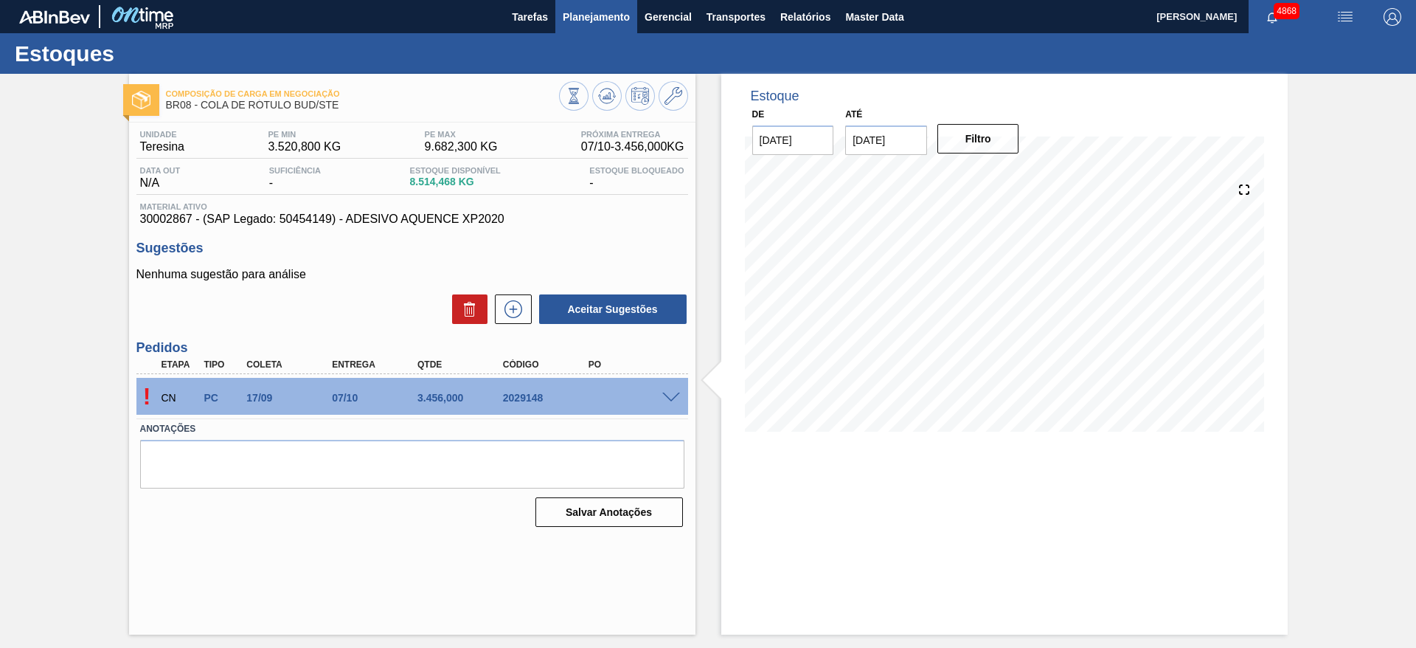
drag, startPoint x: 610, startPoint y: 103, endPoint x: 608, endPoint y: 10, distance: 92.9
click at [608, 98] on icon at bounding box center [607, 96] width 18 height 18
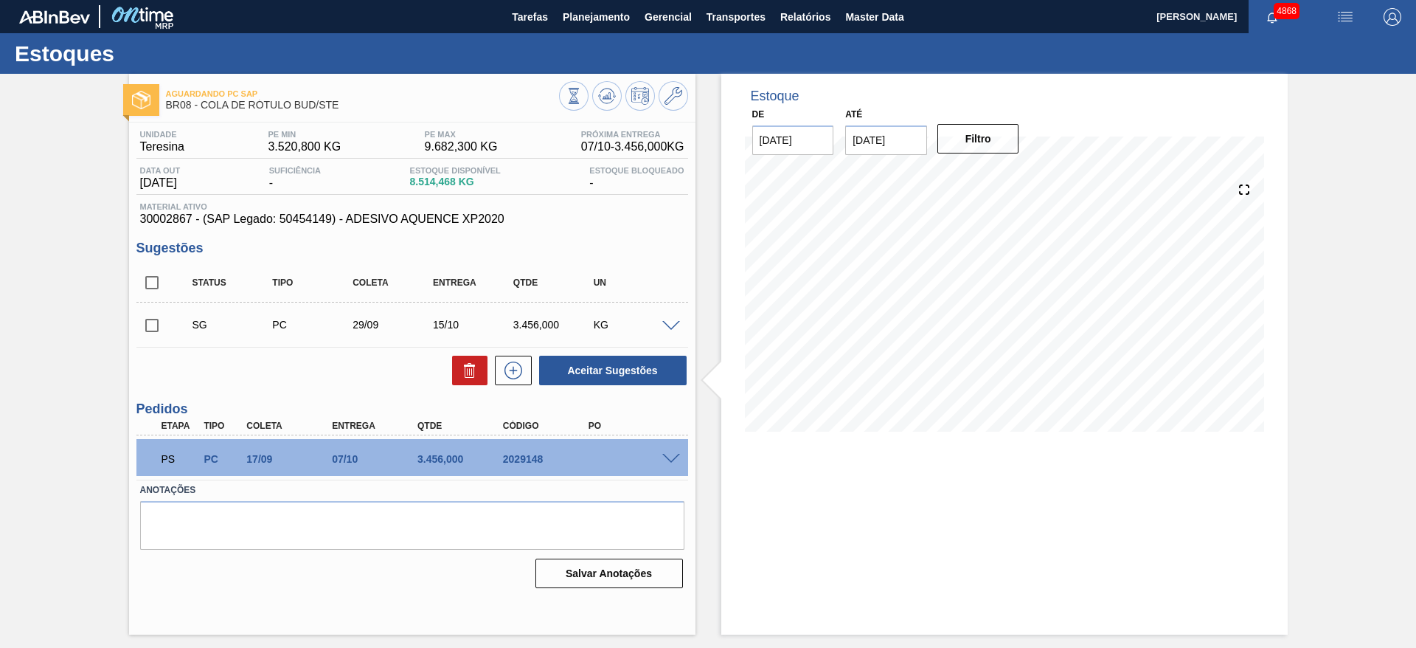
click at [665, 454] on span at bounding box center [671, 459] width 18 height 11
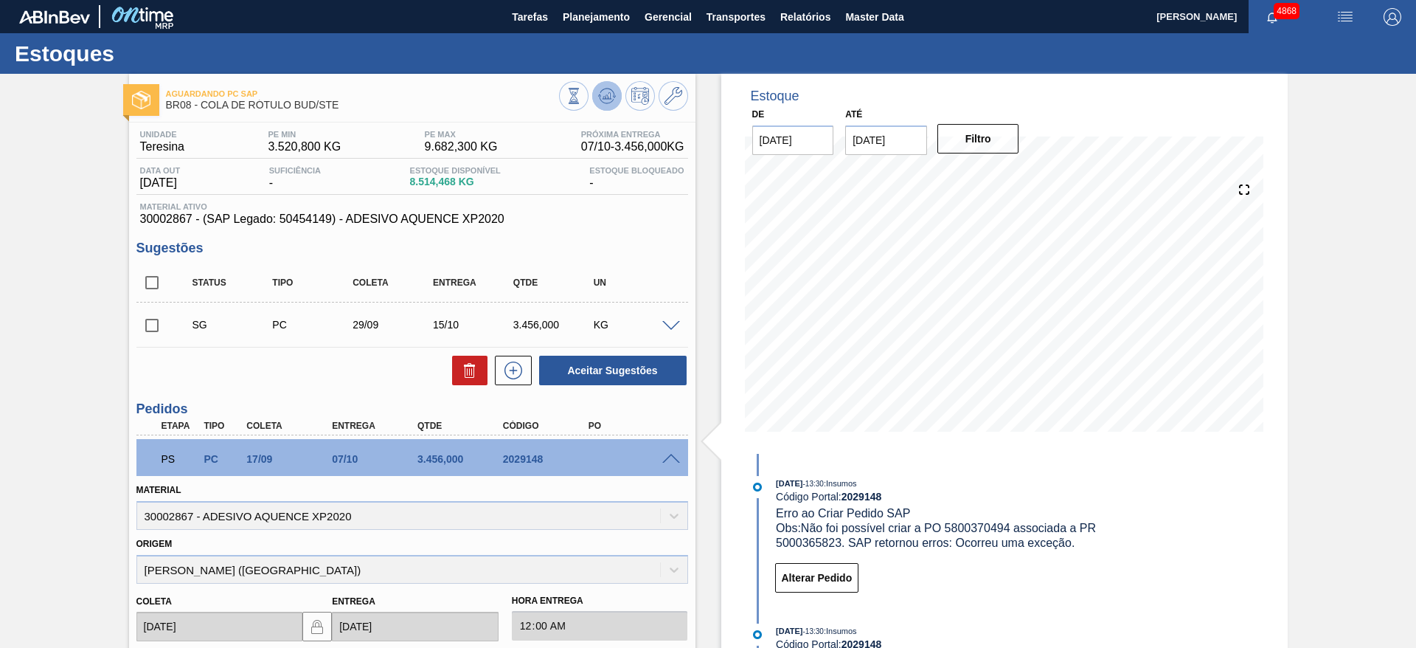
click at [605, 96] on icon at bounding box center [605, 97] width 1 height 4
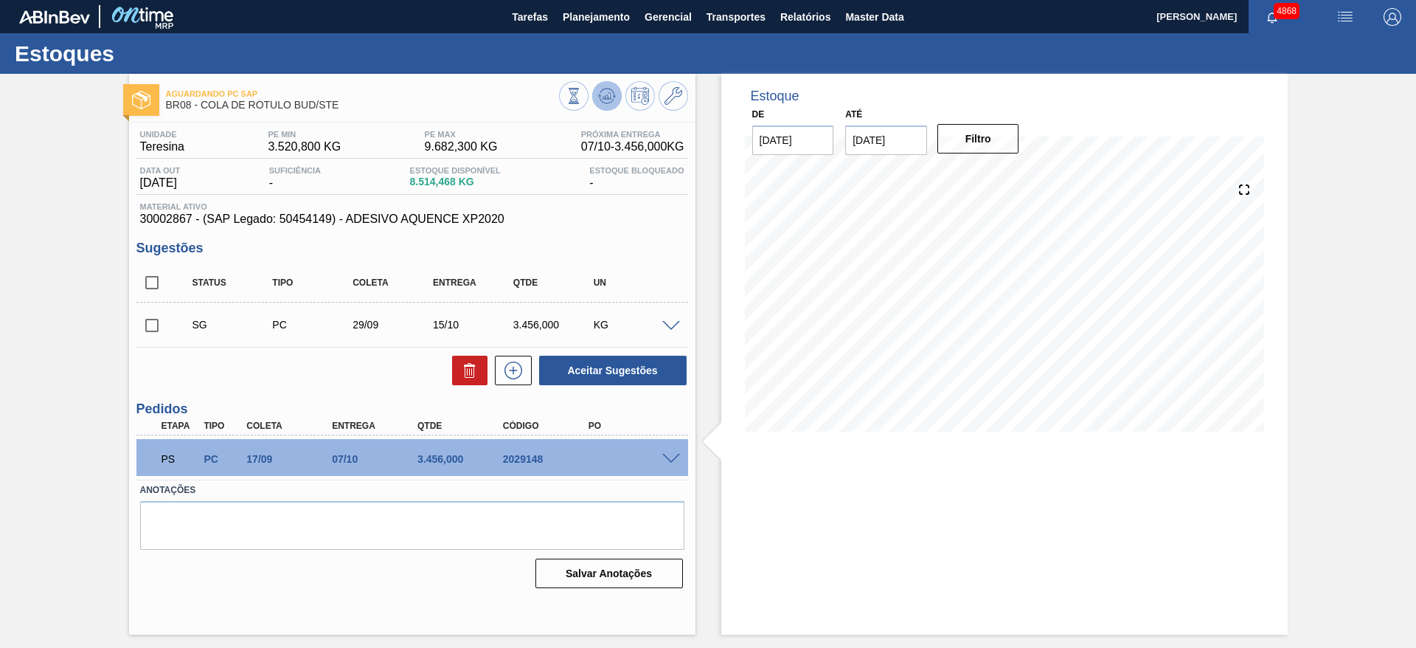
click at [603, 100] on icon at bounding box center [607, 96] width 18 height 18
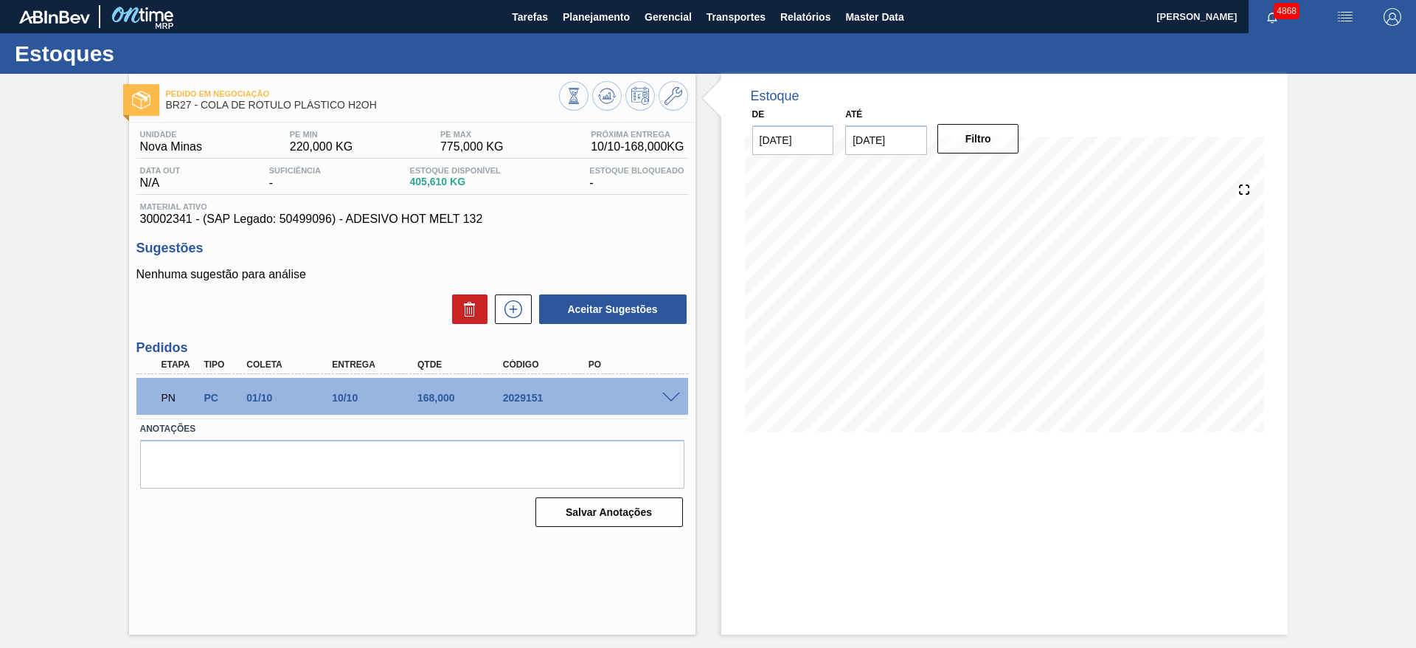
click at [664, 398] on span at bounding box center [671, 397] width 18 height 11
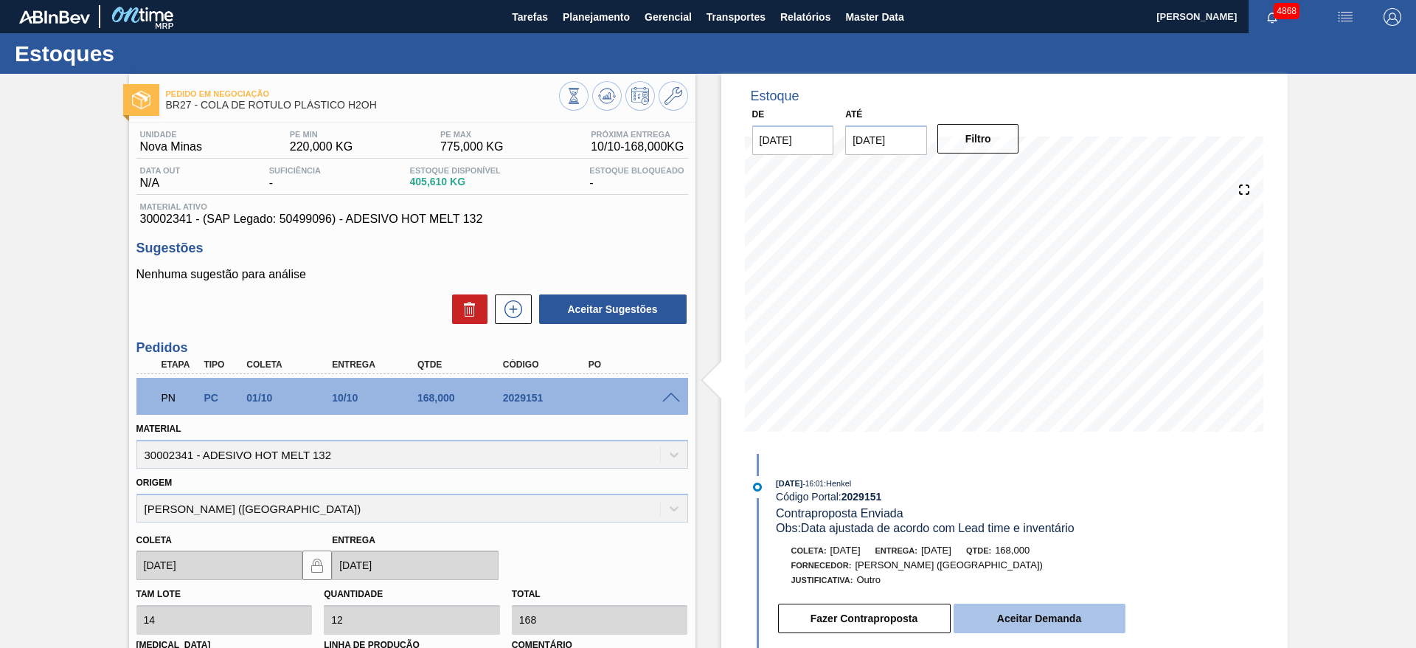
click at [1080, 617] on button "Aceitar Demanda" at bounding box center [1040, 618] width 172 height 30
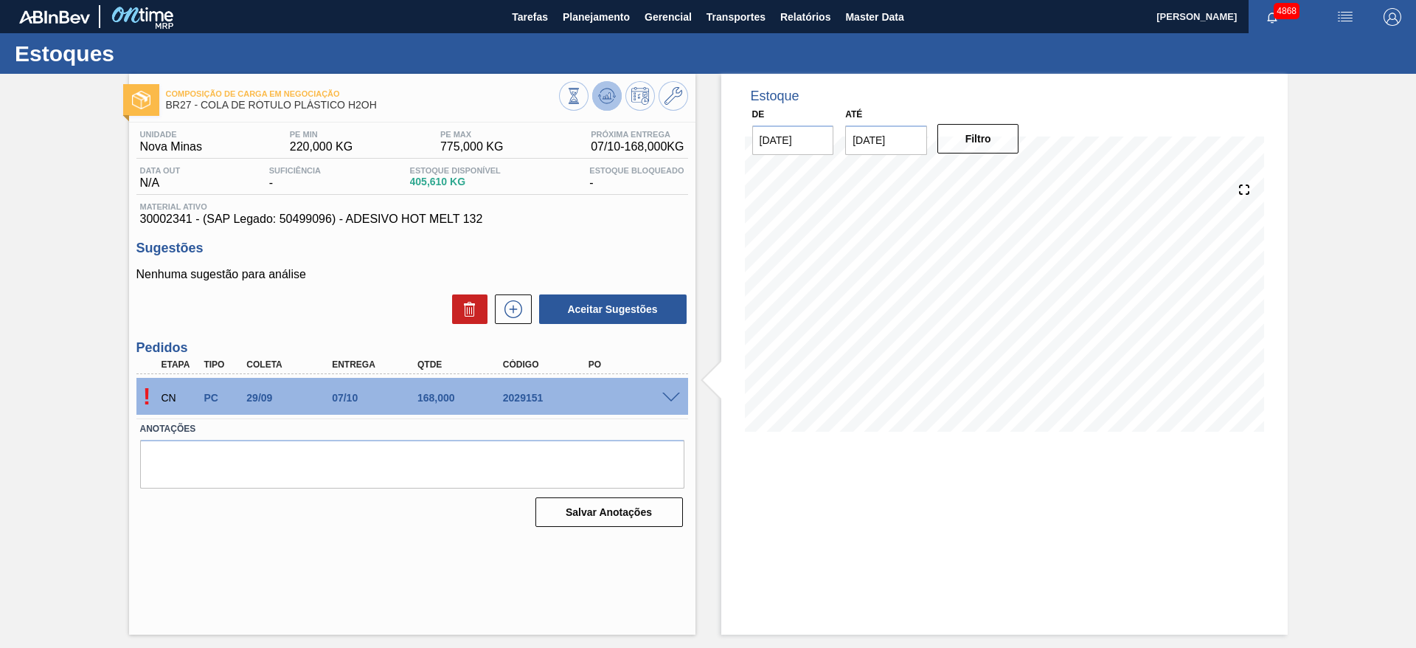
click at [600, 104] on icon at bounding box center [607, 96] width 18 height 18
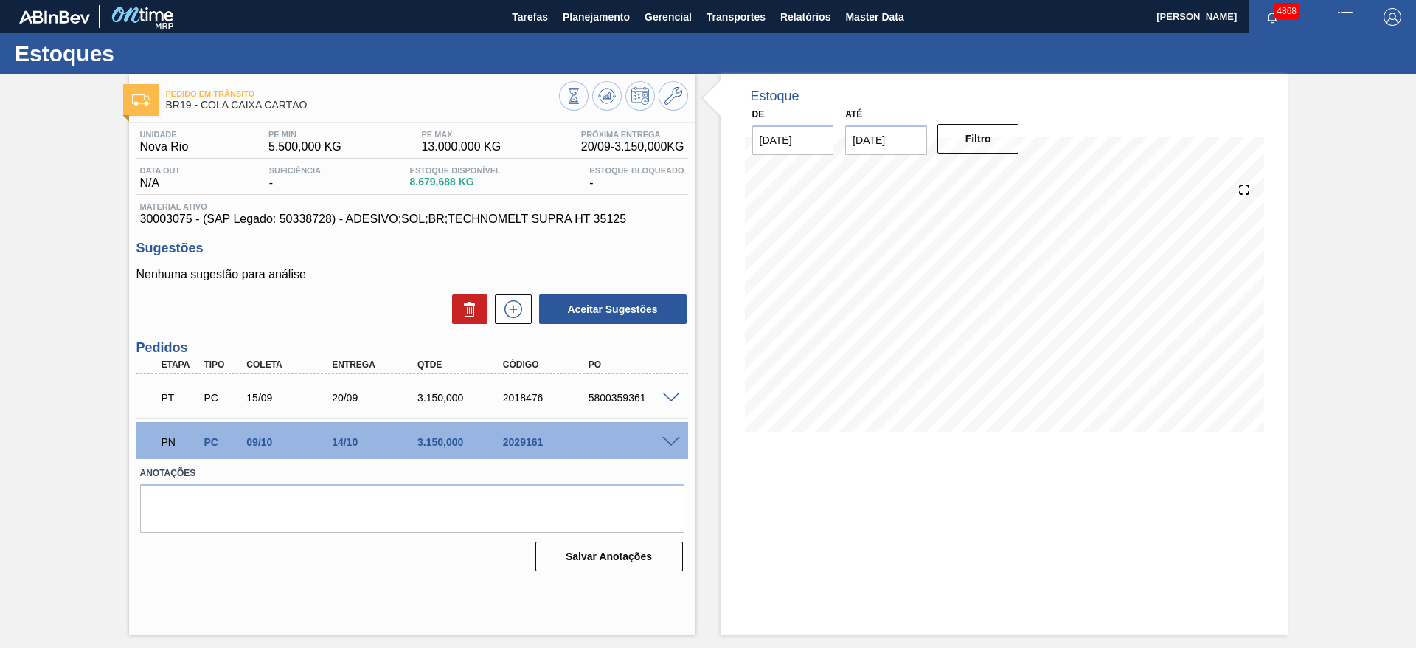
click at [669, 440] on span at bounding box center [671, 442] width 18 height 11
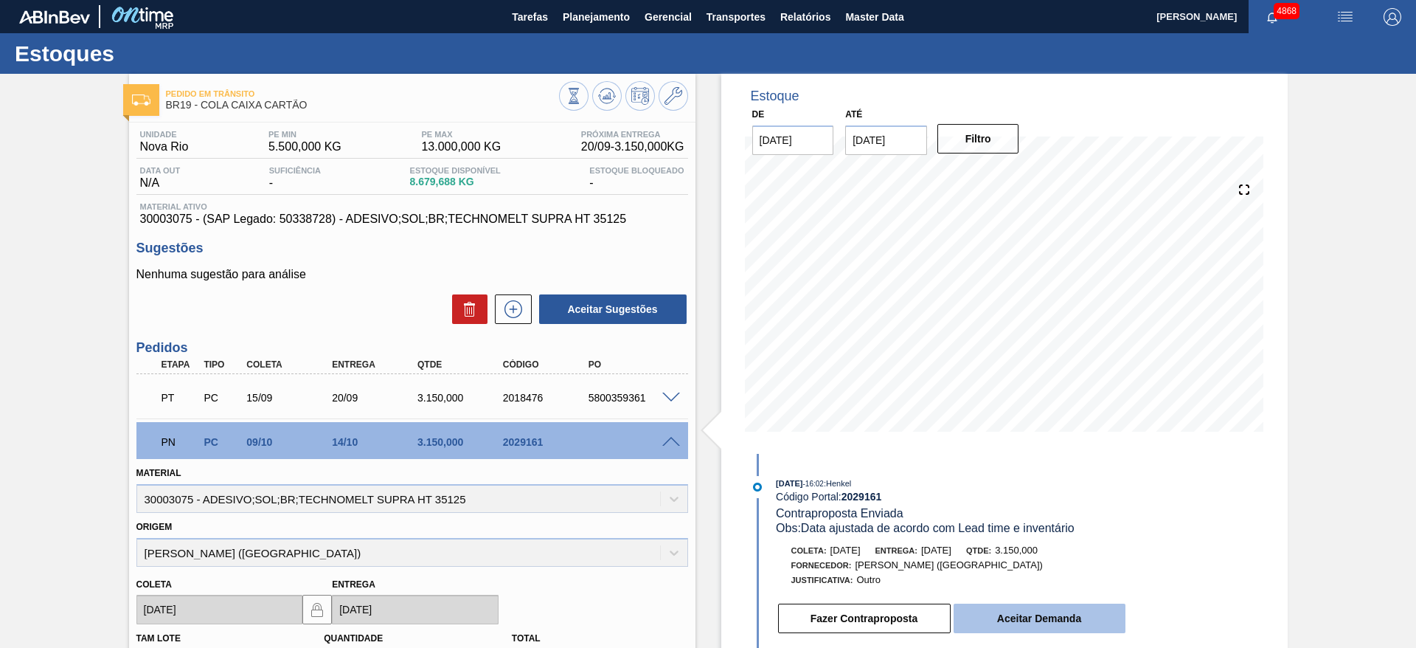
click at [1077, 615] on button "Aceitar Demanda" at bounding box center [1040, 618] width 172 height 30
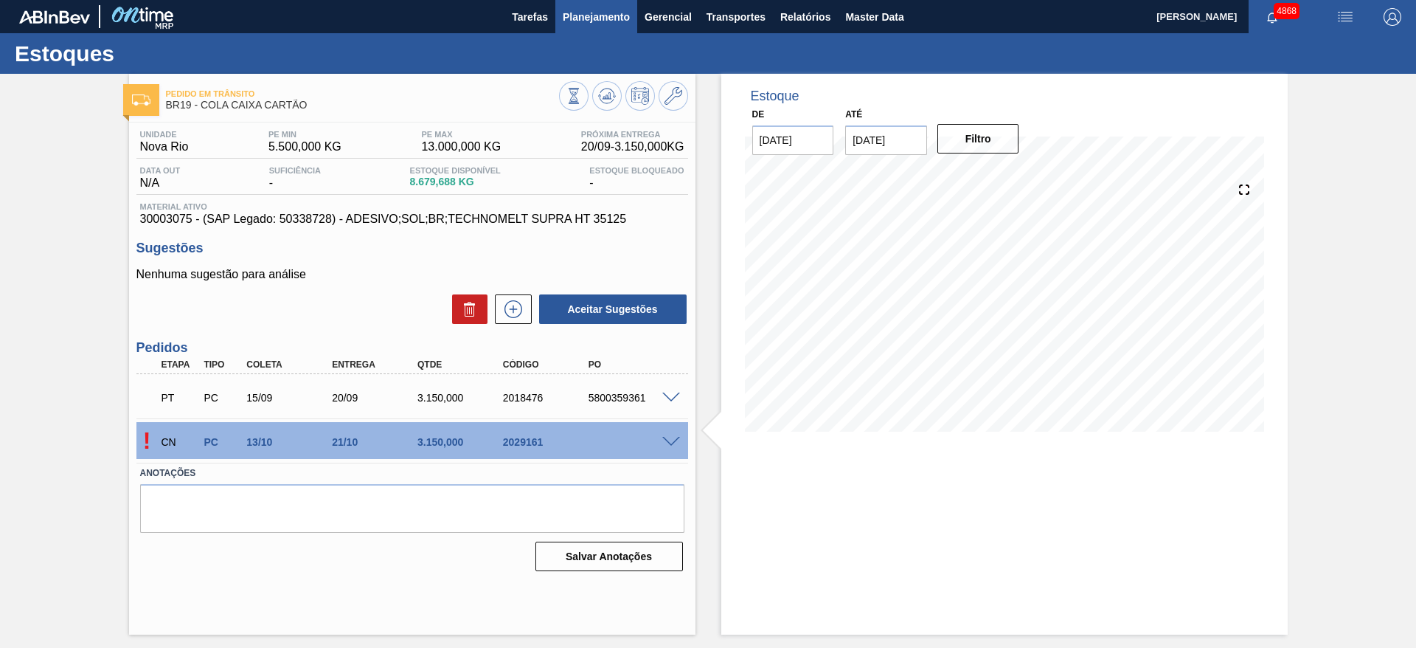
drag, startPoint x: 608, startPoint y: 91, endPoint x: 600, endPoint y: 13, distance: 78.6
click at [608, 85] on button at bounding box center [607, 96] width 30 height 30
click at [673, 440] on span at bounding box center [671, 442] width 18 height 11
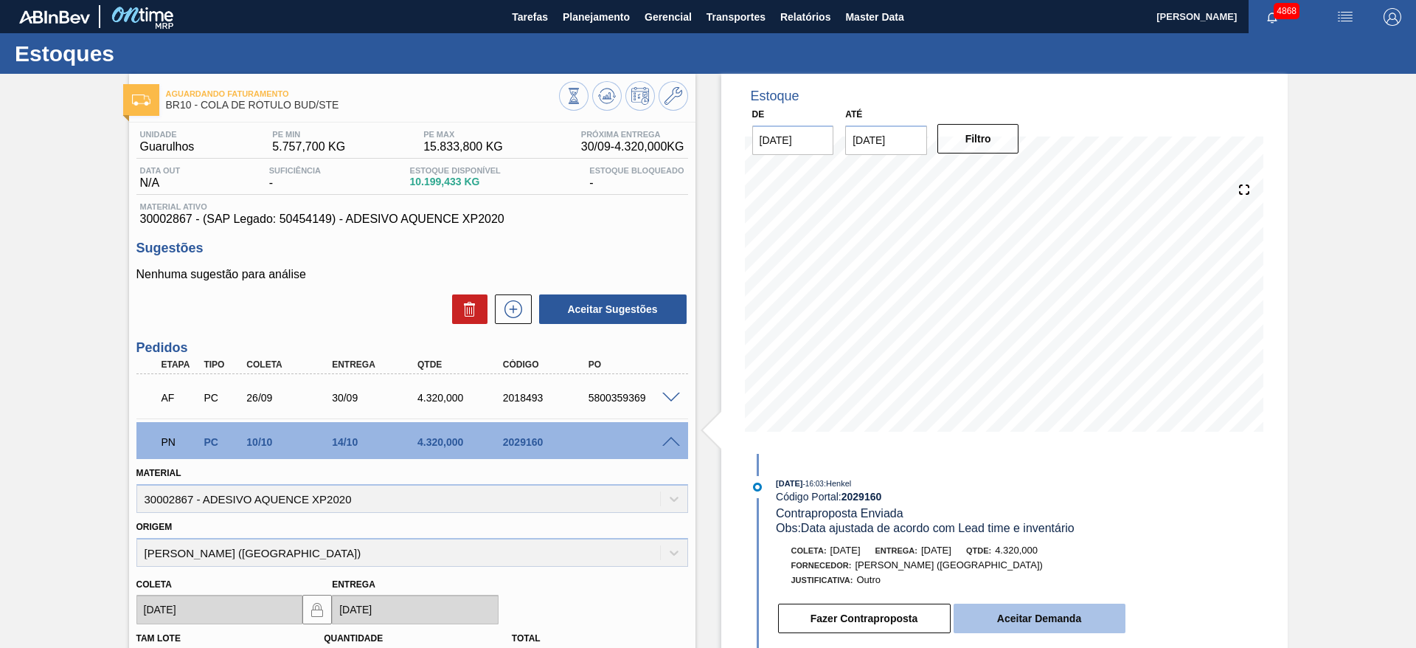
click at [1074, 623] on button "Aceitar Demanda" at bounding box center [1040, 618] width 172 height 30
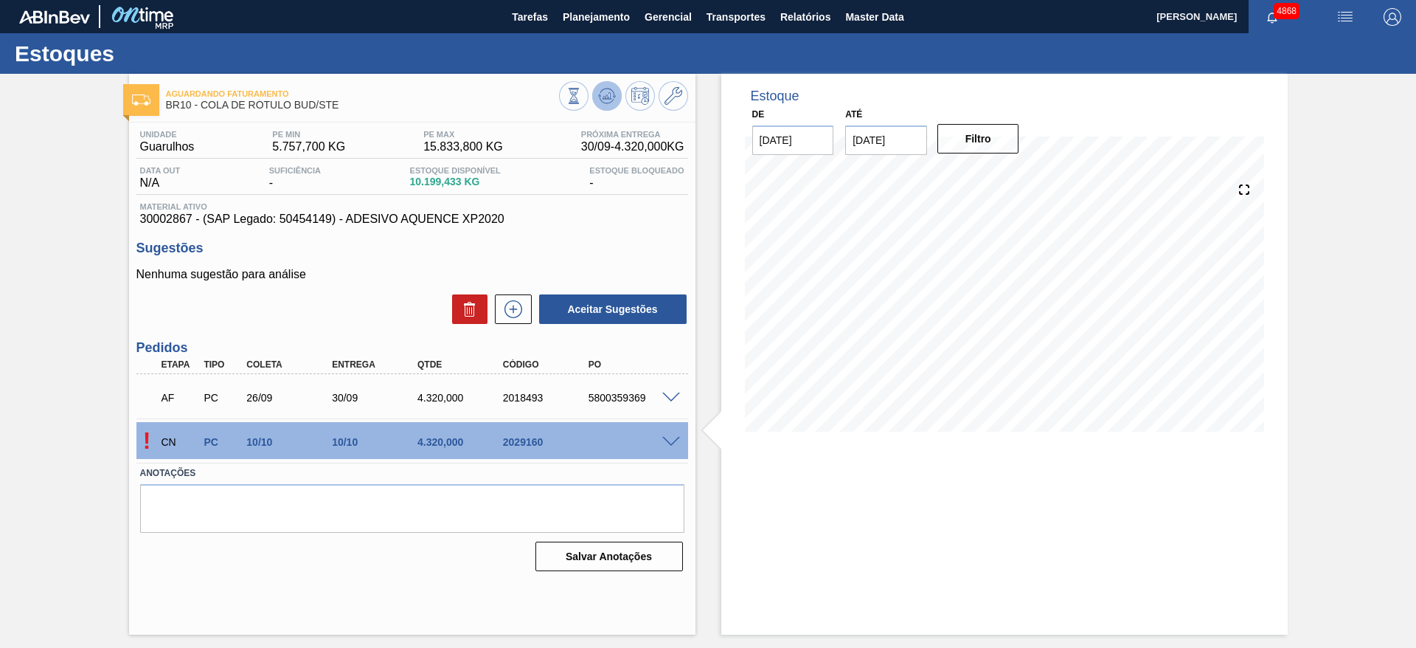
click at [608, 89] on icon at bounding box center [607, 96] width 18 height 18
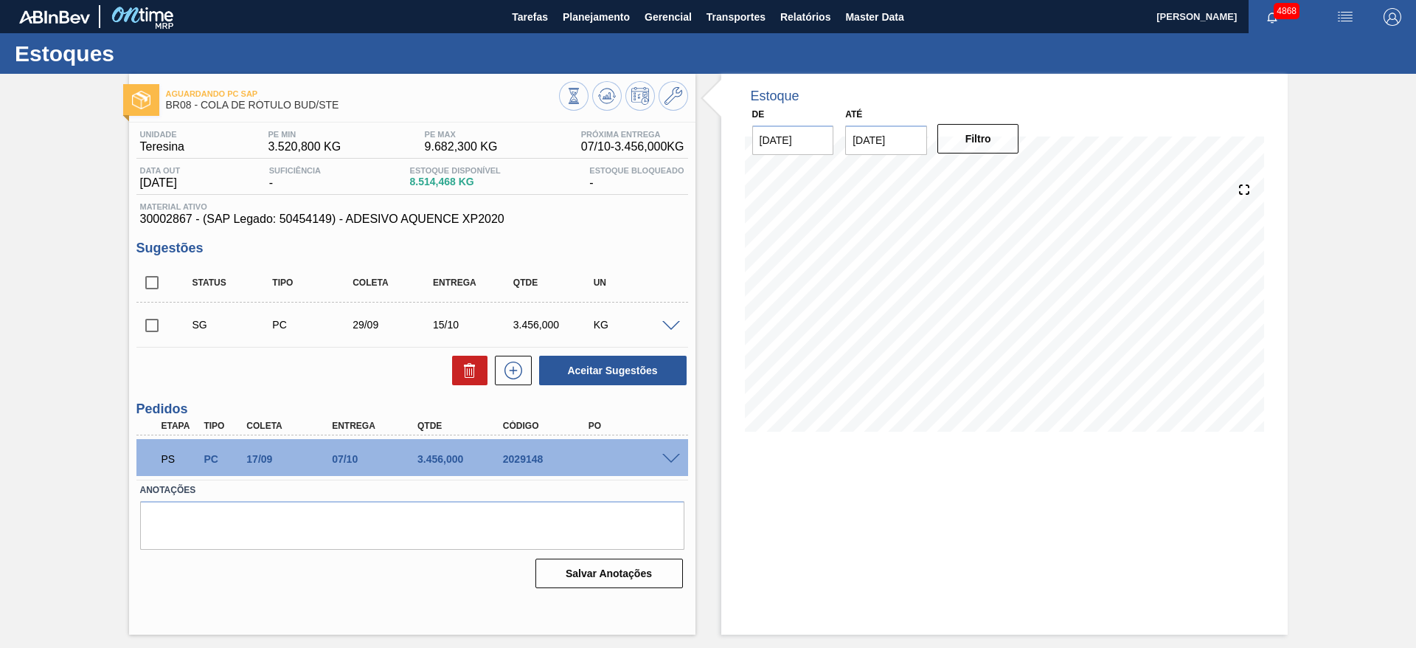
click at [670, 460] on span at bounding box center [671, 459] width 18 height 11
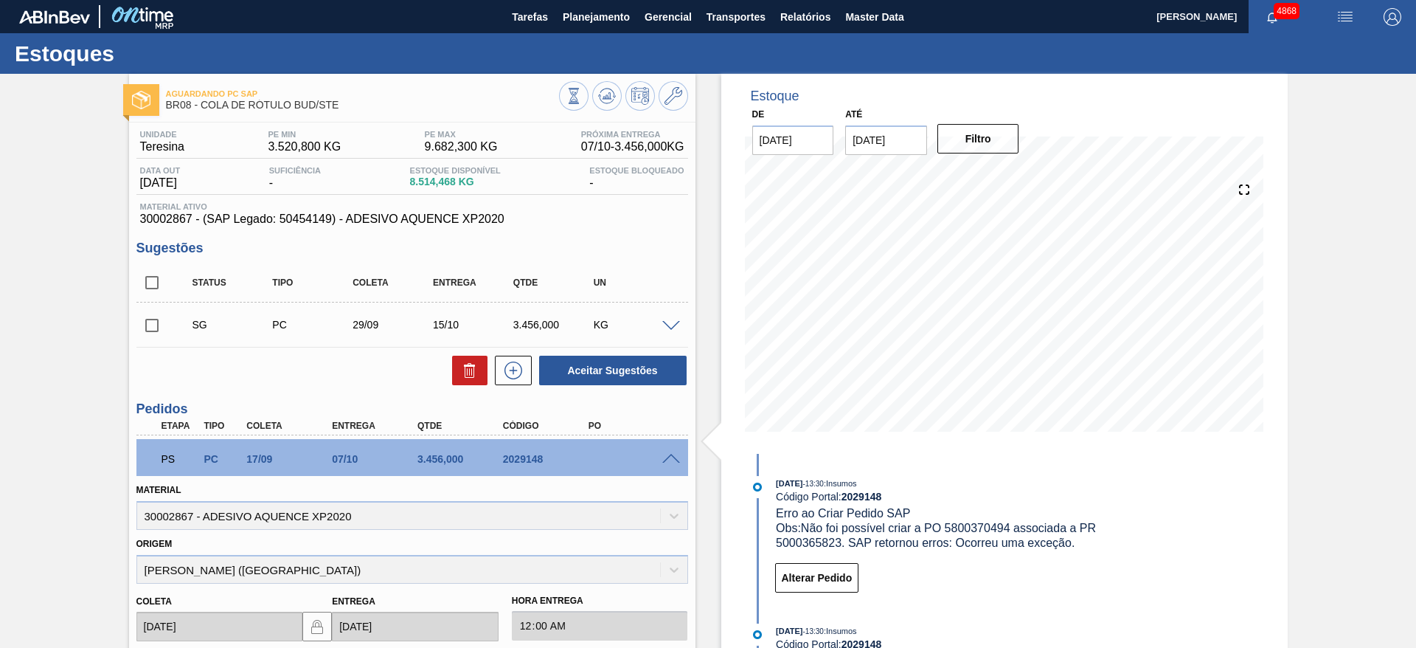
drag, startPoint x: 605, startPoint y: 94, endPoint x: 580, endPoint y: 55, distance: 47.1
click at [602, 93] on icon at bounding box center [607, 96] width 18 height 18
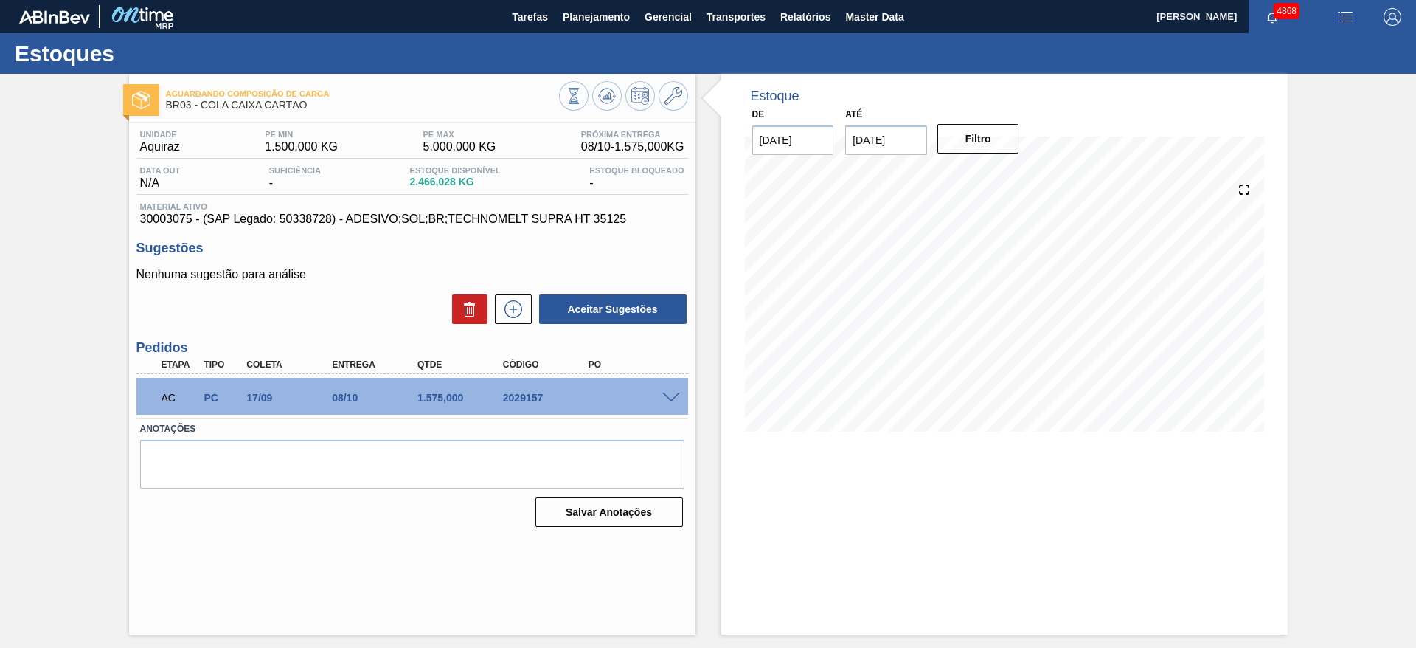
click at [667, 393] on span at bounding box center [671, 397] width 18 height 11
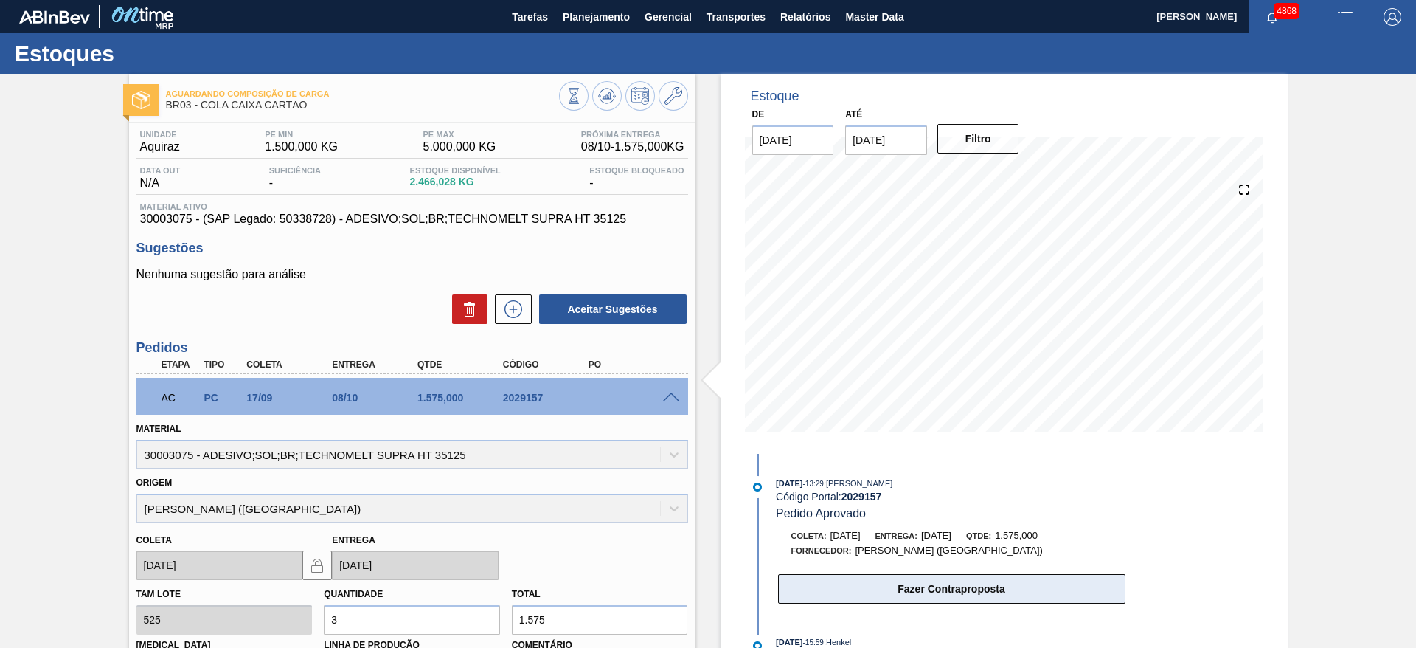
click at [917, 594] on button "Fazer Contraproposta" at bounding box center [951, 589] width 347 height 30
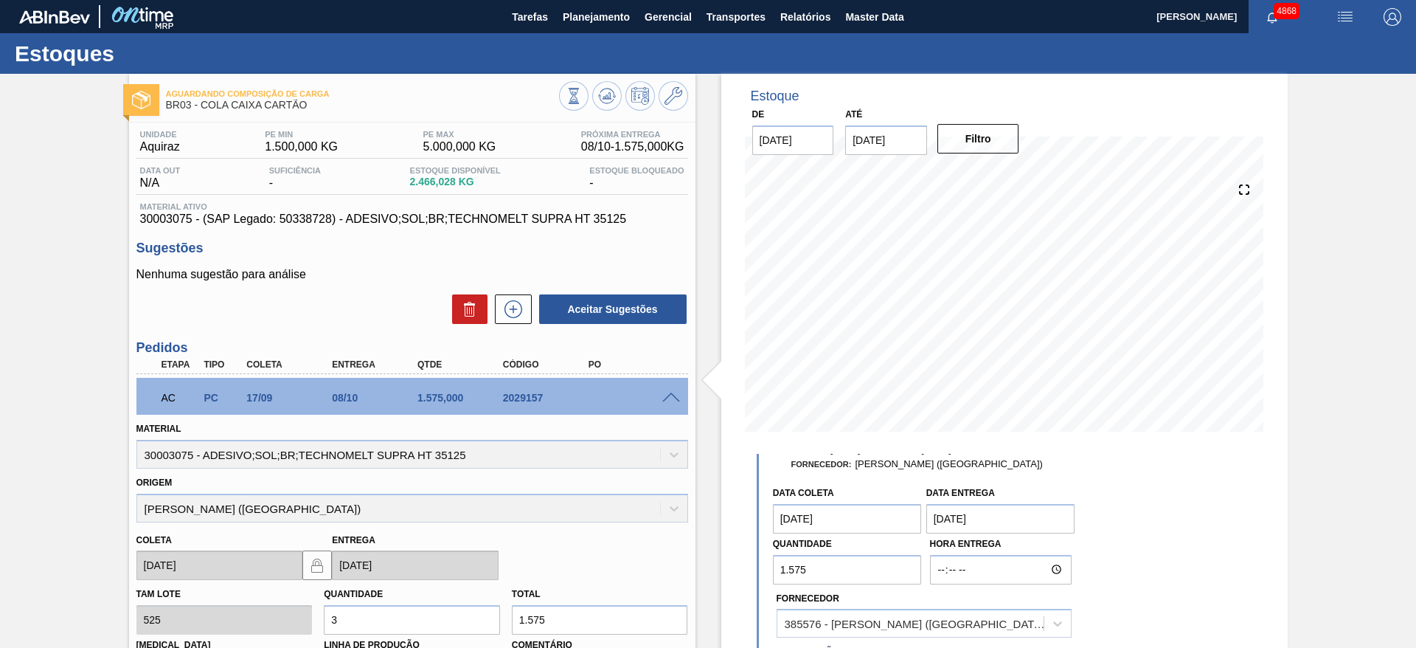
scroll to position [221, 0]
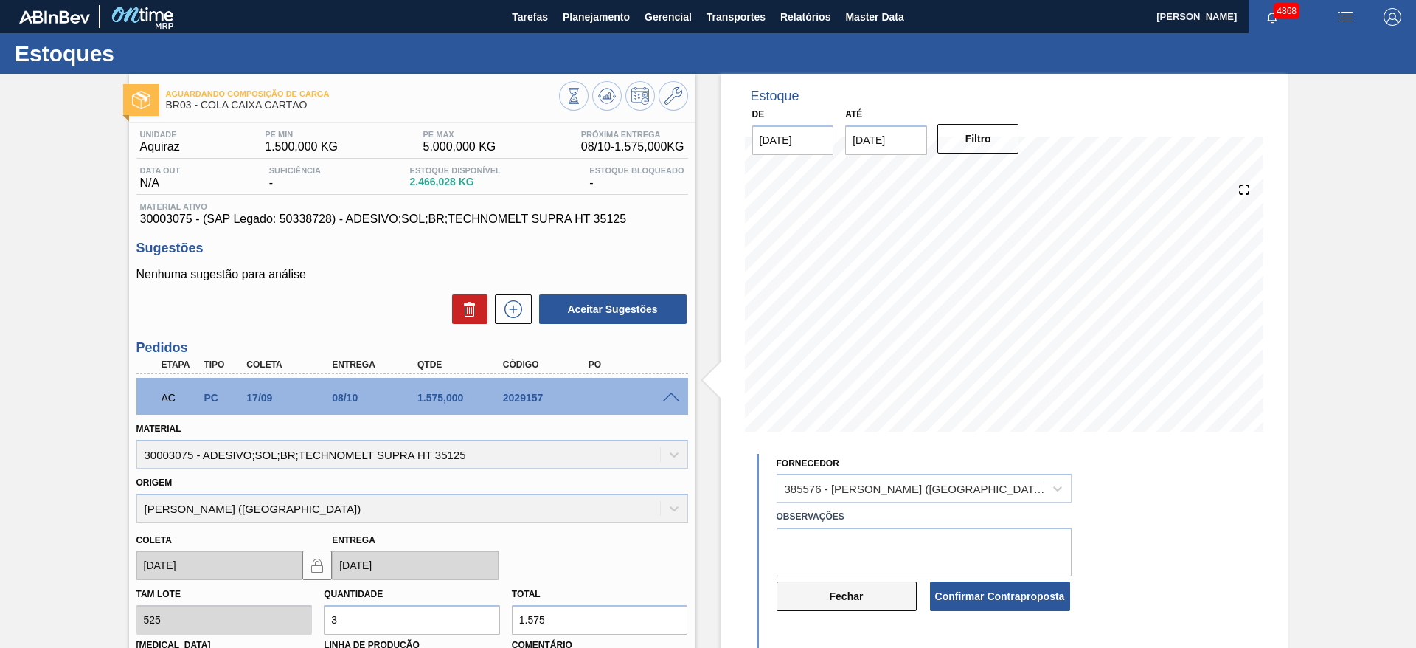
click at [848, 599] on button "Fechar" at bounding box center [847, 596] width 140 height 30
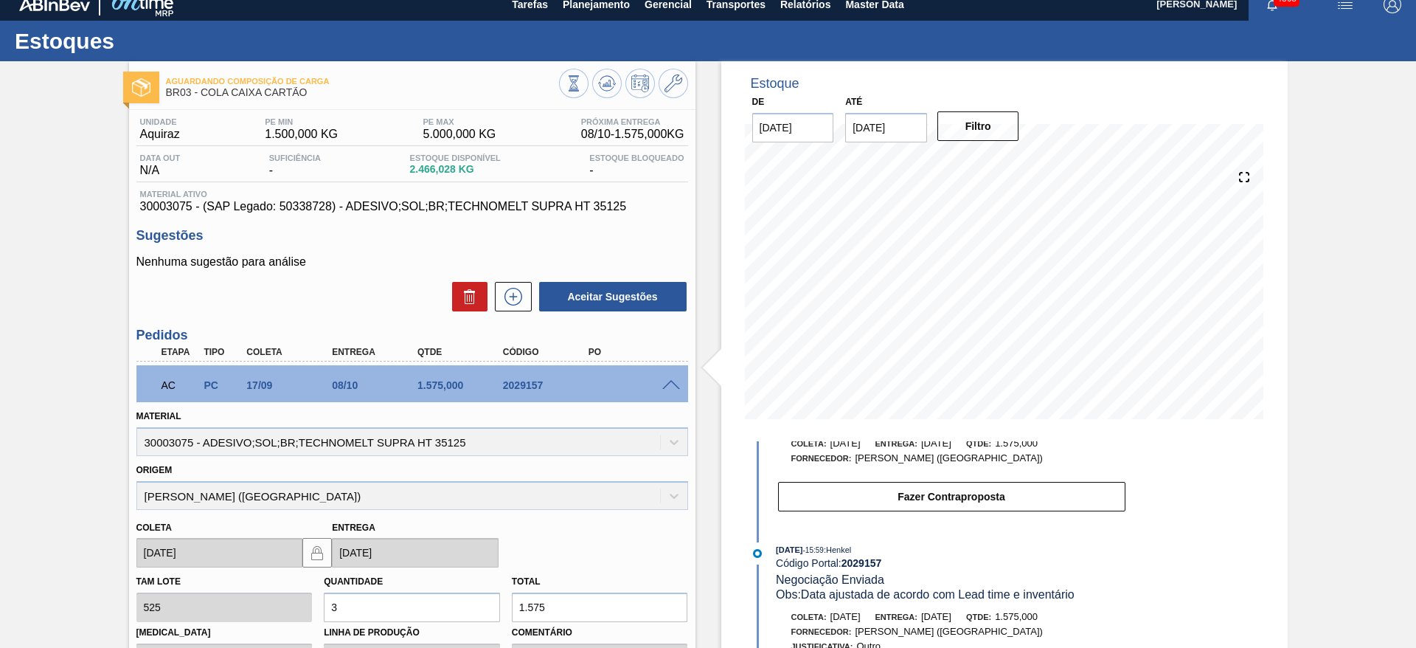
scroll to position [0, 0]
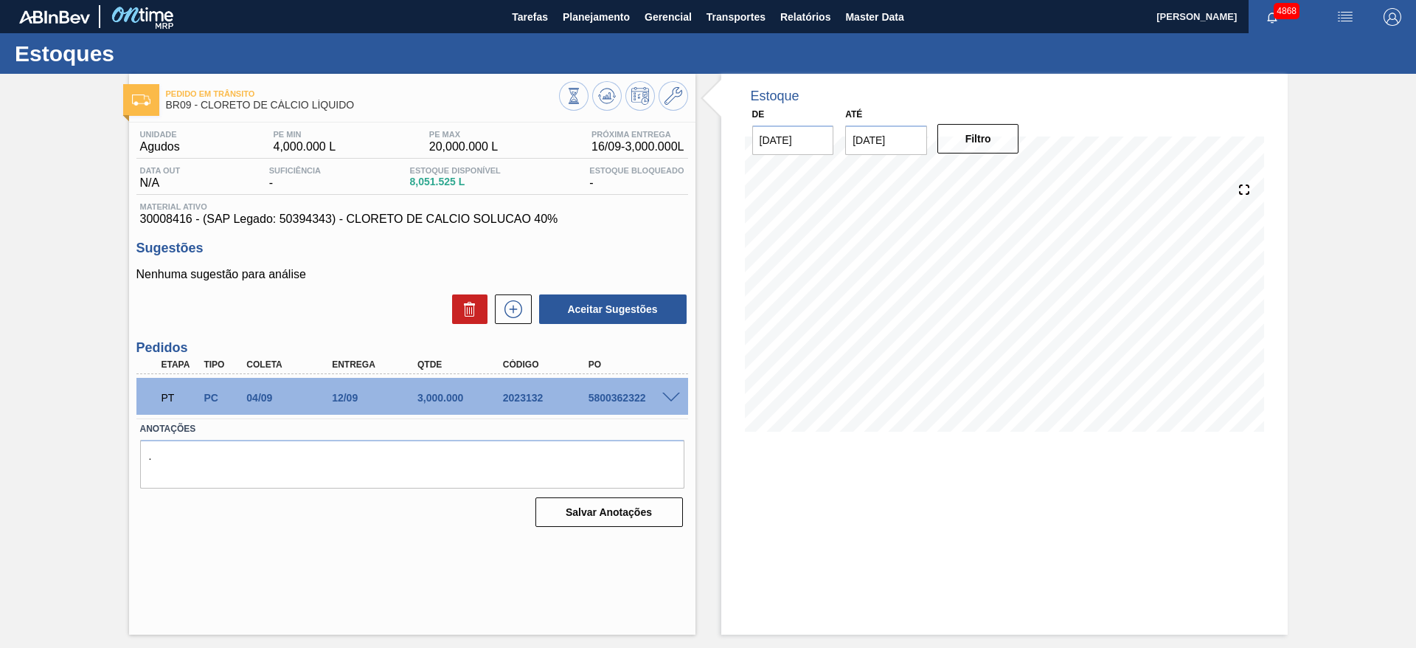
click at [669, 395] on span at bounding box center [671, 397] width 18 height 11
type input "1.400"
type input "2,143"
type input "3.000"
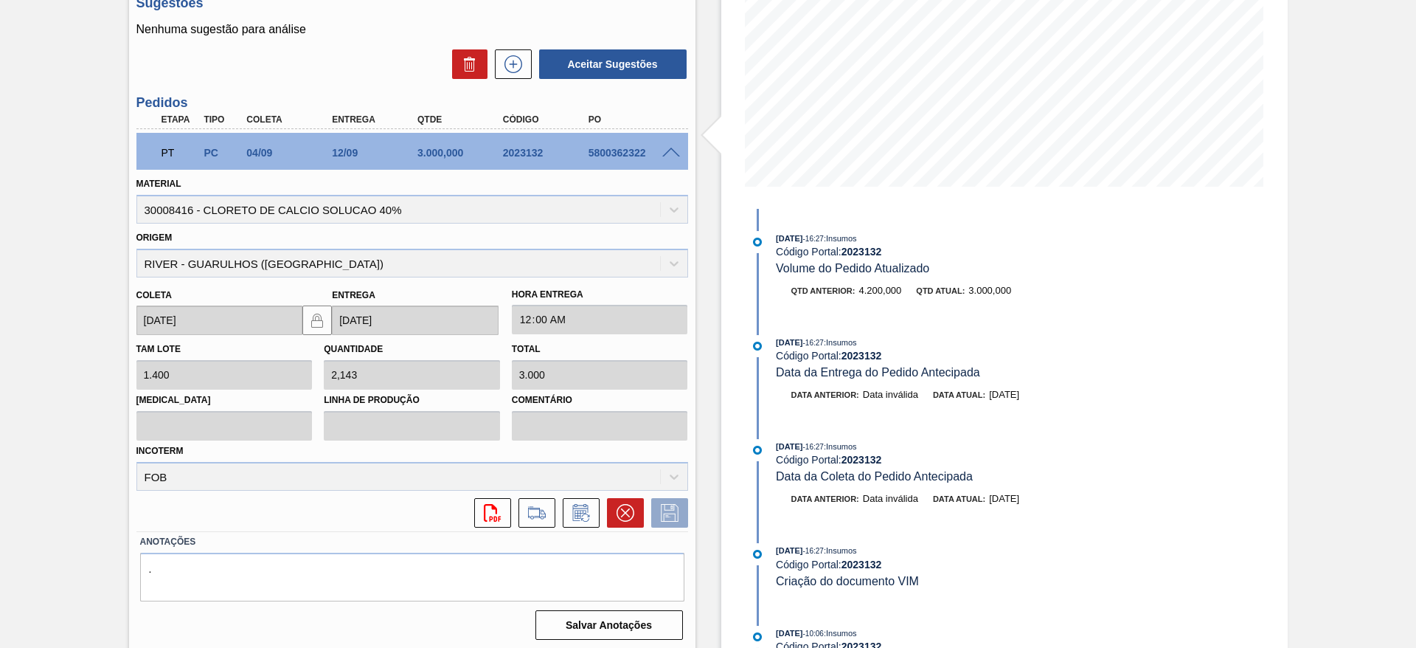
scroll to position [249, 0]
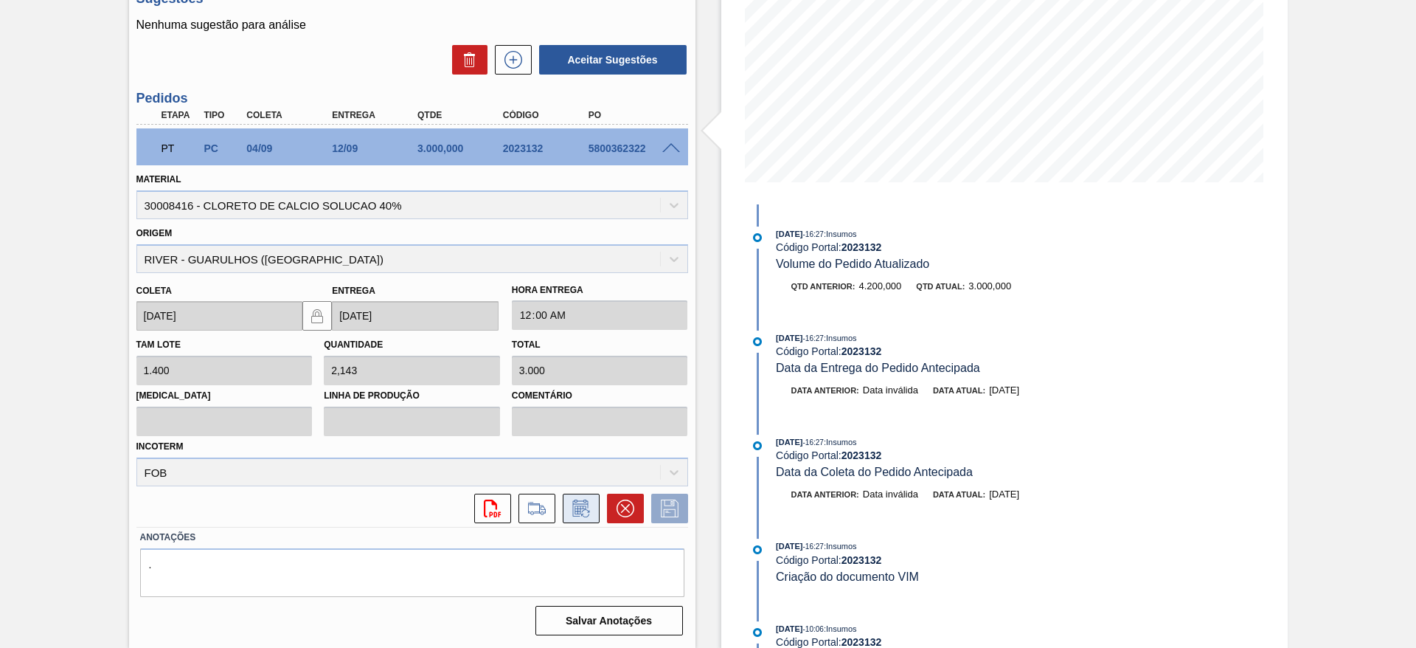
click at [581, 508] on icon at bounding box center [580, 509] width 11 height 9
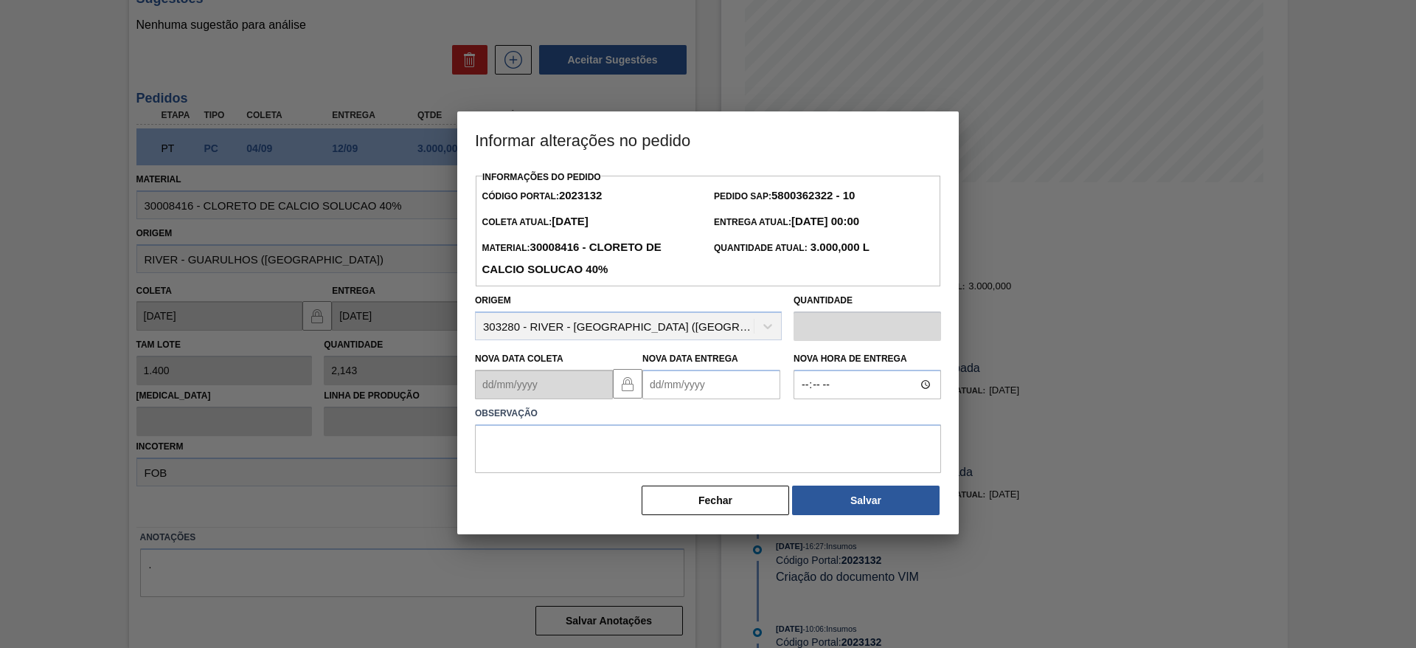
drag, startPoint x: 662, startPoint y: 402, endPoint x: 664, endPoint y: 390, distance: 12.2
click at [662, 398] on div "Informações do Pedido Código Portal: 2023132 Pedido SAP: 5800362322 - 10 Coleta…" at bounding box center [708, 342] width 466 height 350
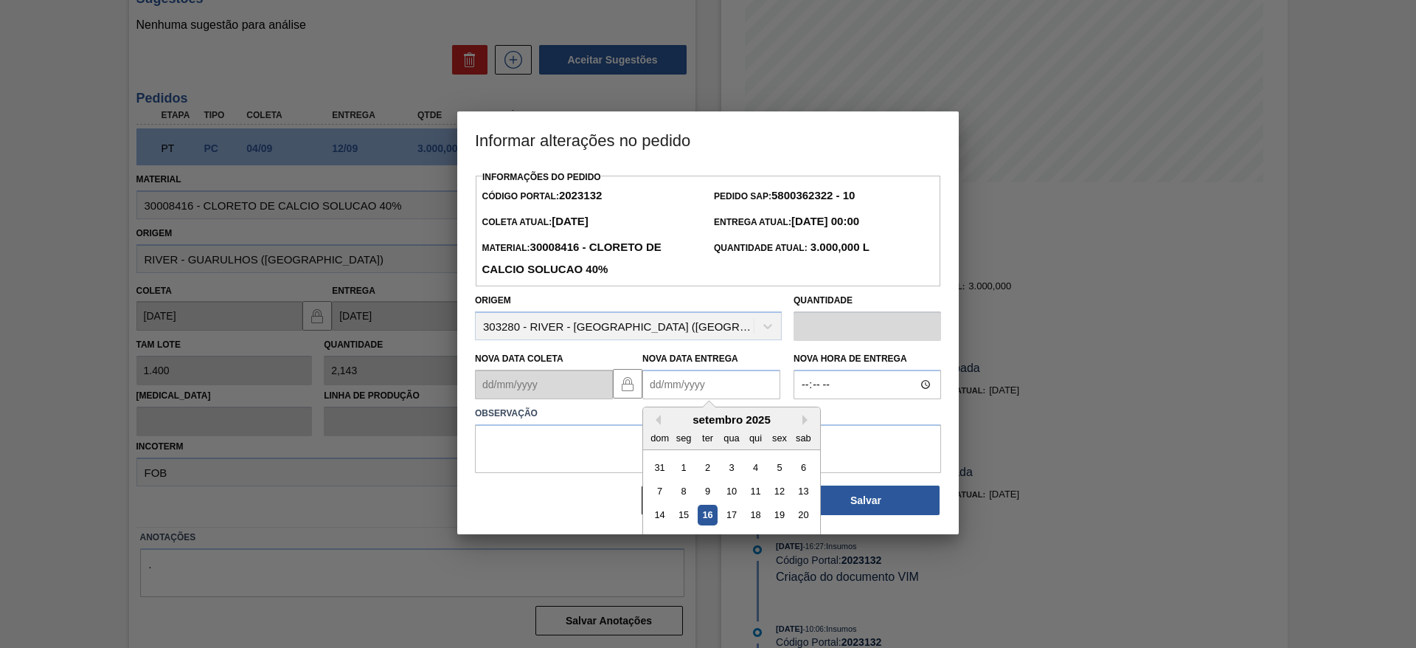
click at [666, 389] on Entrega2023132 "Nova Data Entrega" at bounding box center [711, 384] width 138 height 30
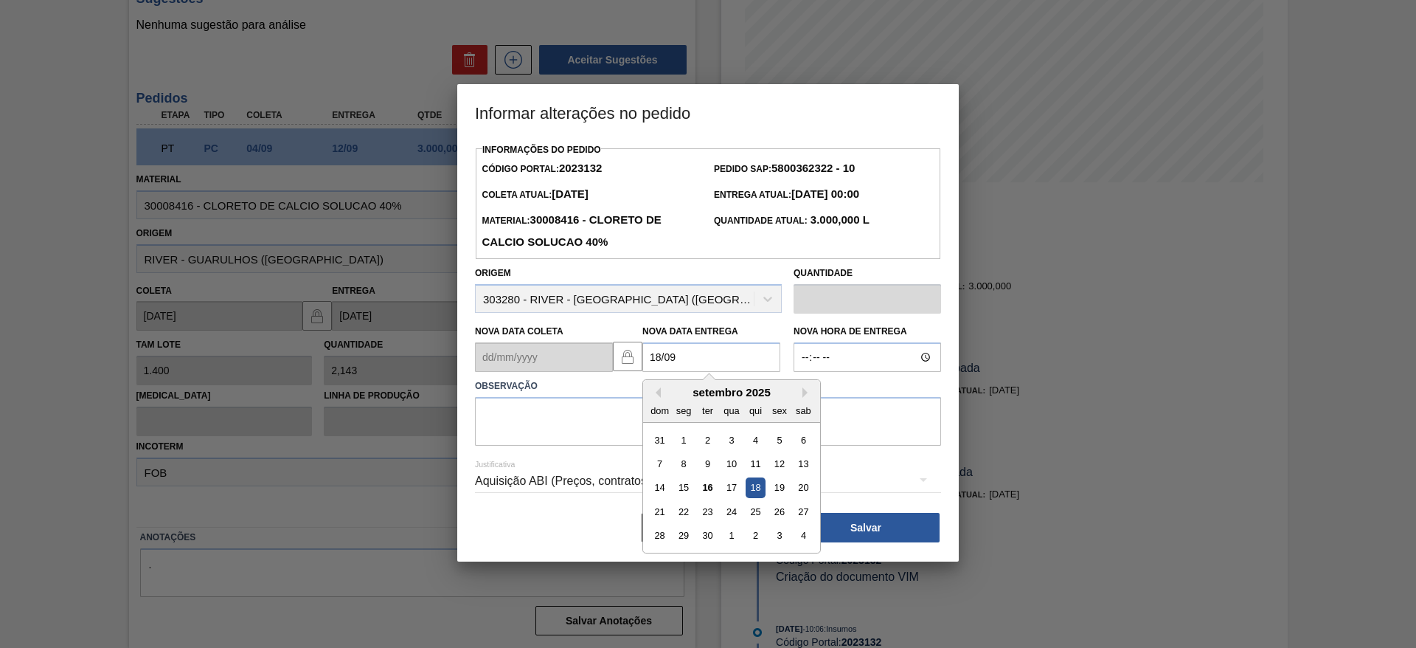
click at [753, 491] on div "18" at bounding box center [756, 488] width 20 height 20
type Entrega2023132 "[DATE]"
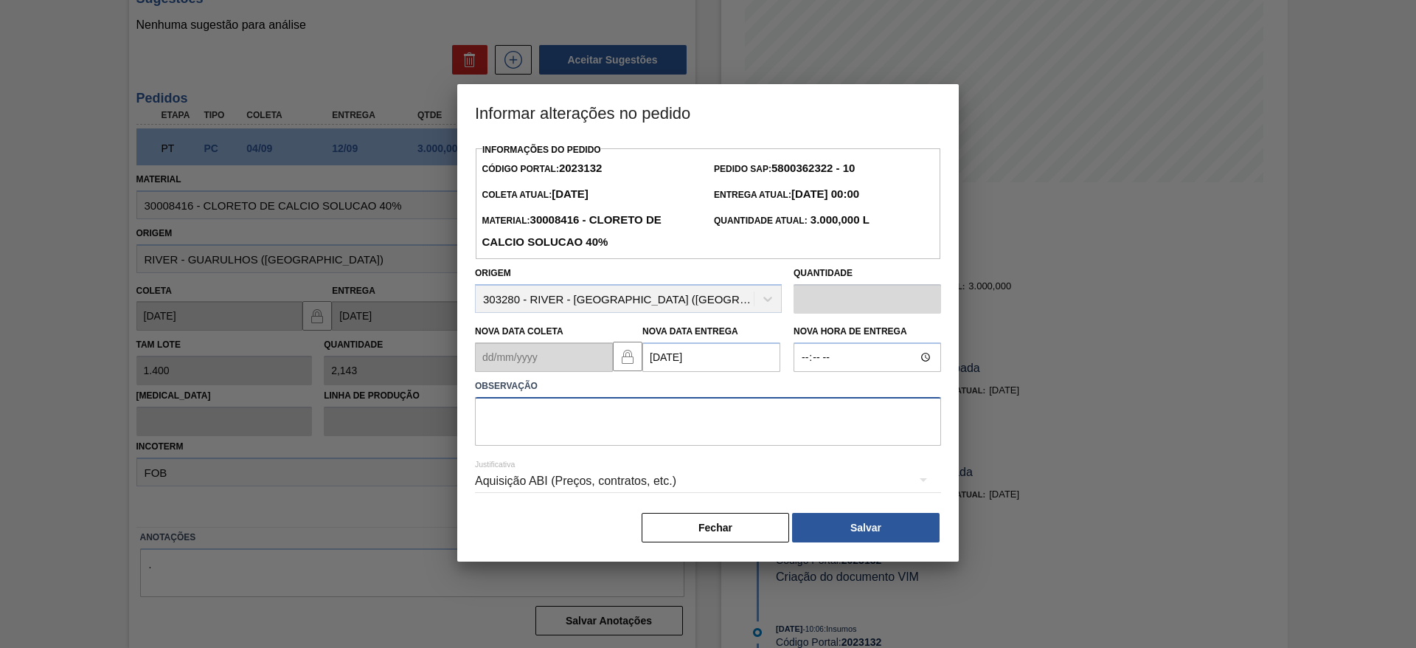
click at [783, 417] on textarea at bounding box center [708, 421] width 466 height 49
type textarea "data"
click at [844, 524] on button "Salvar" at bounding box center [866, 528] width 148 height 30
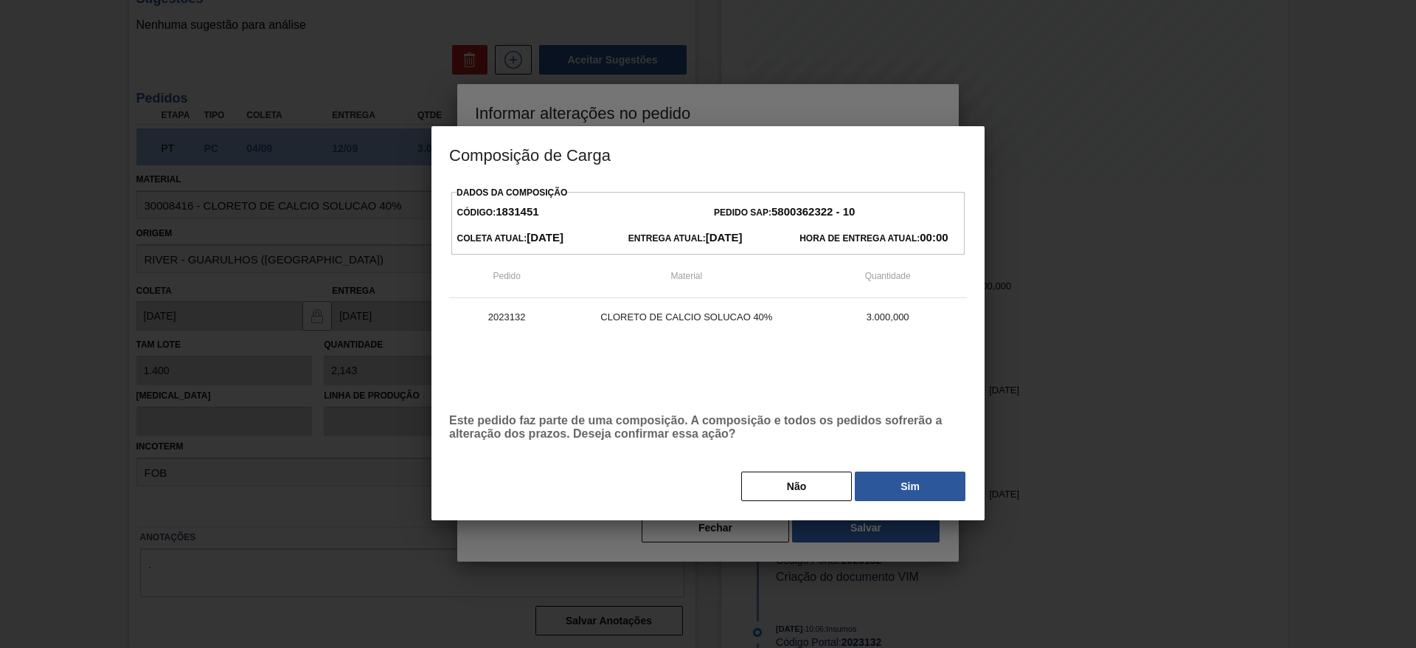
drag, startPoint x: 922, startPoint y: 491, endPoint x: 918, endPoint y: 477, distance: 14.5
click at [922, 490] on button "Sim" at bounding box center [910, 486] width 111 height 30
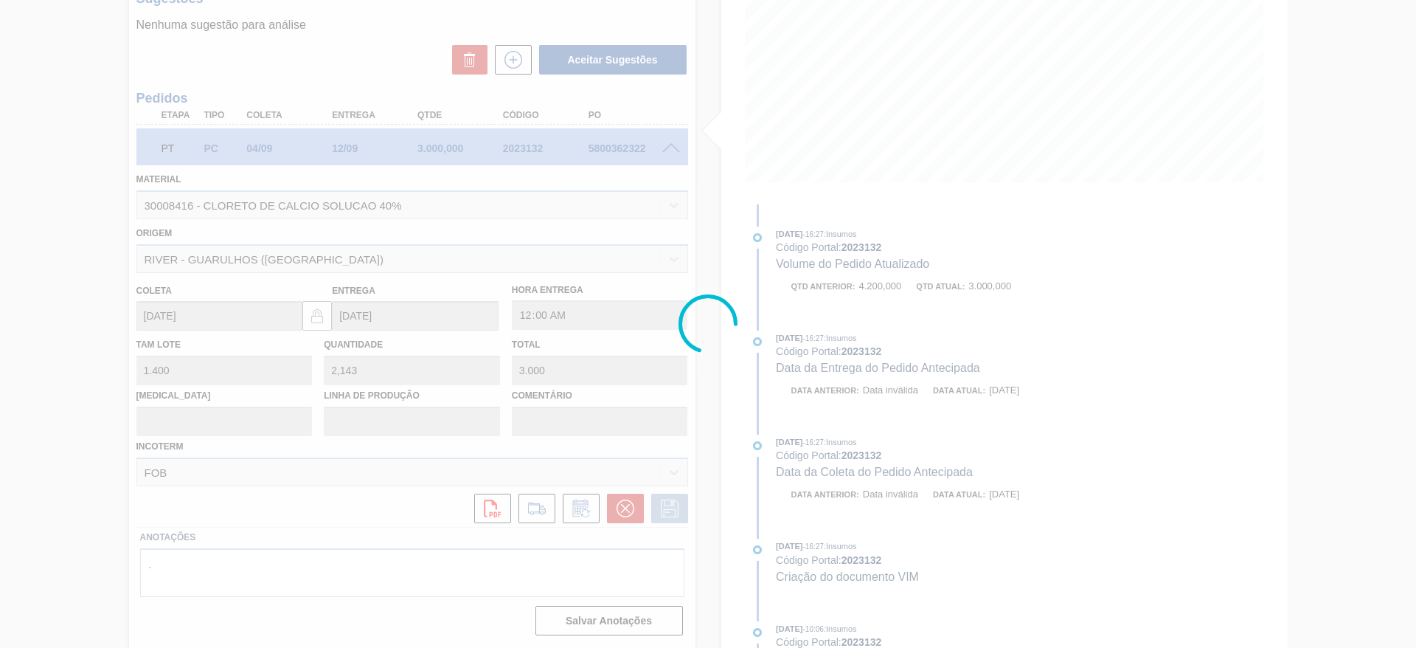
type input "data"
type input "18/09/2025"
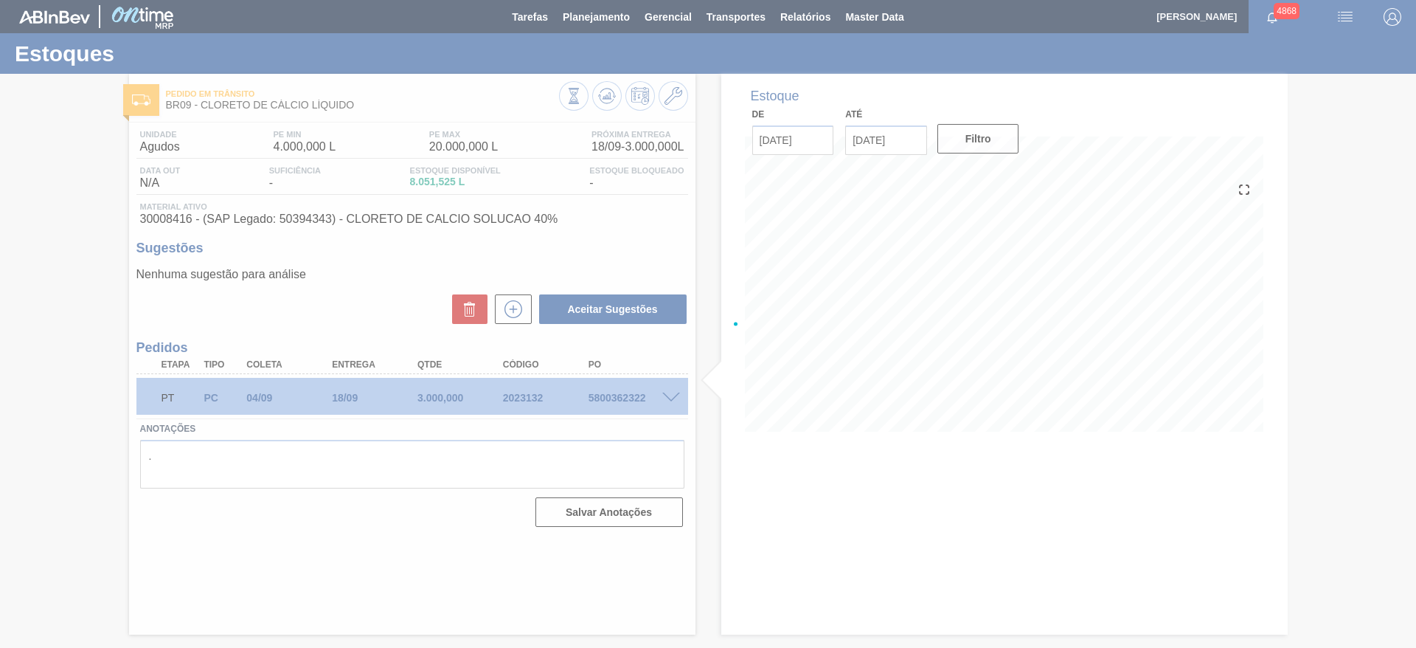
scroll to position [0, 0]
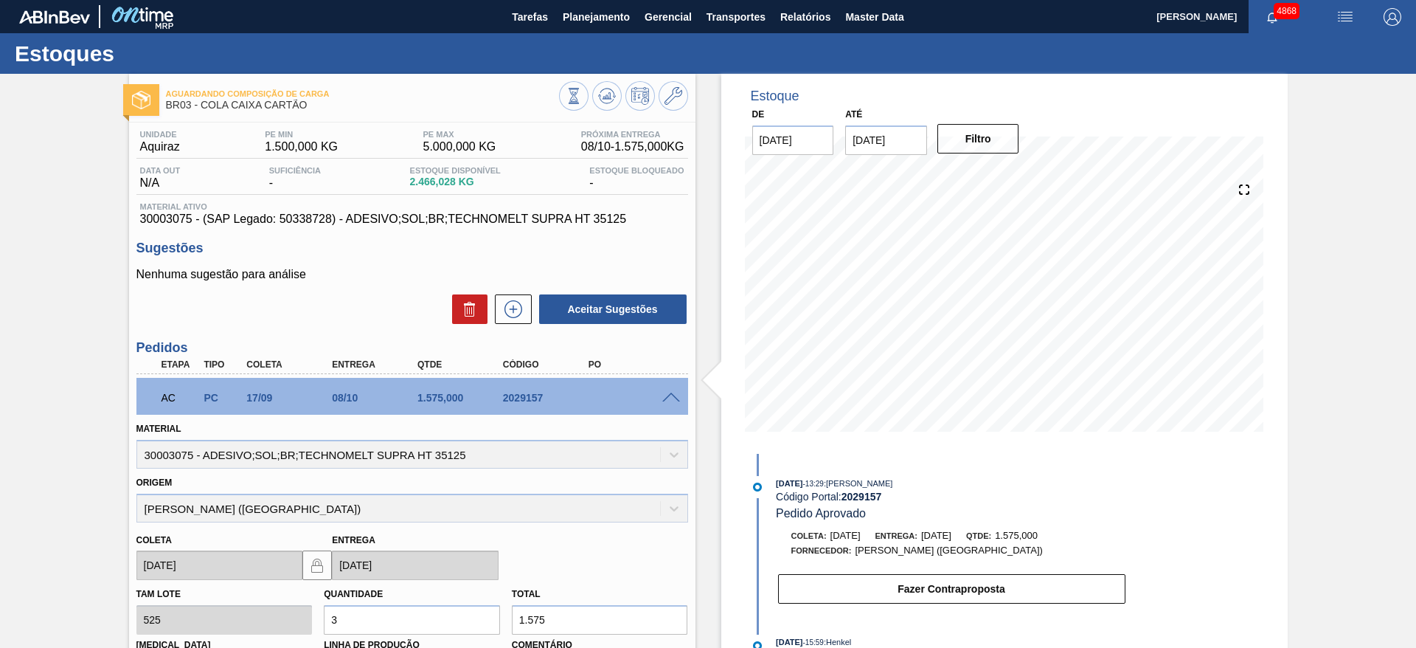
scroll to position [80, 0]
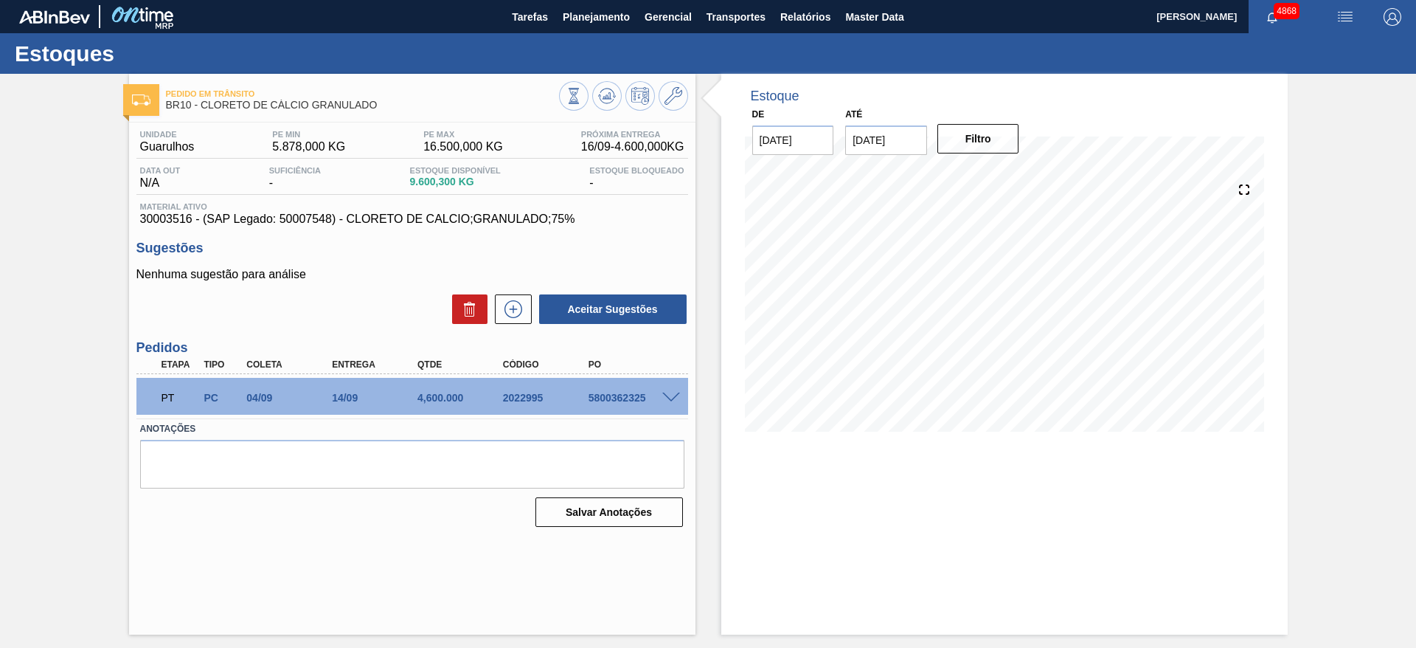
click at [676, 392] on span at bounding box center [671, 397] width 18 height 11
type input "1.000"
type input "4,6"
type input "4.600"
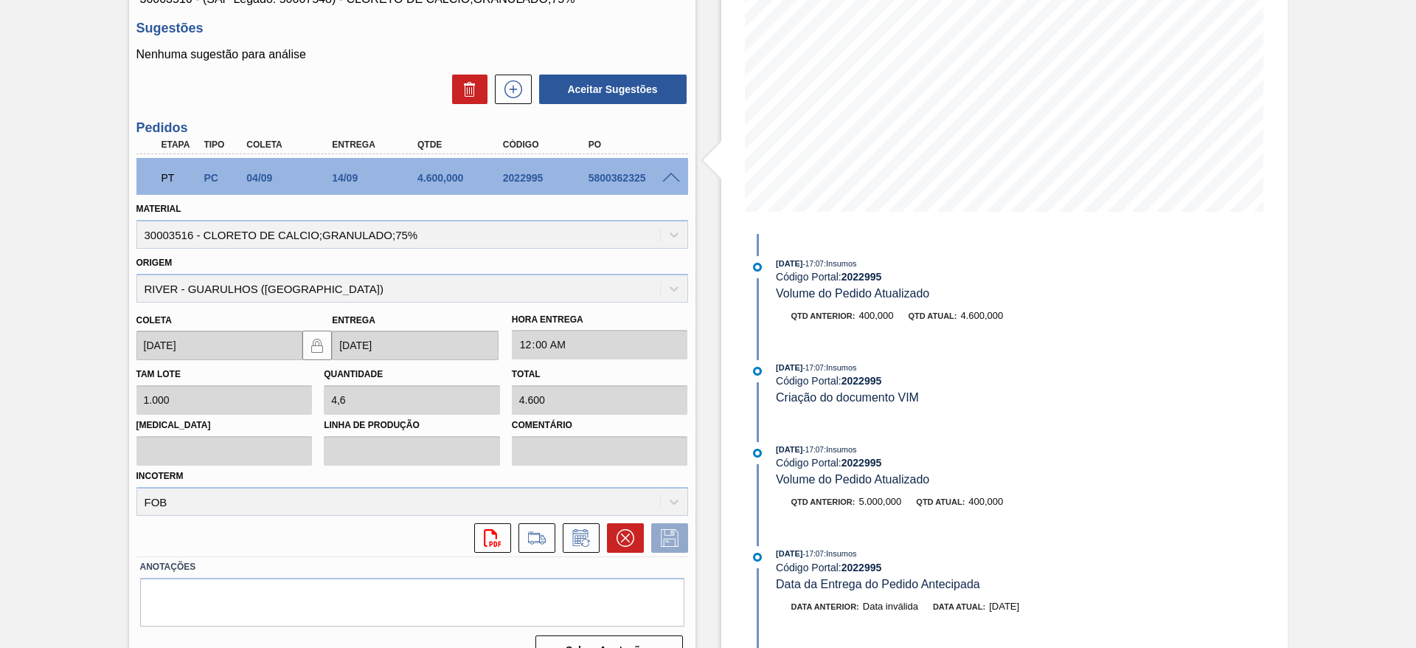
scroll to position [249, 0]
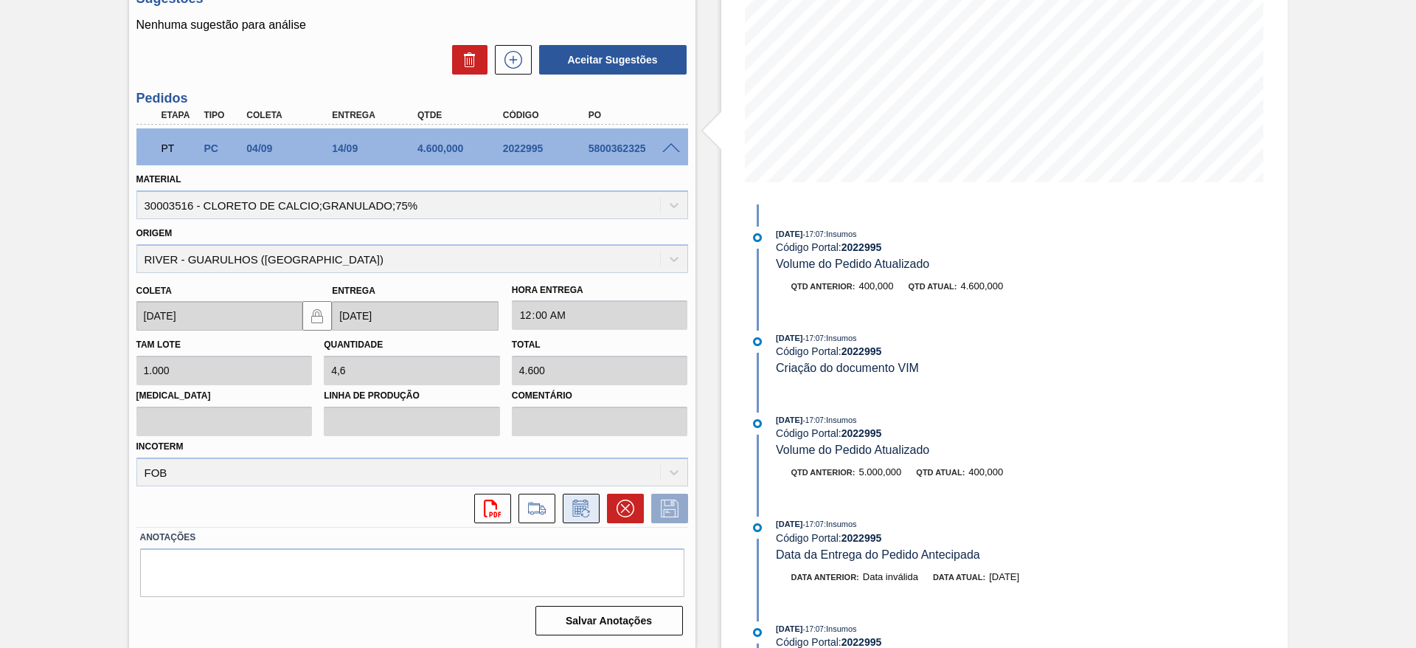
click at [567, 502] on button at bounding box center [581, 508] width 37 height 30
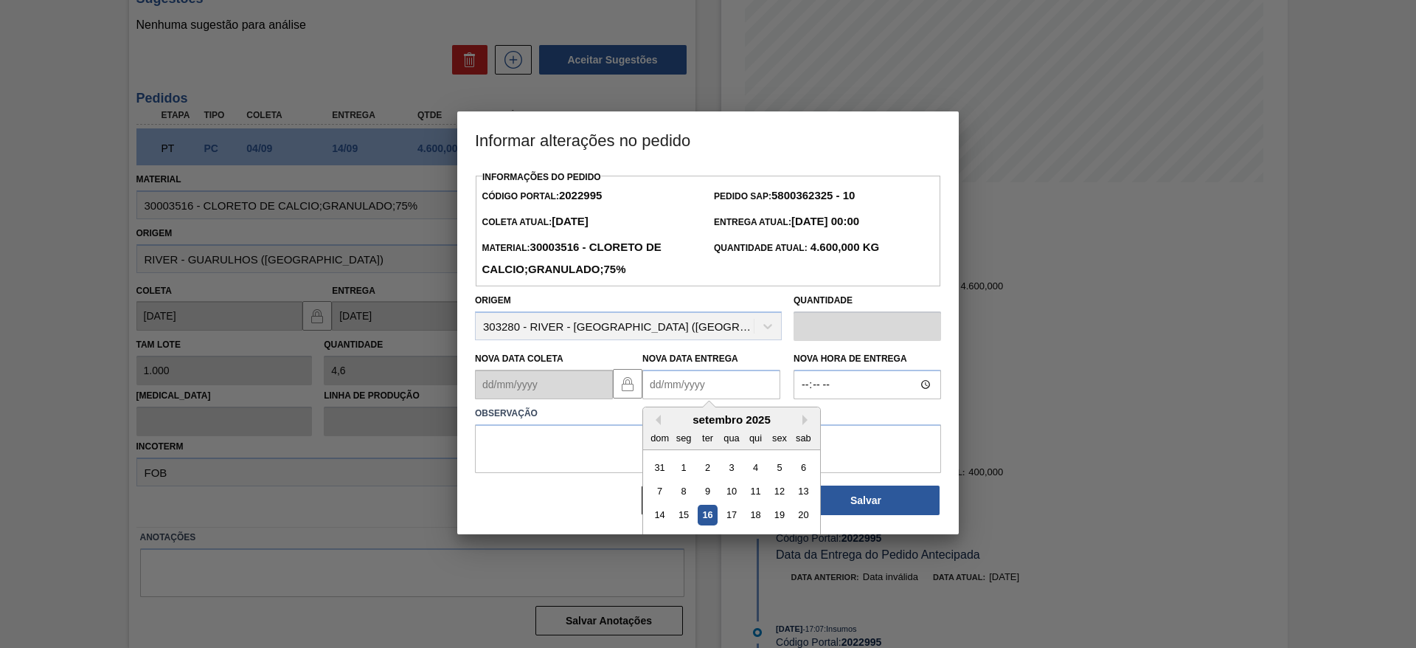
click at [700, 384] on Entrega2022995 "Nova Data Entrega" at bounding box center [711, 384] width 138 height 30
click at [731, 510] on div "17" at bounding box center [731, 515] width 20 height 20
type Entrega2022995 "[DATE]"
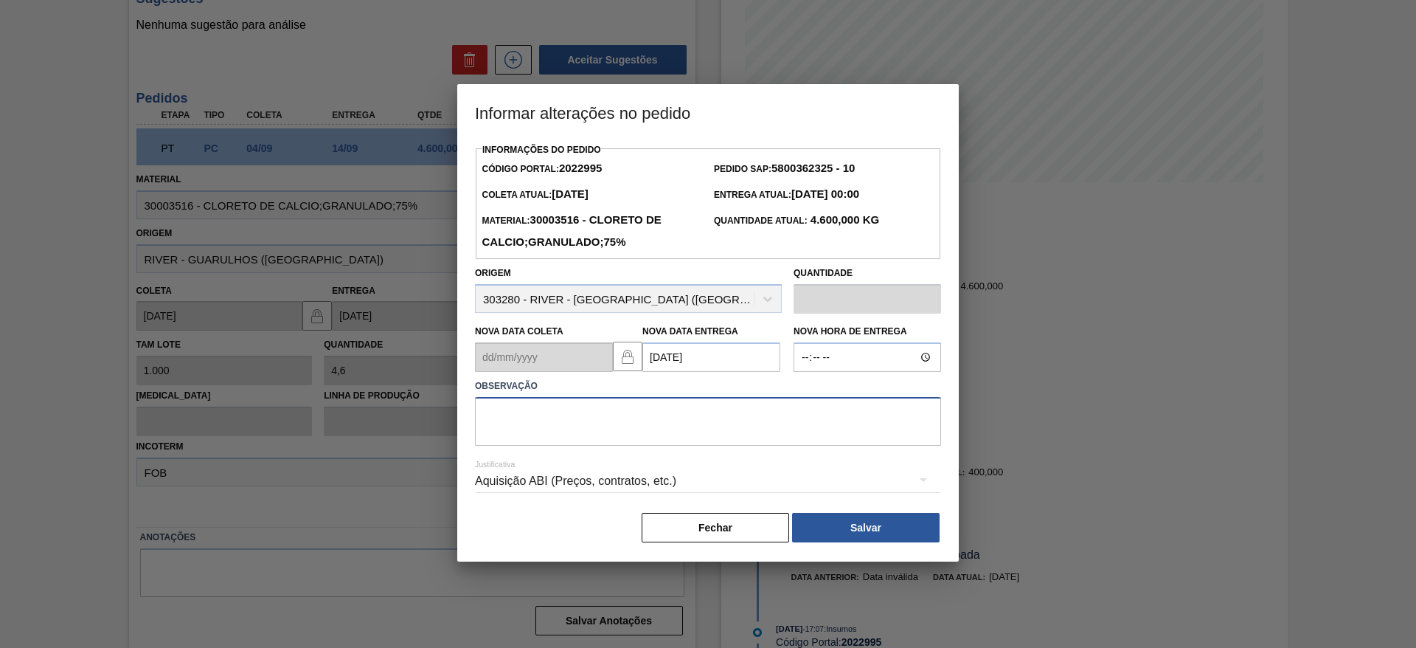
click at [621, 437] on textarea at bounding box center [708, 421] width 466 height 49
type textarea "data"
click at [665, 472] on div "Aquisição ABI (Preços, contratos, etc.)" at bounding box center [708, 480] width 466 height 41
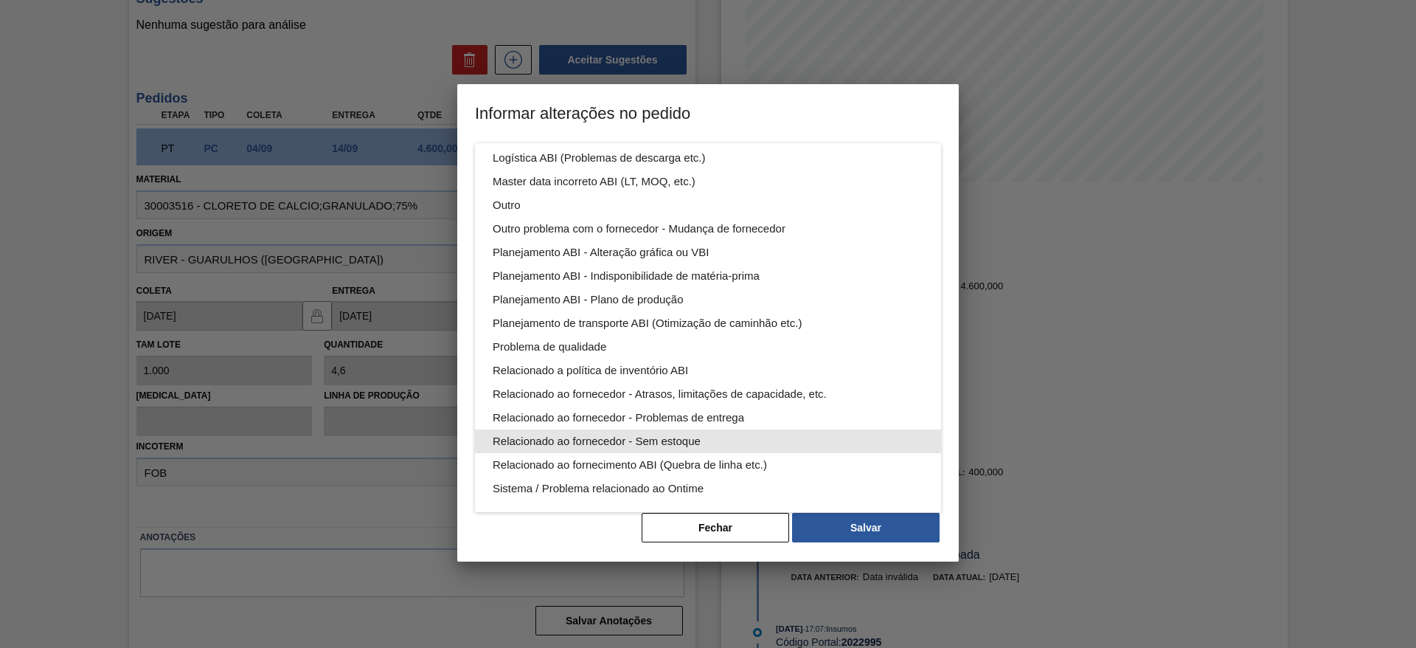
scroll to position [0, 0]
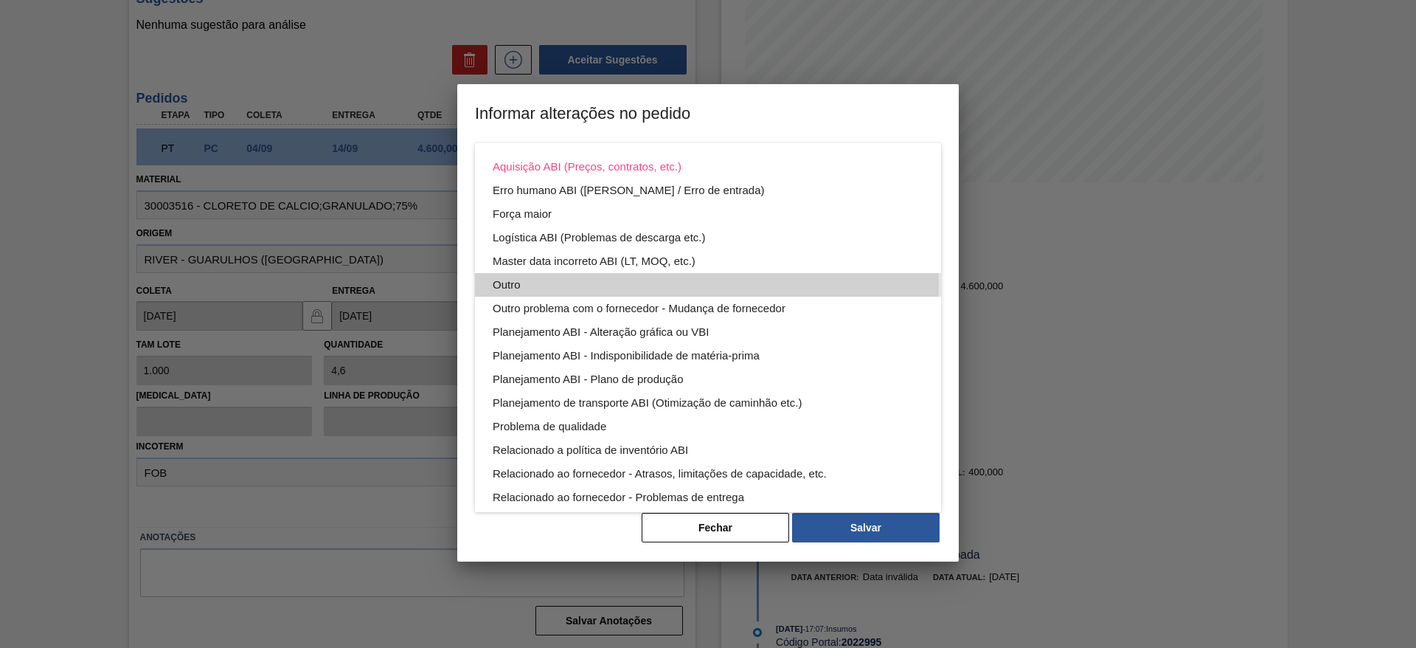
drag, startPoint x: 552, startPoint y: 283, endPoint x: 578, endPoint y: 304, distance: 33.1
click at [552, 284] on div "Outro" at bounding box center [708, 285] width 431 height 24
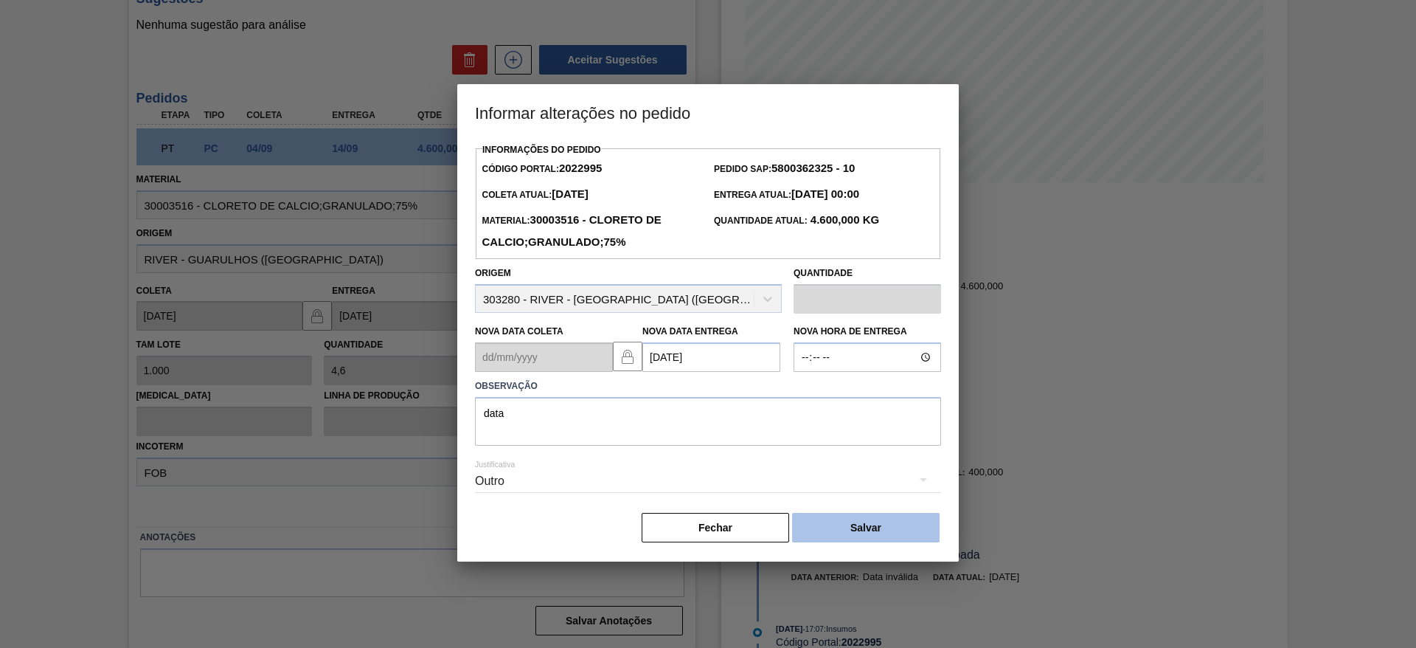
click at [830, 524] on button "Salvar" at bounding box center [866, 528] width 148 height 30
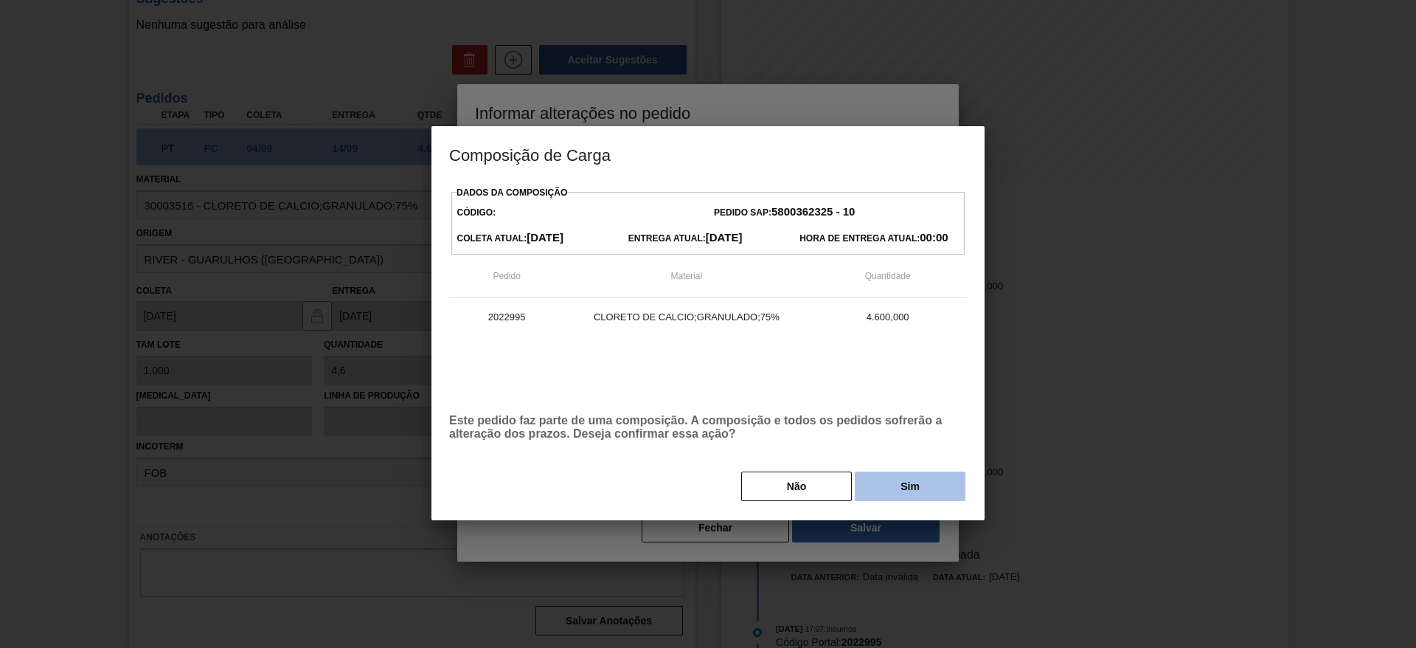
click at [895, 479] on button "Sim" at bounding box center [910, 486] width 111 height 30
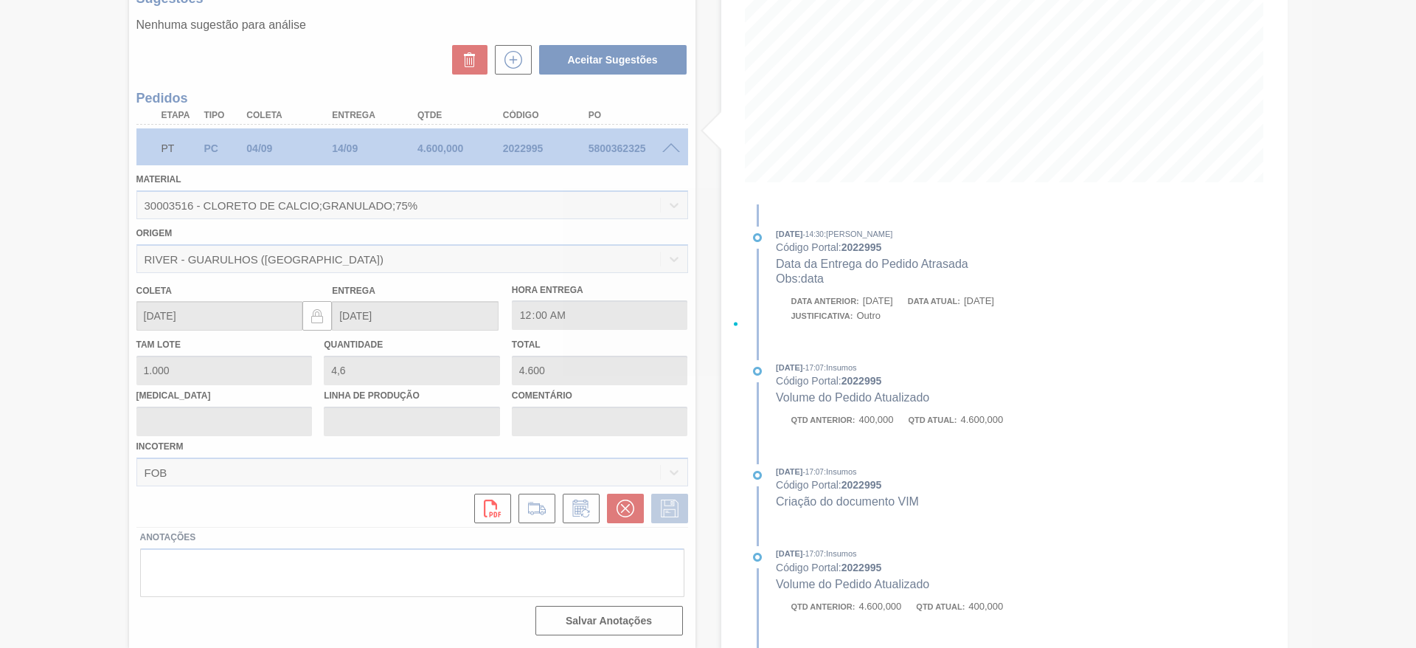
type input "data"
type input "17/09/2025"
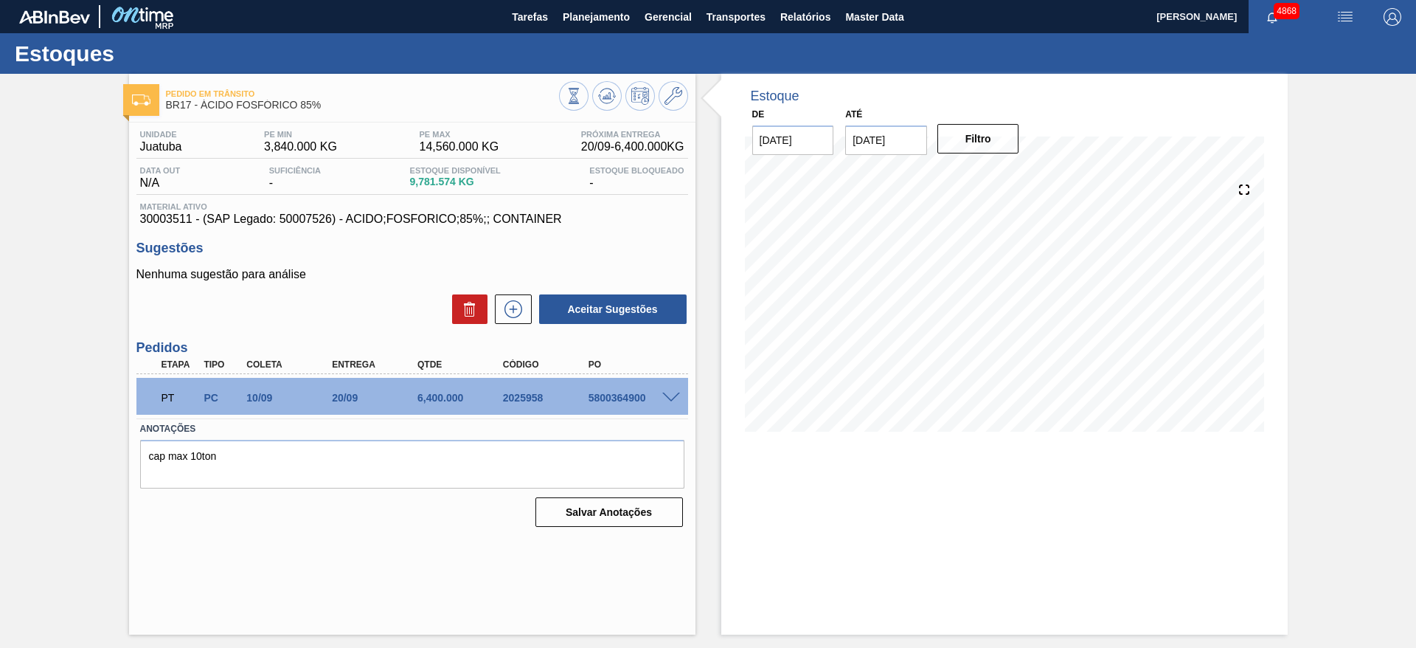
click at [670, 393] on span at bounding box center [671, 397] width 18 height 11
type input "1.280"
type input "6.400"
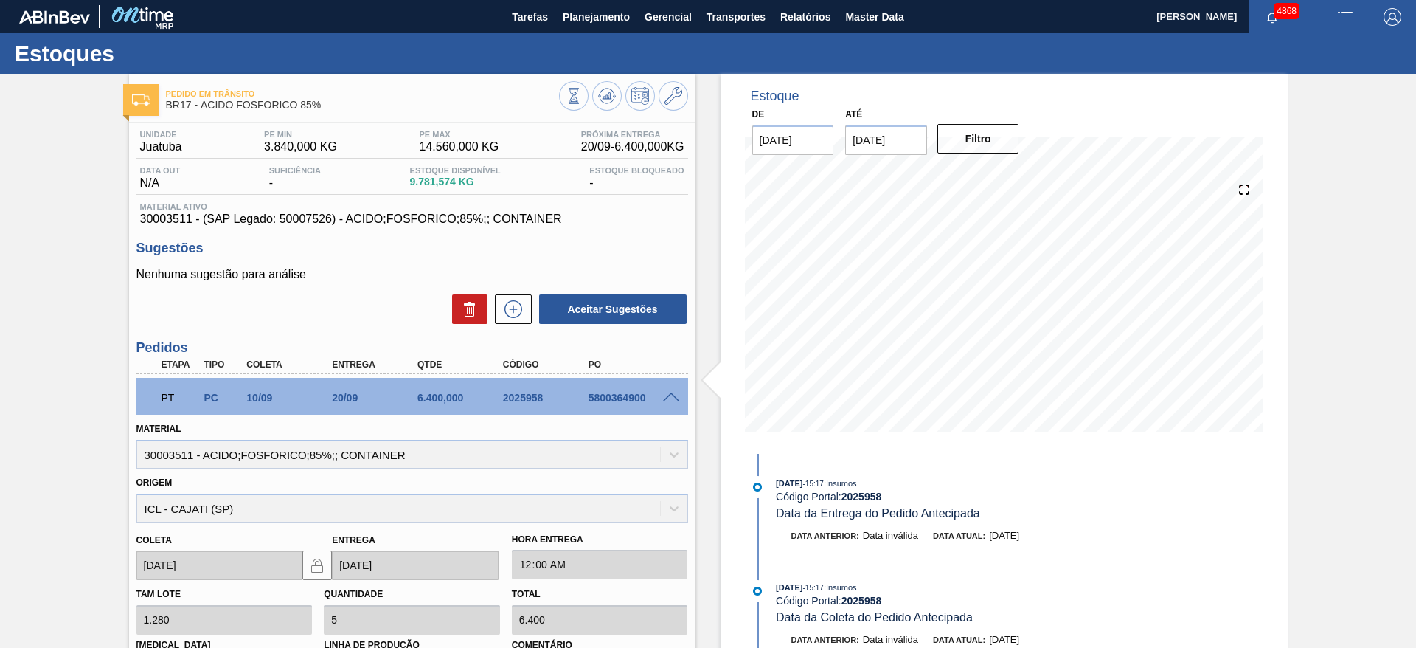
scroll to position [221, 0]
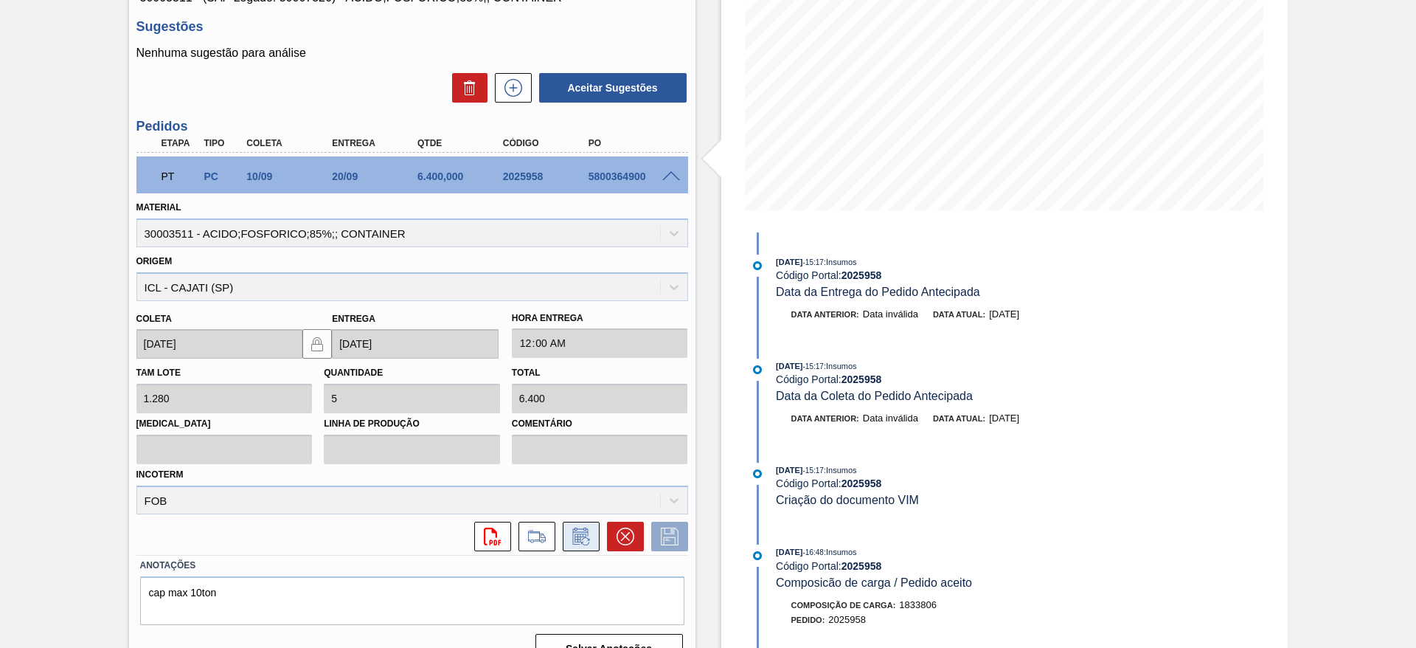
click at [583, 541] on icon at bounding box center [581, 536] width 24 height 18
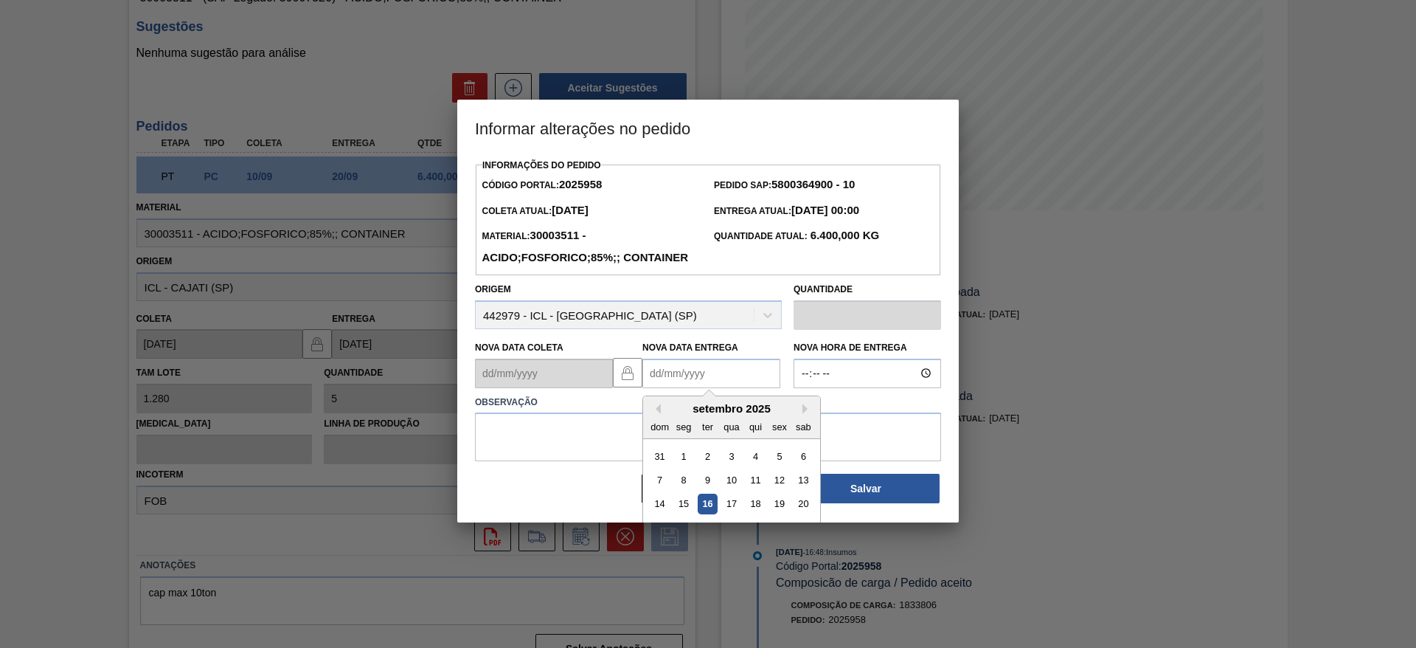
click at [681, 388] on Entrega2025958 "Nova Data Entrega" at bounding box center [711, 373] width 138 height 30
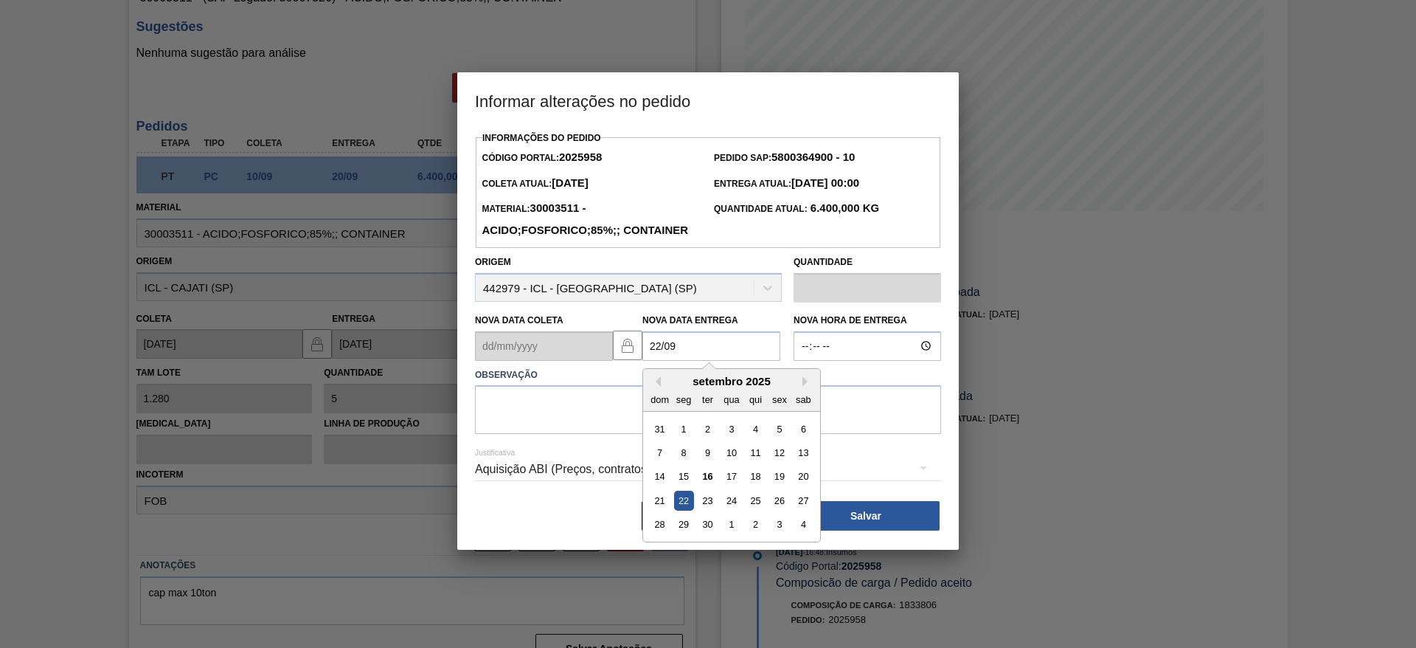
click at [659, 361] on Entrega2025958 "22/09" at bounding box center [711, 346] width 138 height 30
click at [719, 361] on Entrega2025958 "23/09" at bounding box center [711, 346] width 138 height 30
click at [711, 510] on div "23" at bounding box center [708, 500] width 20 height 20
type Entrega2025958 "[DATE]"
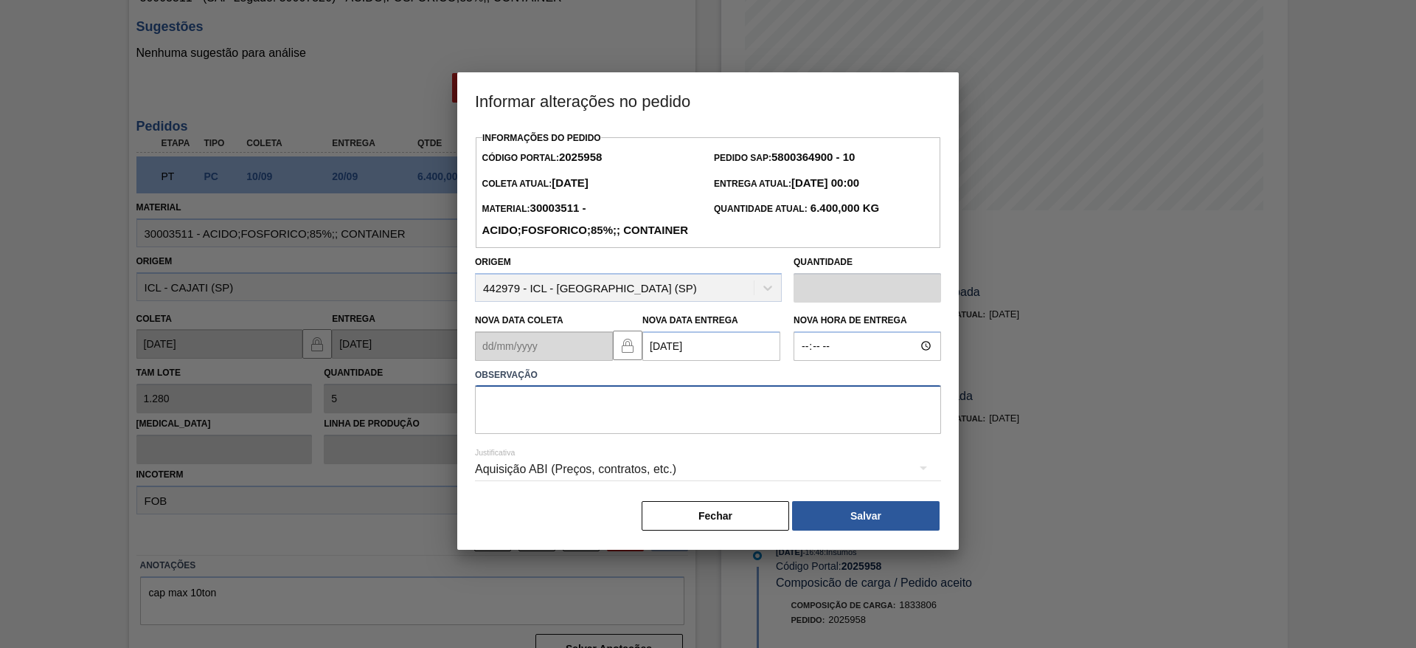
click at [638, 434] on textarea at bounding box center [708, 409] width 466 height 49
type textarea "data"
click at [649, 486] on div "Aquisição ABI (Preços, contratos, etc.)" at bounding box center [708, 468] width 466 height 41
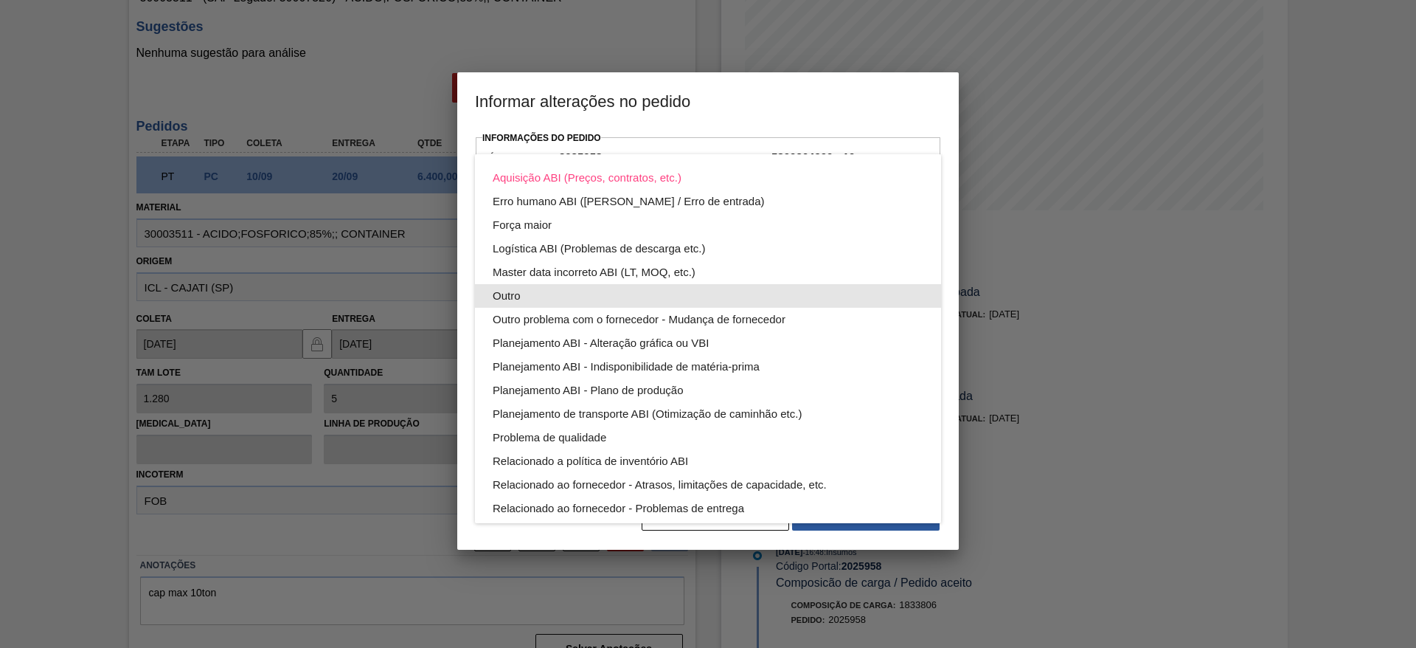
click at [572, 287] on div "Outro" at bounding box center [708, 296] width 431 height 24
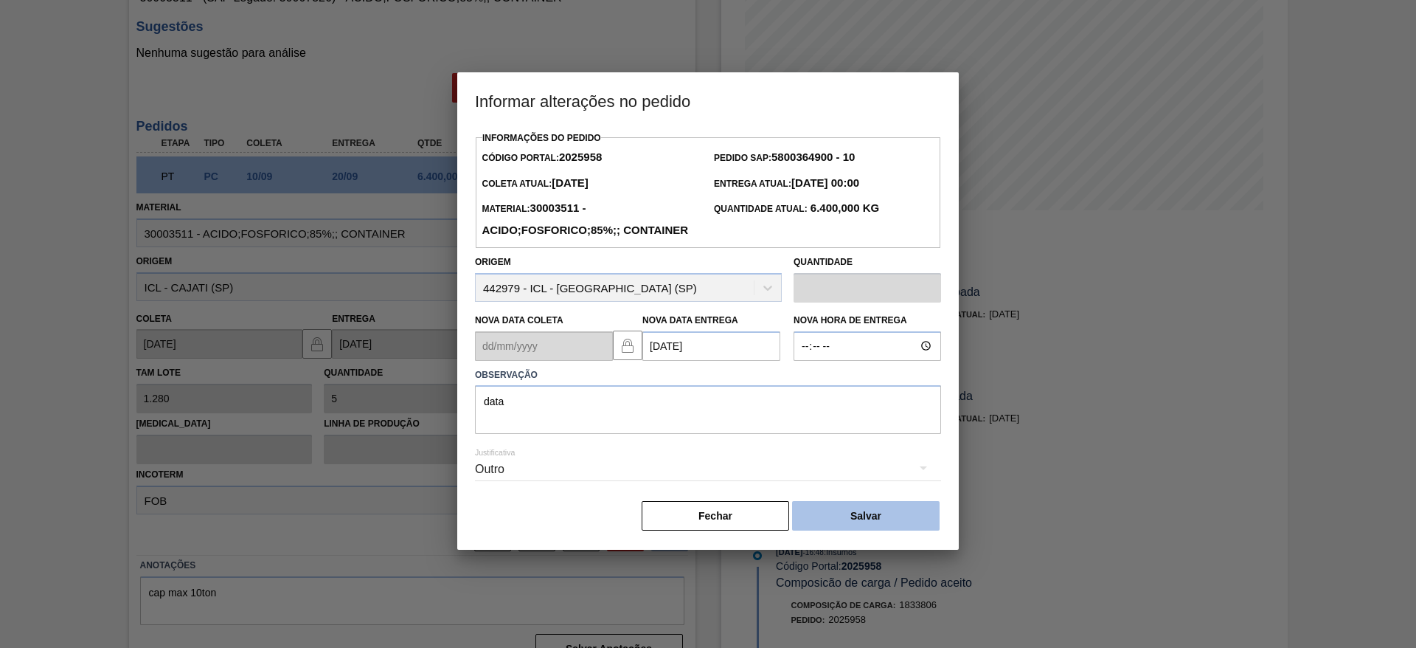
click at [928, 530] on button "Salvar" at bounding box center [866, 516] width 148 height 30
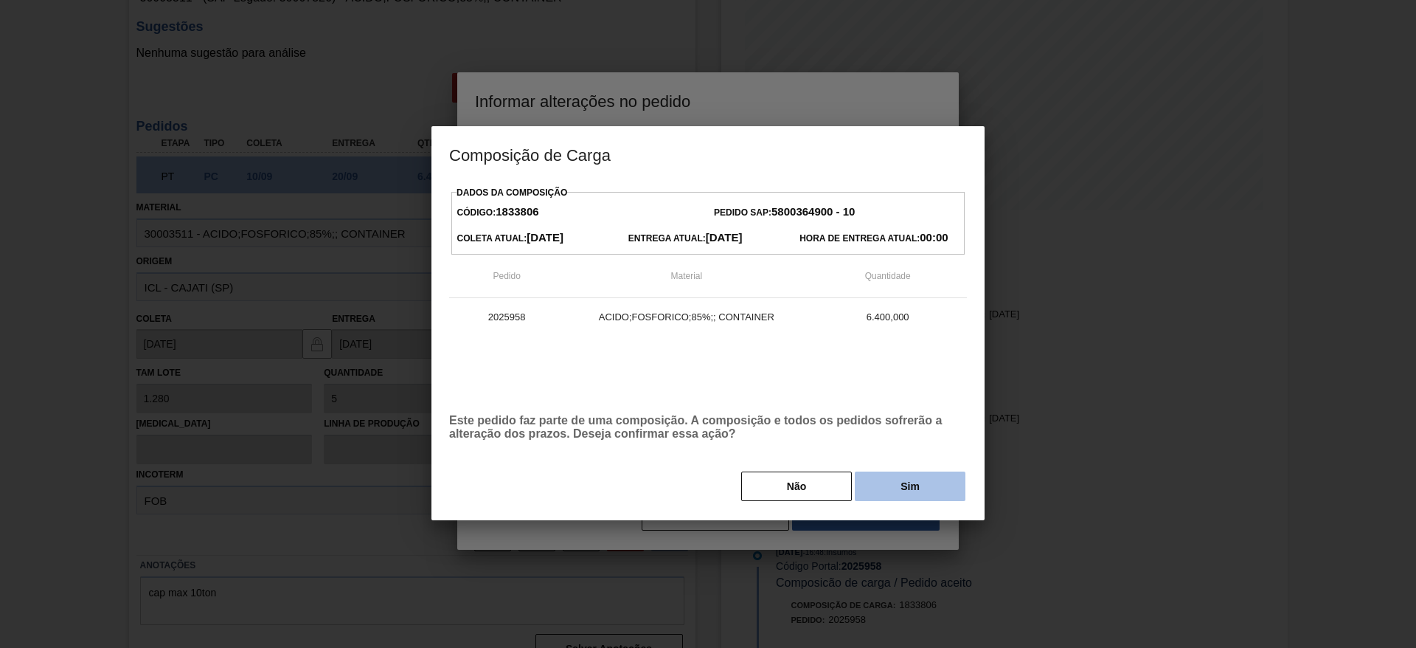
click at [940, 479] on button "Sim" at bounding box center [910, 486] width 111 height 30
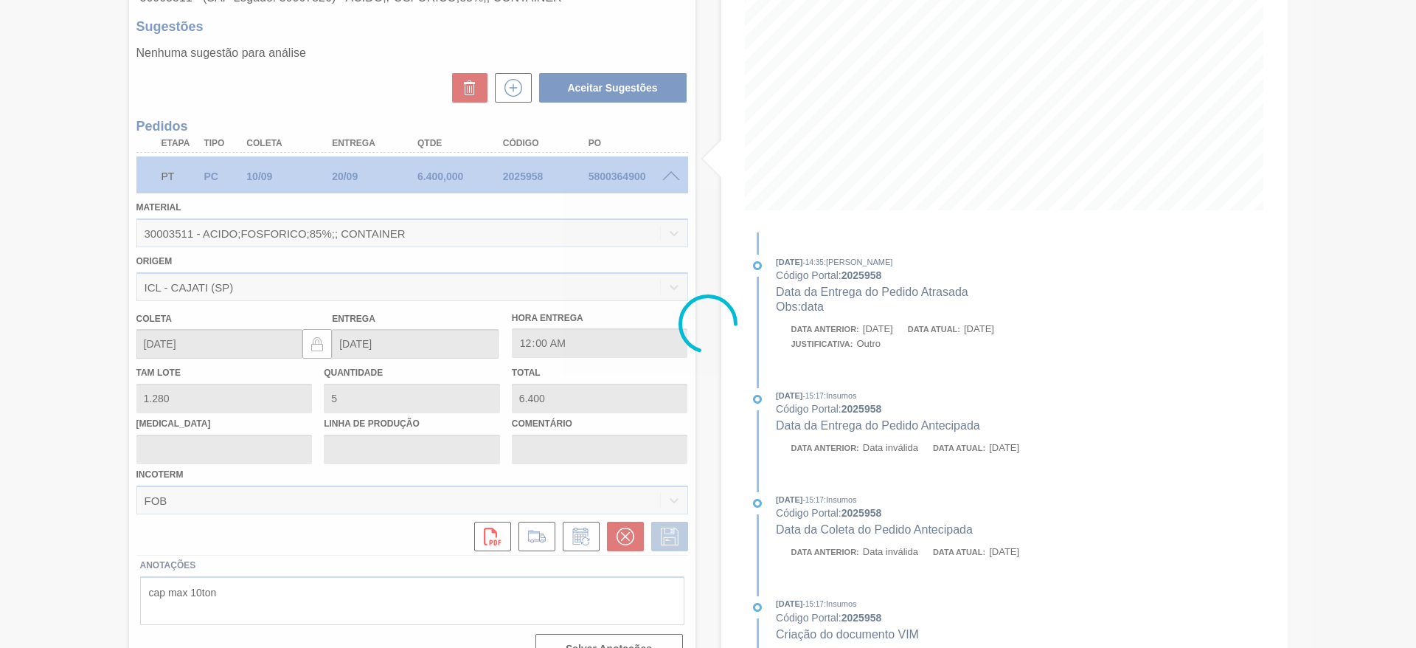
type input "data"
type input "23/09/2025"
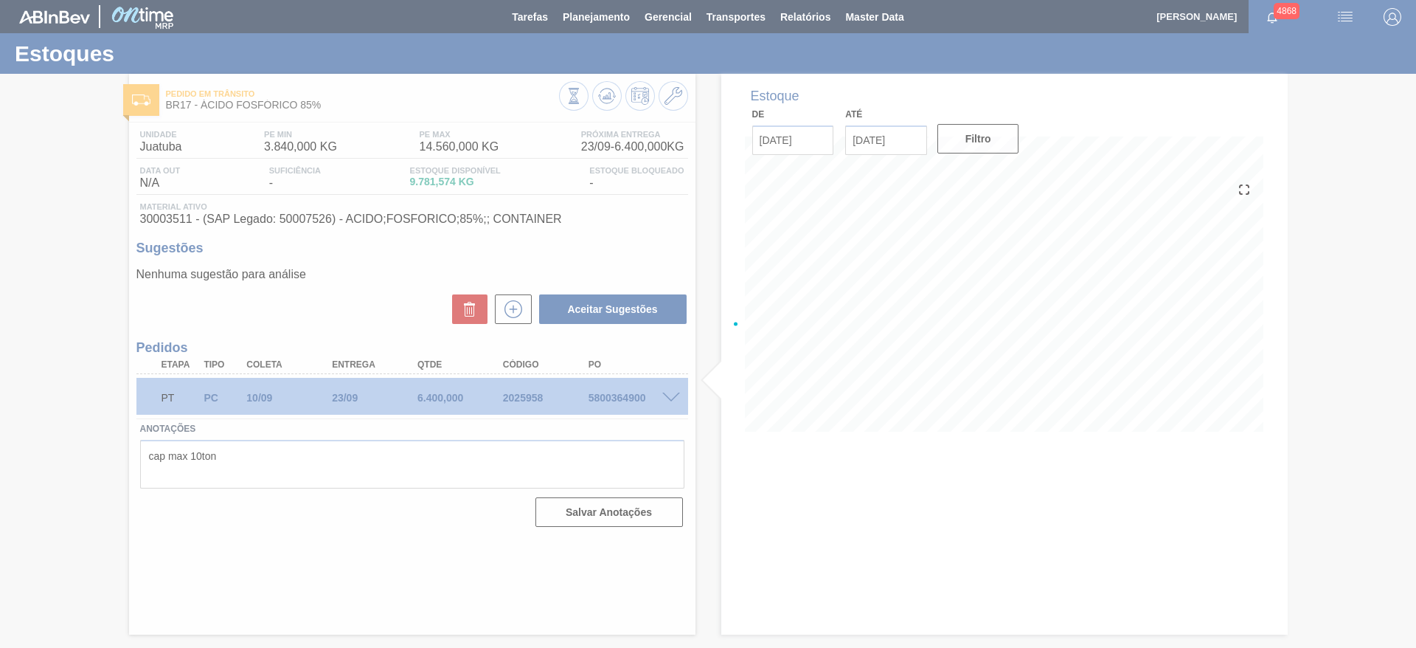
scroll to position [0, 0]
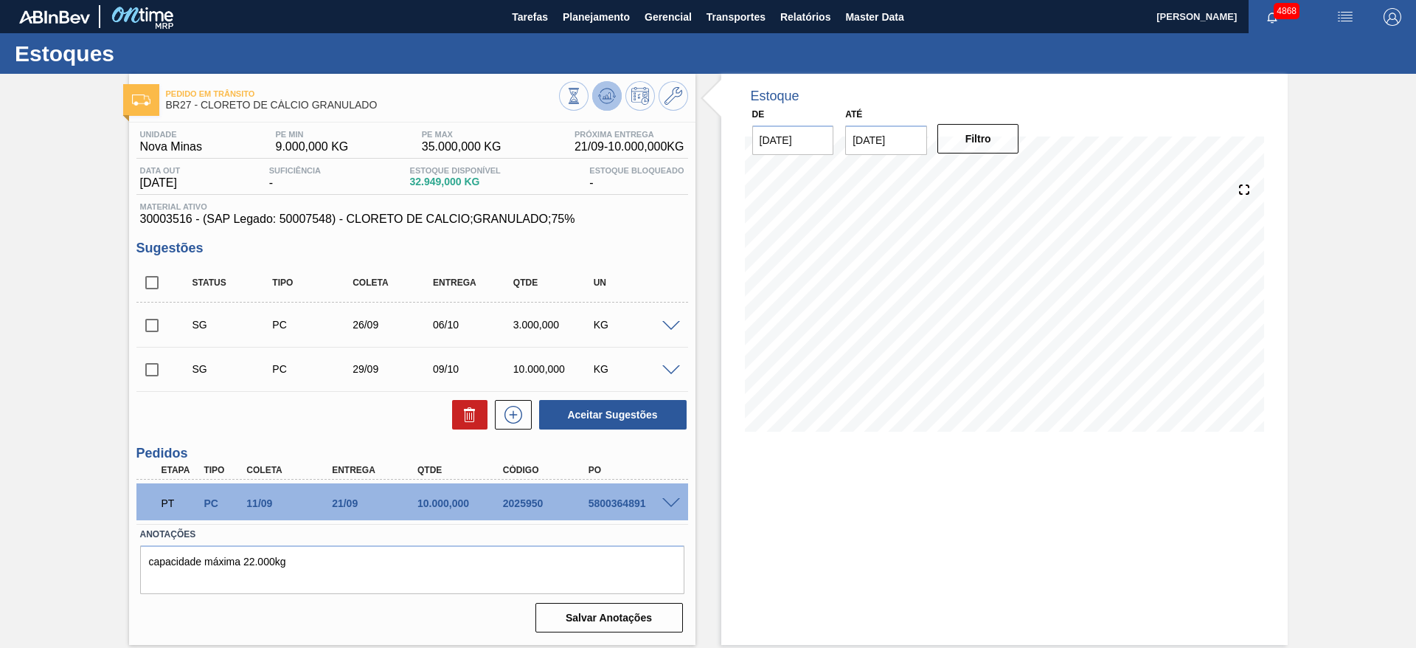
click at [610, 98] on icon at bounding box center [607, 95] width 10 height 7
click at [676, 323] on span at bounding box center [671, 326] width 18 height 11
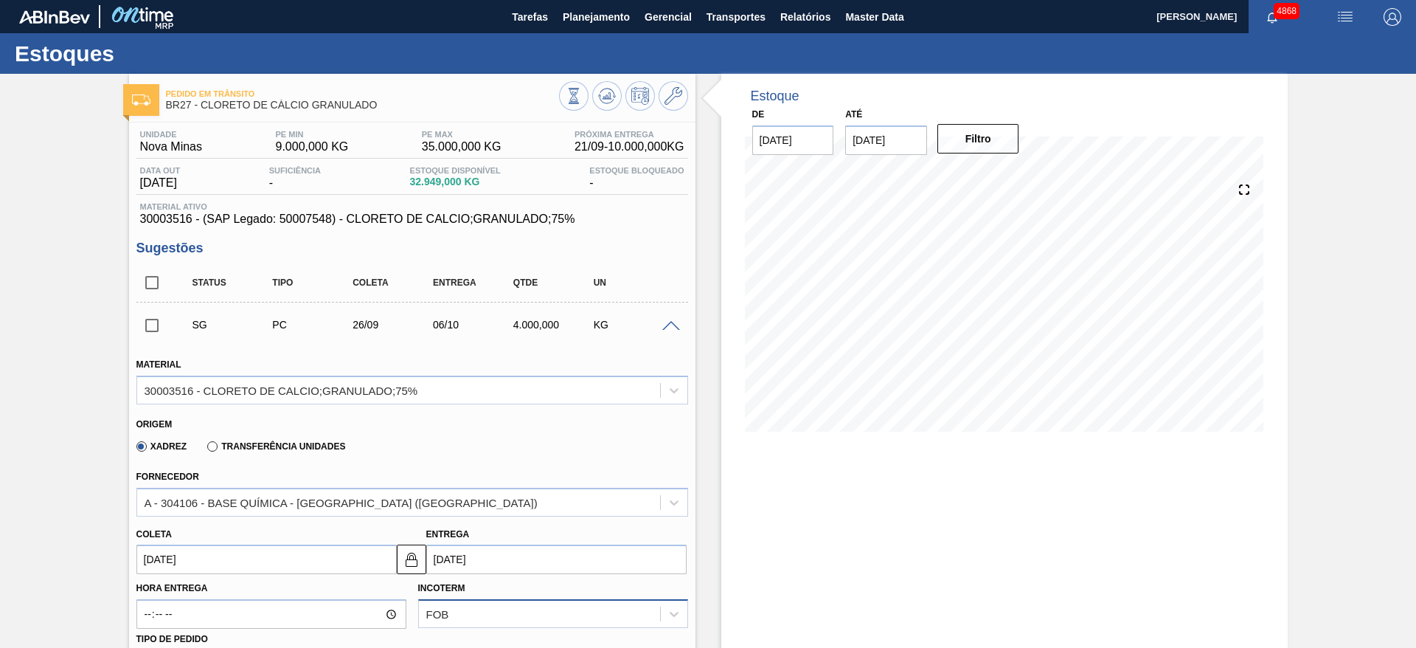
scroll to position [111, 0]
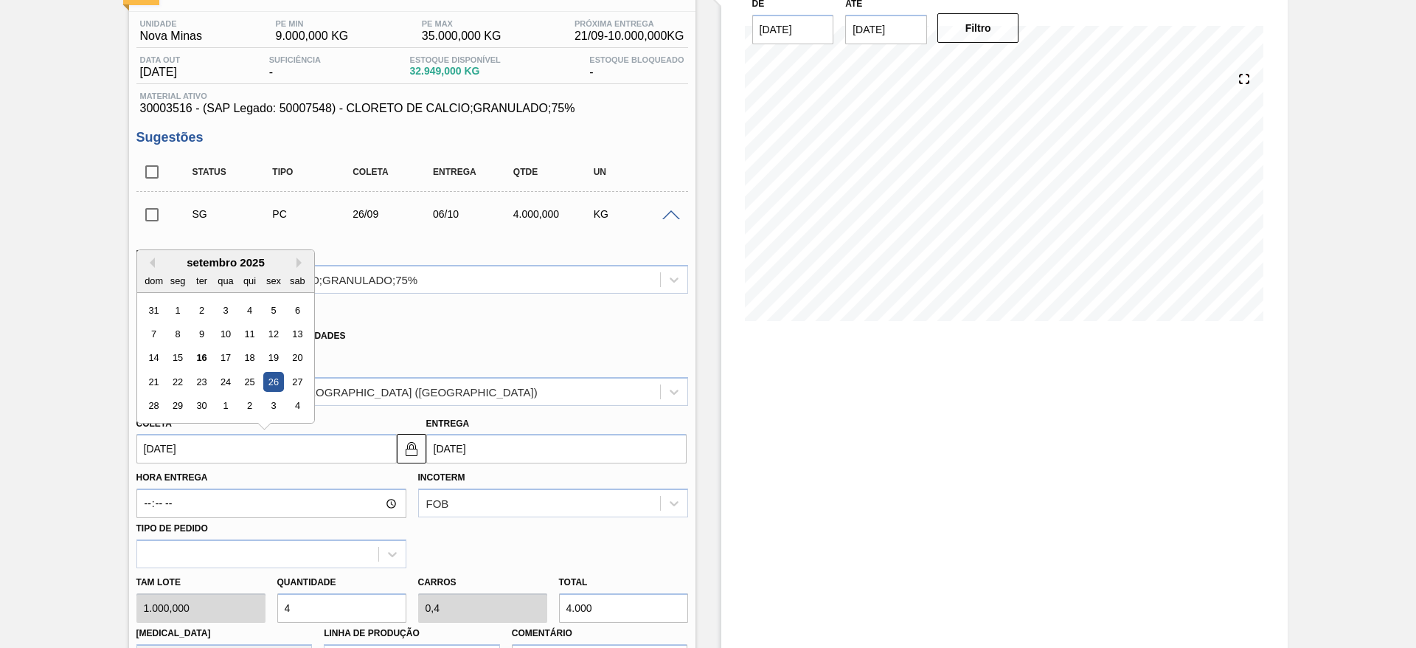
click at [319, 446] on input "[DATE]" at bounding box center [266, 449] width 260 height 30
click at [198, 381] on div "23" at bounding box center [201, 382] width 20 height 20
type input "[DATE]"
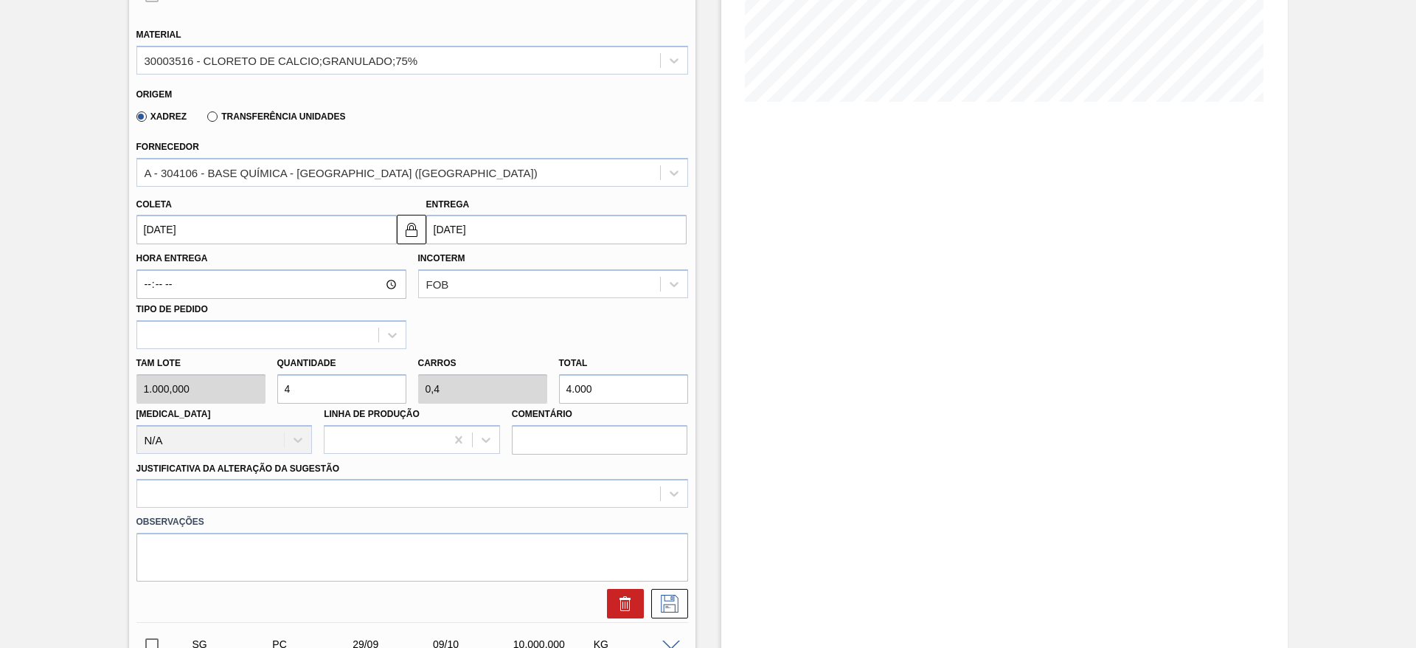
scroll to position [332, 0]
drag, startPoint x: 295, startPoint y: 387, endPoint x: 266, endPoint y: 387, distance: 29.5
click at [266, 387] on div "[PERSON_NAME] 1.000,000 Quantidade 4 Carros 0,4 Total 4.000 [MEDICAL_DATA] N/A …" at bounding box center [412, 399] width 563 height 105
type input "8"
type input "0,8"
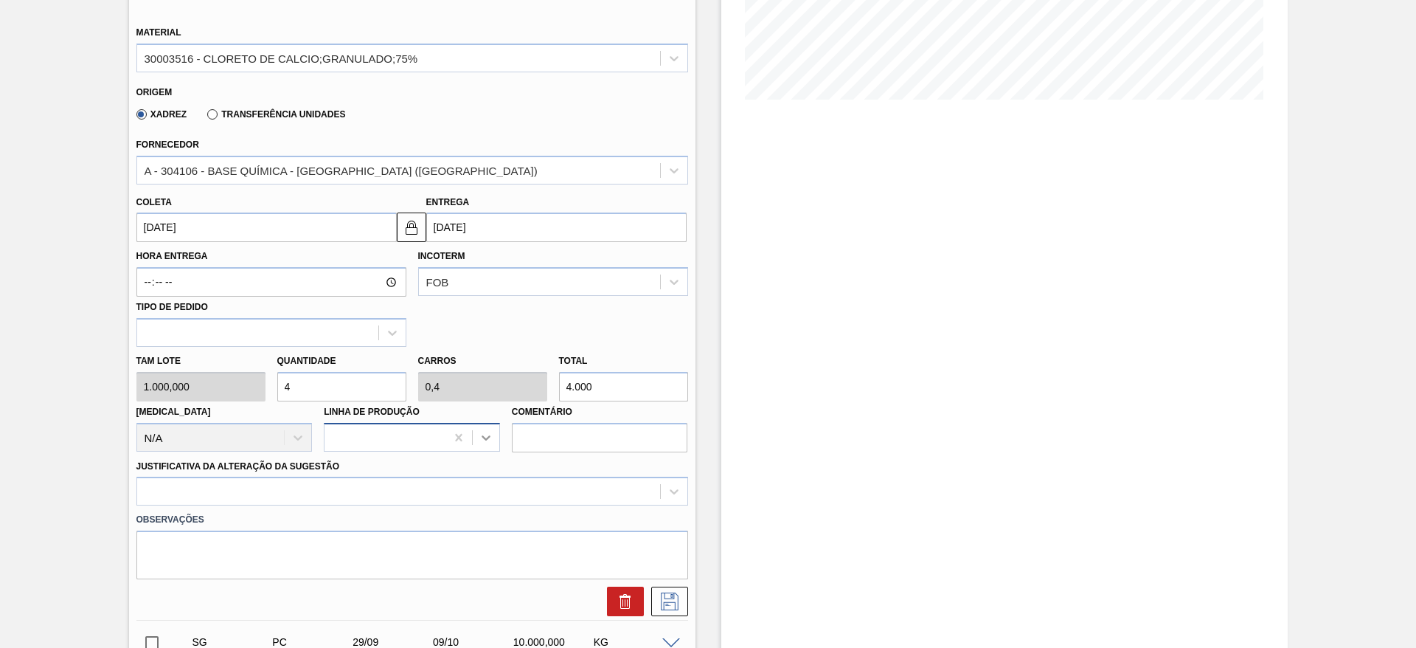
type input "8.000"
type input "8"
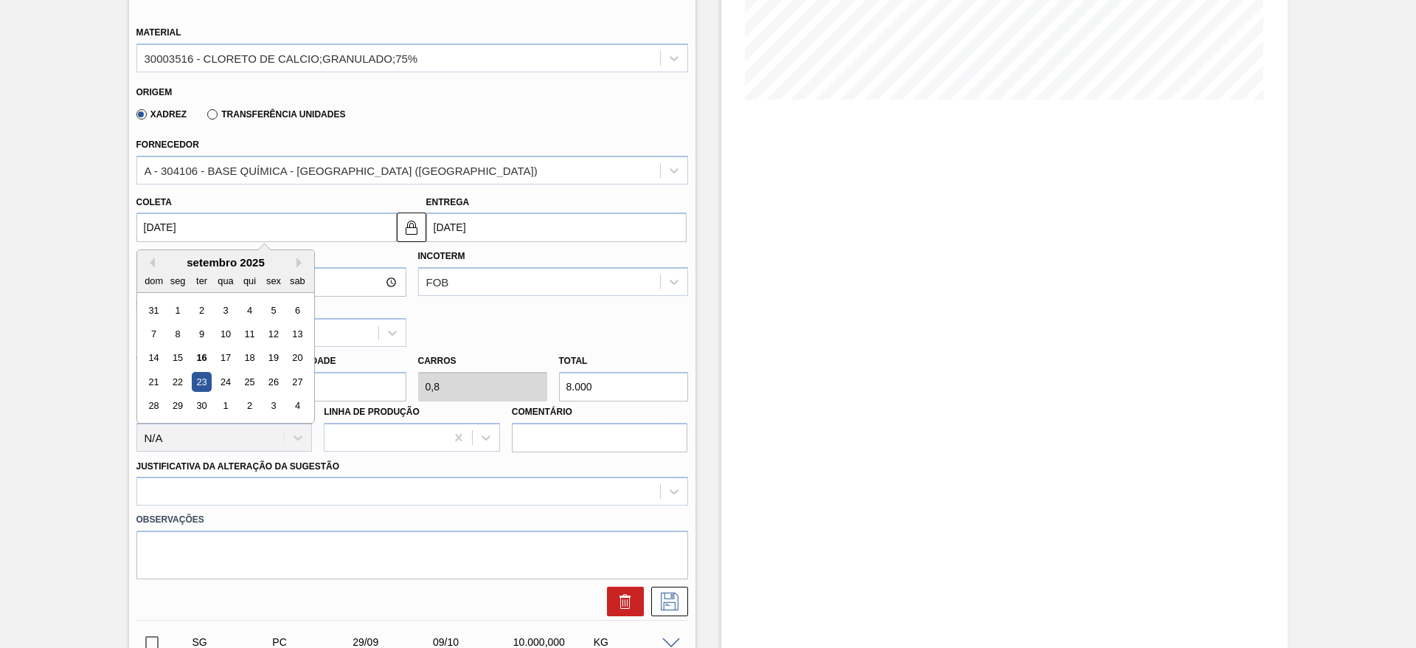
click at [156, 232] on input "[DATE]" at bounding box center [266, 227] width 260 height 30
drag, startPoint x: 410, startPoint y: 234, endPoint x: 442, endPoint y: 226, distance: 32.6
click at [411, 232] on img at bounding box center [412, 227] width 18 height 18
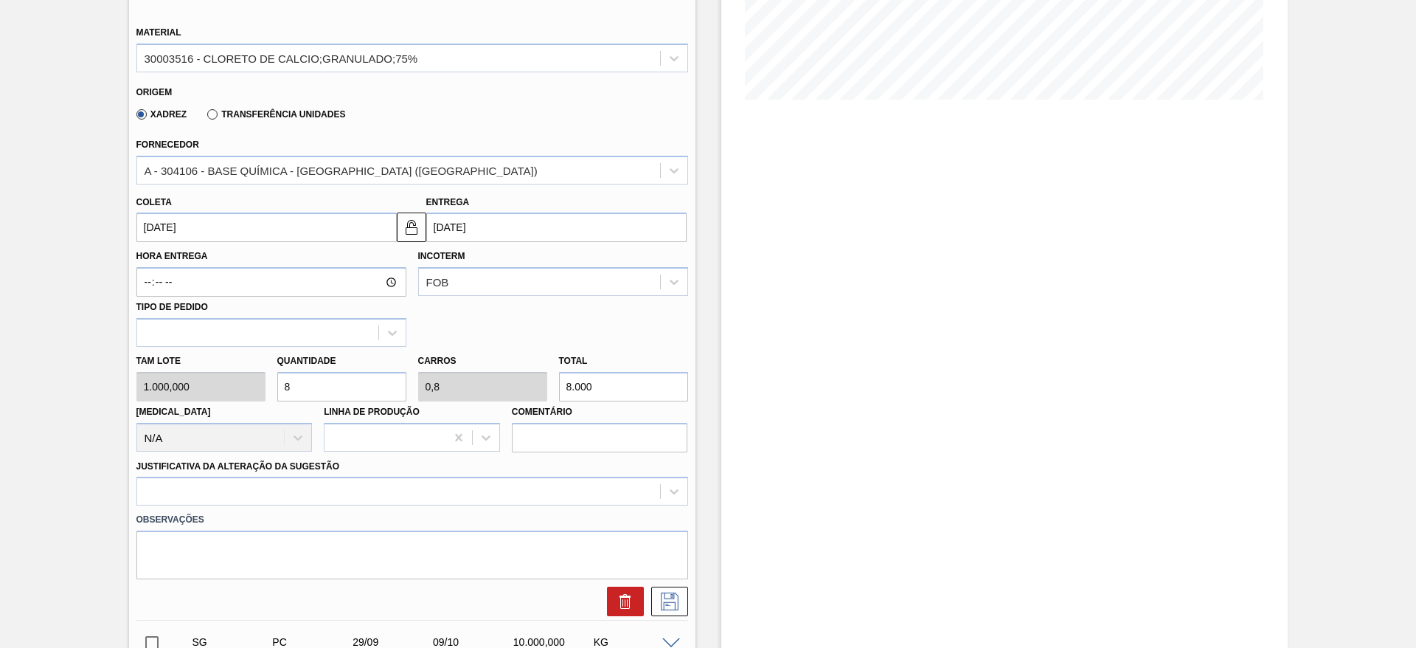
click at [445, 226] on input "[DATE]" at bounding box center [556, 227] width 260 height 30
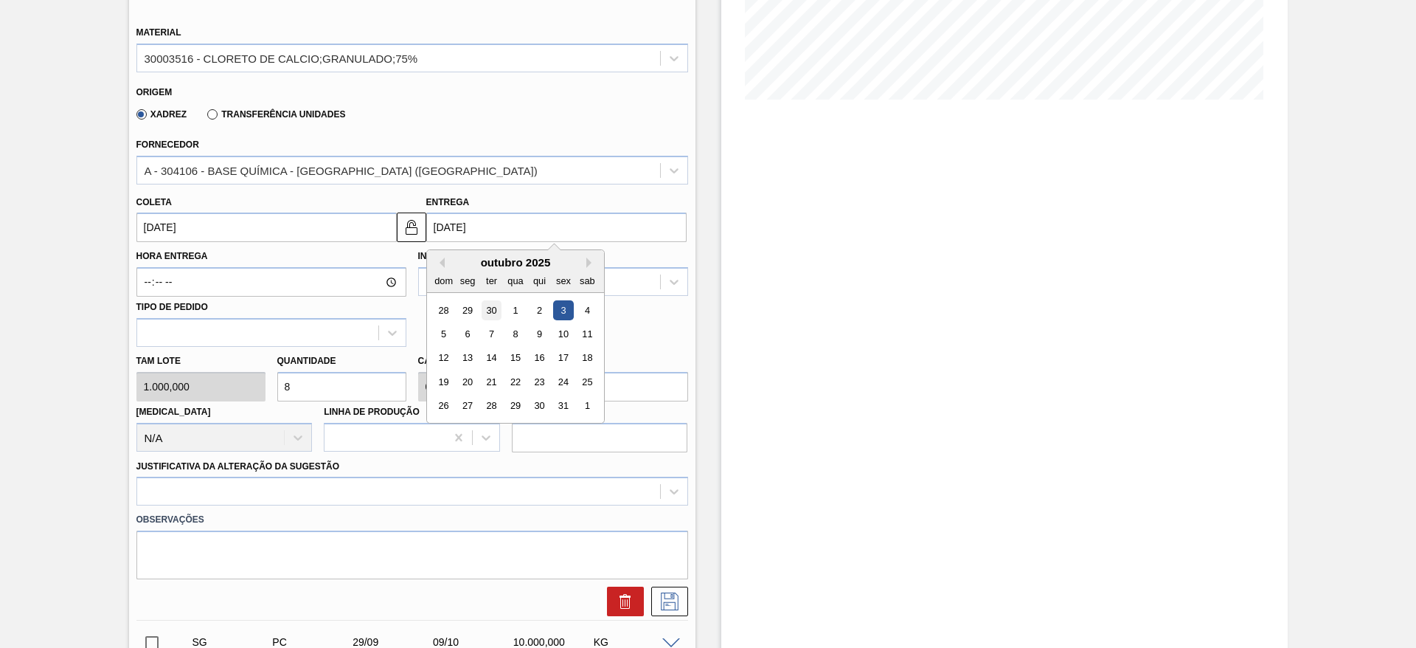
click at [497, 316] on div "30" at bounding box center [491, 310] width 20 height 20
type input "[DATE]"
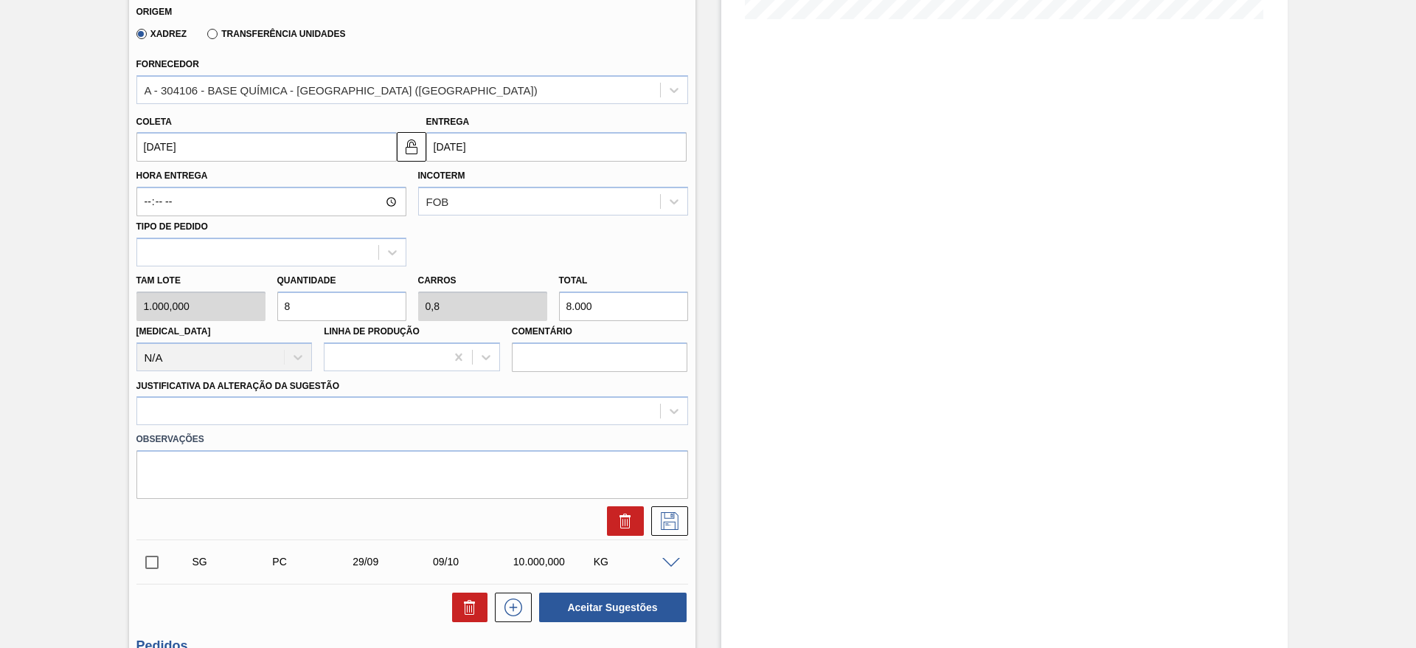
scroll to position [443, 0]
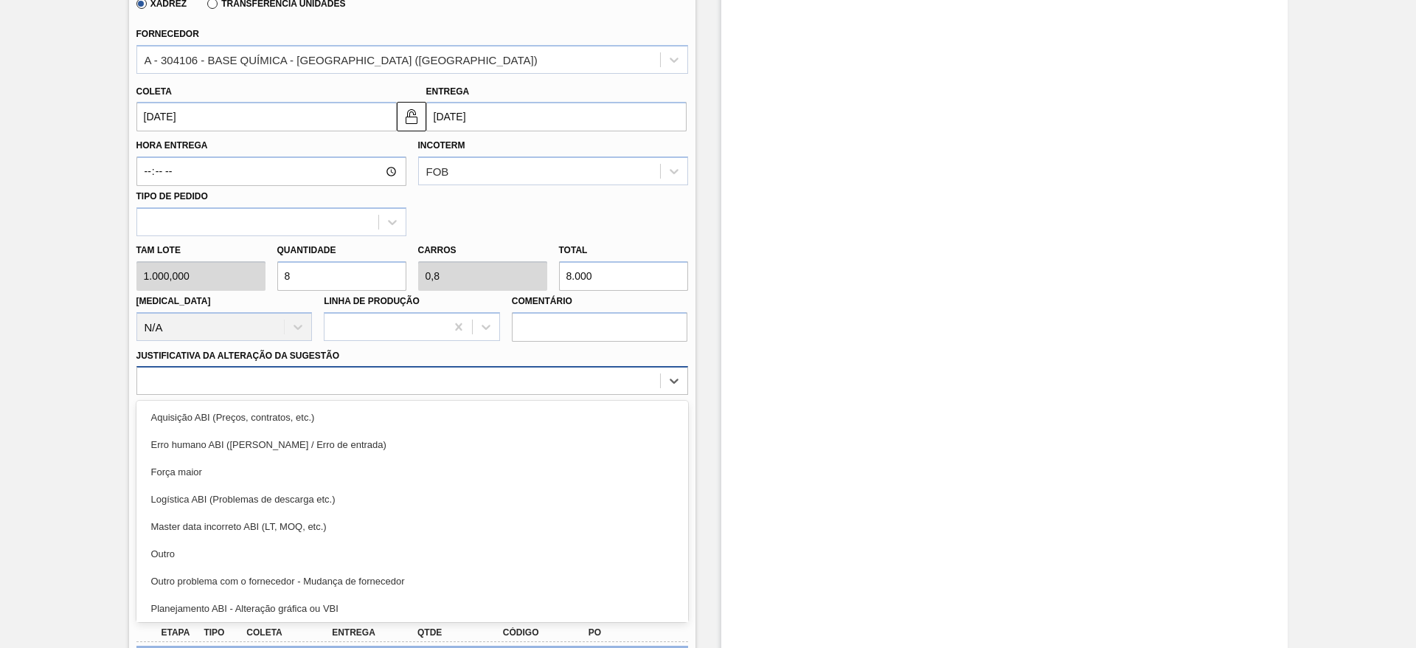
click at [355, 381] on div at bounding box center [398, 380] width 523 height 21
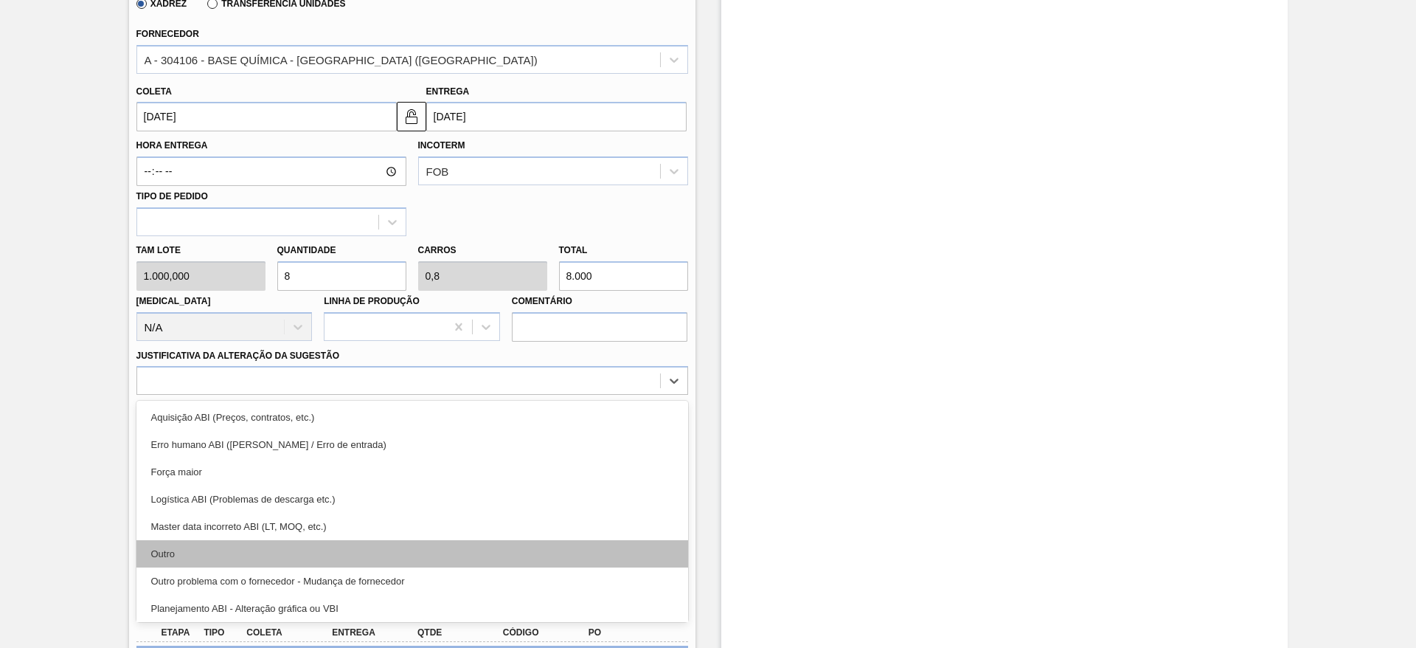
click at [336, 565] on div "Outro" at bounding box center [412, 553] width 552 height 27
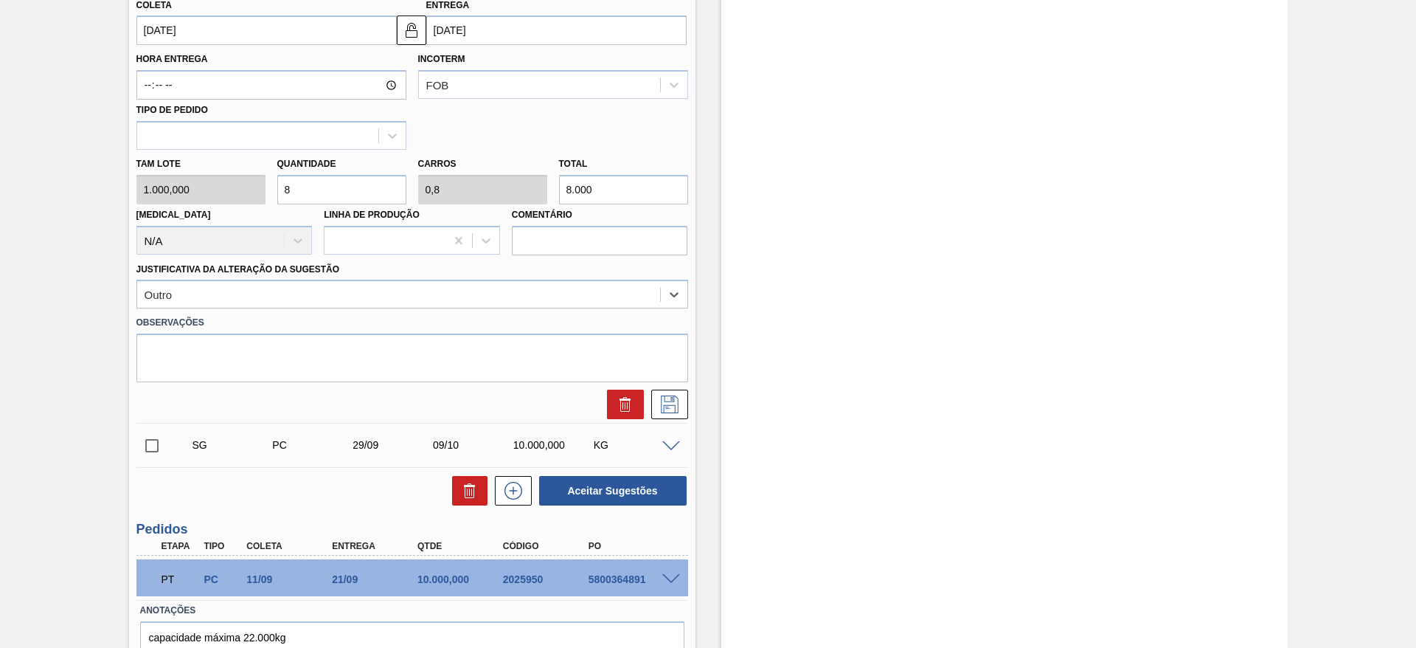
scroll to position [602, 0]
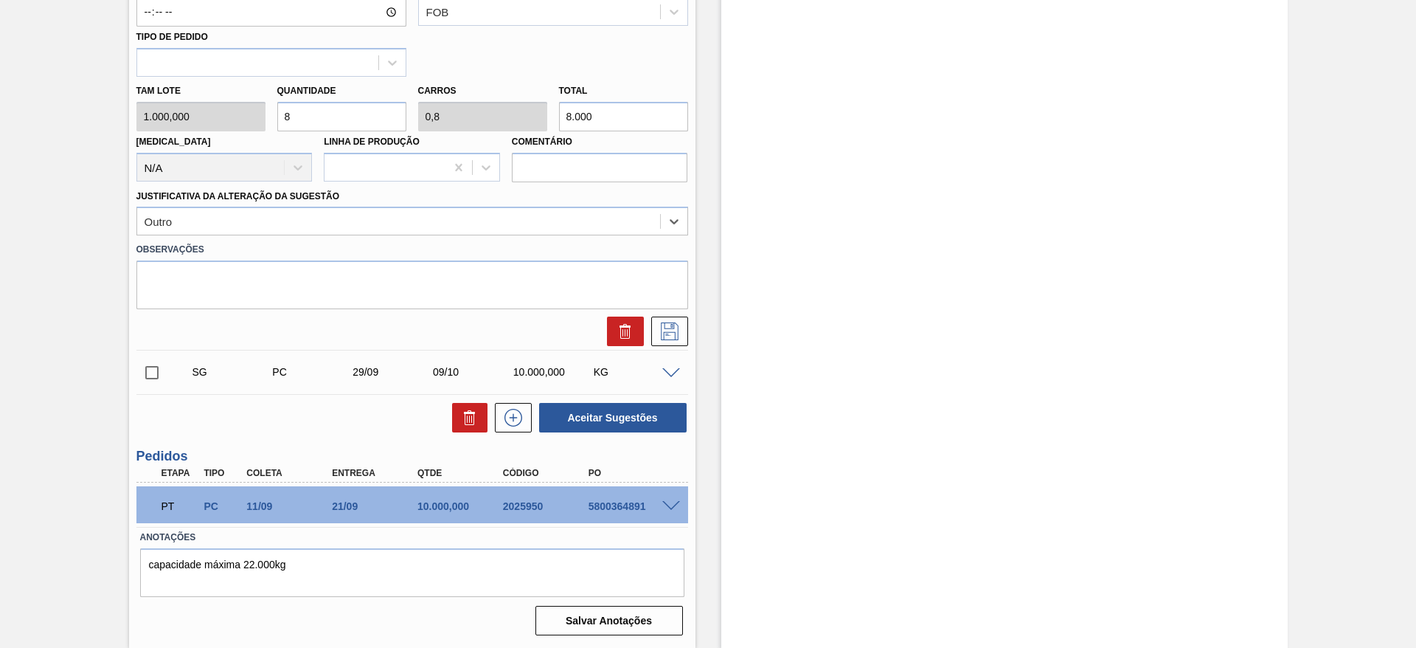
click at [673, 313] on div at bounding box center [412, 327] width 563 height 37
click at [676, 333] on icon at bounding box center [670, 331] width 18 height 18
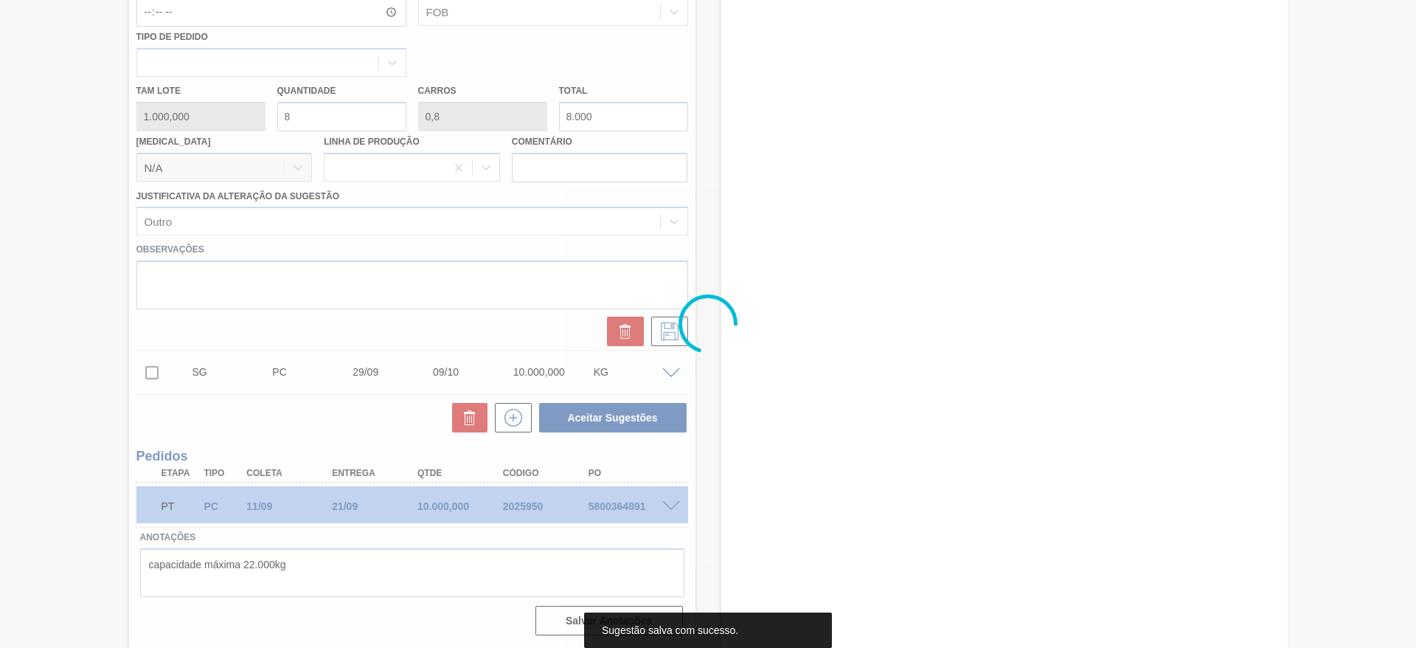
scroll to position [0, 0]
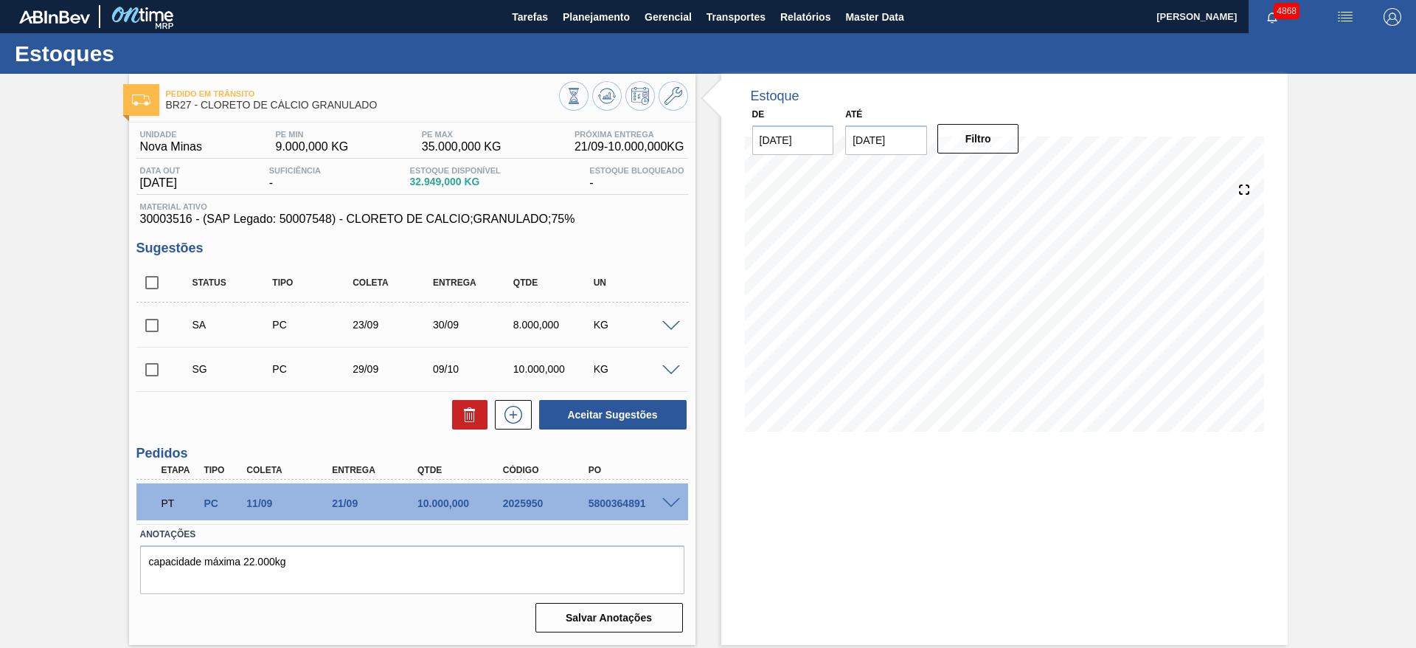
click at [159, 322] on input "checkbox" at bounding box center [151, 325] width 31 height 31
click at [645, 417] on button "Aceitar Sugestões" at bounding box center [613, 415] width 148 height 30
checkbox input "false"
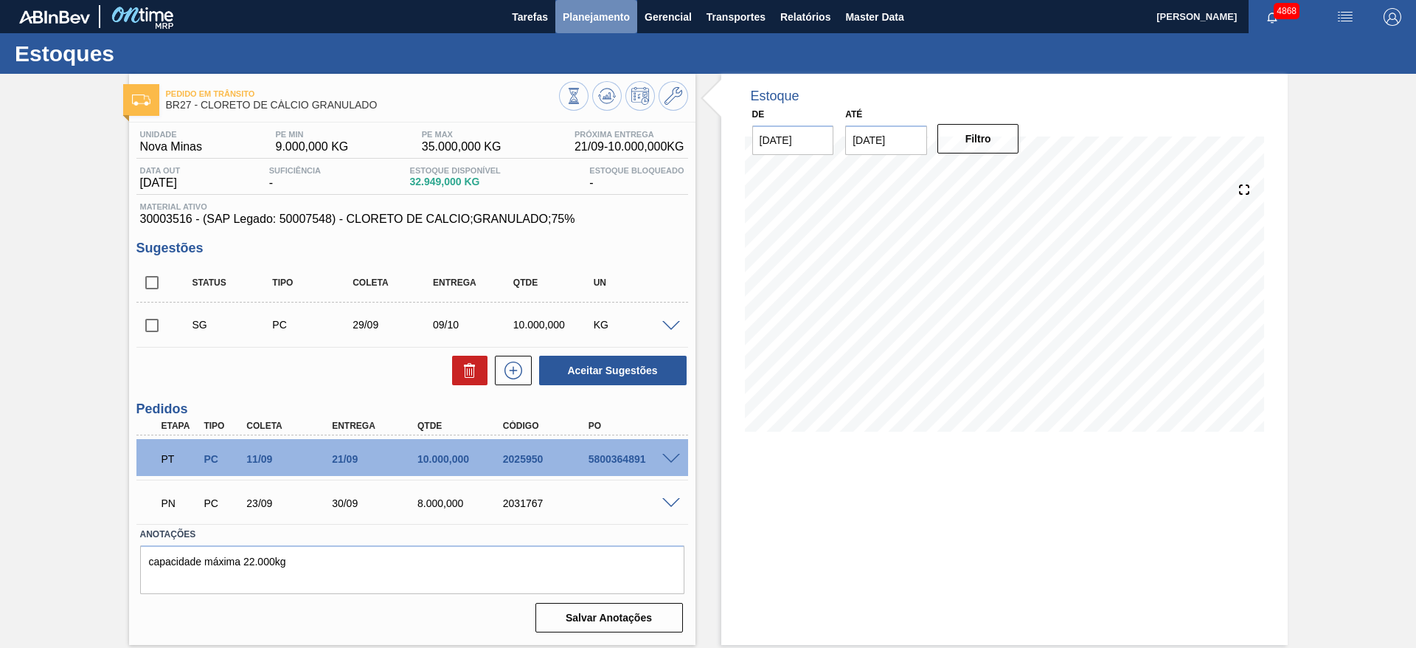
click at [567, 4] on button "Planejamento" at bounding box center [596, 16] width 82 height 33
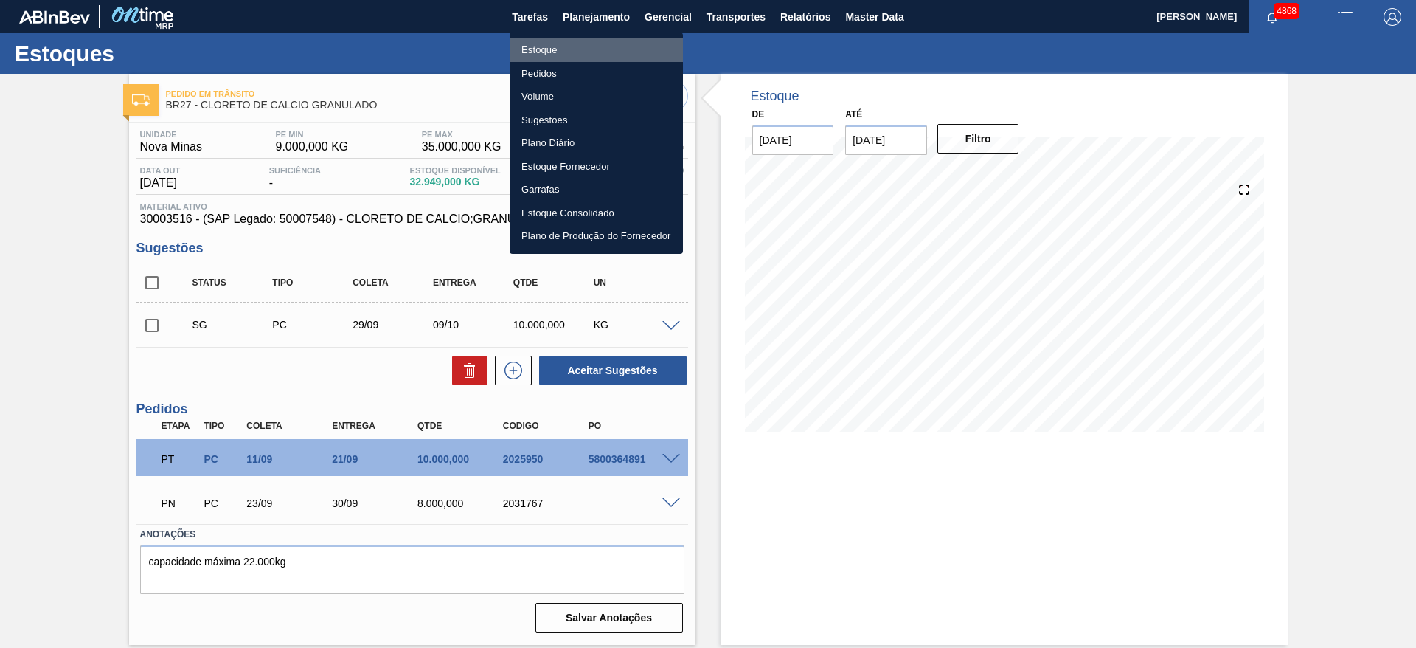
click at [557, 44] on li "Estoque" at bounding box center [596, 50] width 173 height 24
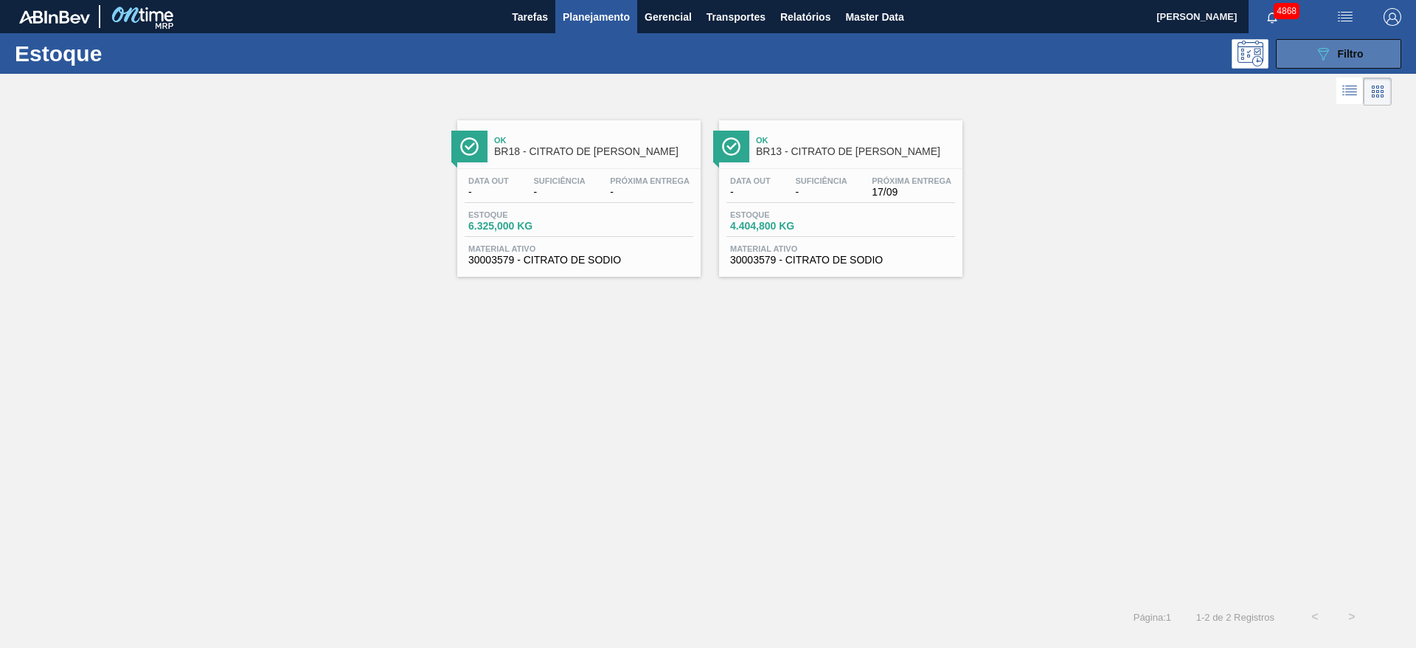
click at [1336, 60] on div "089F7B8B-B2A5-4AFE-B5C0-19BA573D28AC Filtro" at bounding box center [1338, 54] width 49 height 18
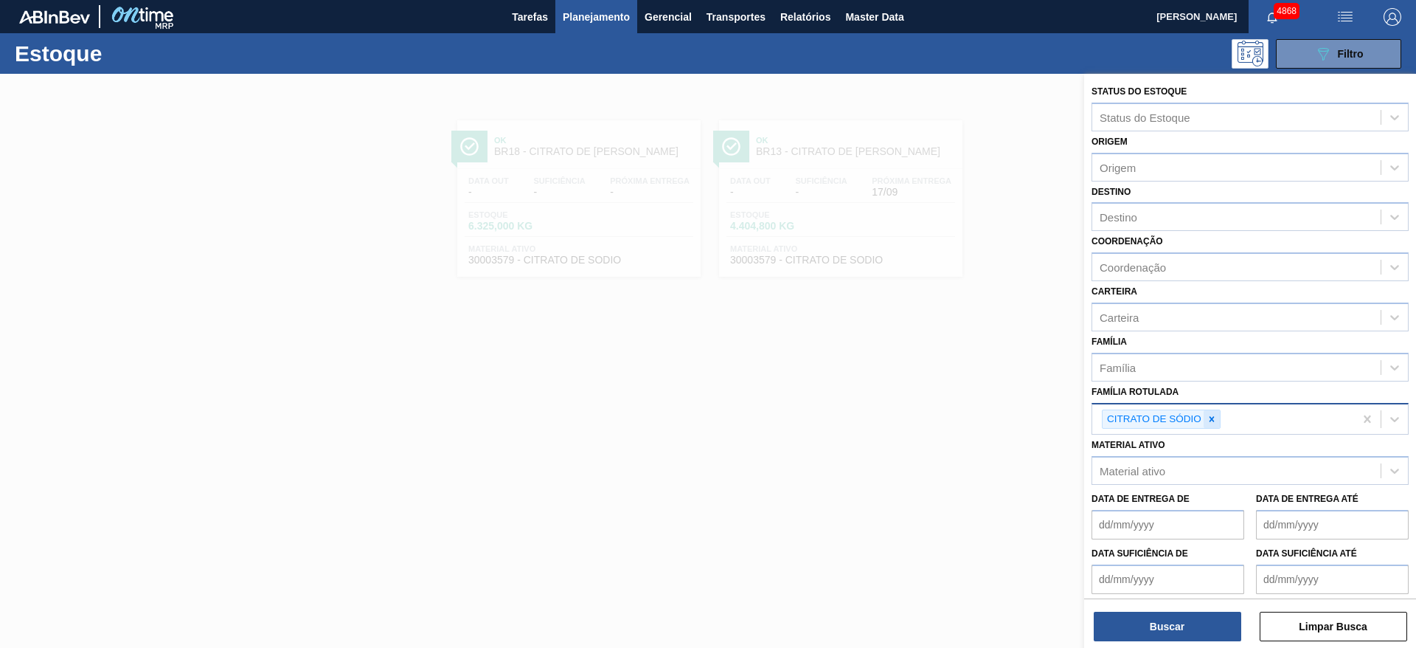
click at [1215, 421] on icon at bounding box center [1212, 419] width 10 height 10
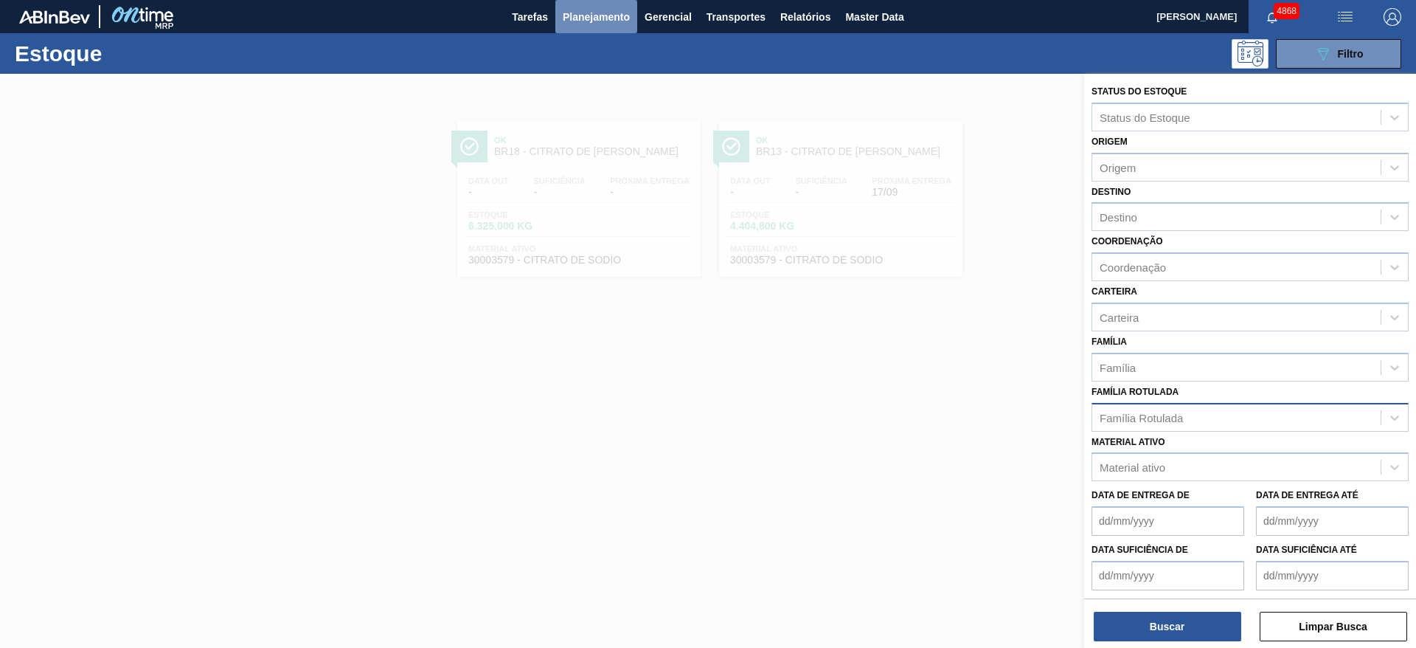
click at [620, 18] on span "Planejamento" at bounding box center [596, 17] width 67 height 18
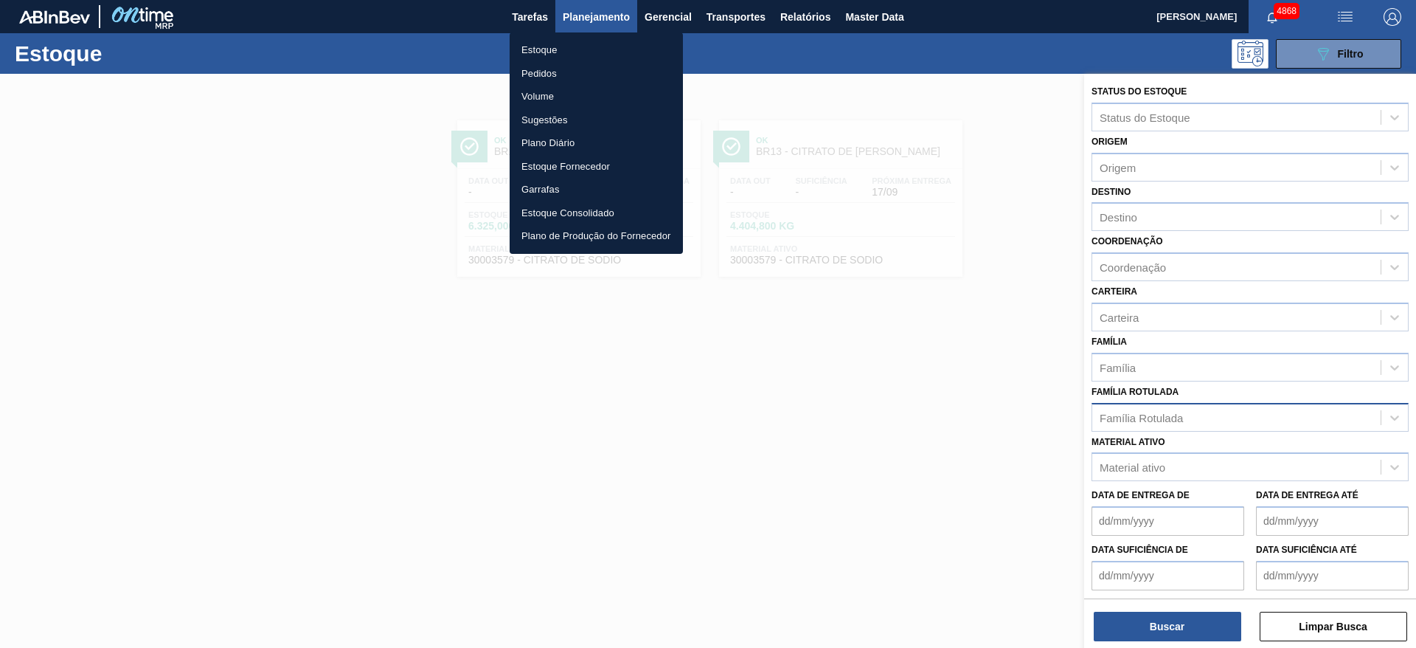
click at [1169, 212] on div at bounding box center [708, 324] width 1416 height 648
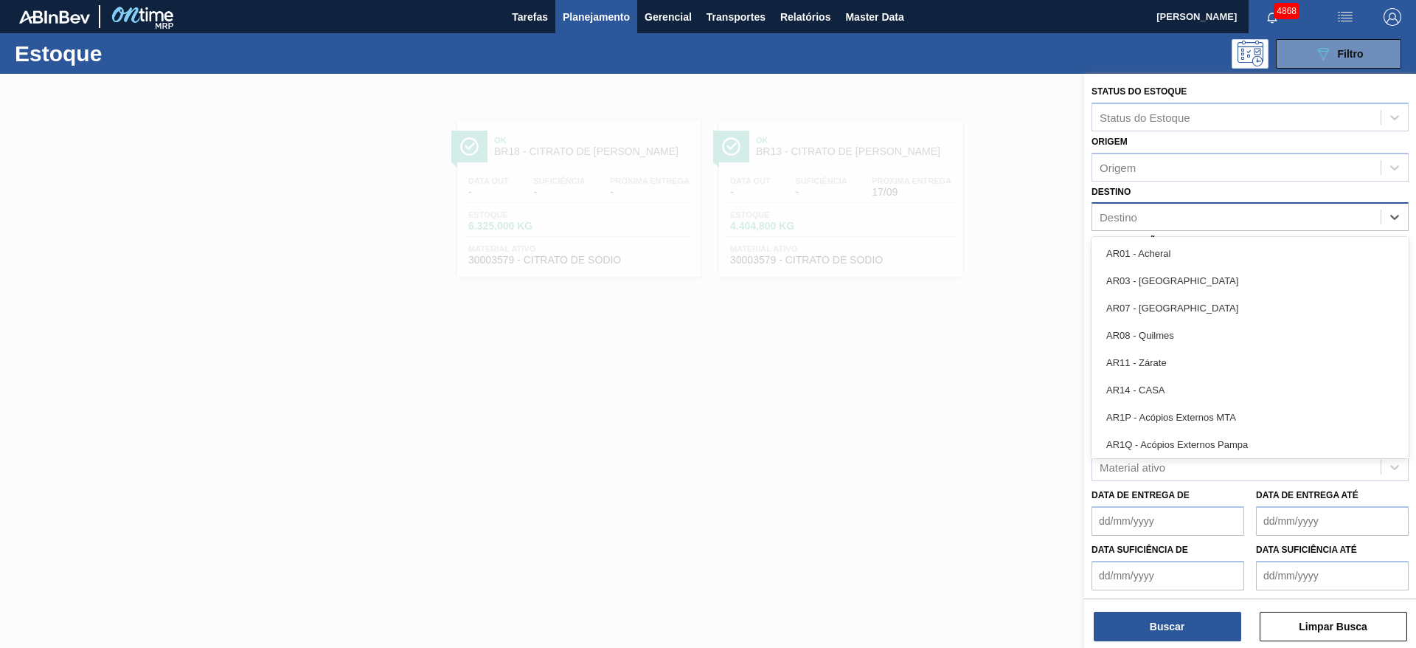
click at [1169, 215] on div "Destino" at bounding box center [1236, 217] width 288 height 21
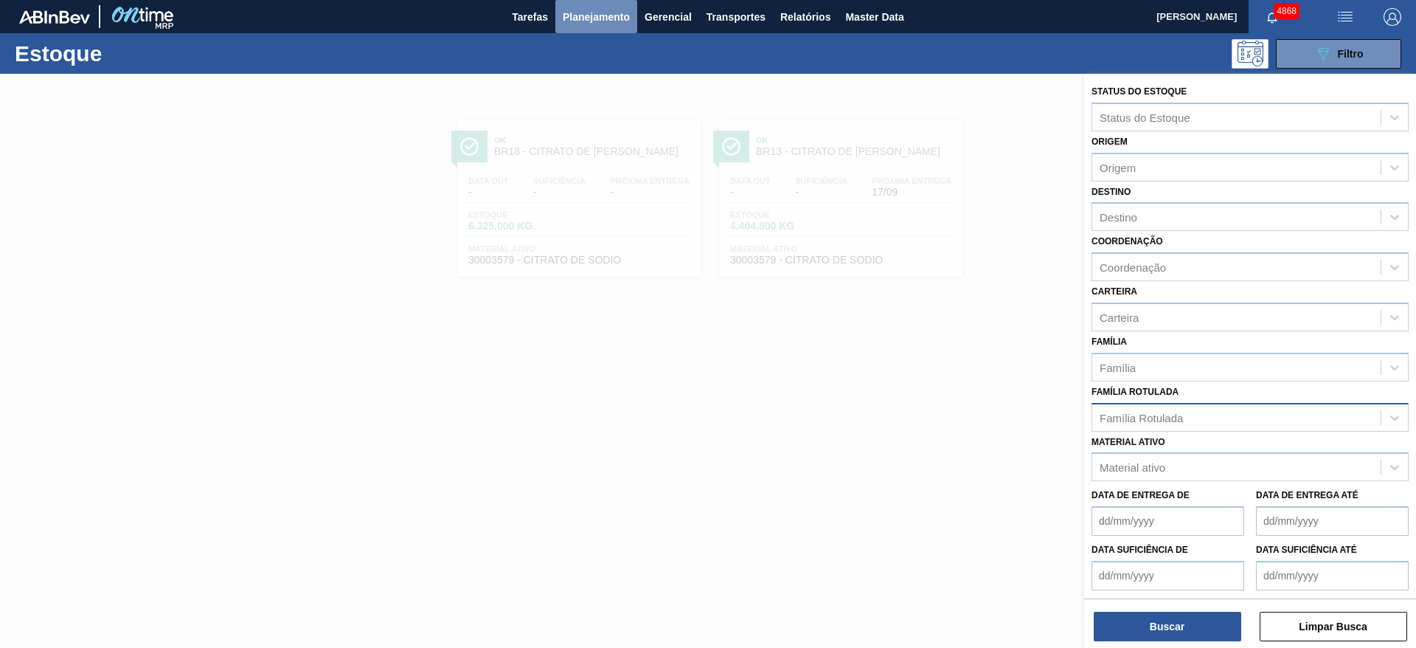
click at [572, 20] on span "Planejamento" at bounding box center [596, 17] width 67 height 18
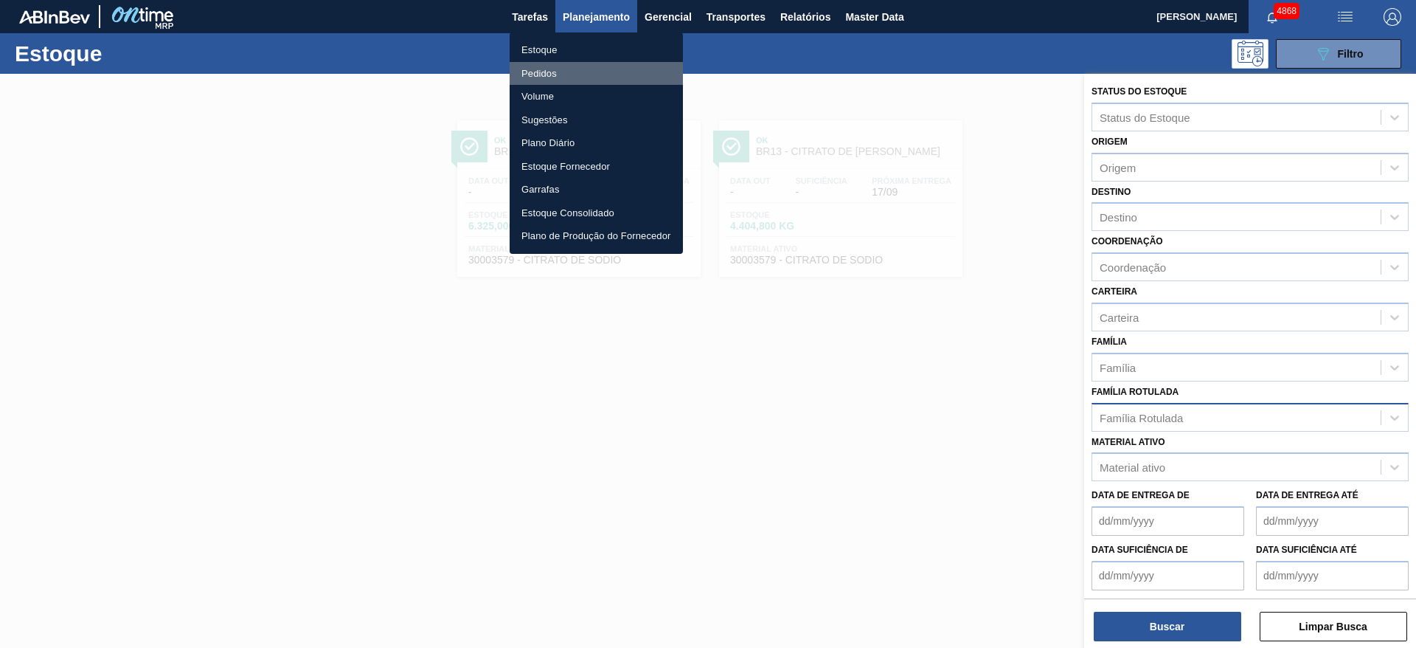
click at [555, 66] on li "Pedidos" at bounding box center [596, 74] width 173 height 24
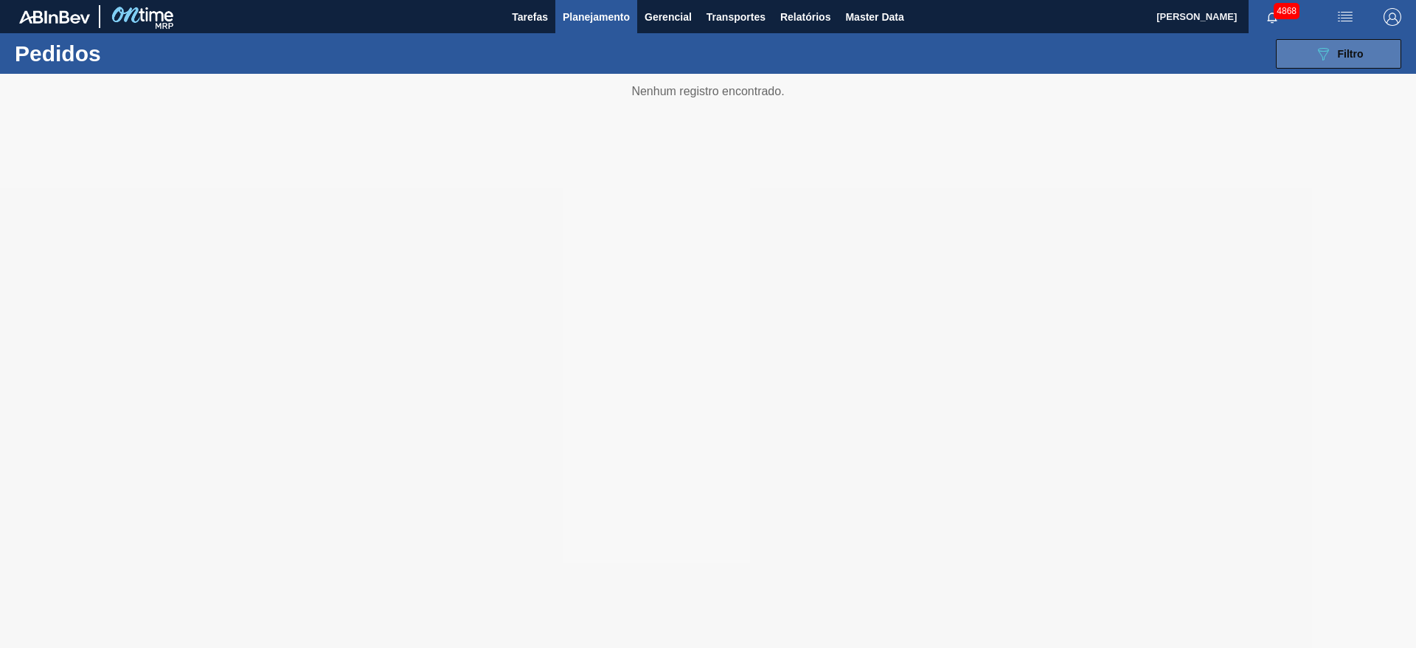
click at [1293, 59] on button "089F7B8B-B2A5-4AFE-B5C0-19BA573D28AC Filtro" at bounding box center [1338, 54] width 125 height 30
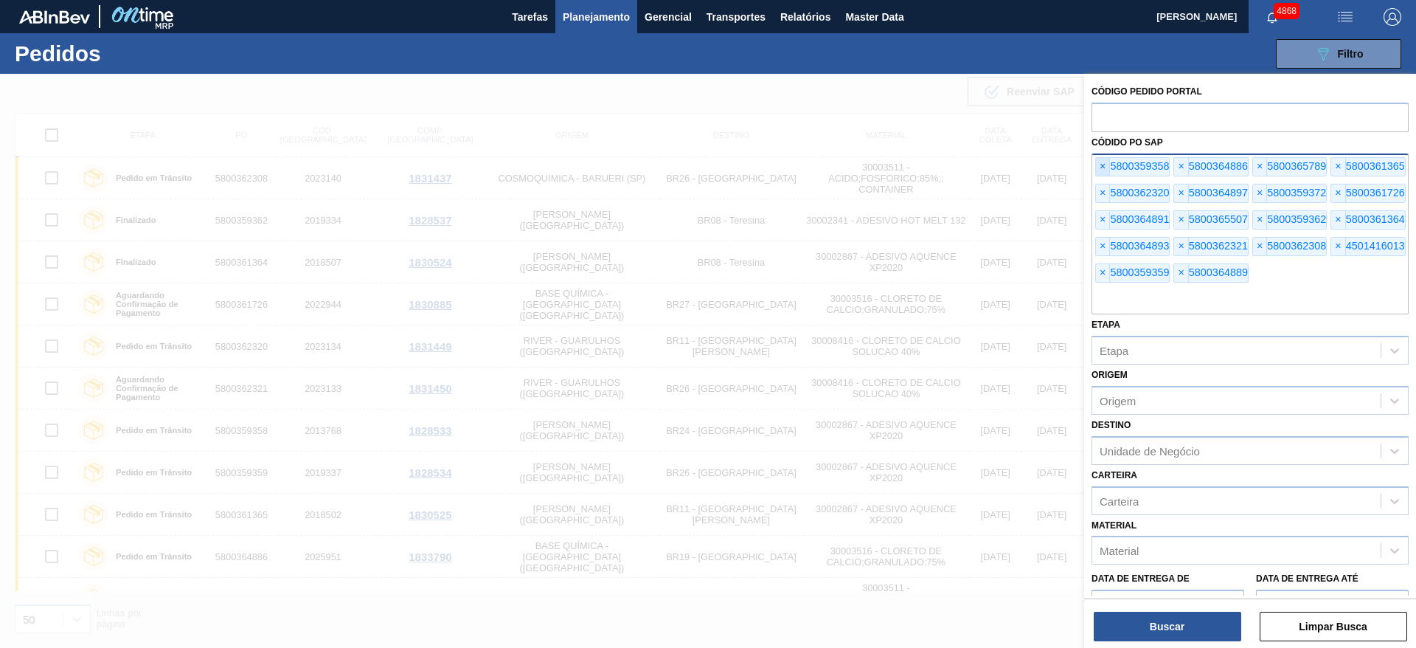
click at [1104, 164] on span "×" at bounding box center [1103, 167] width 14 height 18
click at [1103, 164] on span "×" at bounding box center [1103, 167] width 14 height 18
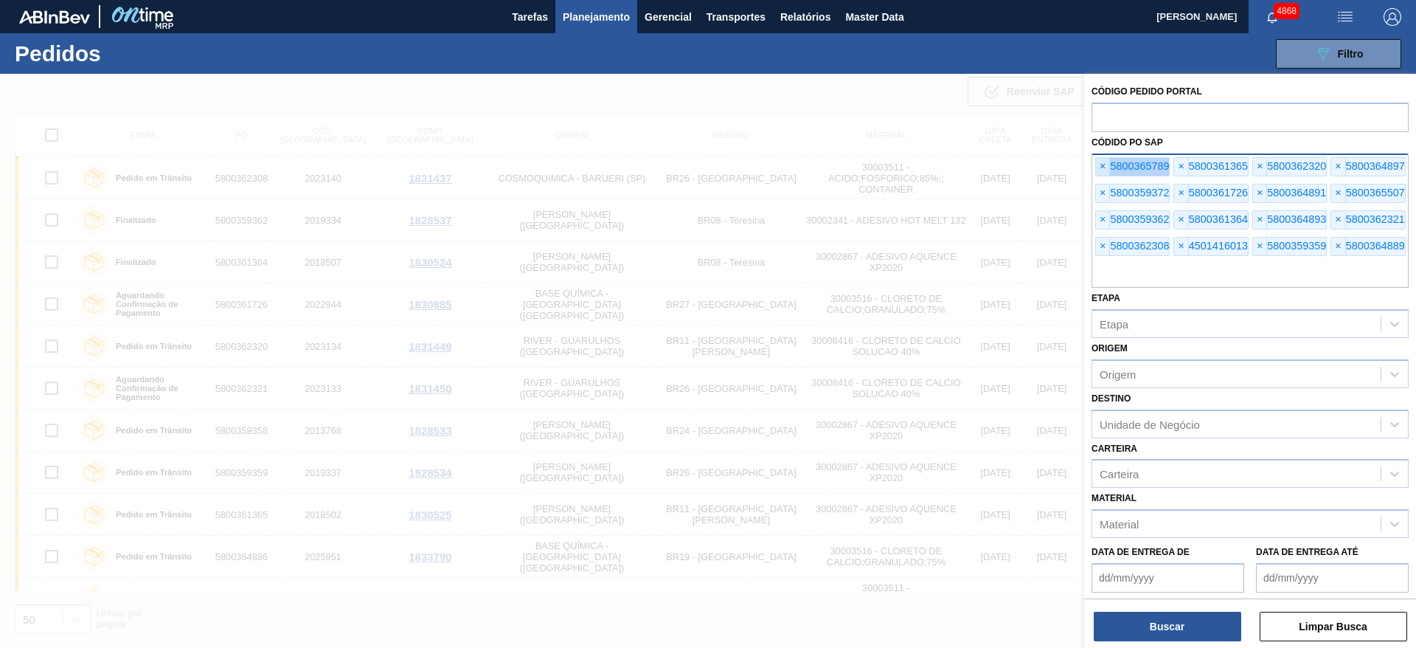
click at [1103, 164] on span "×" at bounding box center [1103, 167] width 14 height 18
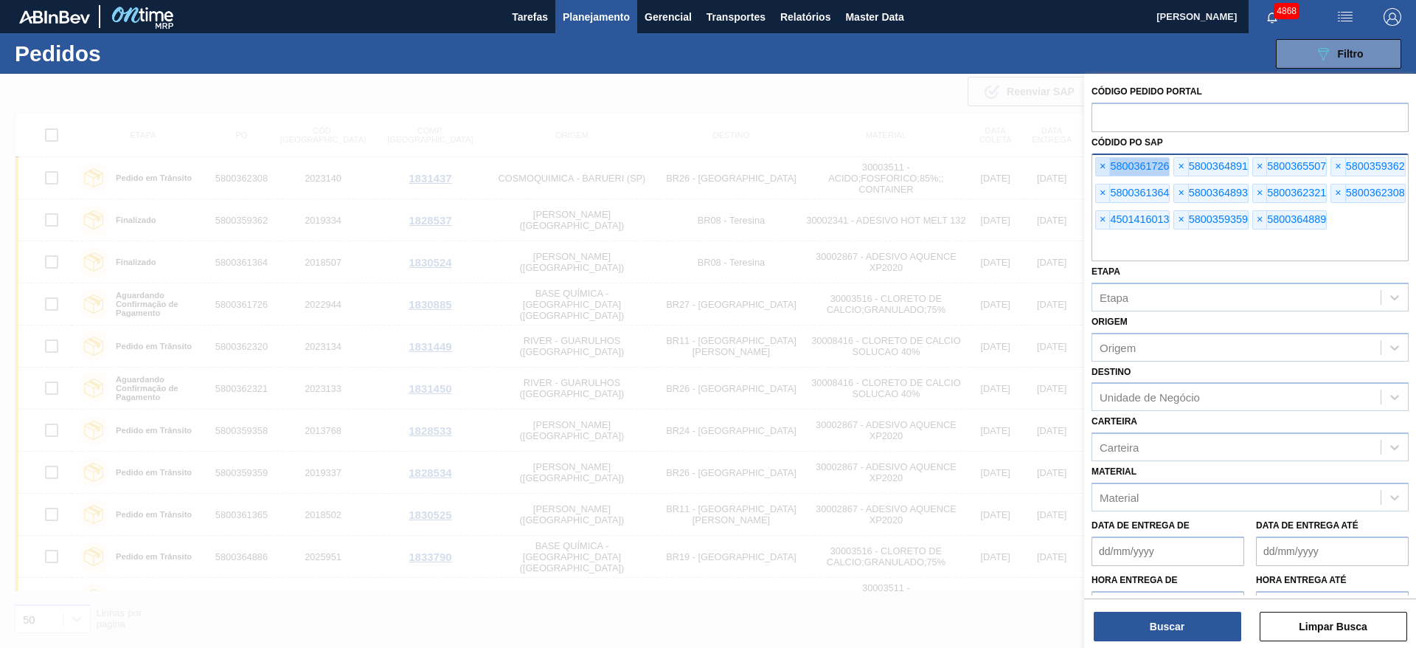
click at [1103, 164] on span "×" at bounding box center [1103, 167] width 14 height 18
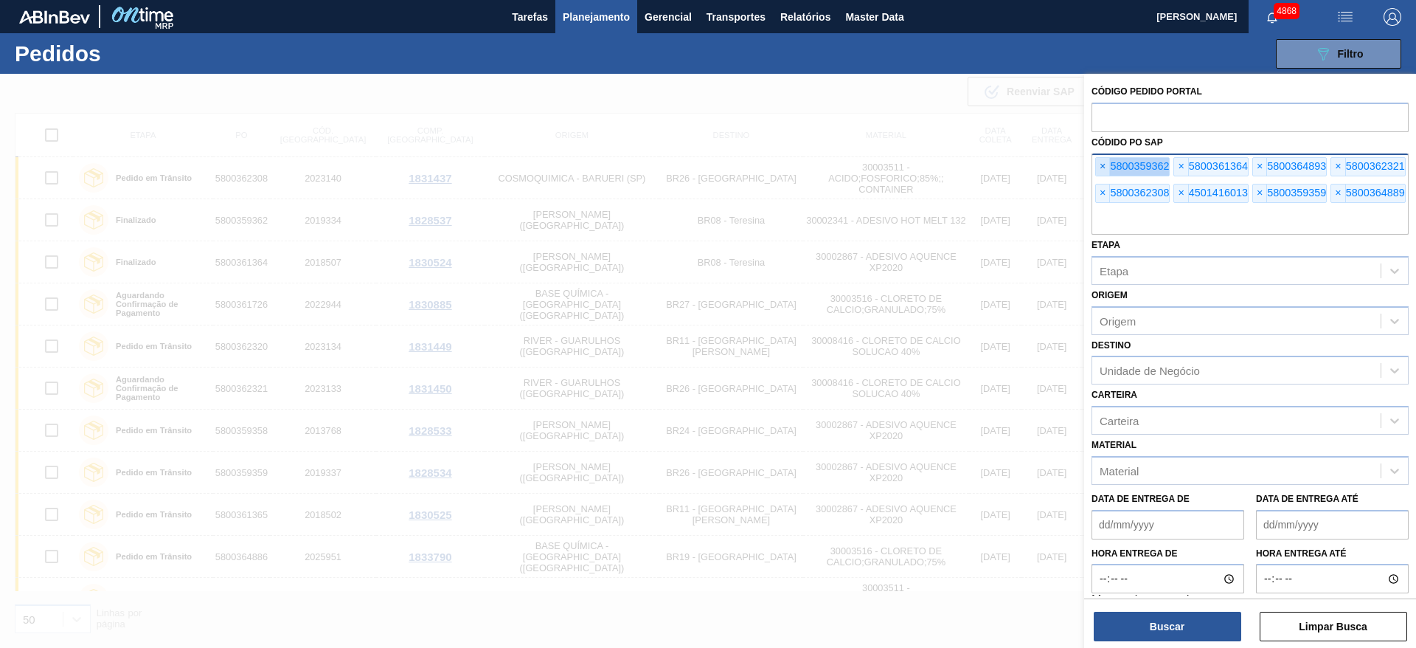
click at [1103, 164] on span "×" at bounding box center [1103, 167] width 14 height 18
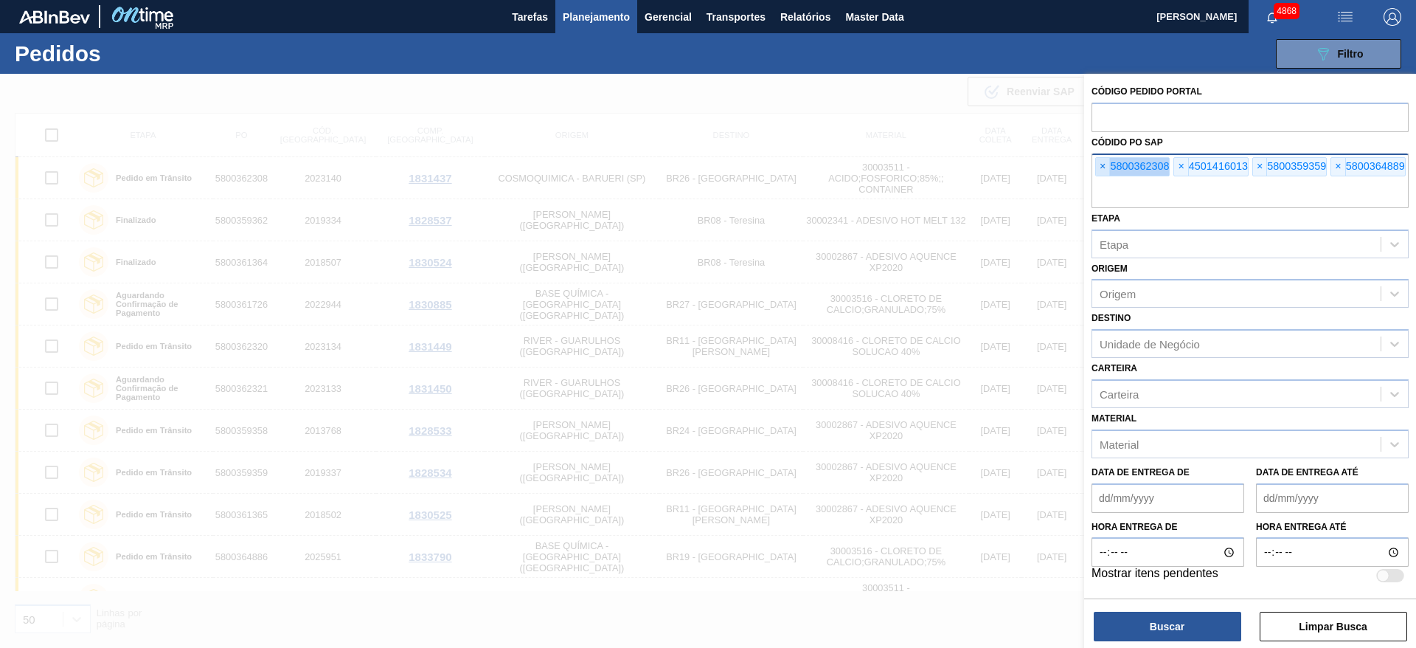
click at [1103, 164] on span "×" at bounding box center [1103, 167] width 14 height 18
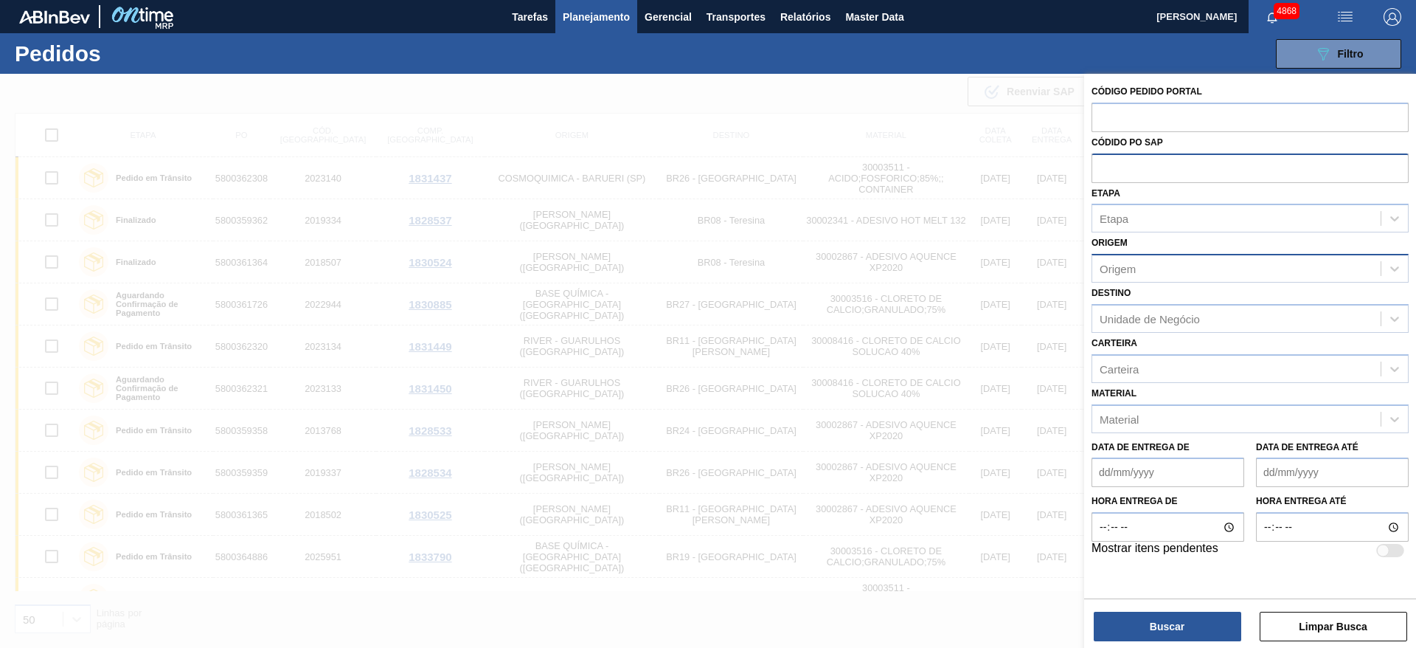
click at [1117, 270] on div "Origem" at bounding box center [1118, 269] width 36 height 13
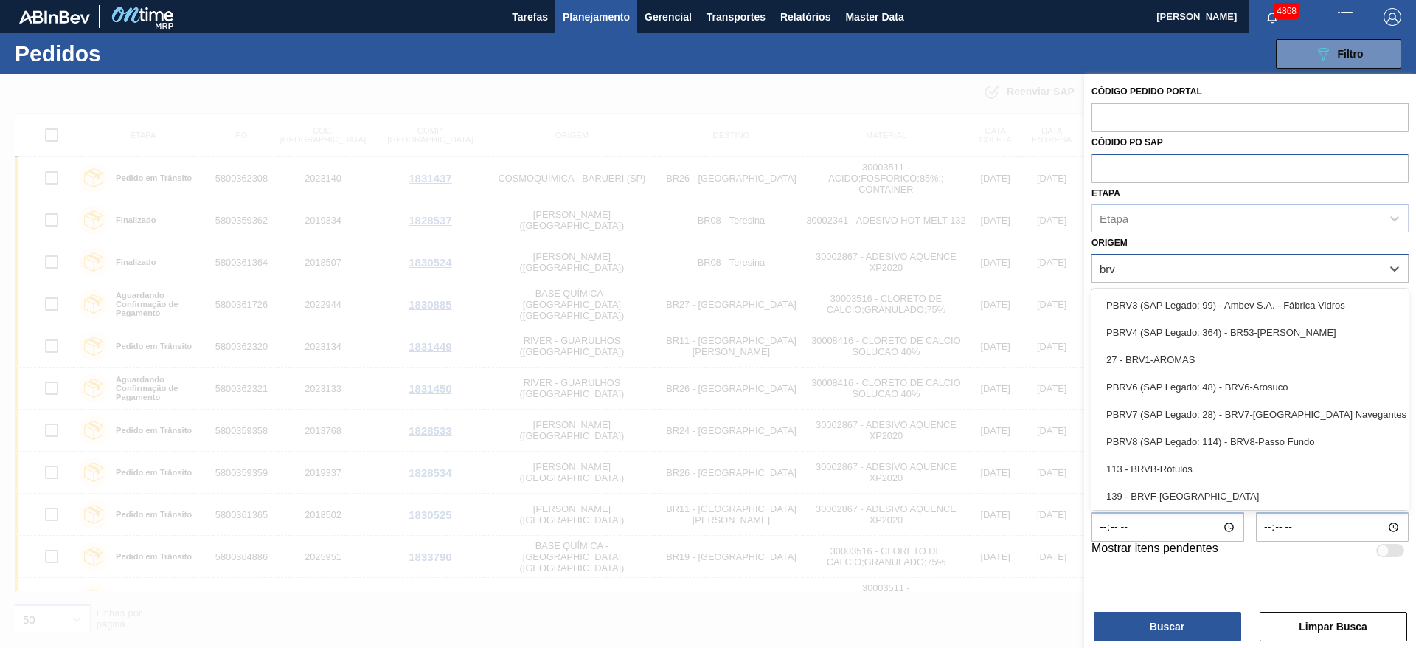
type input "brve"
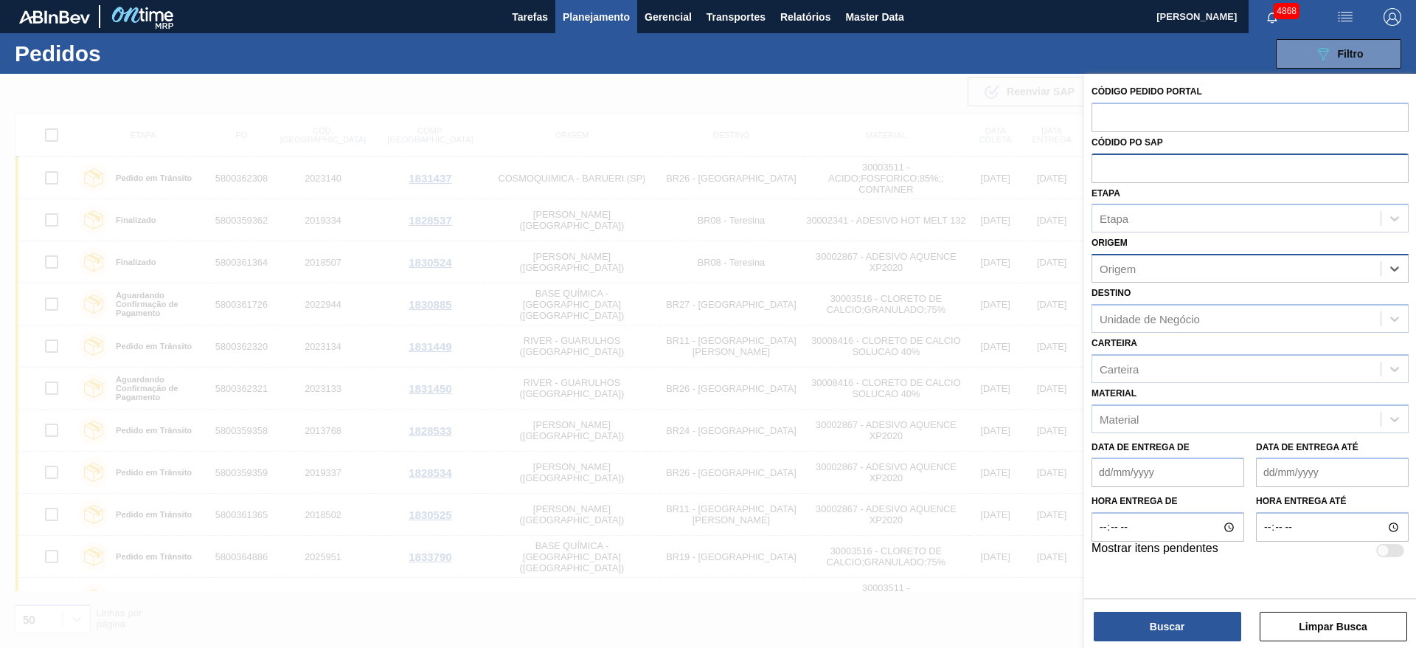
click at [1202, 269] on div "Origem" at bounding box center [1236, 268] width 288 height 21
click at [583, 17] on span "Planejamento" at bounding box center [596, 17] width 67 height 18
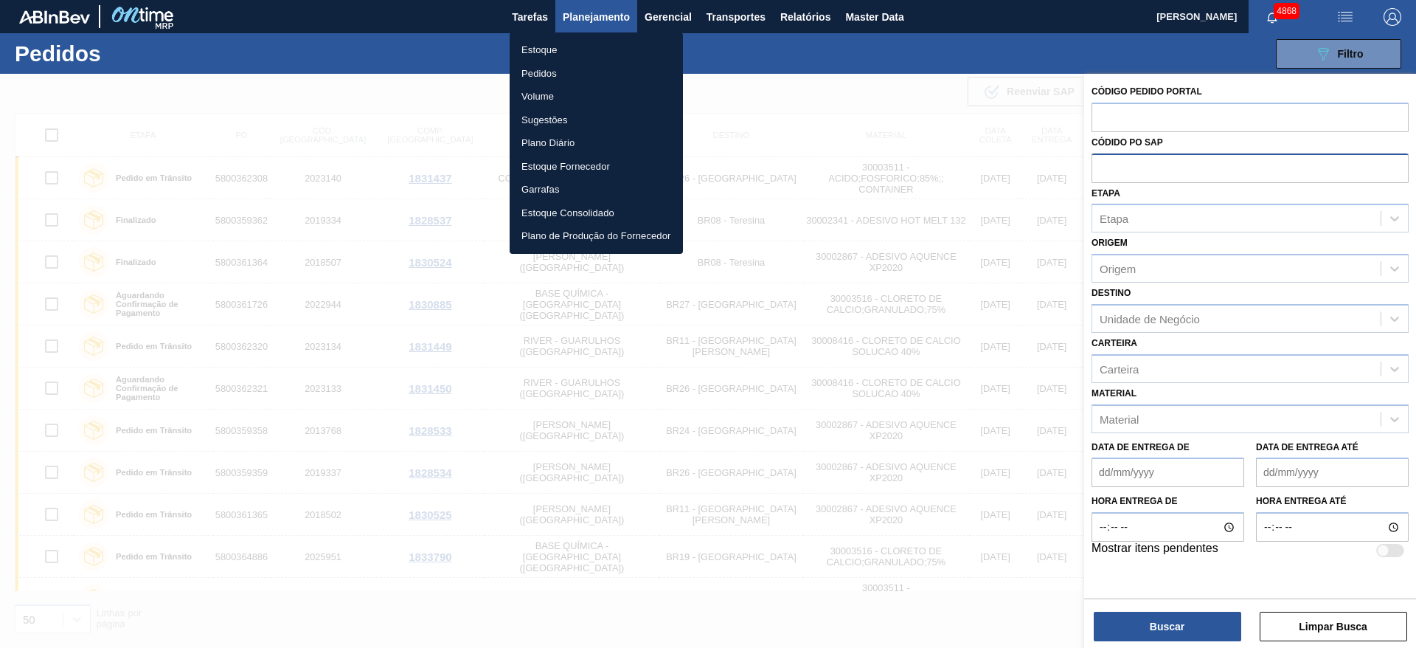
click at [1172, 261] on div at bounding box center [708, 324] width 1416 height 648
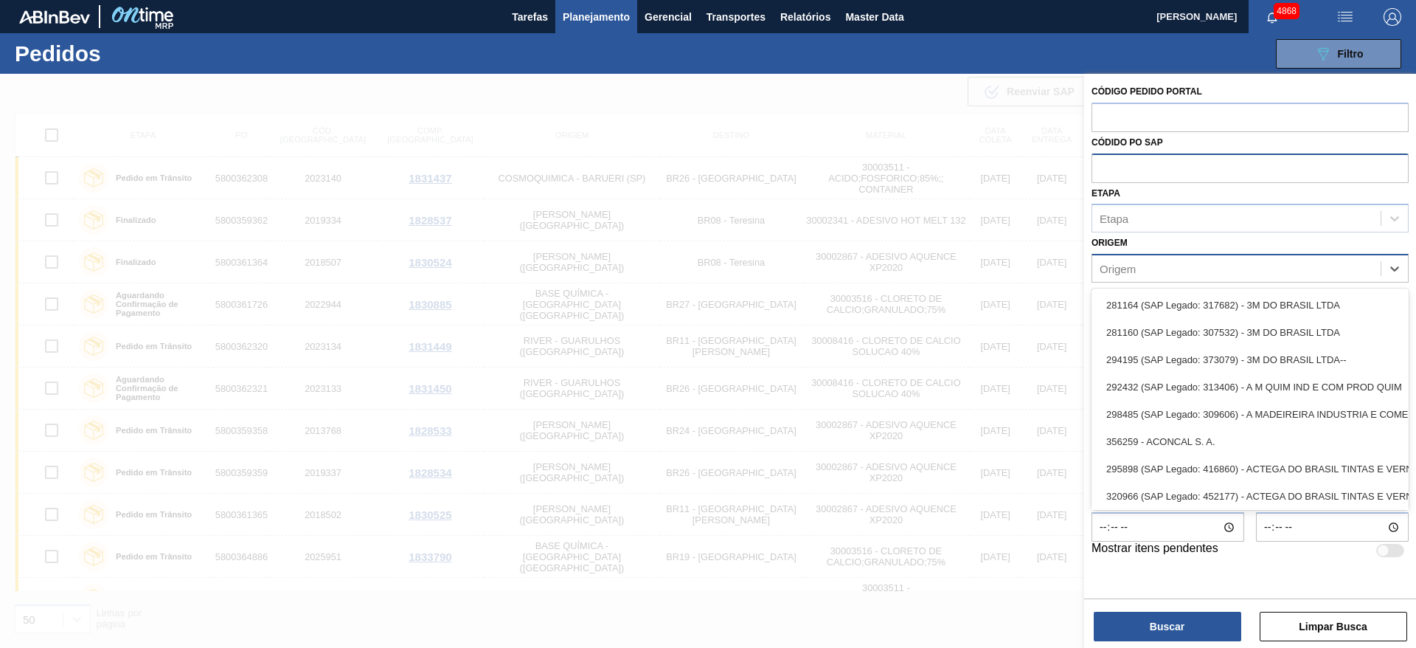
click at [1147, 267] on div "Origem" at bounding box center [1236, 268] width 288 height 21
type input "aro"
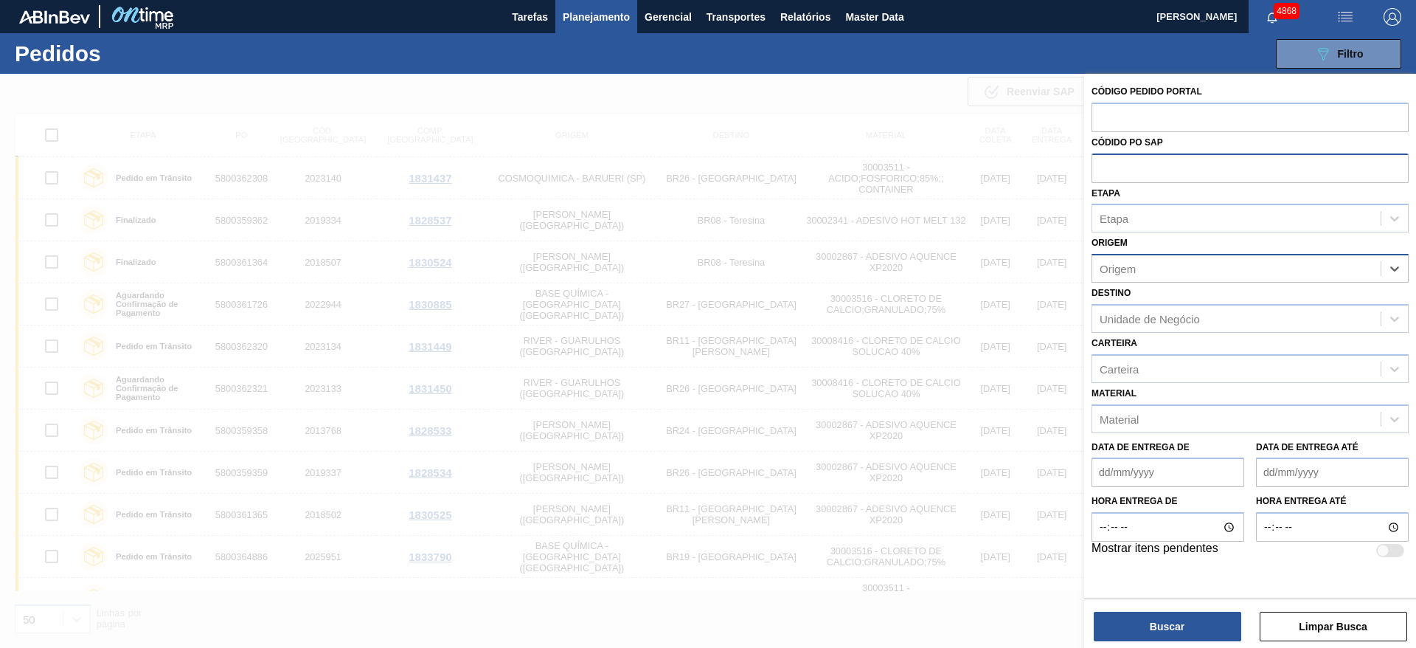
drag, startPoint x: 1133, startPoint y: 268, endPoint x: 1096, endPoint y: 271, distance: 37.0
click at [1096, 271] on div "Origem" at bounding box center [1236, 268] width 288 height 21
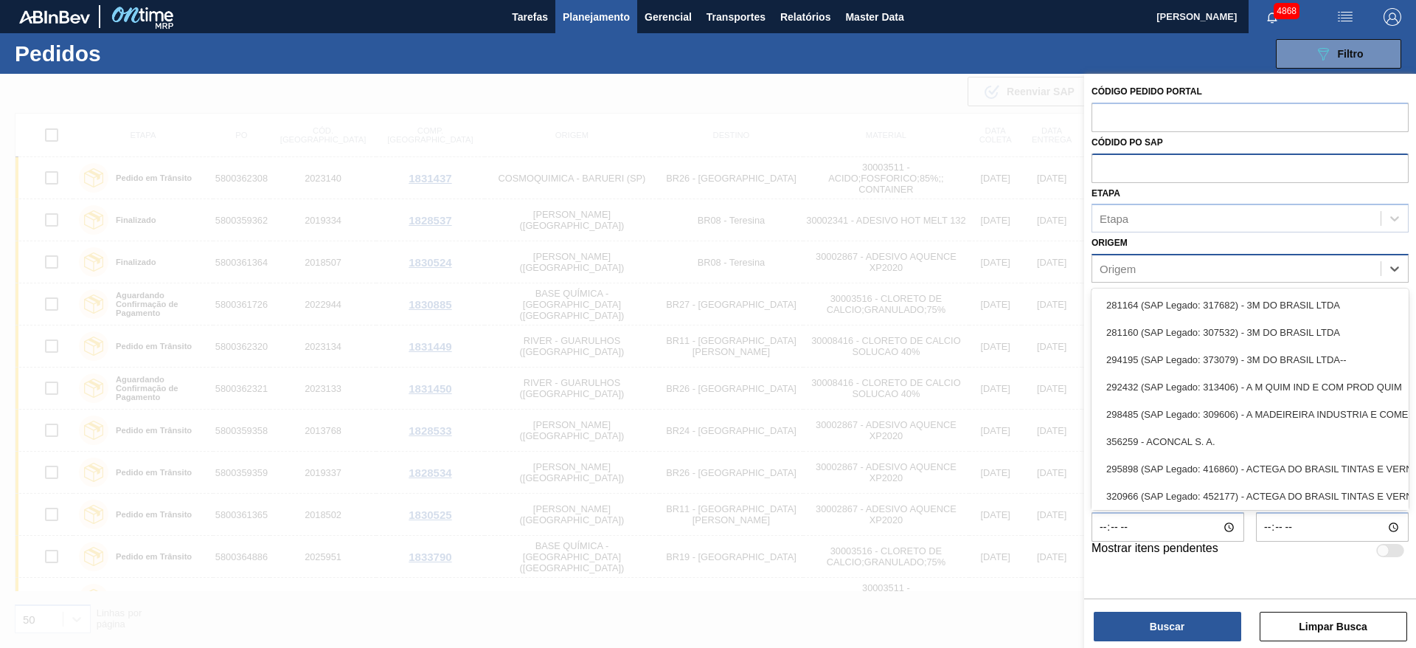
click at [1100, 267] on div "Origem" at bounding box center [1118, 269] width 36 height 13
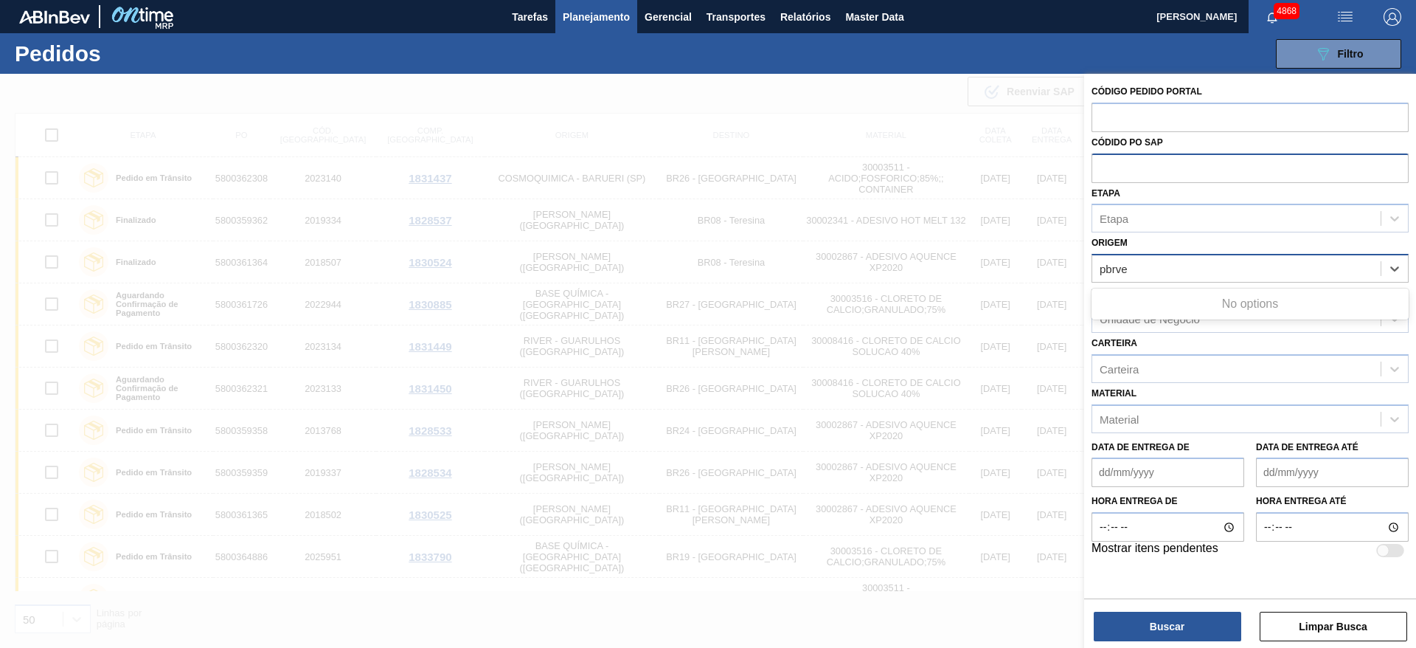
type input "pbrv"
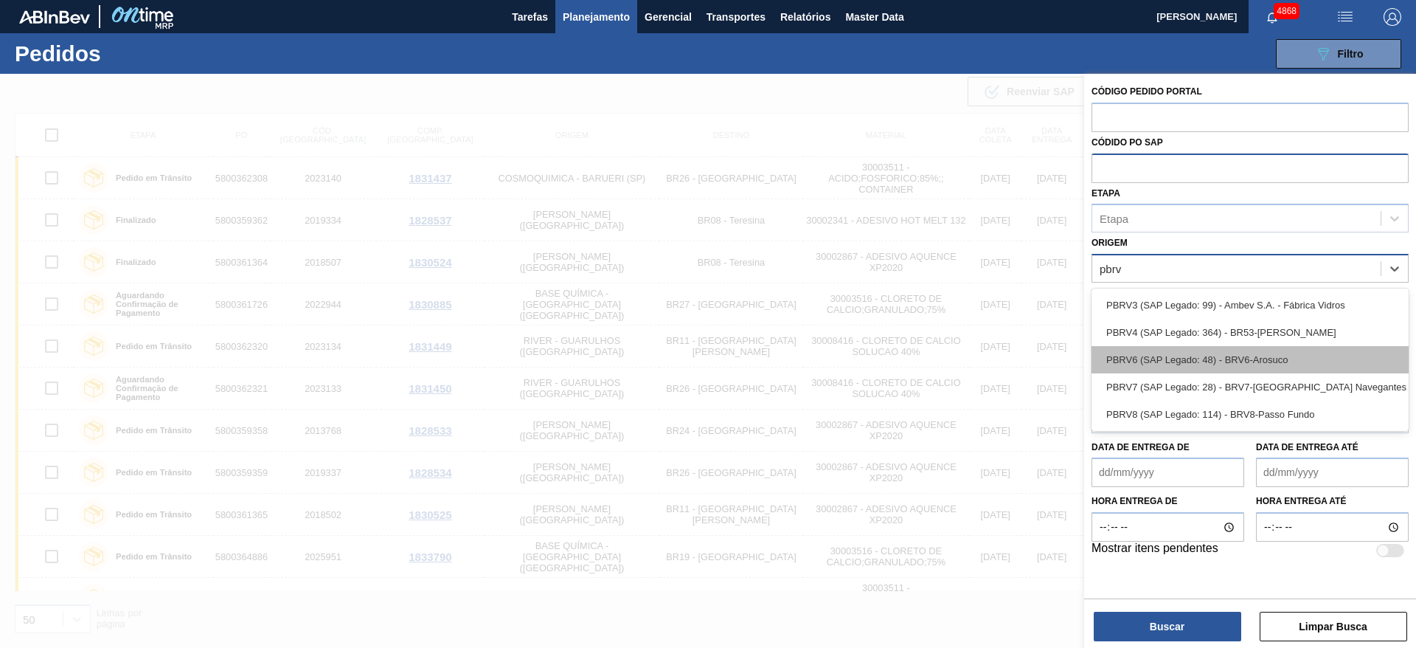
click at [1333, 353] on div "PBRV6 (SAP Legado: 48) - BRV6-Arosuco" at bounding box center [1250, 359] width 317 height 27
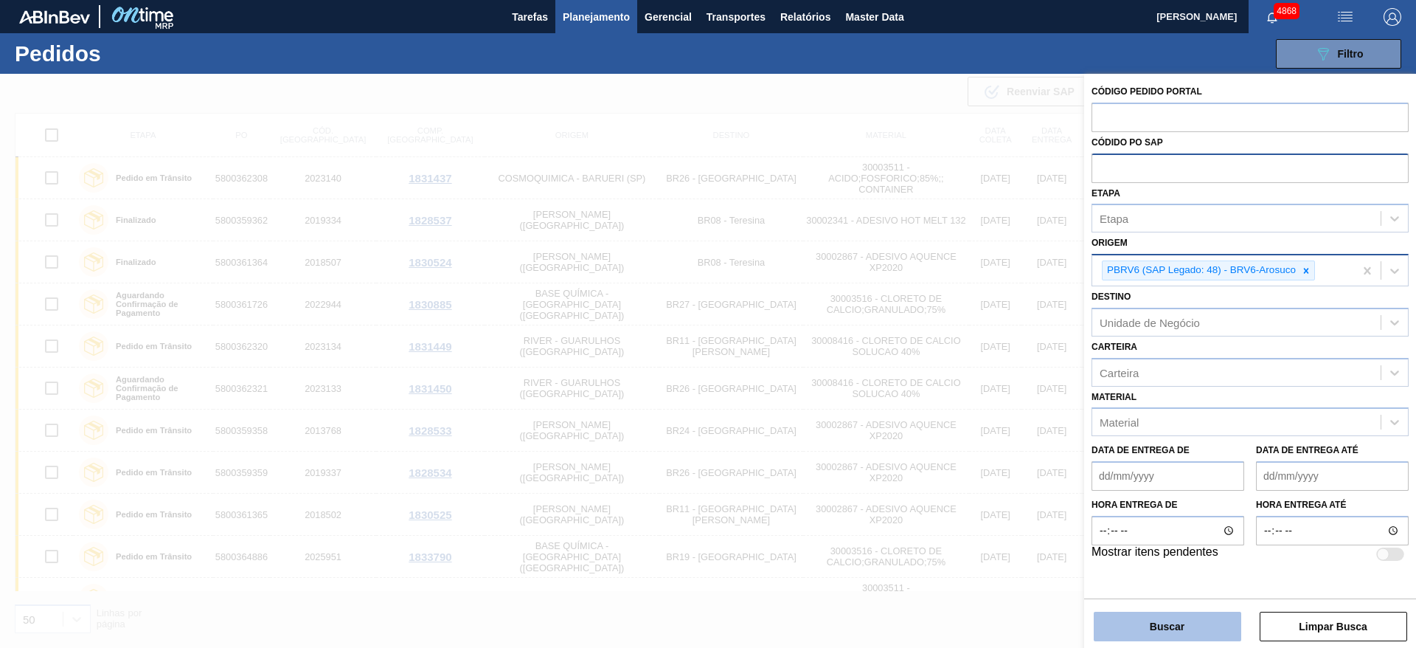
click at [1127, 625] on button "Buscar" at bounding box center [1168, 626] width 148 height 30
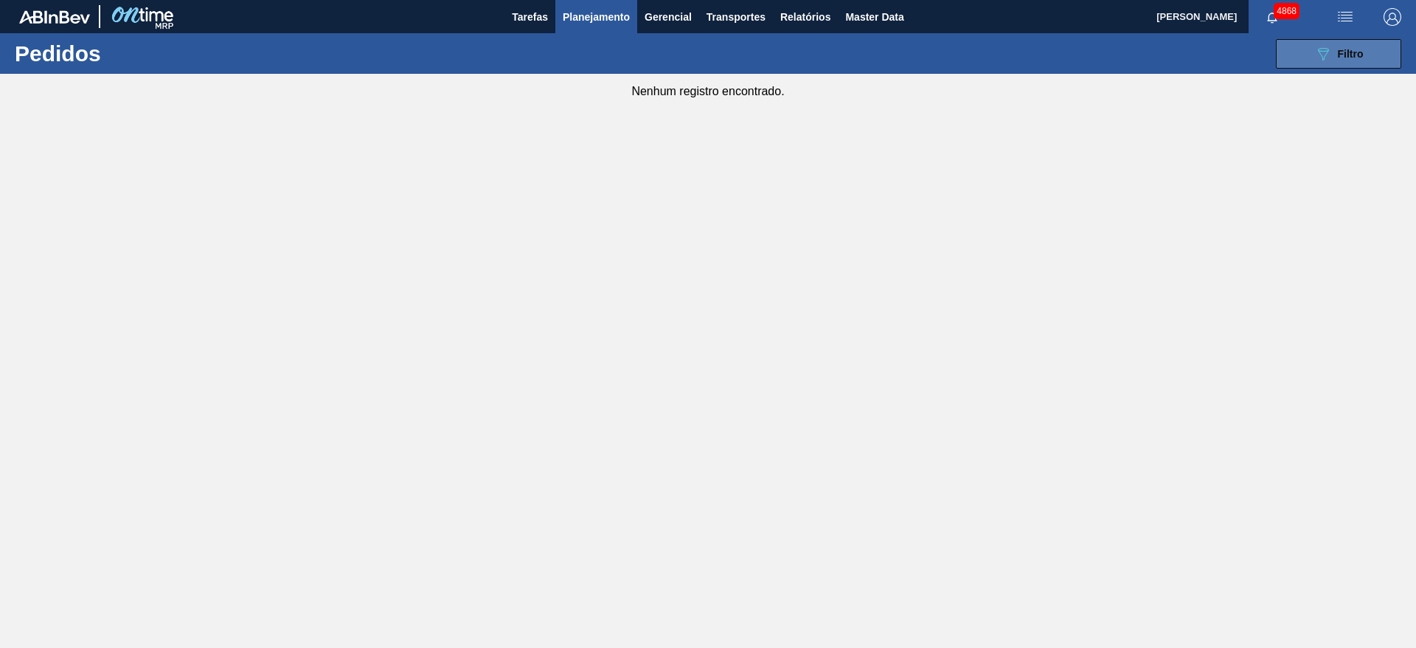
click at [1336, 41] on button "089F7B8B-B2A5-4AFE-B5C0-19BA573D28AC Filtro" at bounding box center [1338, 54] width 125 height 30
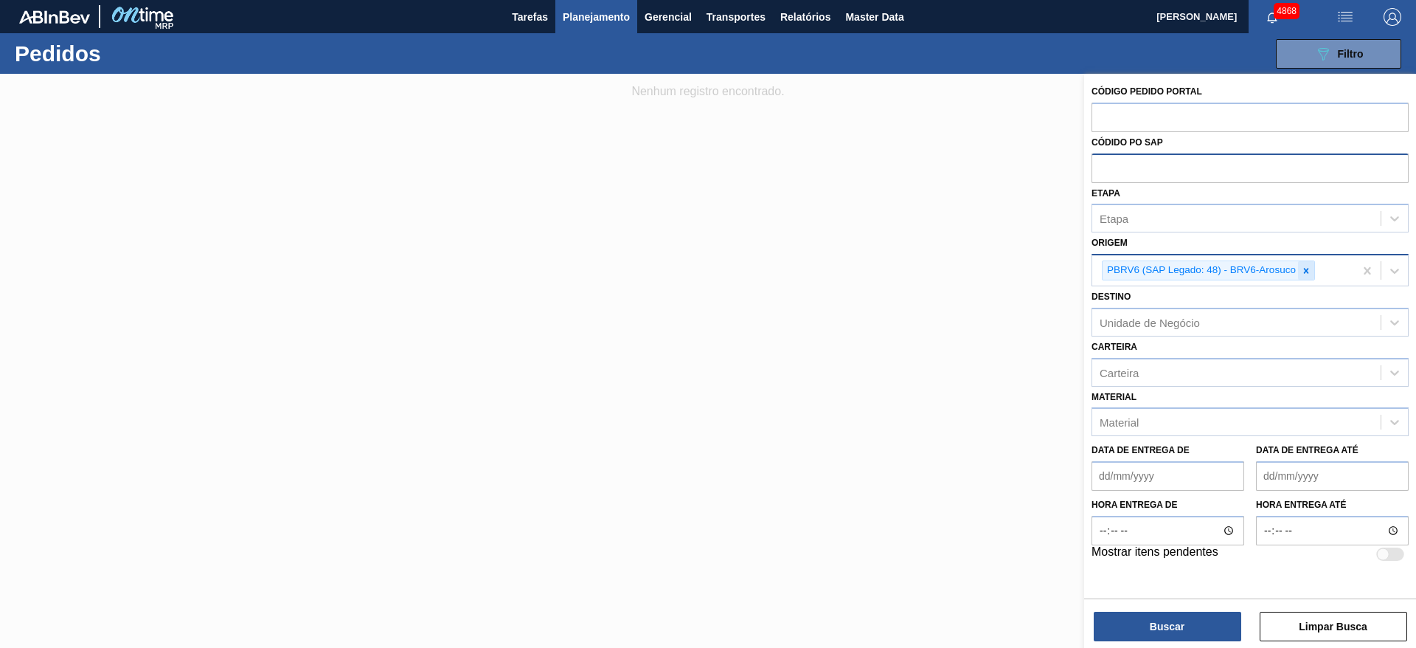
click at [1308, 266] on icon at bounding box center [1306, 271] width 10 height 10
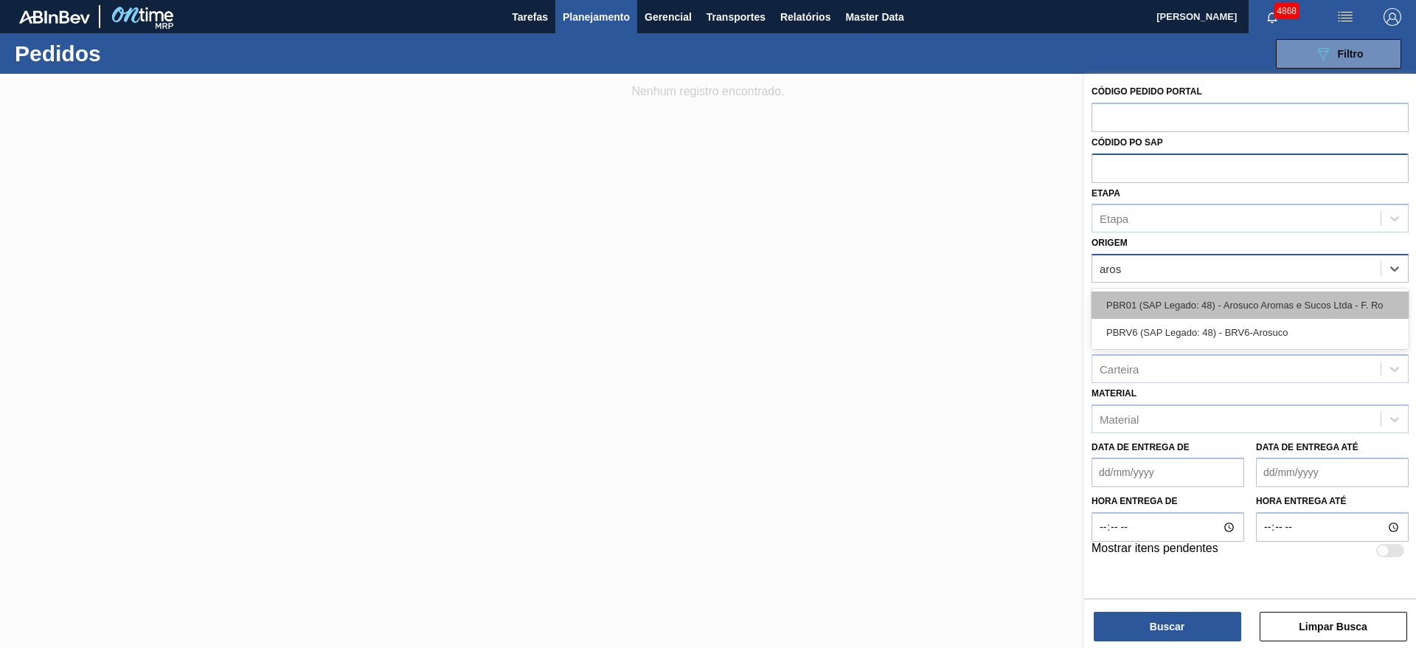
type input "arosu"
click at [1243, 302] on div "PBR01 (SAP Legado: 48) - Arosuco Aromas e Sucos Ltda - F. Ro" at bounding box center [1250, 304] width 317 height 27
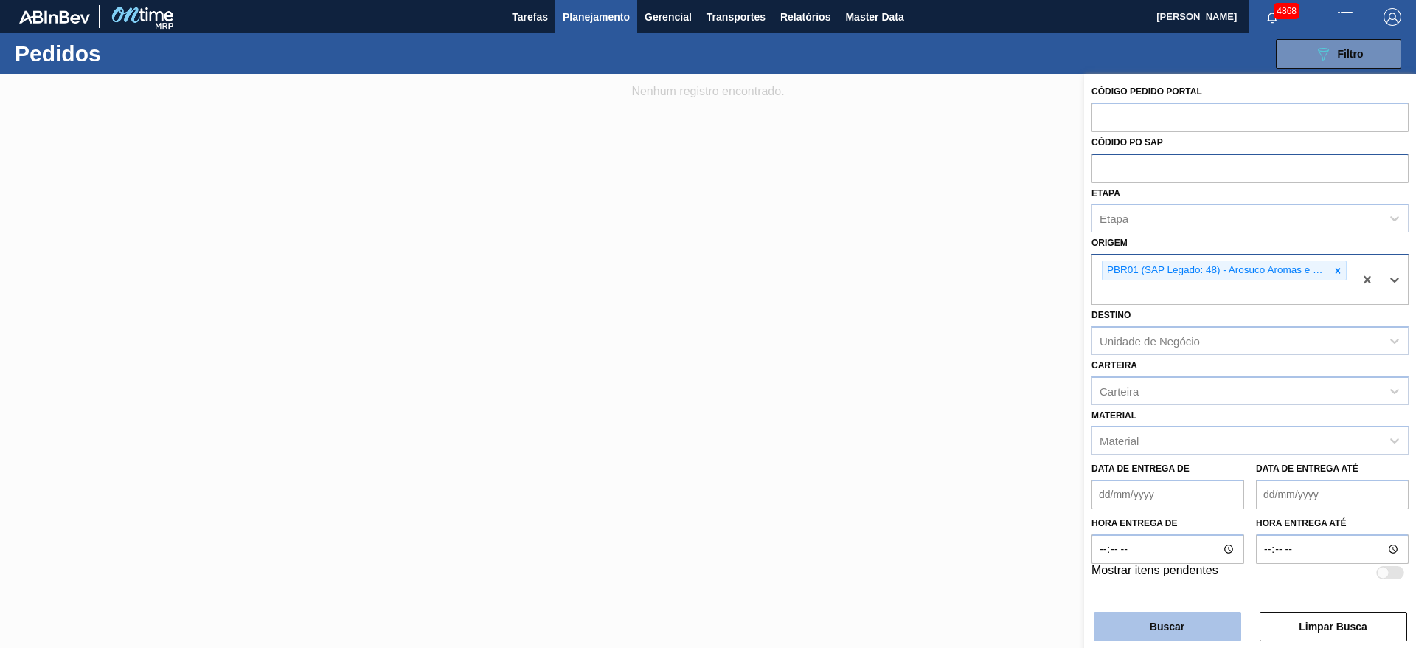
click at [1195, 628] on button "Buscar" at bounding box center [1168, 626] width 148 height 30
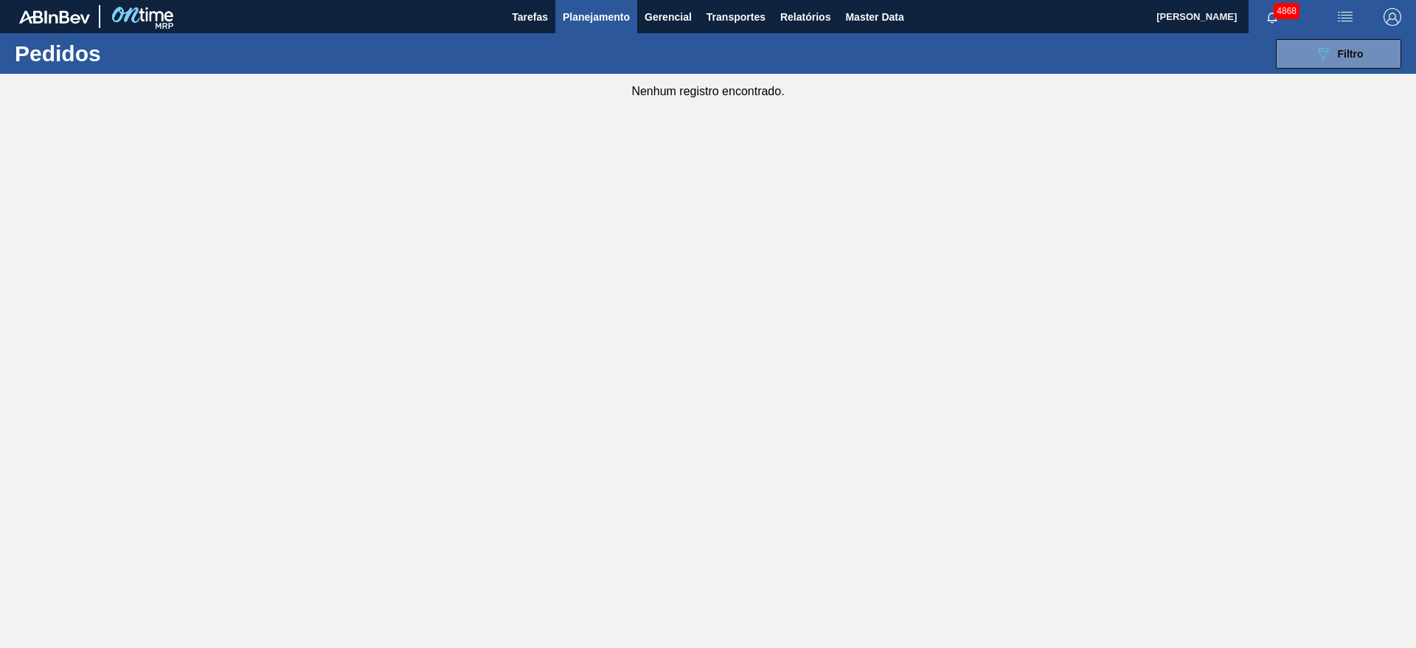
click at [1379, 30] on button "button" at bounding box center [1392, 16] width 47 height 33
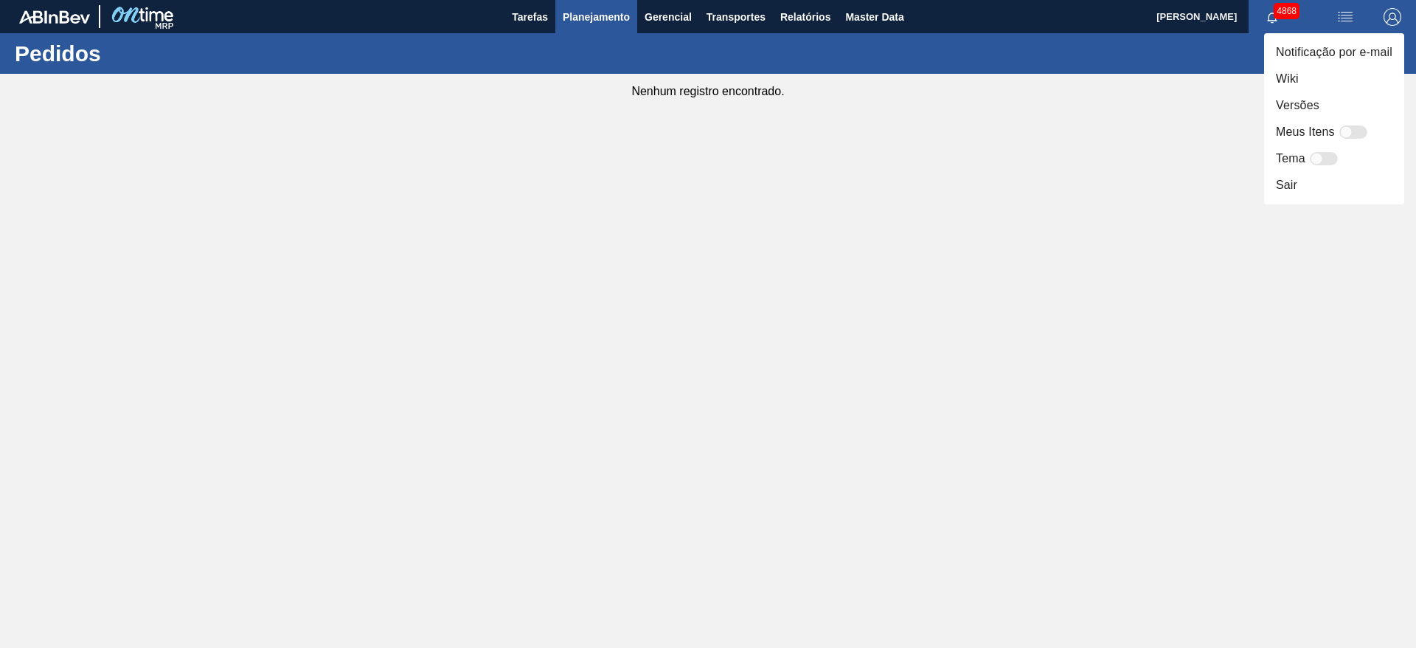
click at [897, 207] on div at bounding box center [708, 324] width 1416 height 648
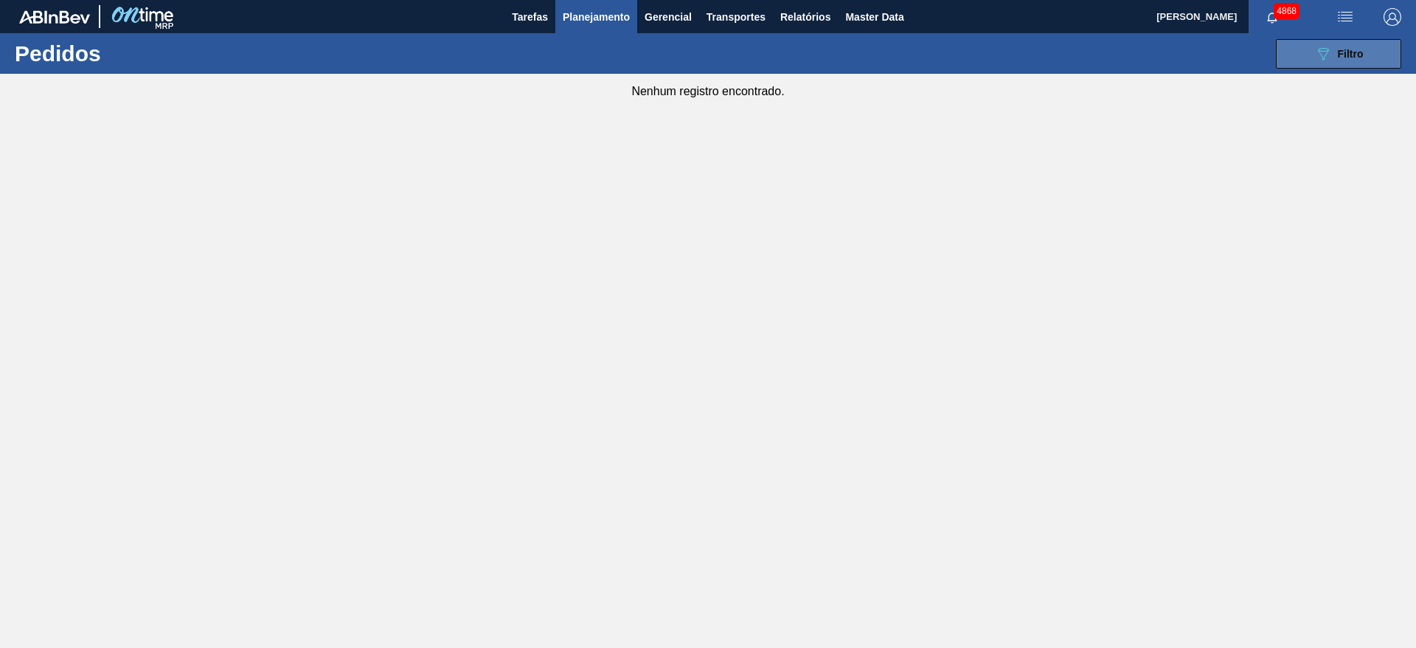
click at [1366, 58] on button "089F7B8B-B2A5-4AFE-B5C0-19BA573D28AC Filtro" at bounding box center [1338, 54] width 125 height 30
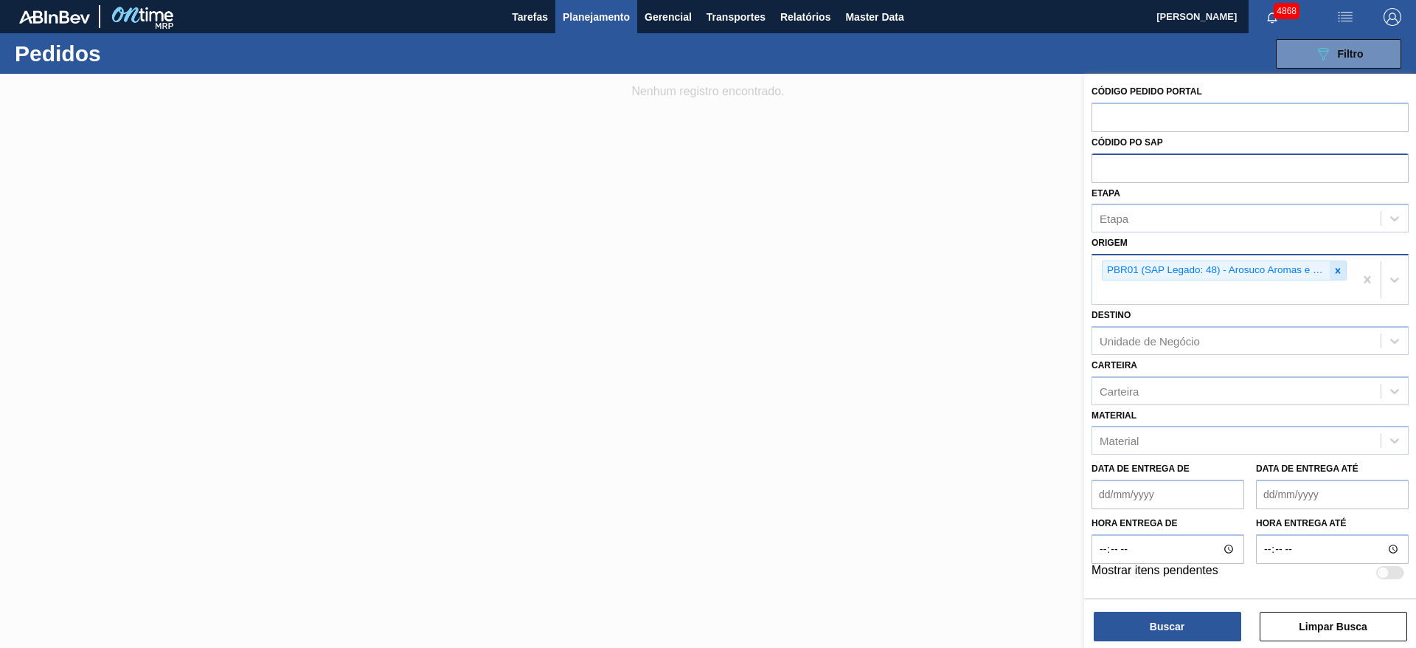
click at [1334, 271] on icon at bounding box center [1338, 271] width 10 height 10
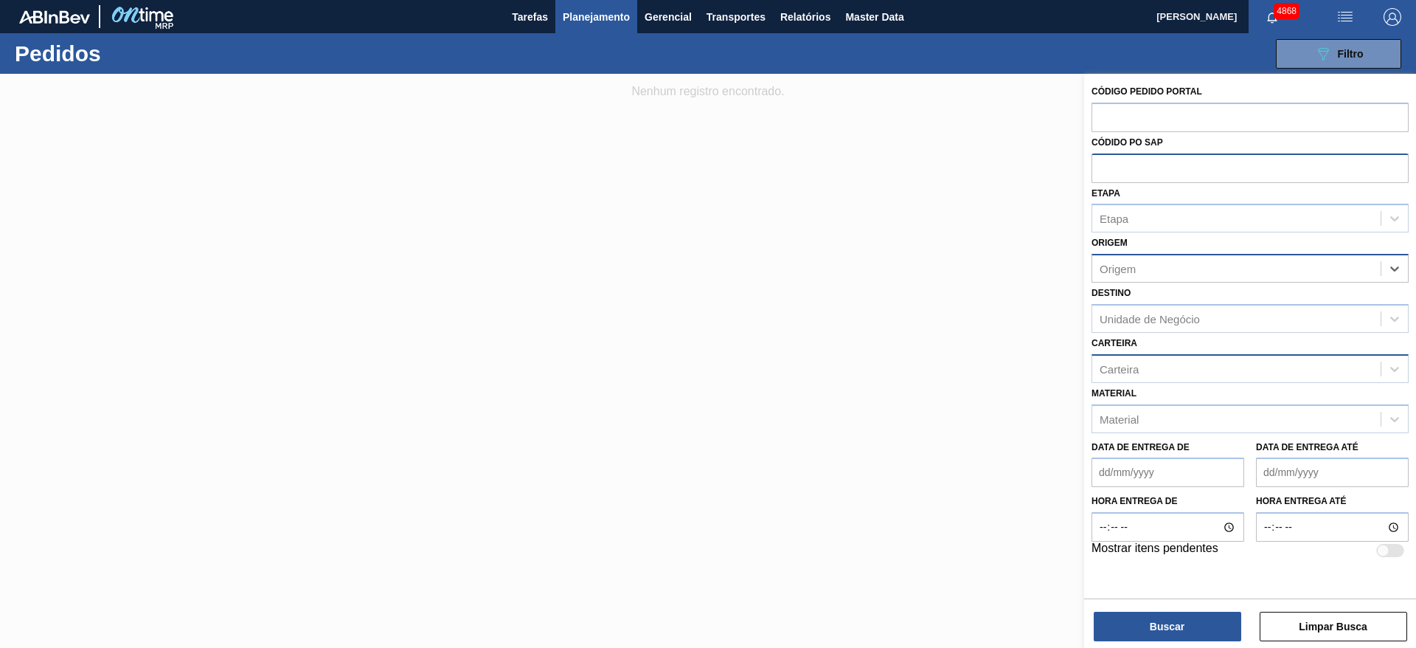
click at [1139, 374] on div "Carteira" at bounding box center [1119, 368] width 39 height 13
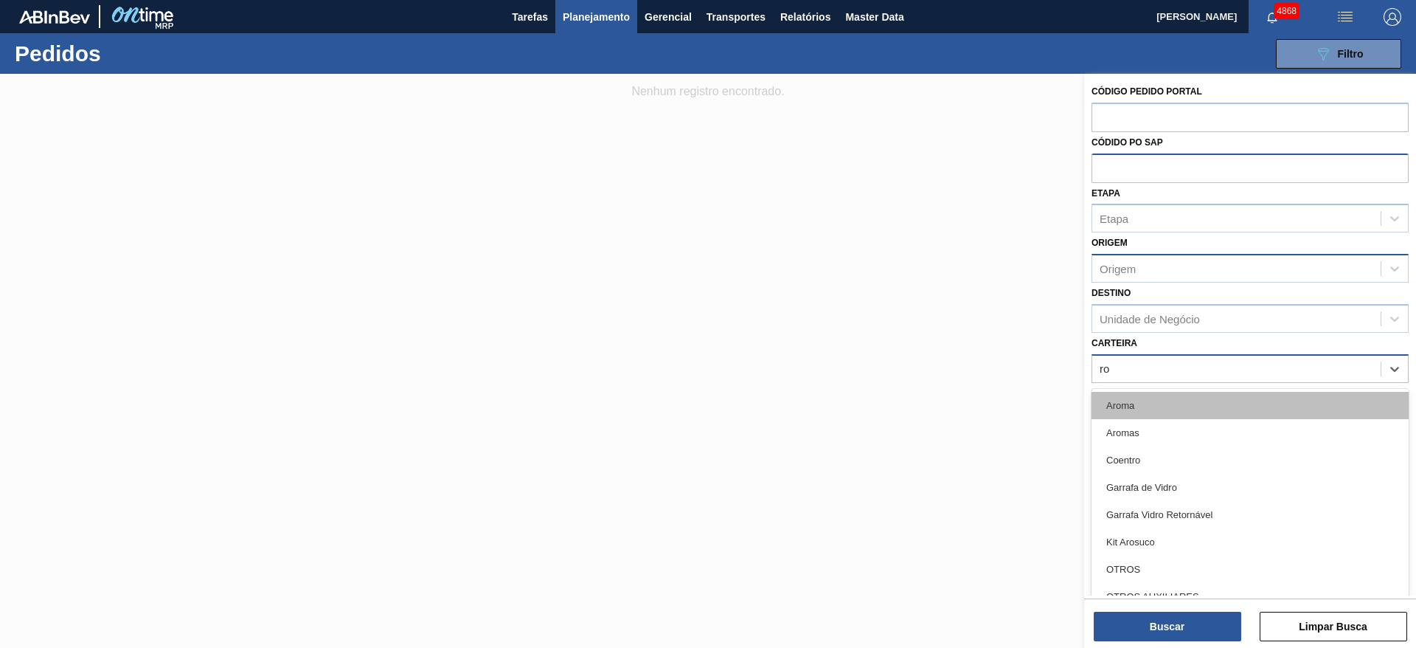
type input "rol"
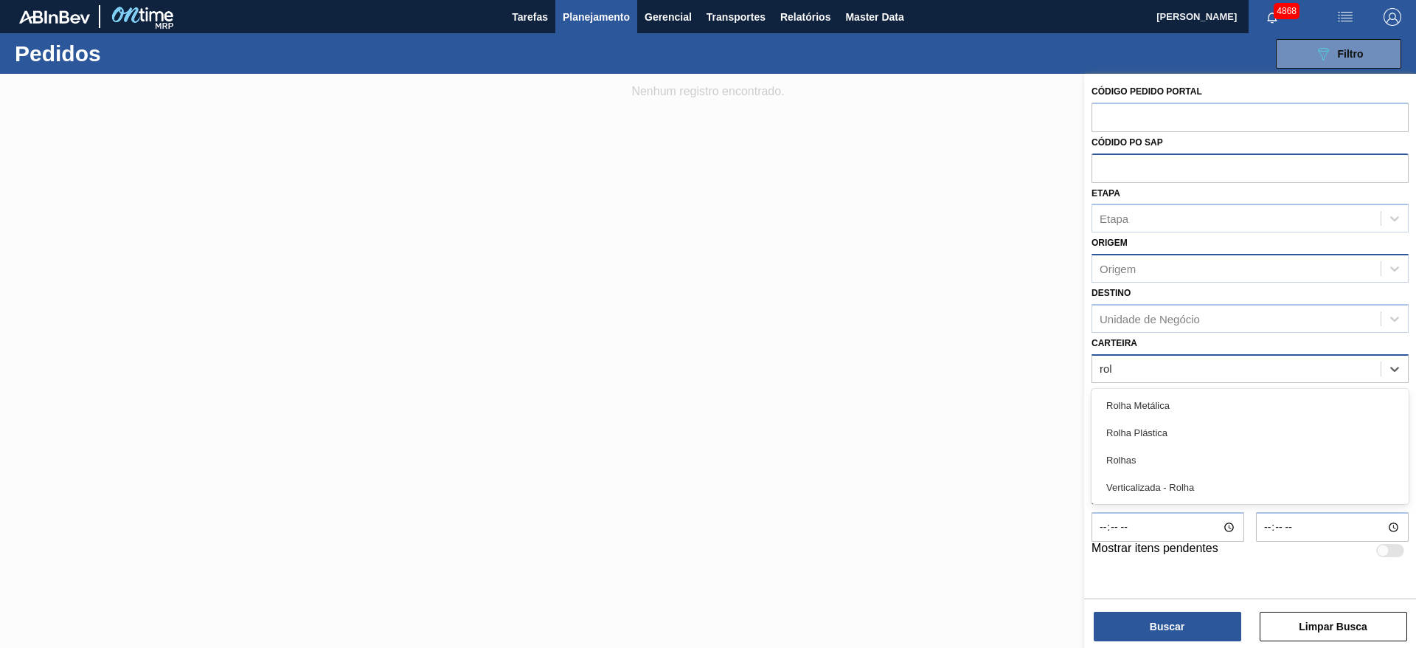
click at [1098, 397] on div "Rolha Metálica" at bounding box center [1250, 405] width 317 height 27
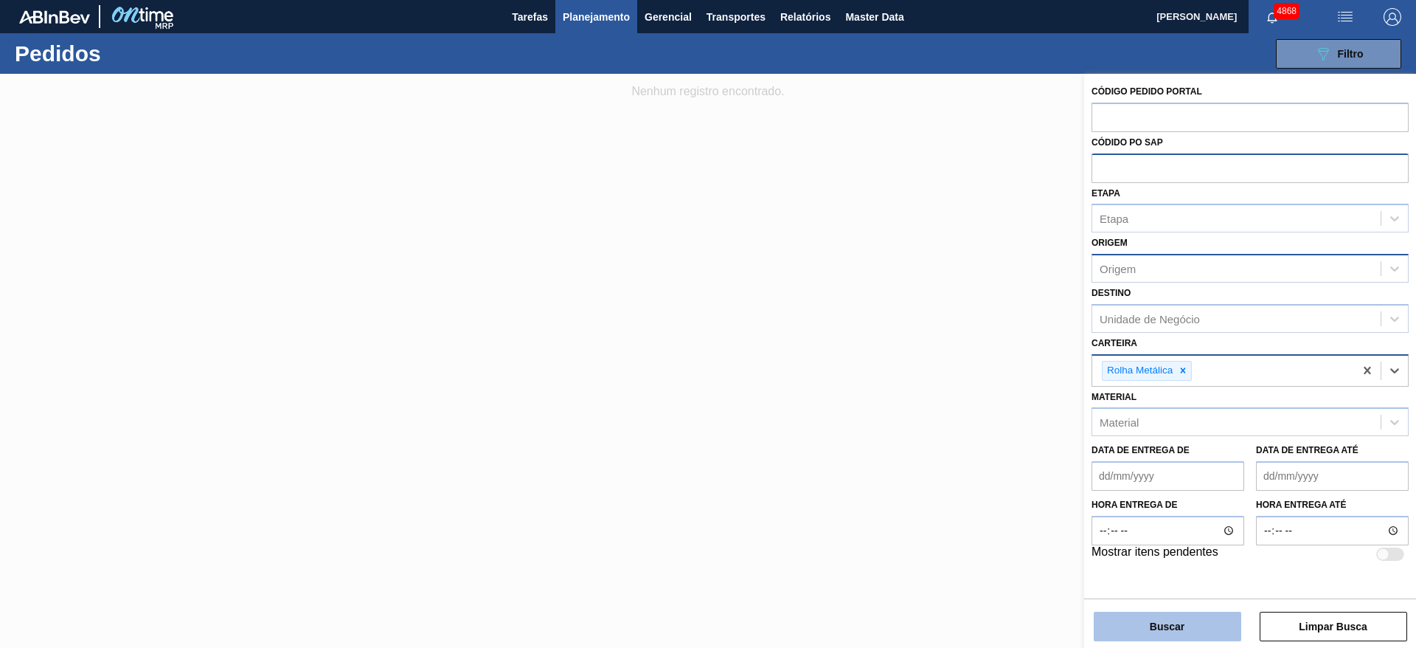
click at [1210, 631] on button "Buscar" at bounding box center [1168, 626] width 148 height 30
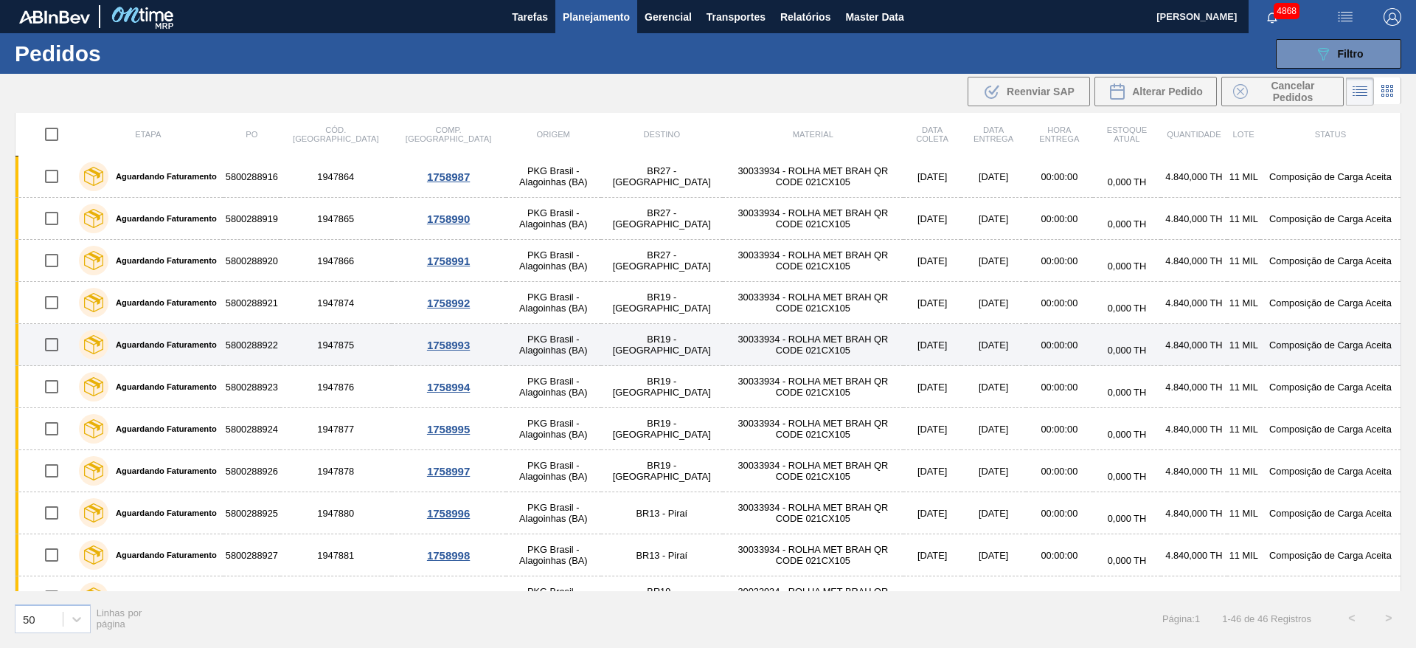
scroll to position [1500, 0]
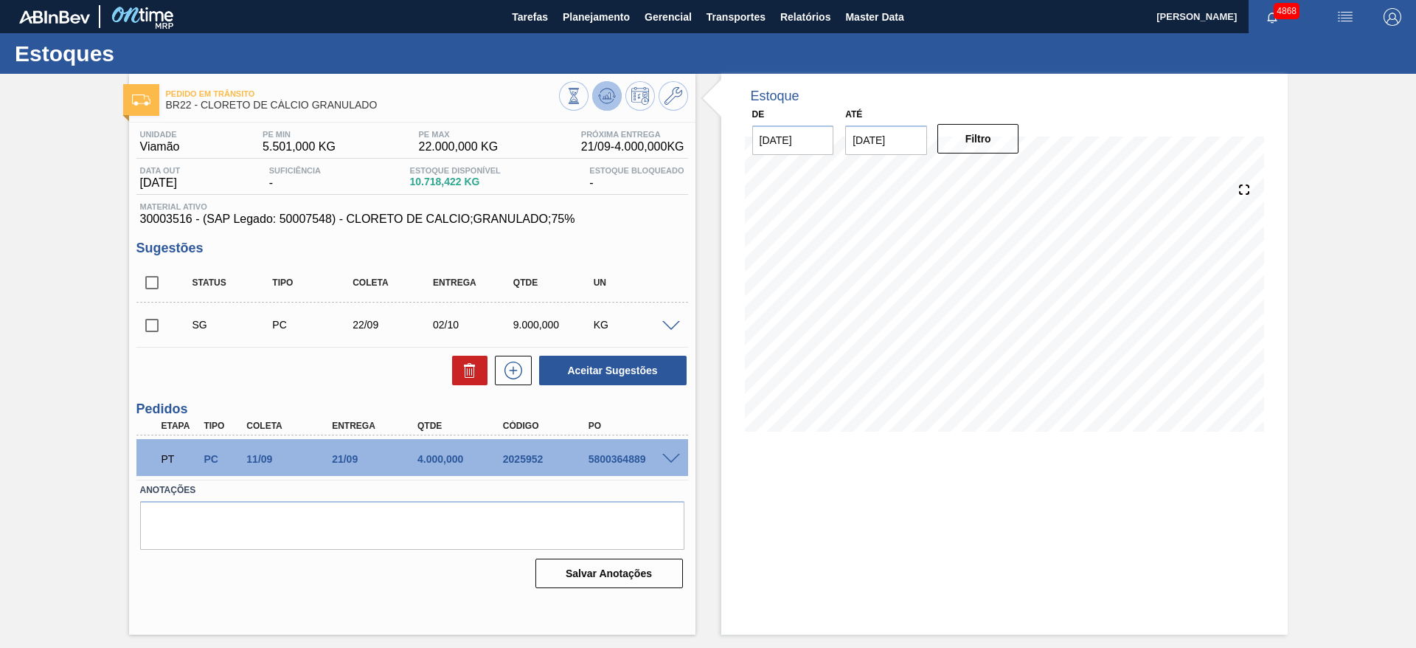
click at [611, 88] on icon at bounding box center [607, 96] width 18 height 18
